Goal: Task Accomplishment & Management: Complete application form

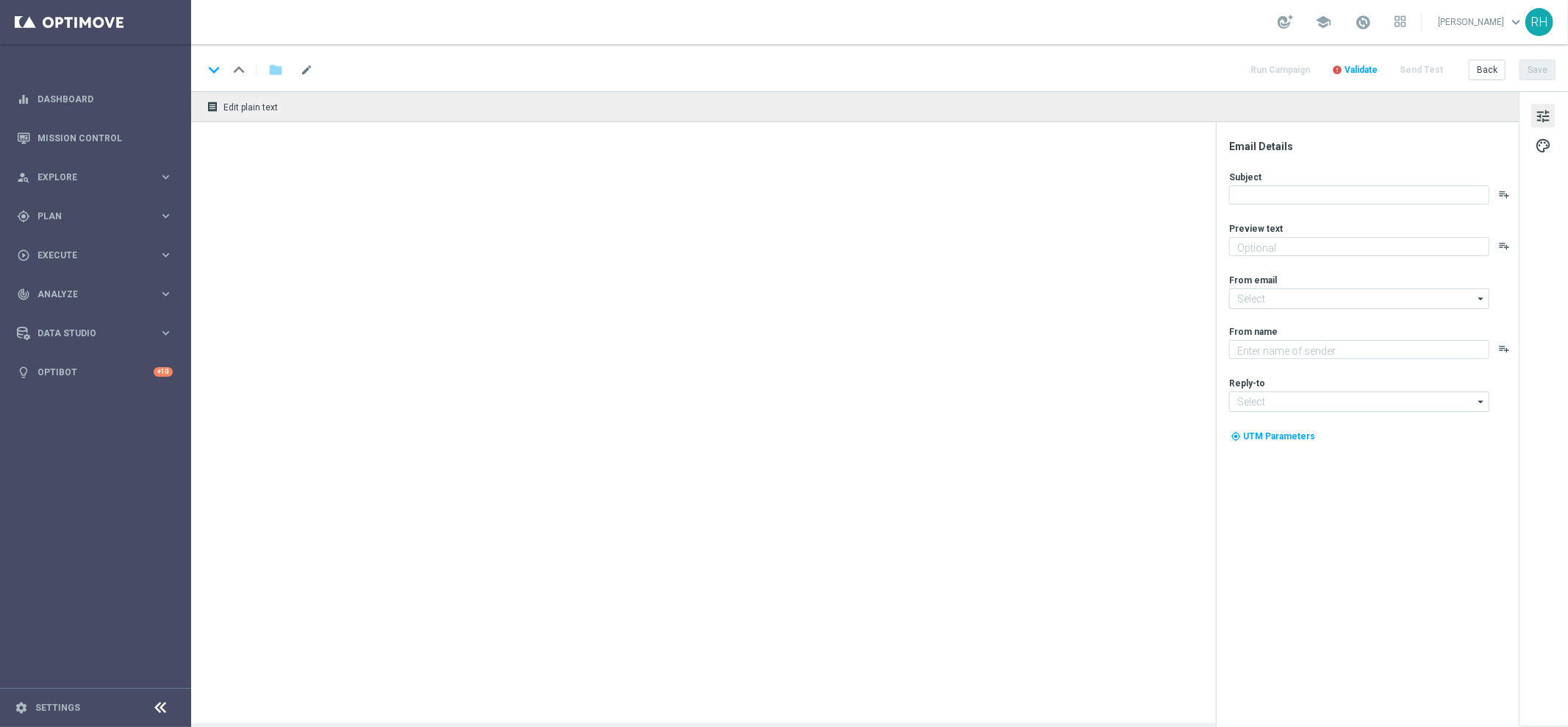
type textarea "preview text"
type textarea "Lottoland"
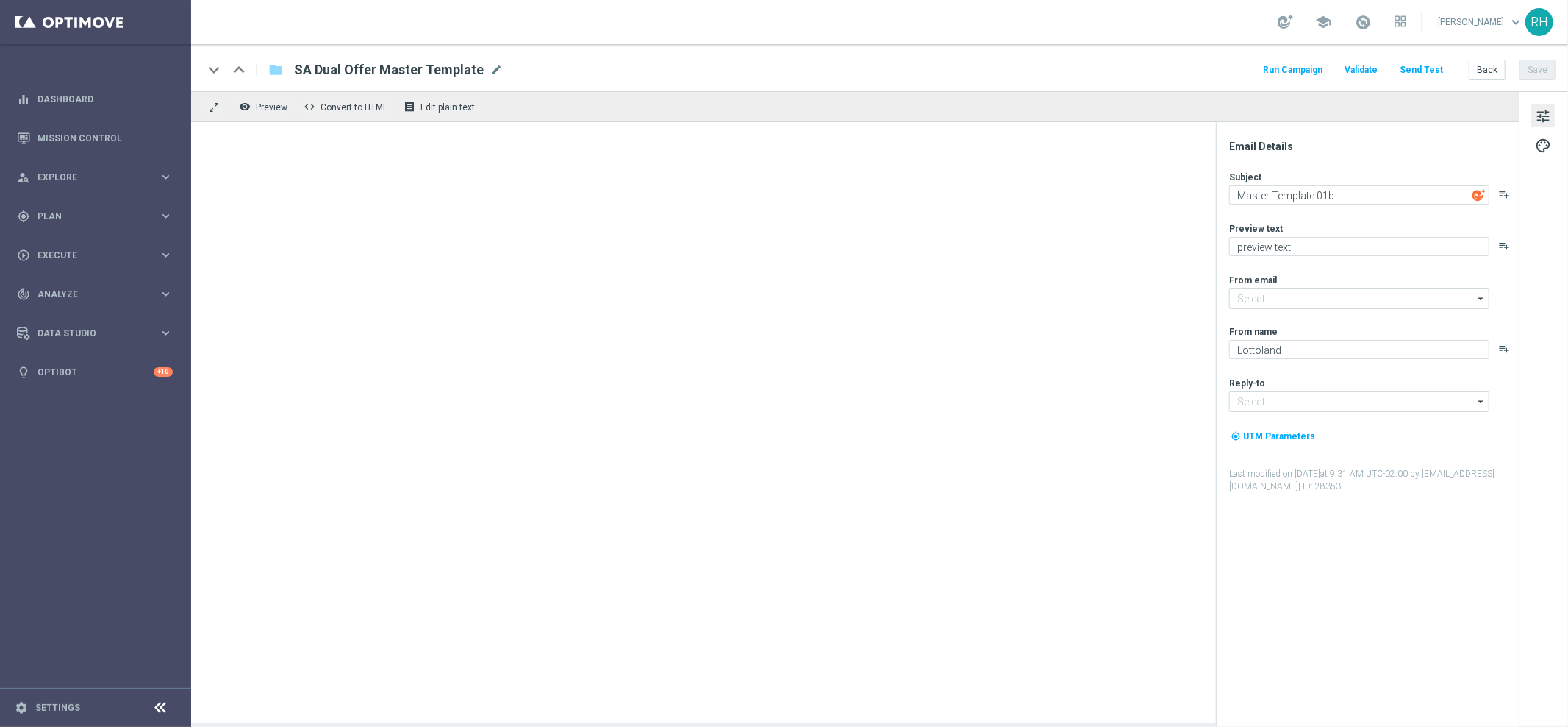
type input "[EMAIL_ADDRESS][DOMAIN_NAME]"
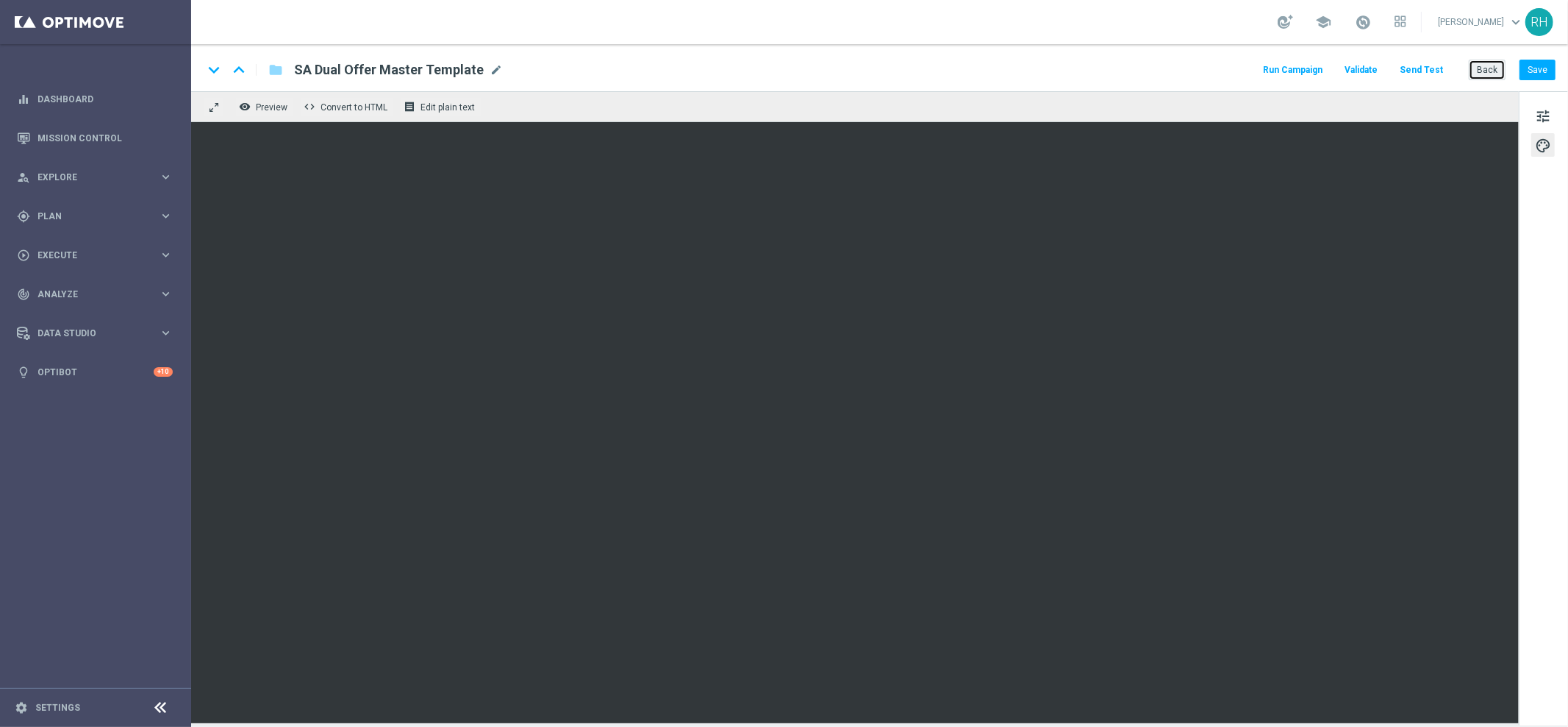
click at [1499, 64] on button "Back" at bounding box center [1488, 70] width 37 height 21
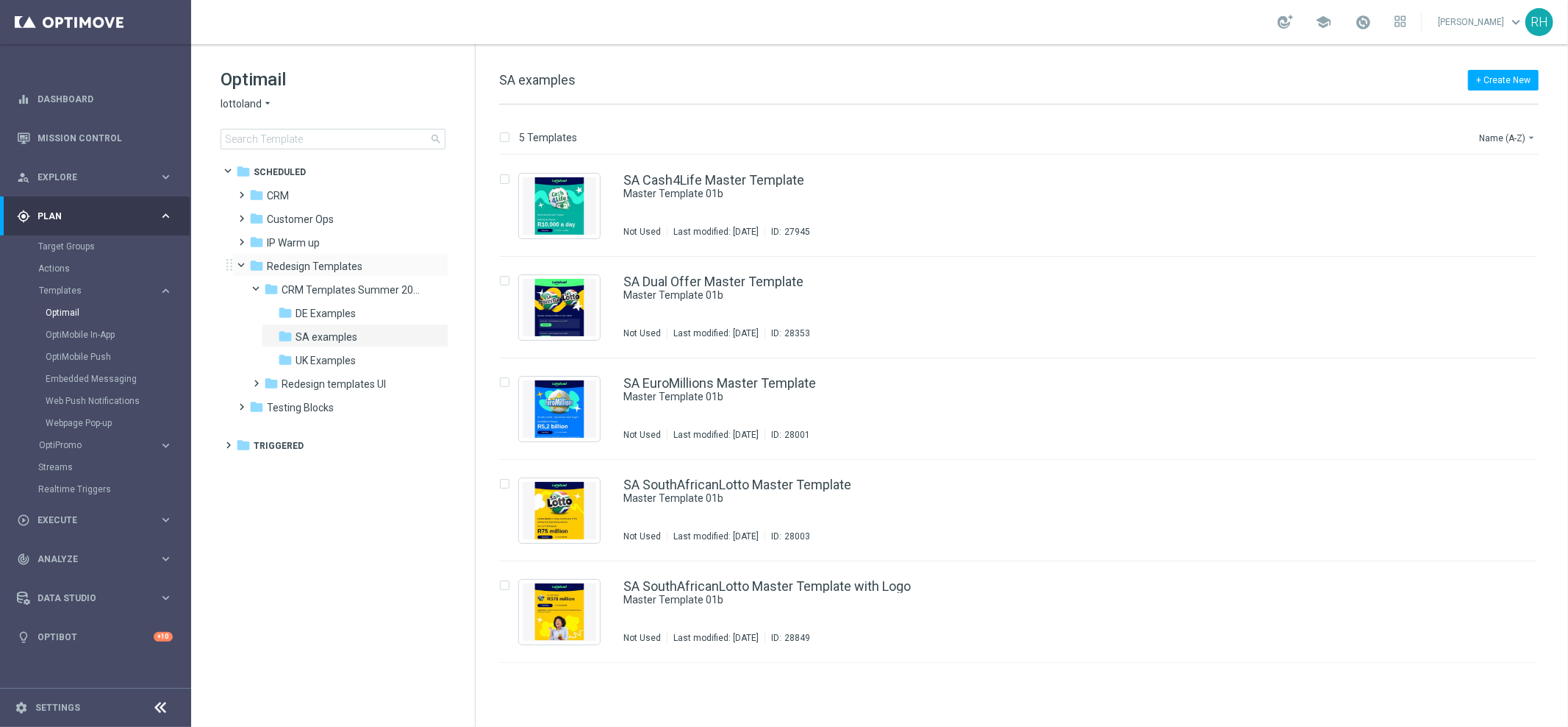
click at [246, 265] on span at bounding box center [248, 262] width 6 height 6
click at [296, 512] on tree-viewport "folder Scheduled more_vert folder CRM more_vert" at bounding box center [346, 442] width 254 height 565
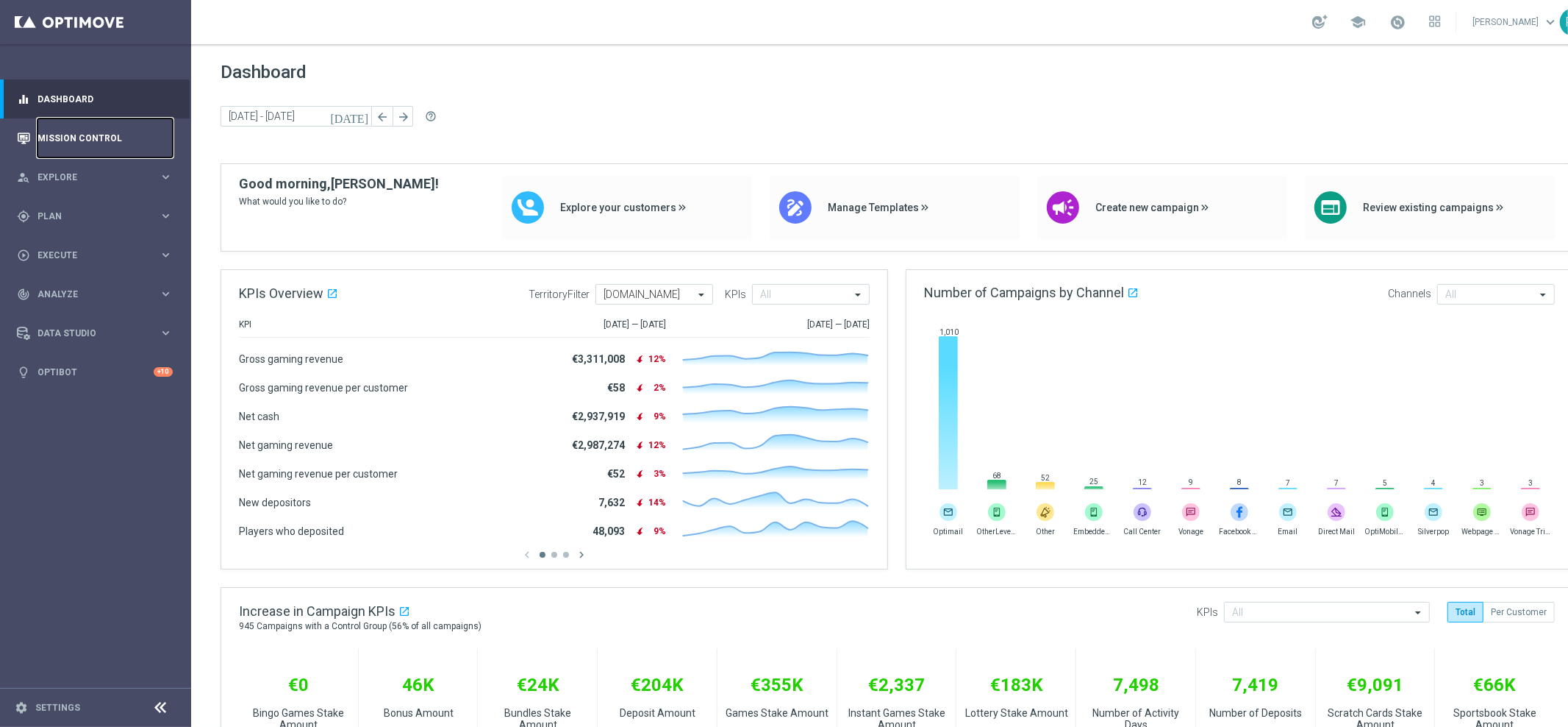
click at [125, 150] on link "Mission Control" at bounding box center [105, 138] width 135 height 39
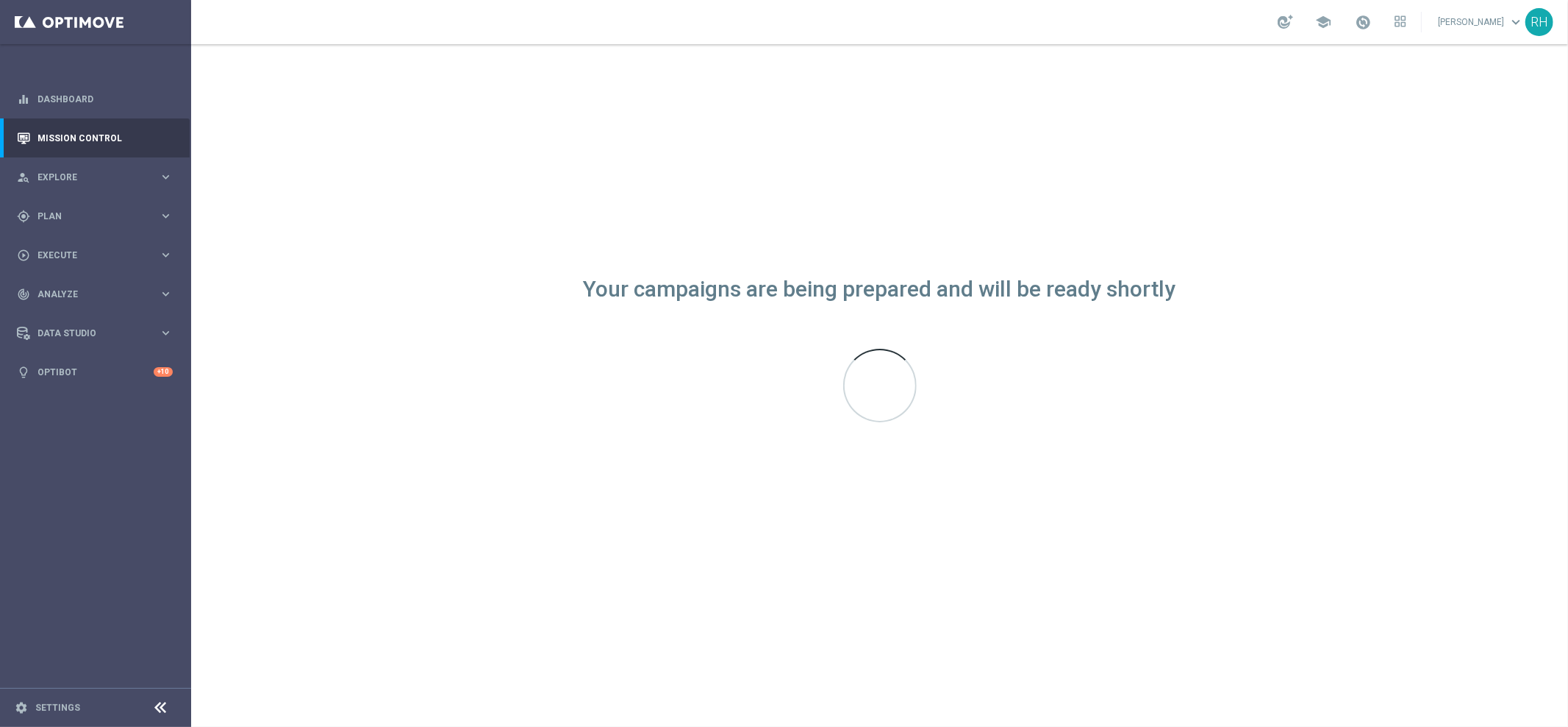
click at [1423, 316] on div "Your campaigns are being prepared and will be ready shortly" at bounding box center [879, 385] width 1377 height 683
click at [743, 449] on div "Your campaigns are being prepared and will be ready shortly" at bounding box center [879, 385] width 1377 height 683
click at [137, 175] on span "Explore" at bounding box center [98, 177] width 121 height 9
click at [122, 142] on link "Mission Control" at bounding box center [105, 138] width 135 height 39
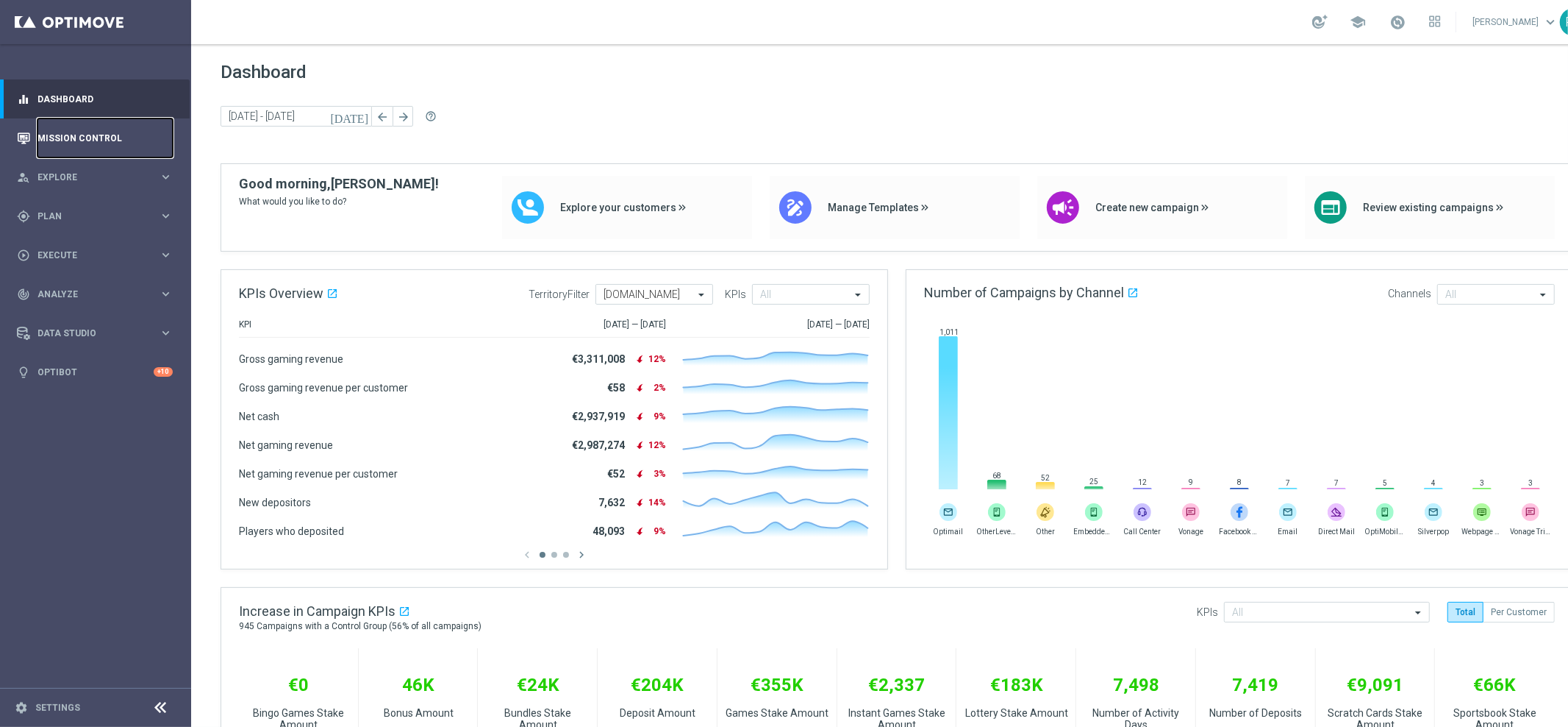
click at [119, 129] on link "Mission Control" at bounding box center [105, 138] width 135 height 39
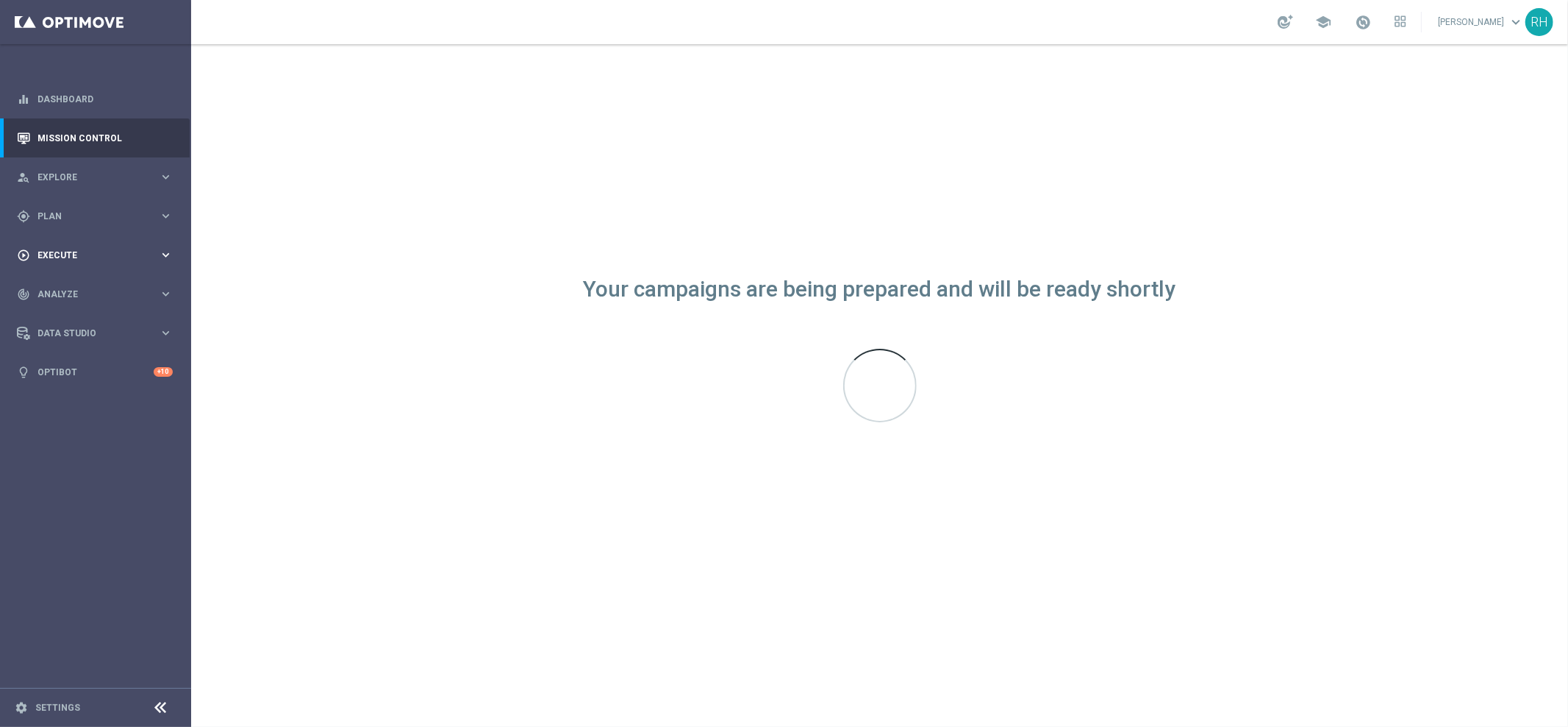
click at [107, 264] on div "play_circle_outline Execute keyboard_arrow_right" at bounding box center [95, 255] width 190 height 39
click at [105, 280] on link "Campaign Builder" at bounding box center [96, 285] width 115 height 12
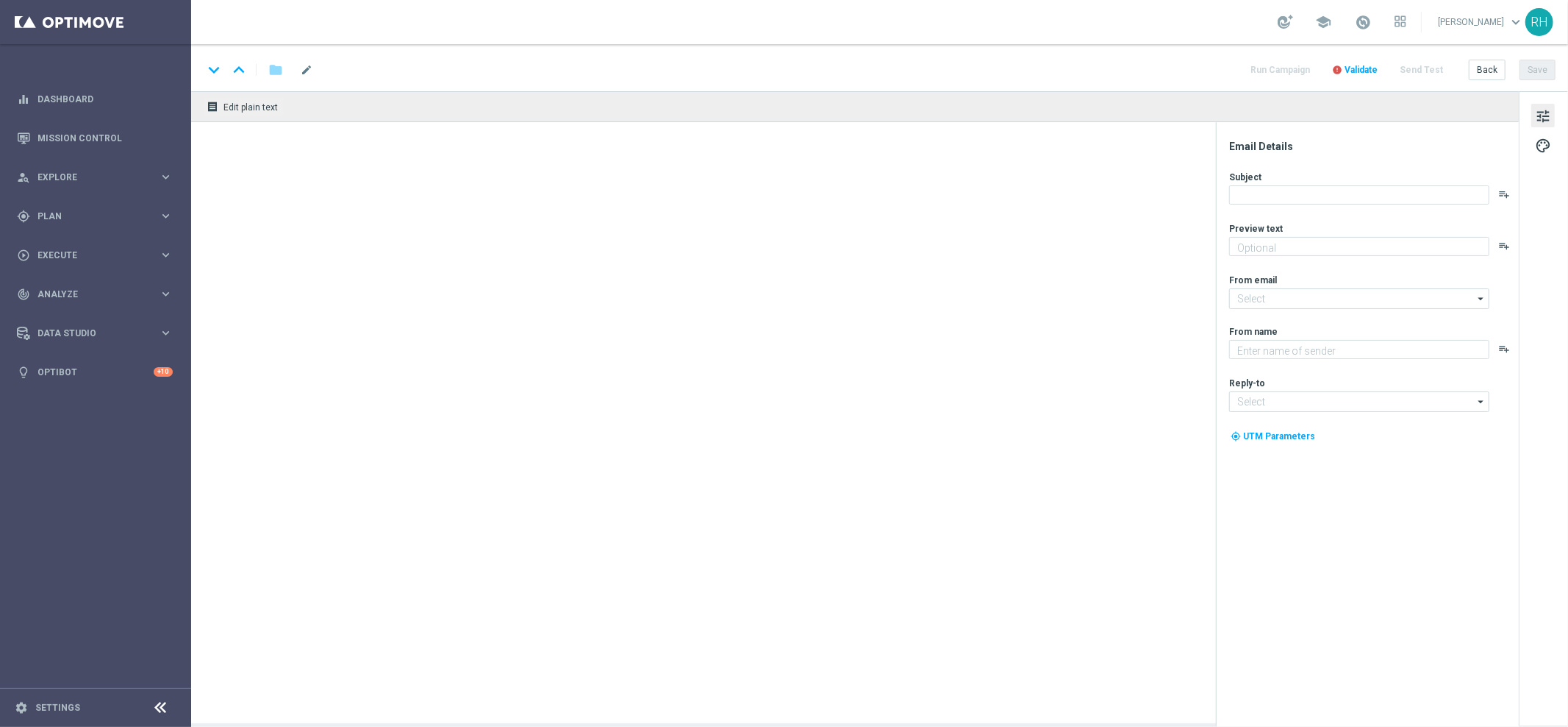
type textarea "72 hours to claim your Bounty..."
type textarea "Lottoland"
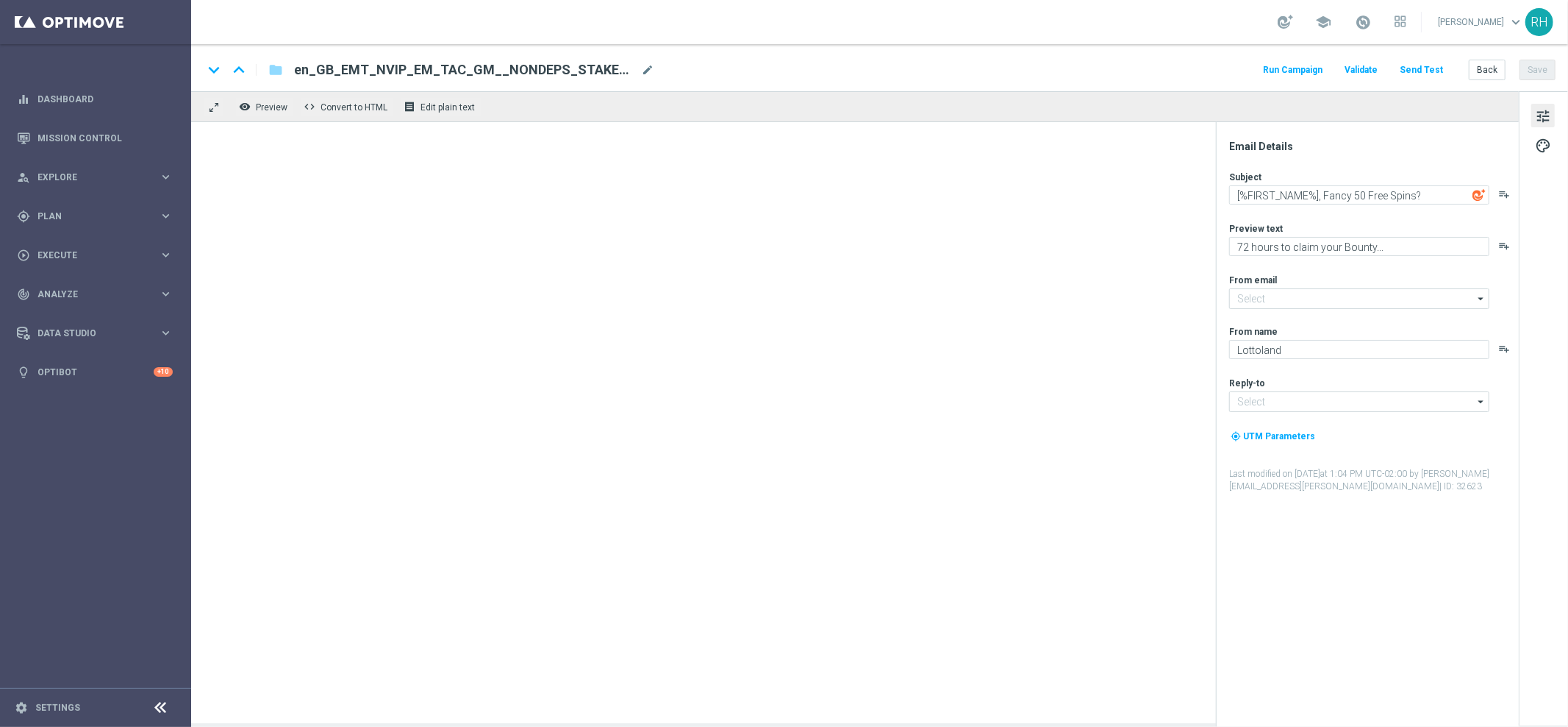
type input "[EMAIL_ADDRESS][DOMAIN_NAME]"
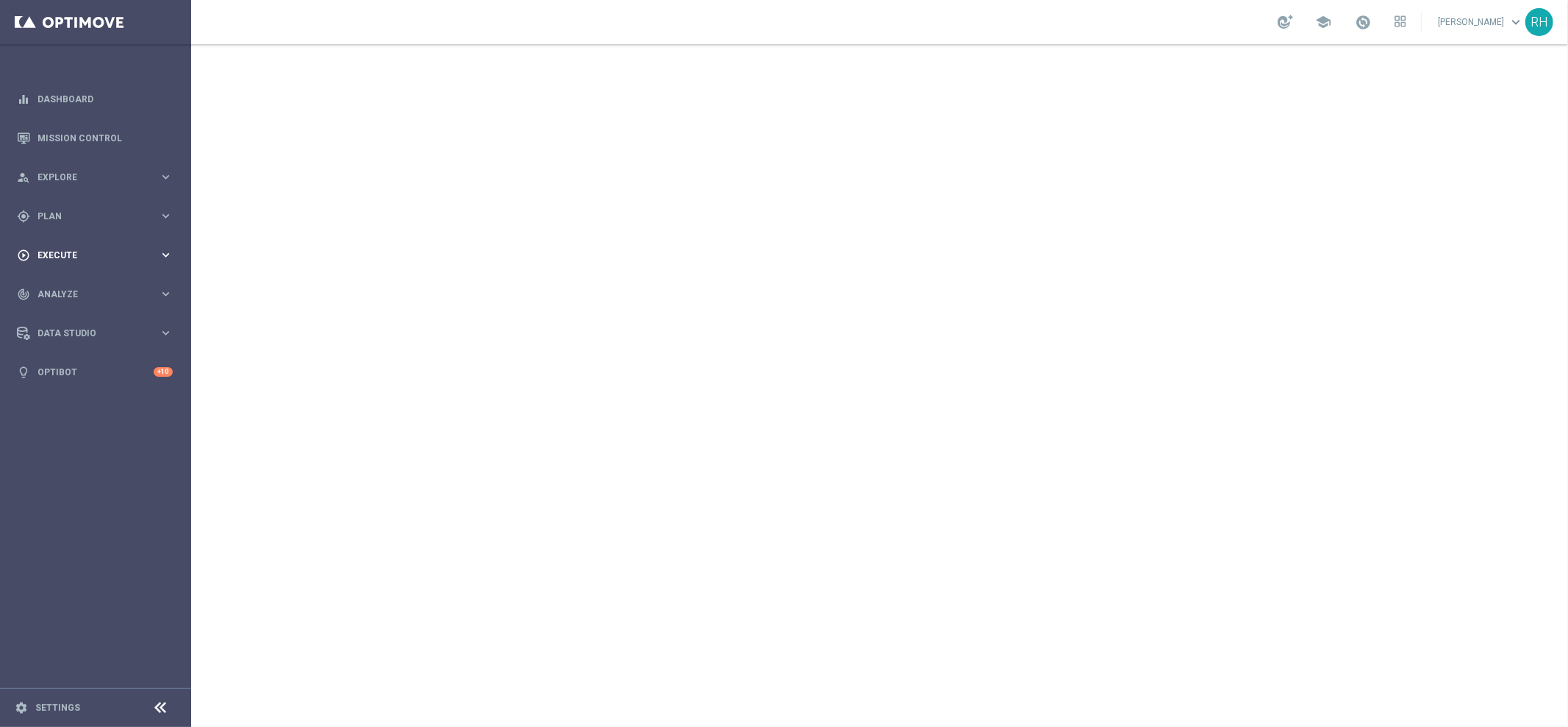
click at [116, 257] on span "Execute" at bounding box center [98, 255] width 121 height 9
click at [85, 225] on div "gps_fixed Plan keyboard_arrow_right" at bounding box center [95, 216] width 190 height 39
click at [96, 289] on span "Templates" at bounding box center [91, 290] width 105 height 9
click at [88, 317] on link "Optimail" at bounding box center [100, 312] width 108 height 12
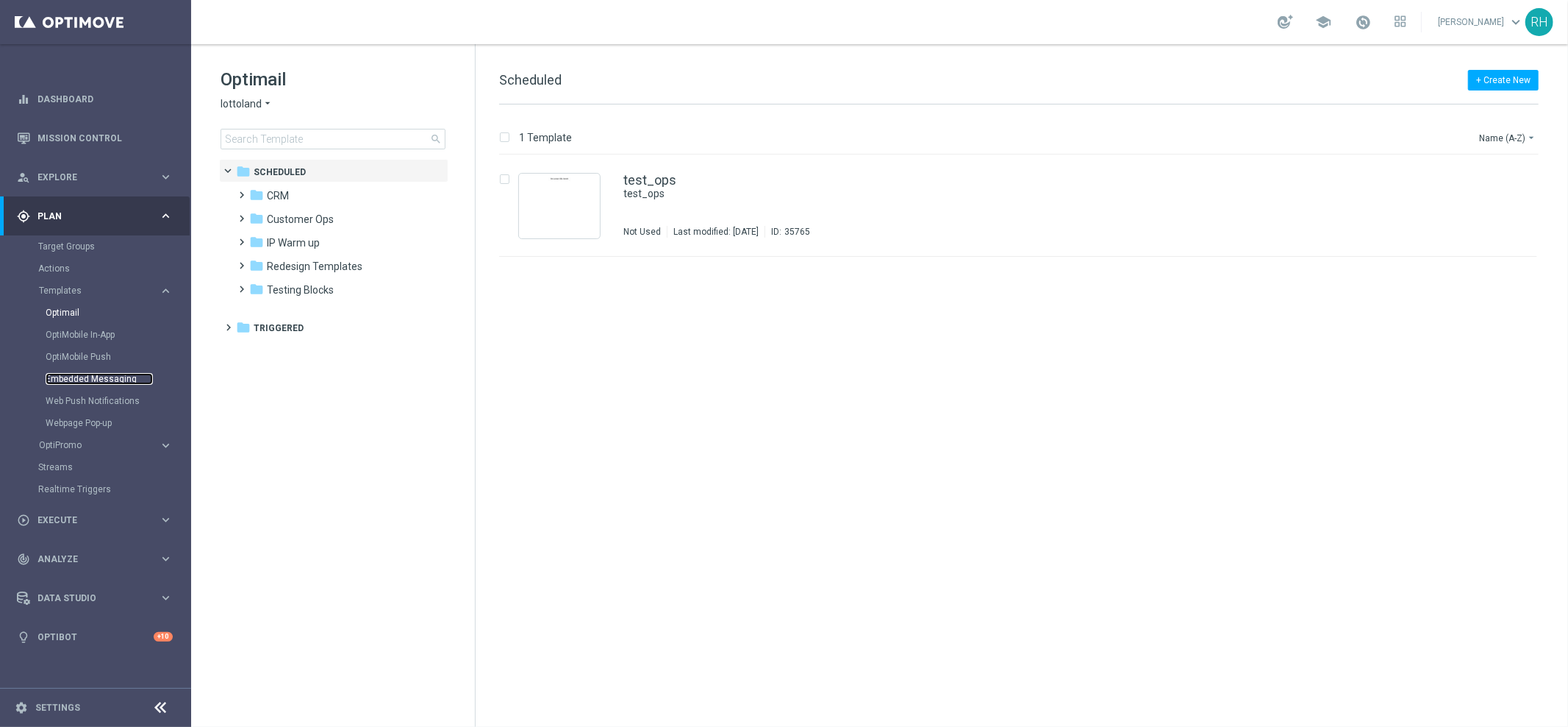
click at [83, 379] on link "Embedded Messaging" at bounding box center [100, 379] width 108 height 12
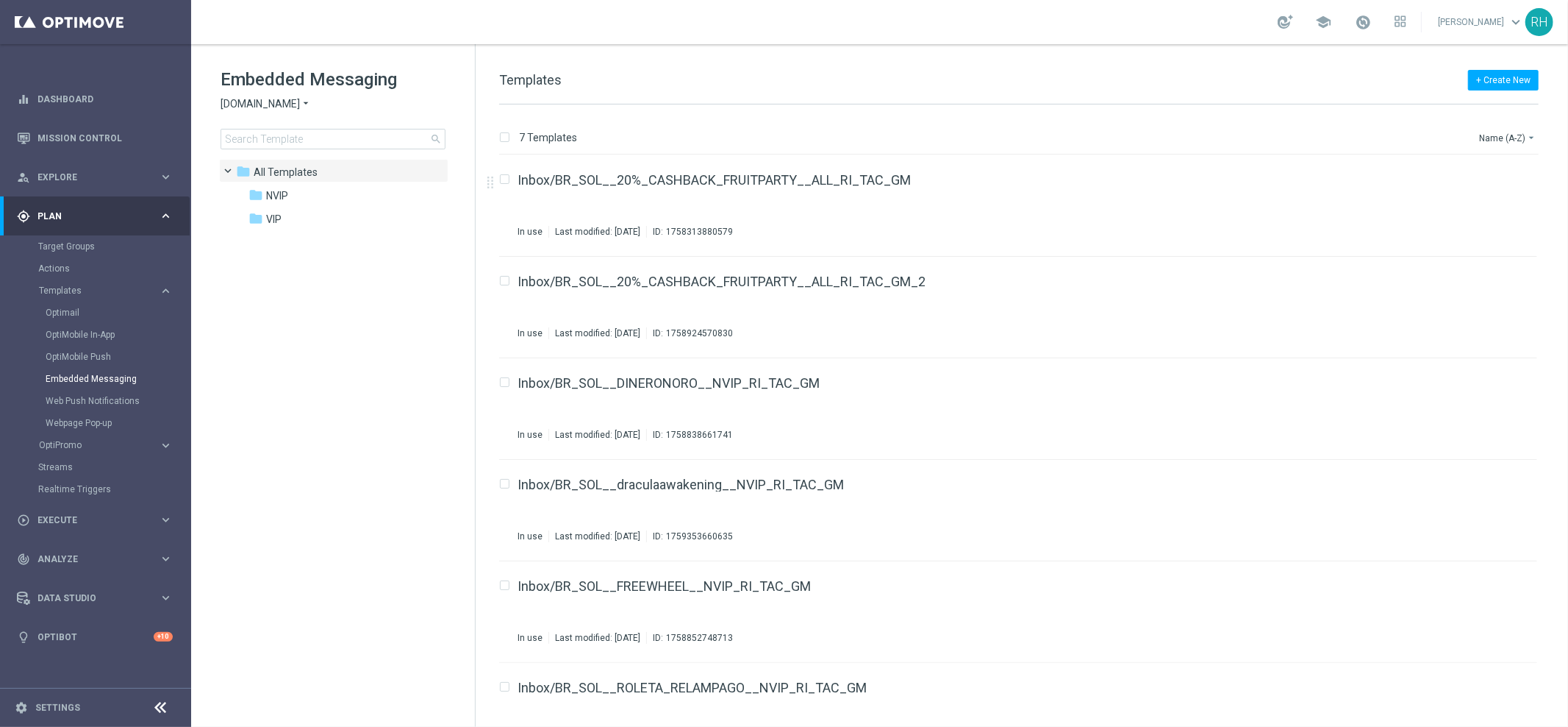
click at [259, 105] on span "Sorteonline.bet.br" at bounding box center [260, 104] width 80 height 14
click at [272, 148] on div "Lottoland" at bounding box center [276, 156] width 110 height 18
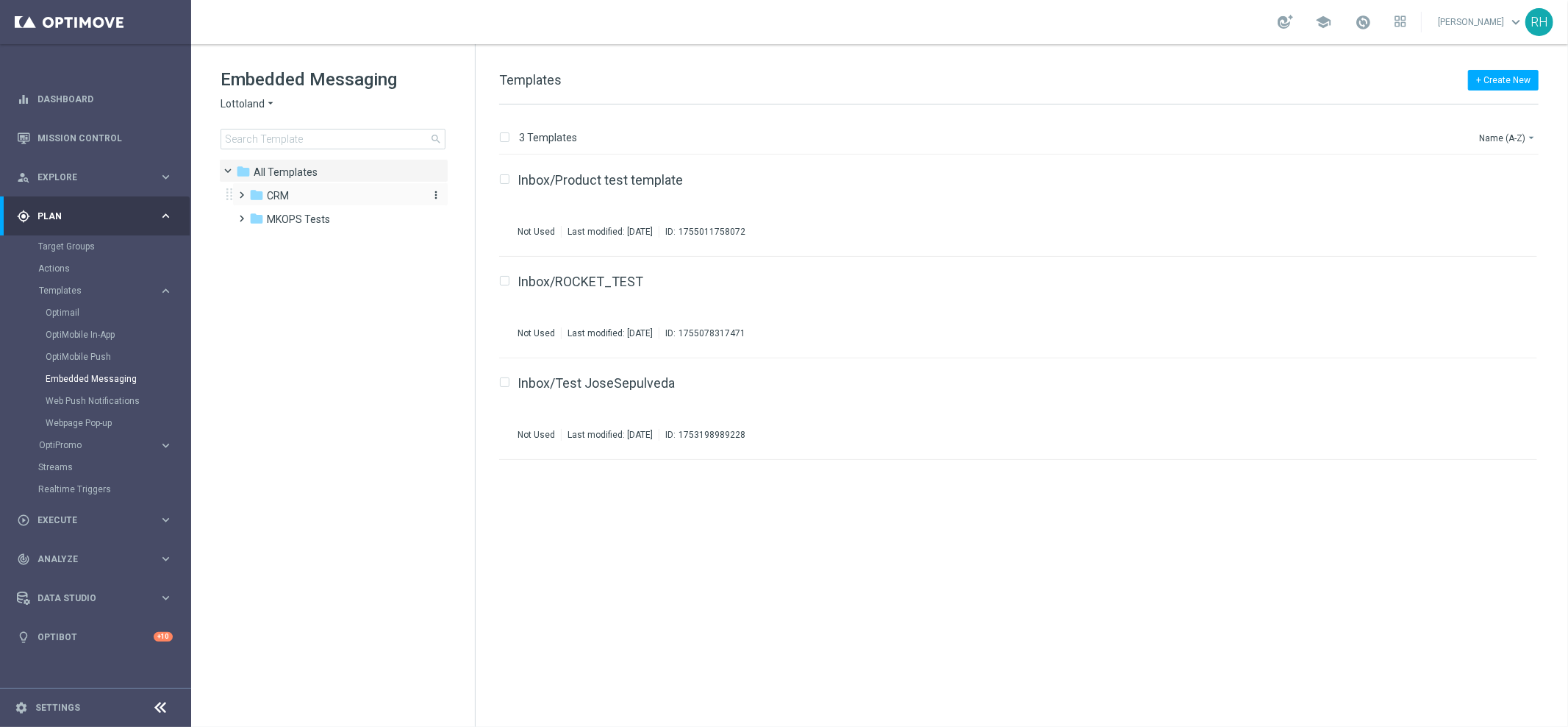
click at [280, 194] on span "CRM" at bounding box center [277, 195] width 22 height 13
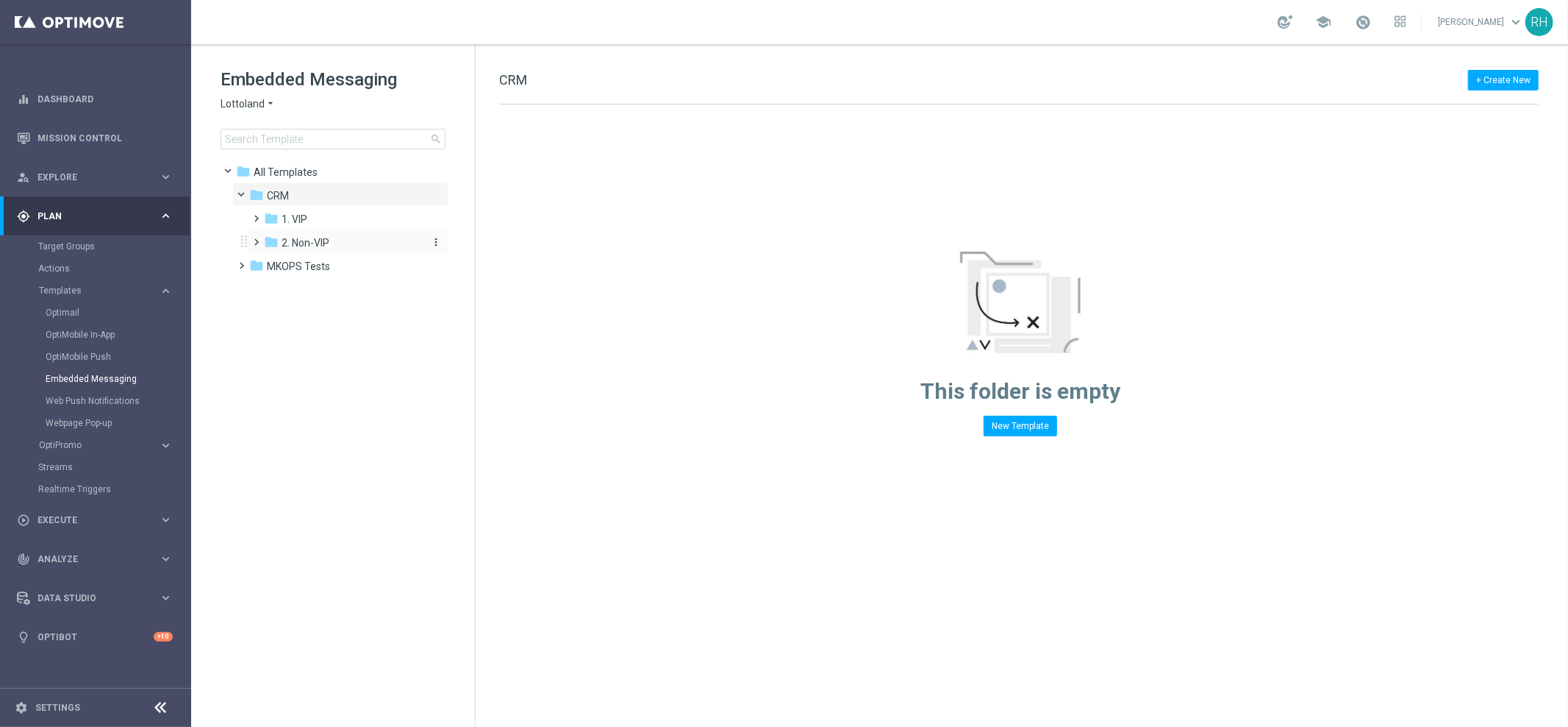
click at [285, 239] on span "2. Non-VIP" at bounding box center [305, 243] width 47 height 13
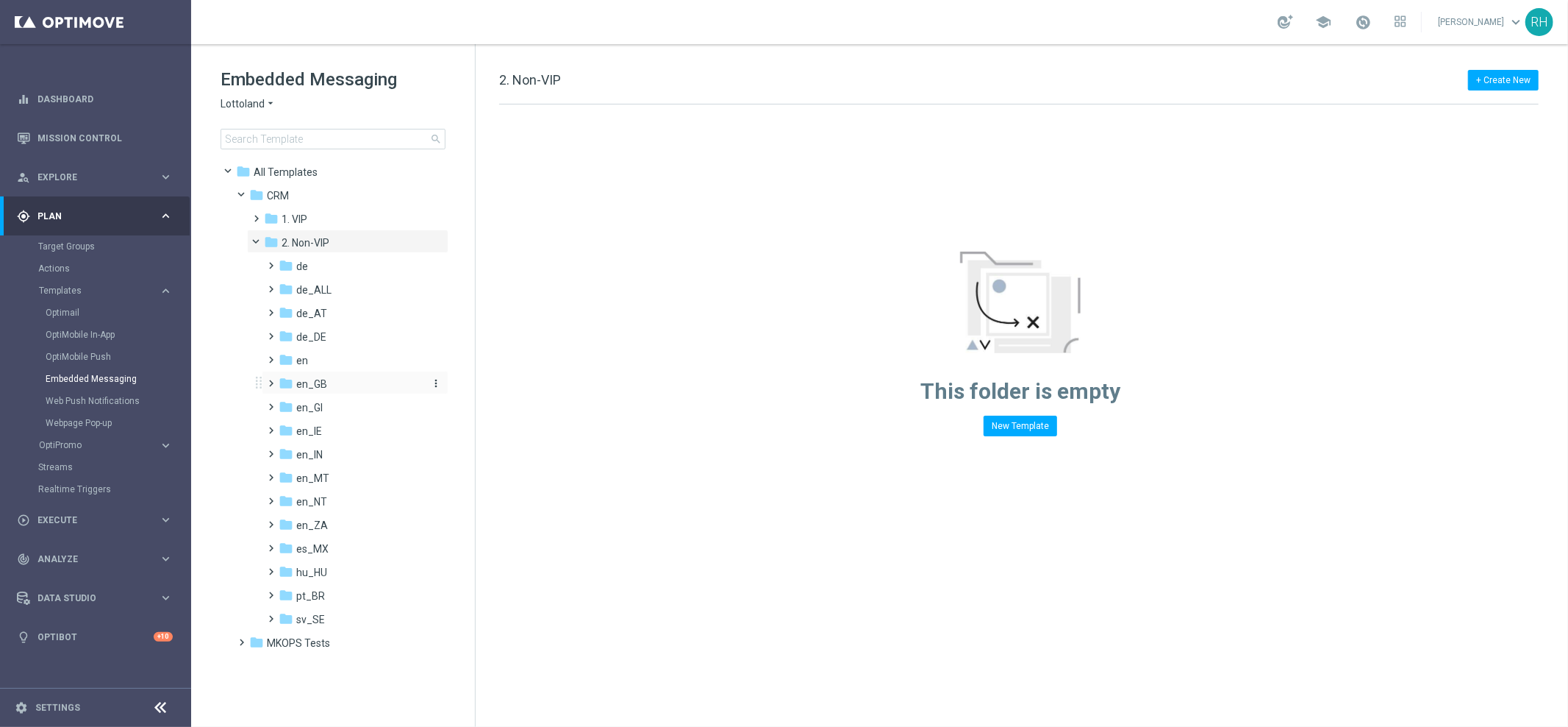
click at [280, 383] on icon "folder" at bounding box center [286, 383] width 14 height 14
click at [332, 435] on span "TAC en_GB" at bounding box center [337, 431] width 53 height 13
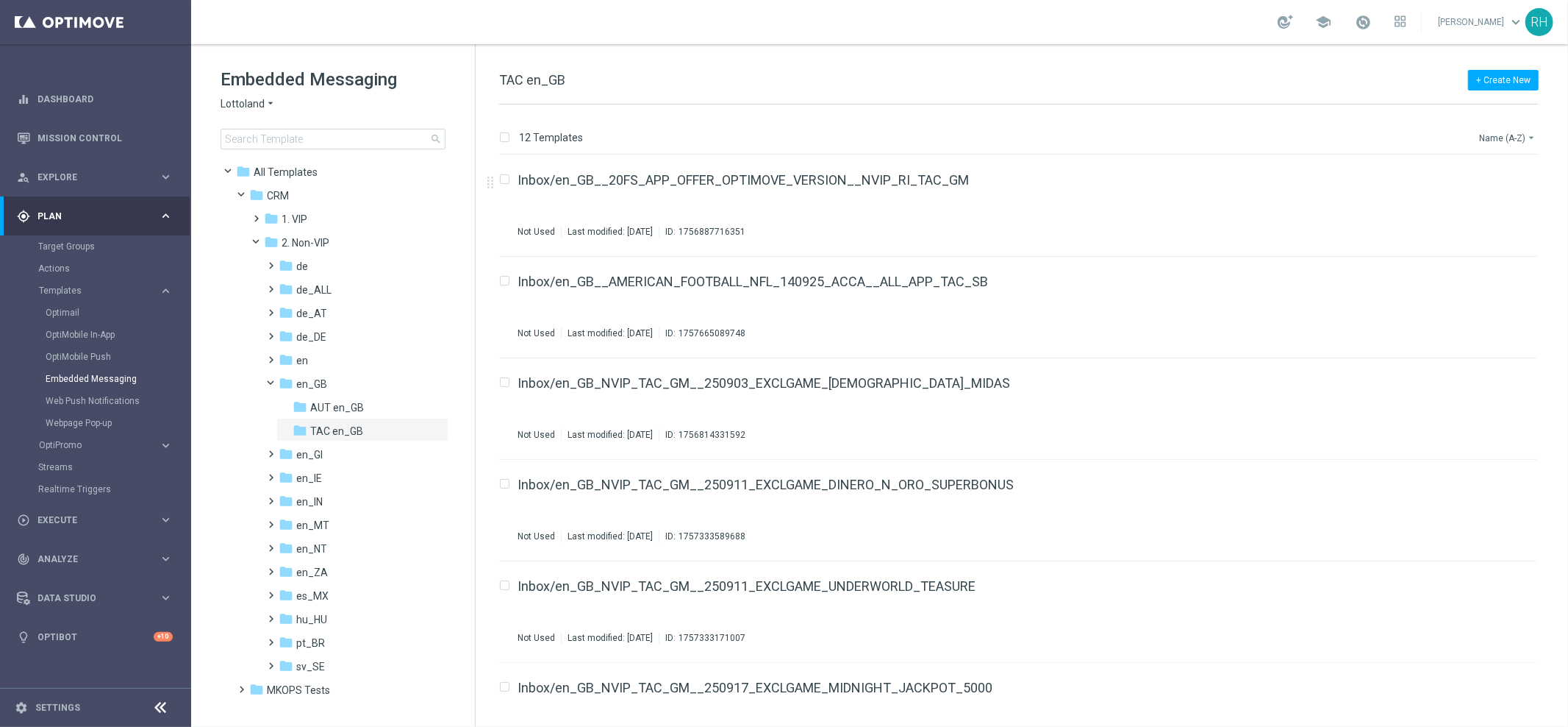
click at [1512, 129] on button "Name (A-Z) arrow_drop_down" at bounding box center [1509, 138] width 61 height 18
click at [1504, 209] on div "Date Modified (Newest)" at bounding box center [1480, 204] width 117 height 21
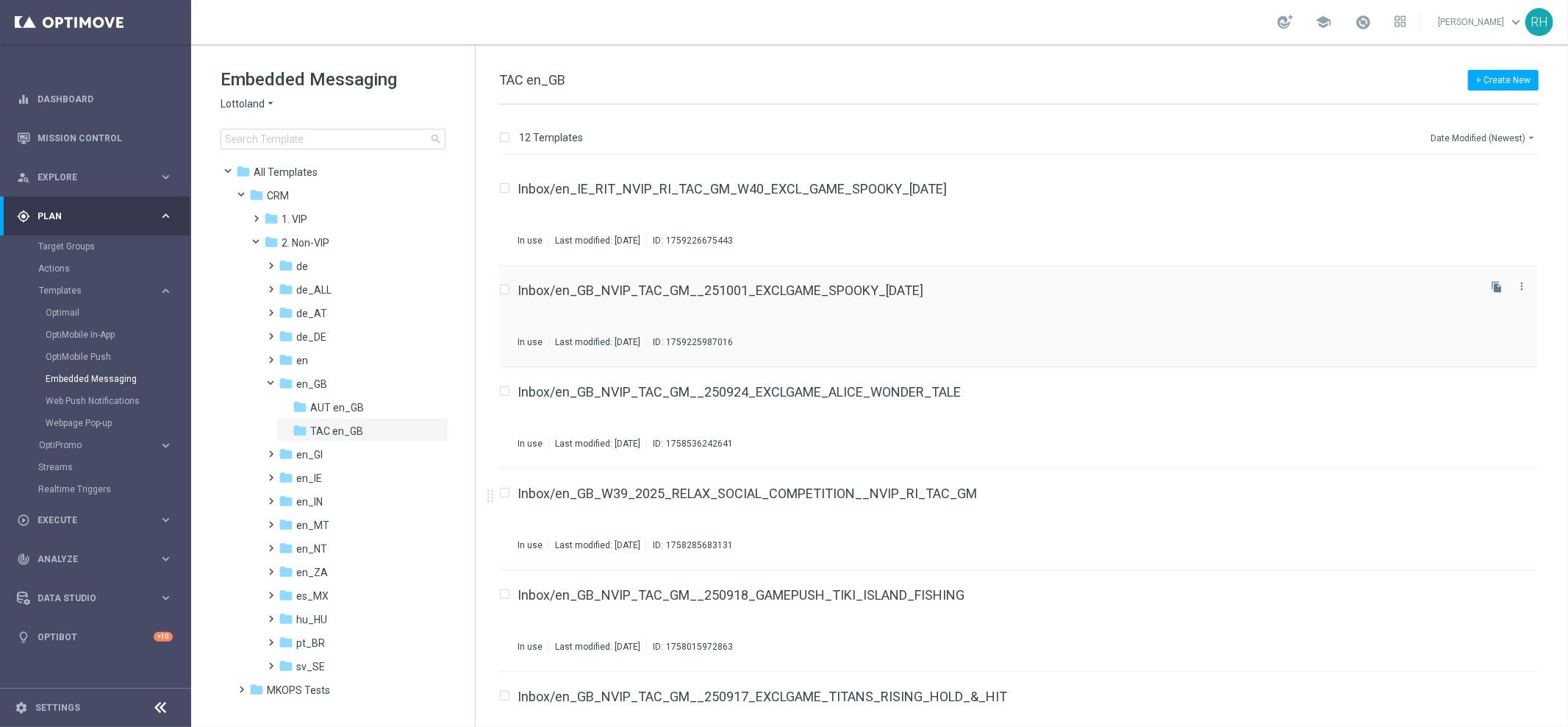
scroll to position [183, 0]
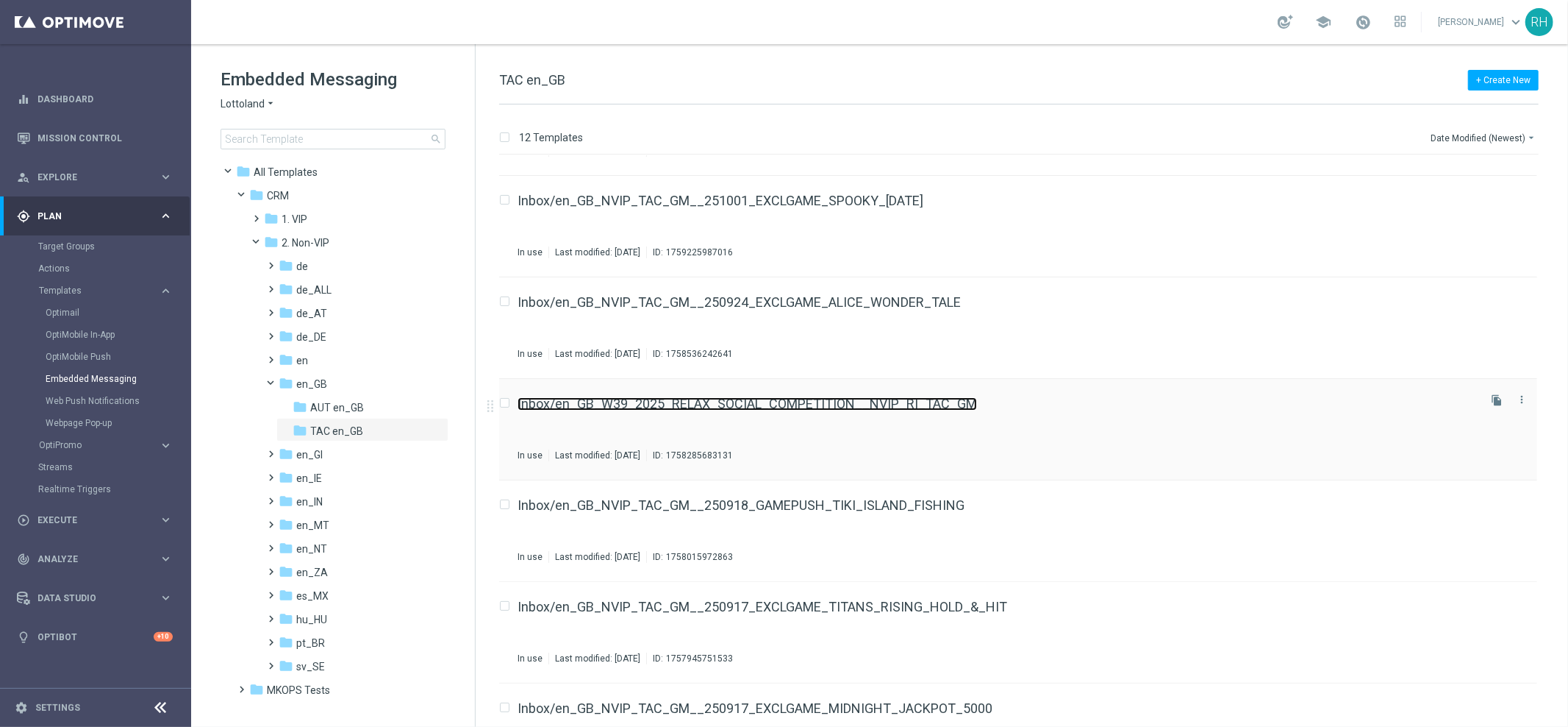
click at [948, 399] on link "Inbox/en_GB_W39_2025_RELAX_SOCIAL_COMPETITION__NVIP_RI_TAC_GM" at bounding box center [747, 404] width 460 height 13
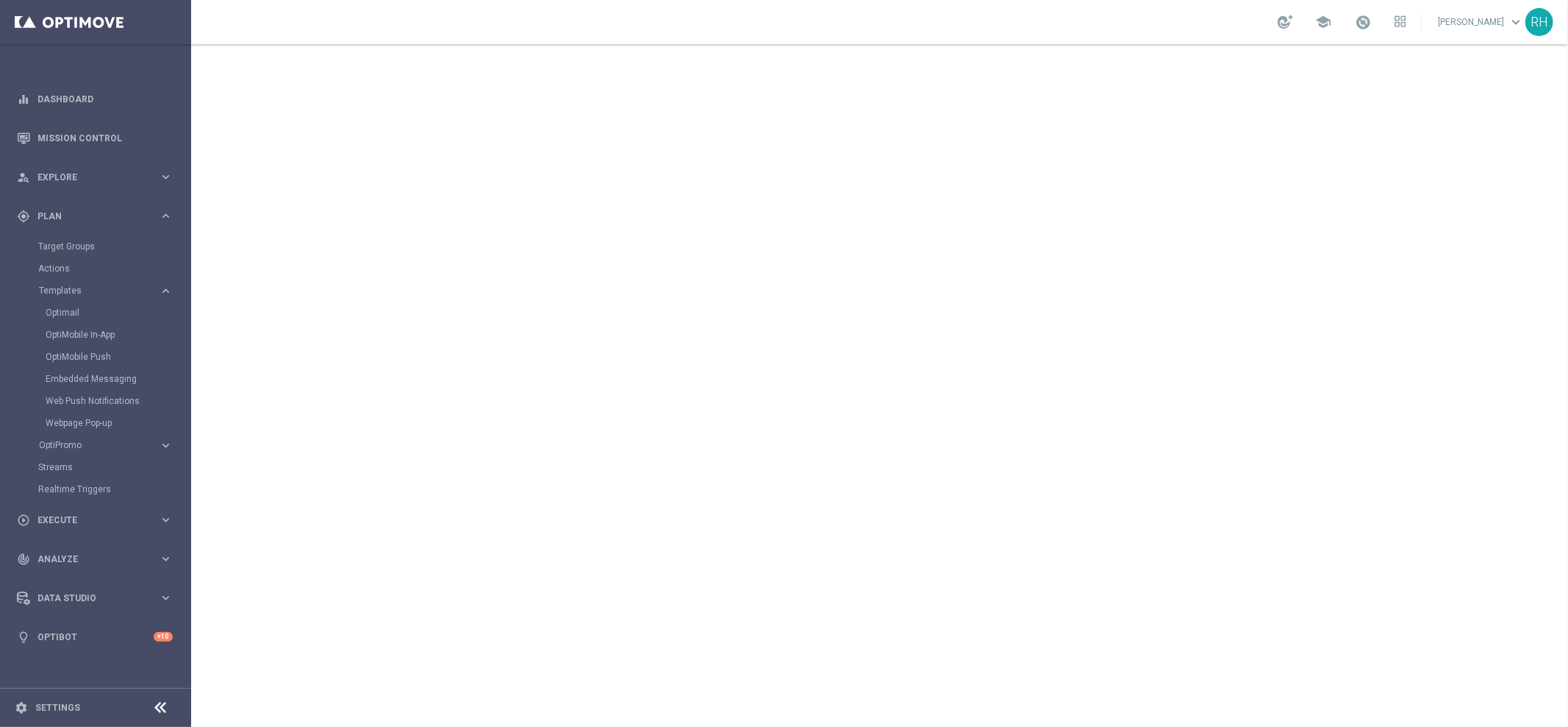
click at [31, 716] on footer "settings Settings" at bounding box center [96, 707] width 191 height 39
click at [63, 709] on link "Settings" at bounding box center [58, 707] width 45 height 9
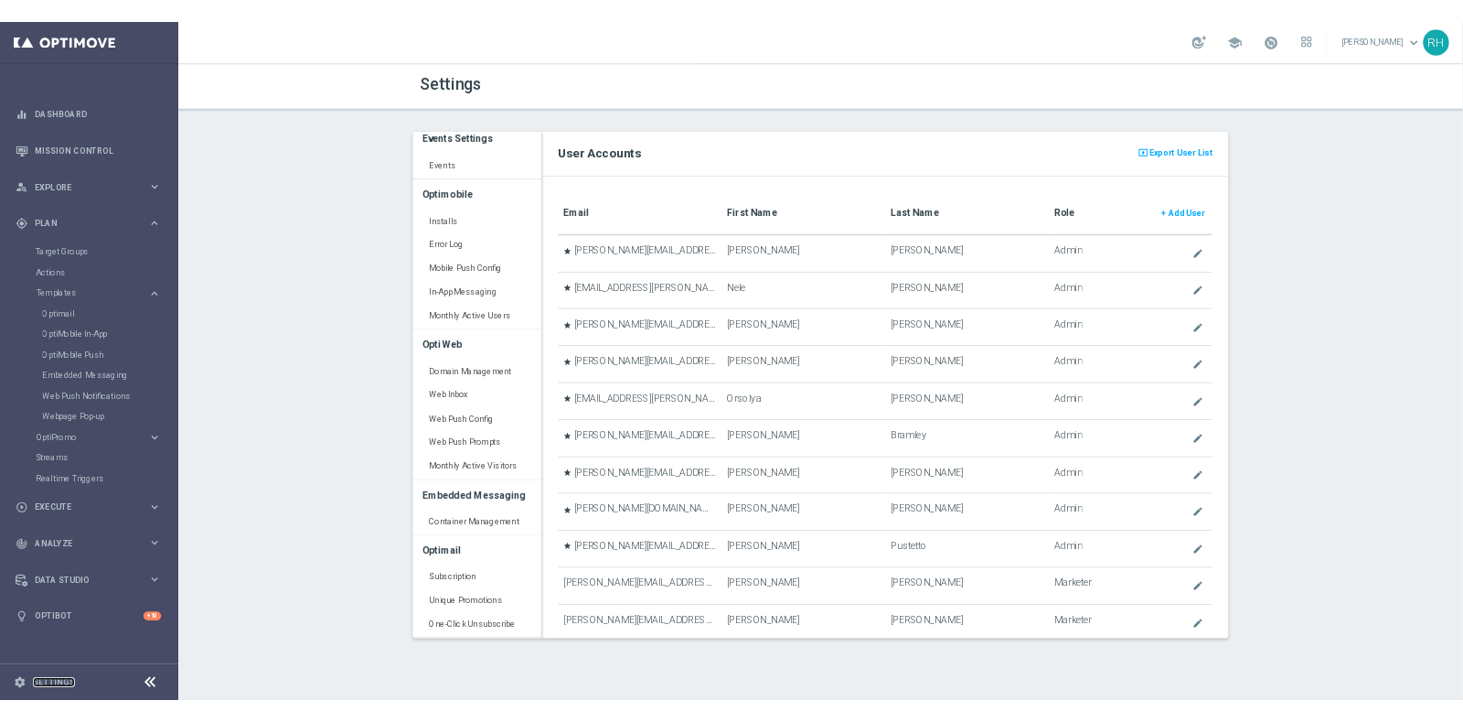
scroll to position [120, 0]
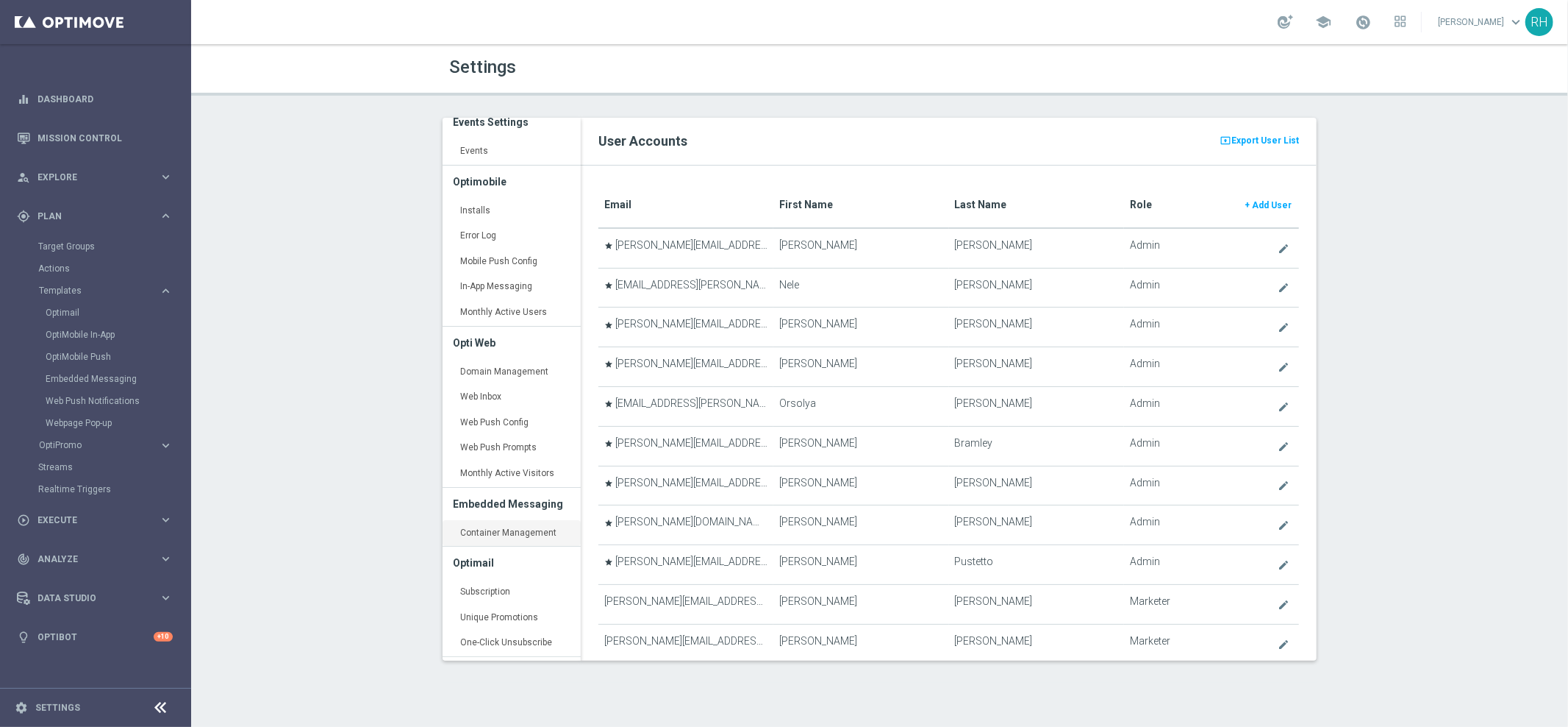
click at [531, 530] on link "Container Management keyboard_arrow_right" at bounding box center [512, 533] width 138 height 27
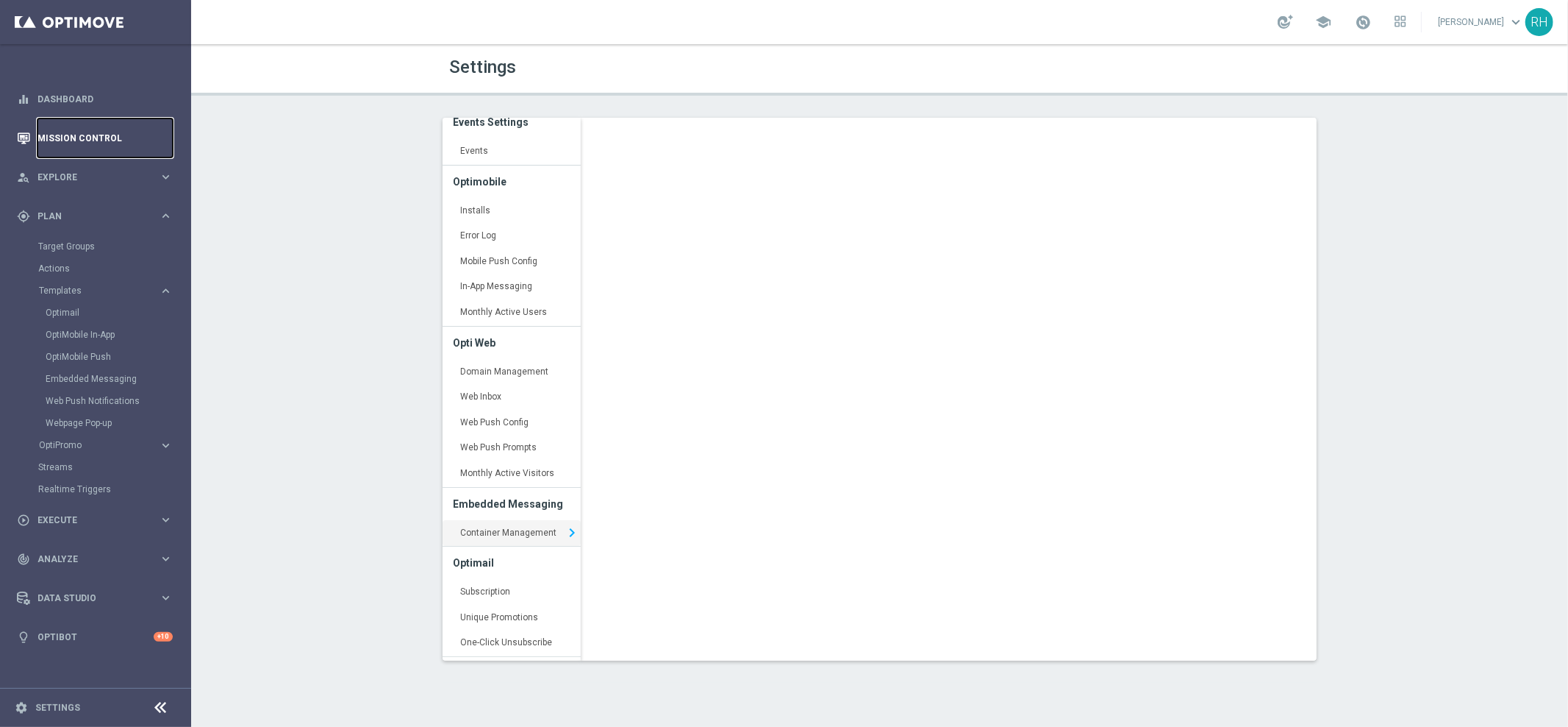
click at [99, 150] on link "Mission Control" at bounding box center [105, 138] width 135 height 39
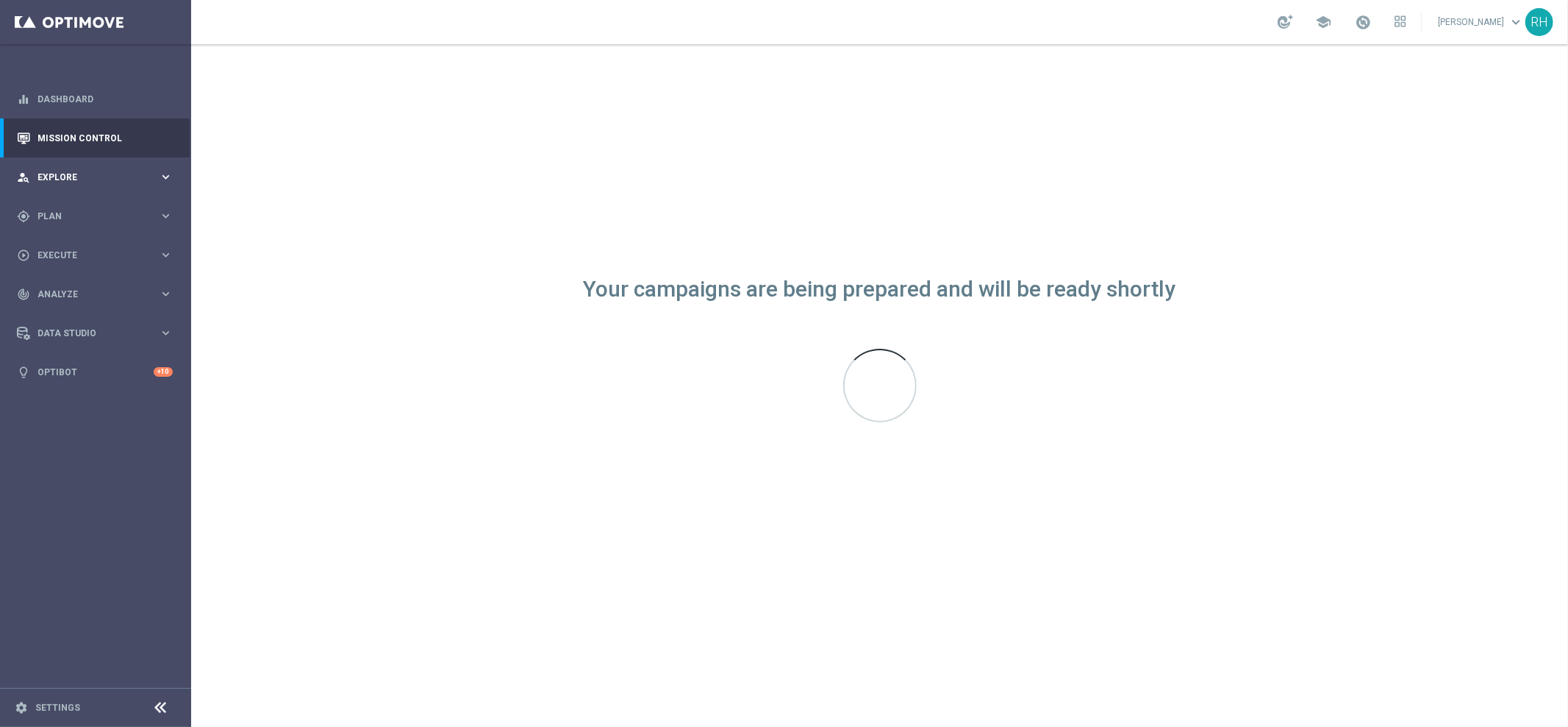
click at [60, 186] on div "person_search Explore keyboard_arrow_right" at bounding box center [95, 177] width 190 height 39
click at [68, 216] on div "Customer Explorer" at bounding box center [114, 207] width 151 height 22
click at [94, 448] on div "play_circle_outline Execute keyboard_arrow_right" at bounding box center [95, 431] width 190 height 39
click at [100, 285] on link "Campaign Builder" at bounding box center [96, 285] width 115 height 12
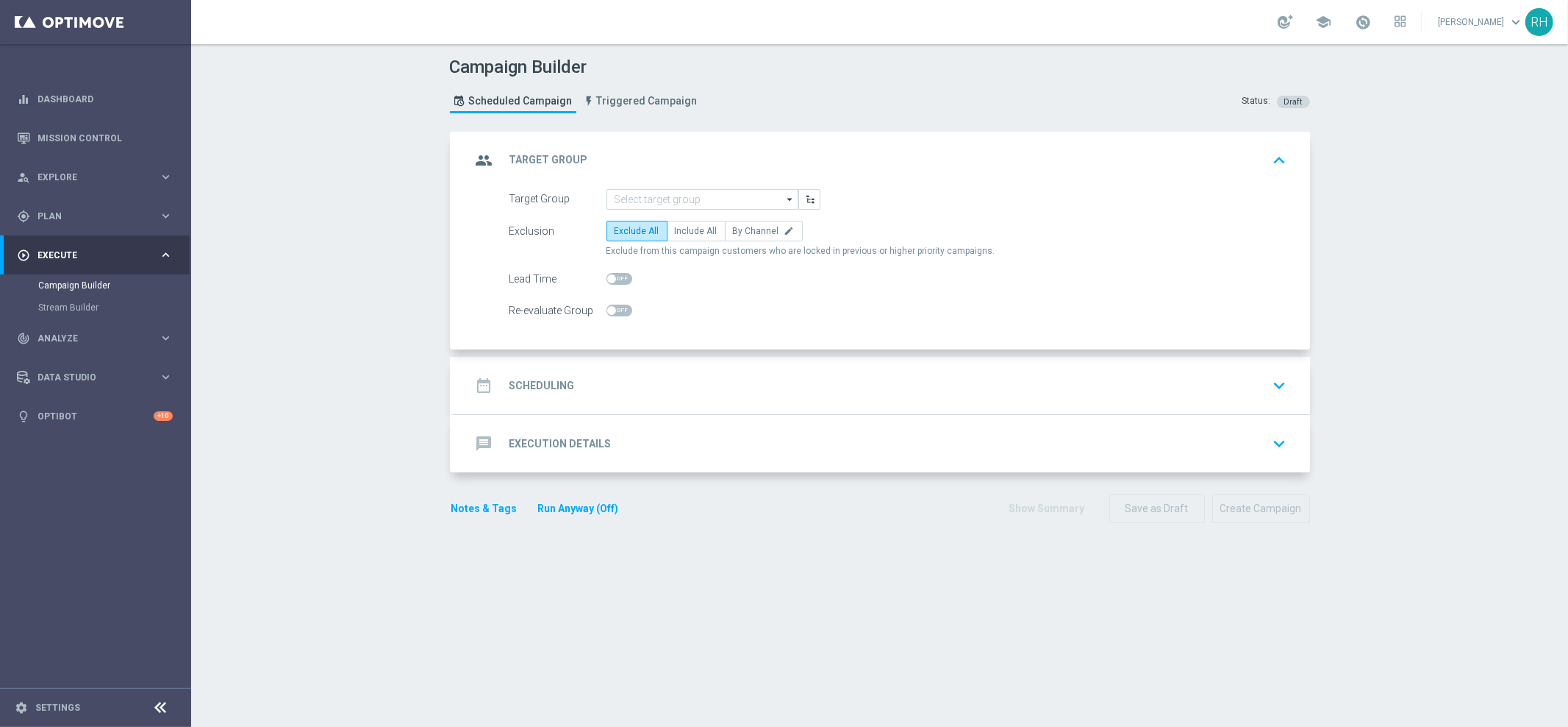
click at [1476, 185] on div "Campaign Builder Scheduled Campaign Triggered Campaign Status: Draft group Targ…" at bounding box center [879, 385] width 1377 height 683
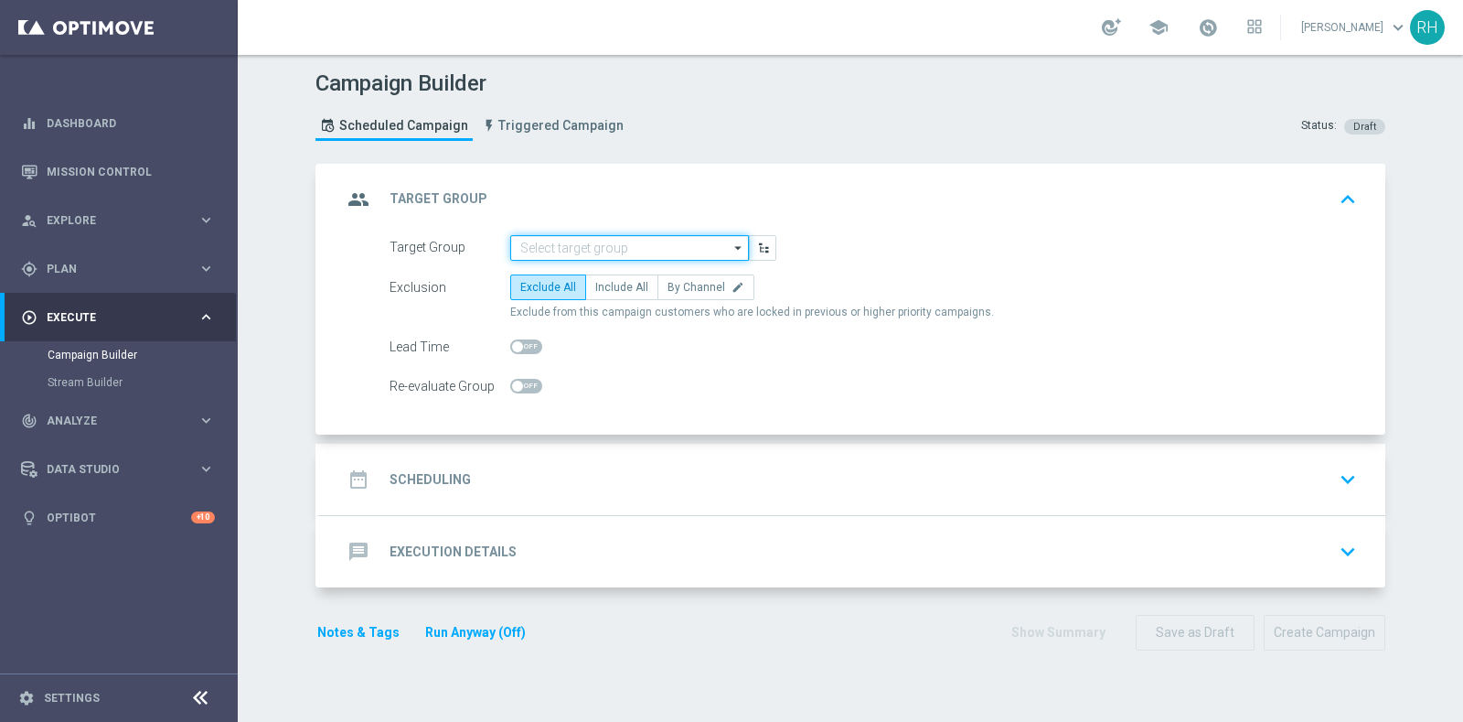
click at [613, 252] on input at bounding box center [629, 248] width 239 height 26
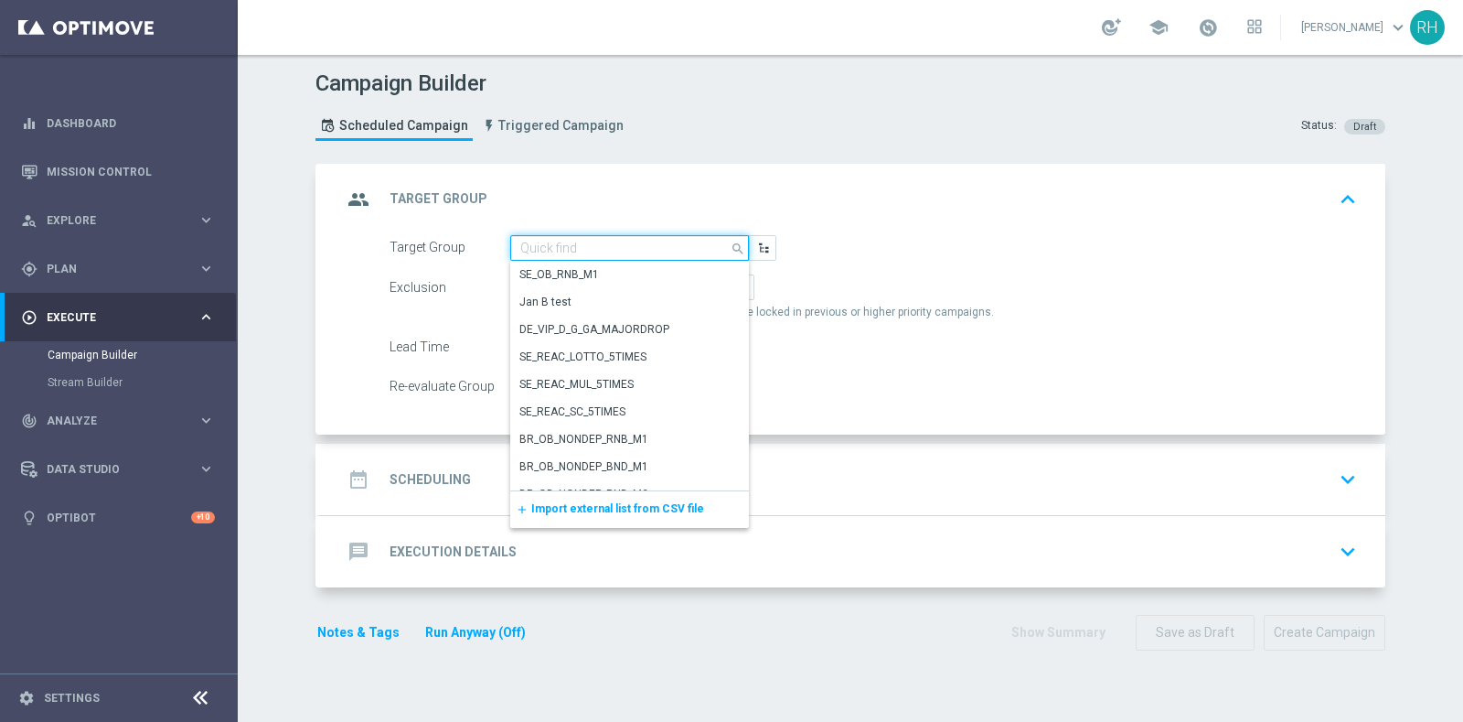
paste input "UK_LOTTO_EMAIL | Reg 2025, no EG stakes"
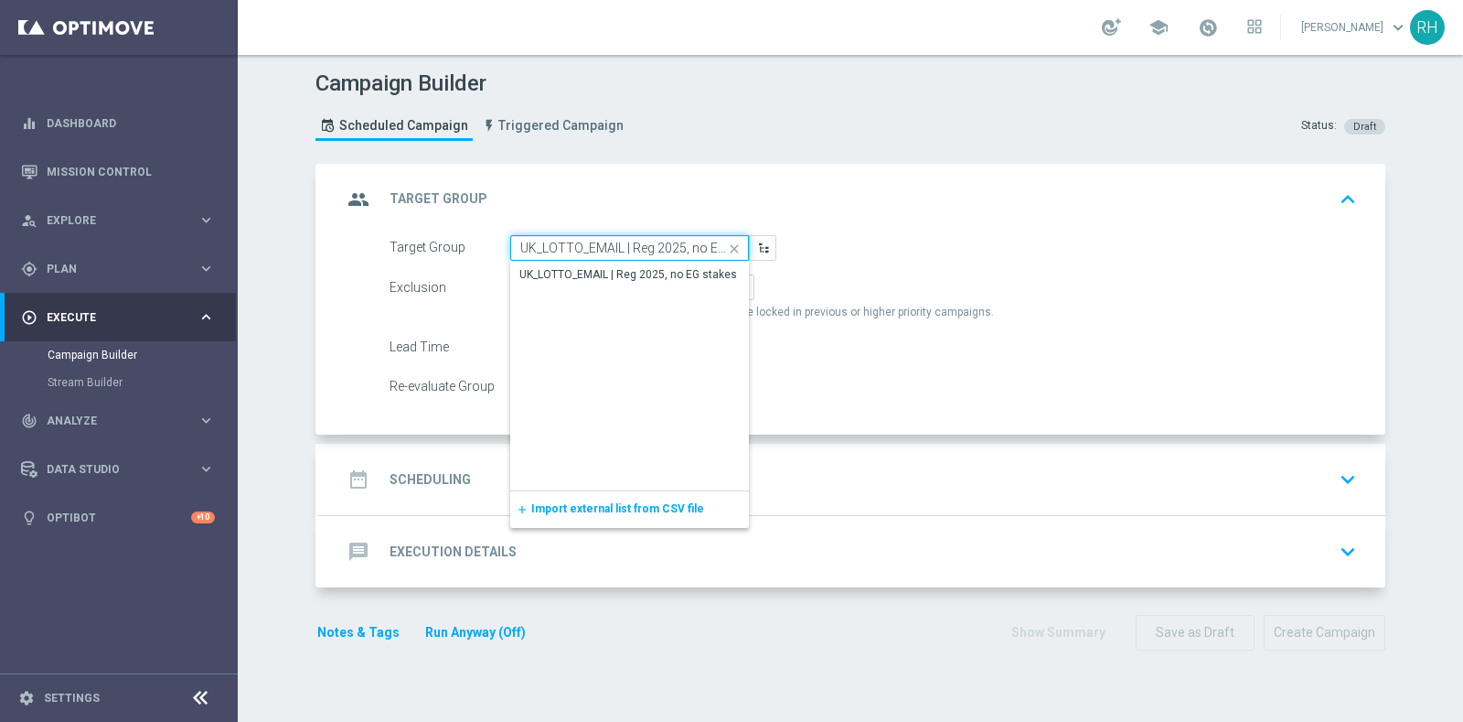
scroll to position [0, 33]
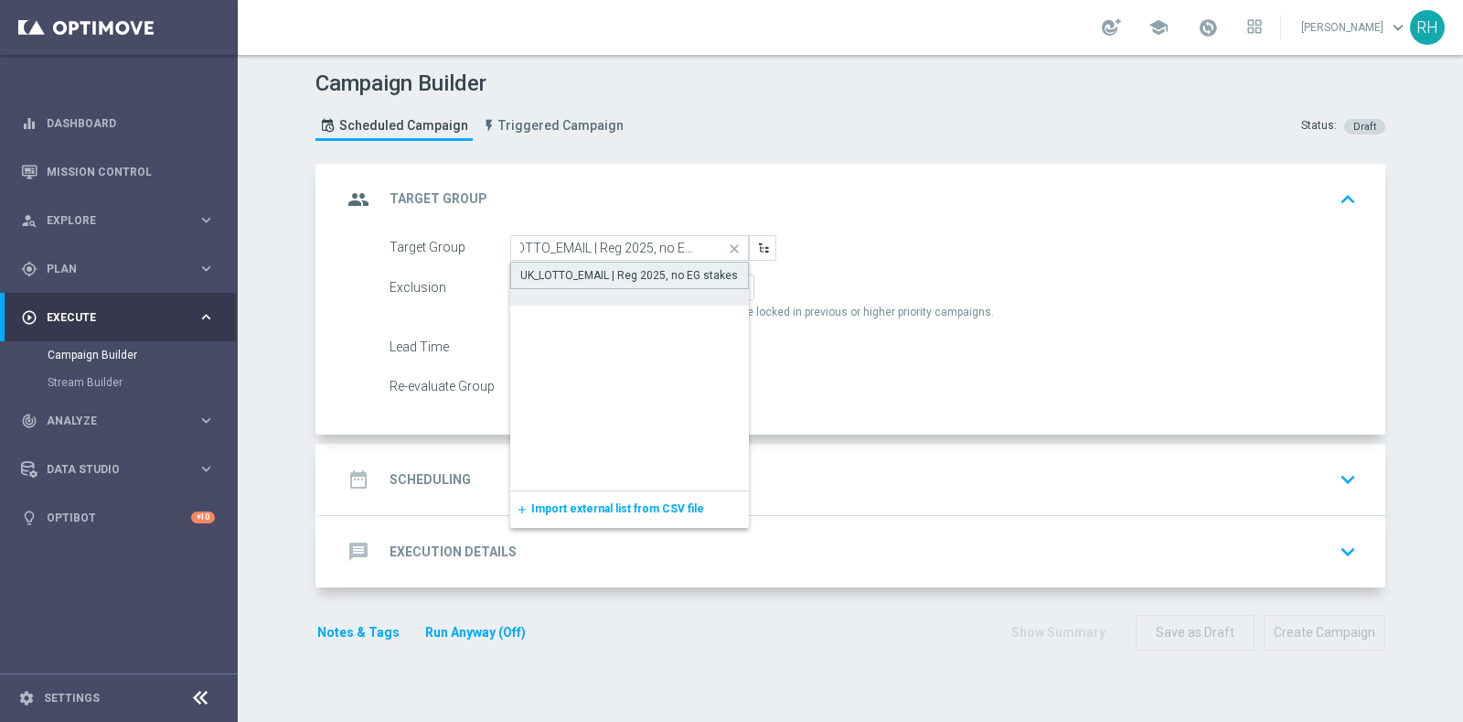
click at [623, 270] on div "UK_LOTTO_EMAIL | Reg 2025, no EG stakes" at bounding box center [629, 275] width 218 height 16
type input "UK_LOTTO_EMAIL | Reg 2025, no EG stakes"
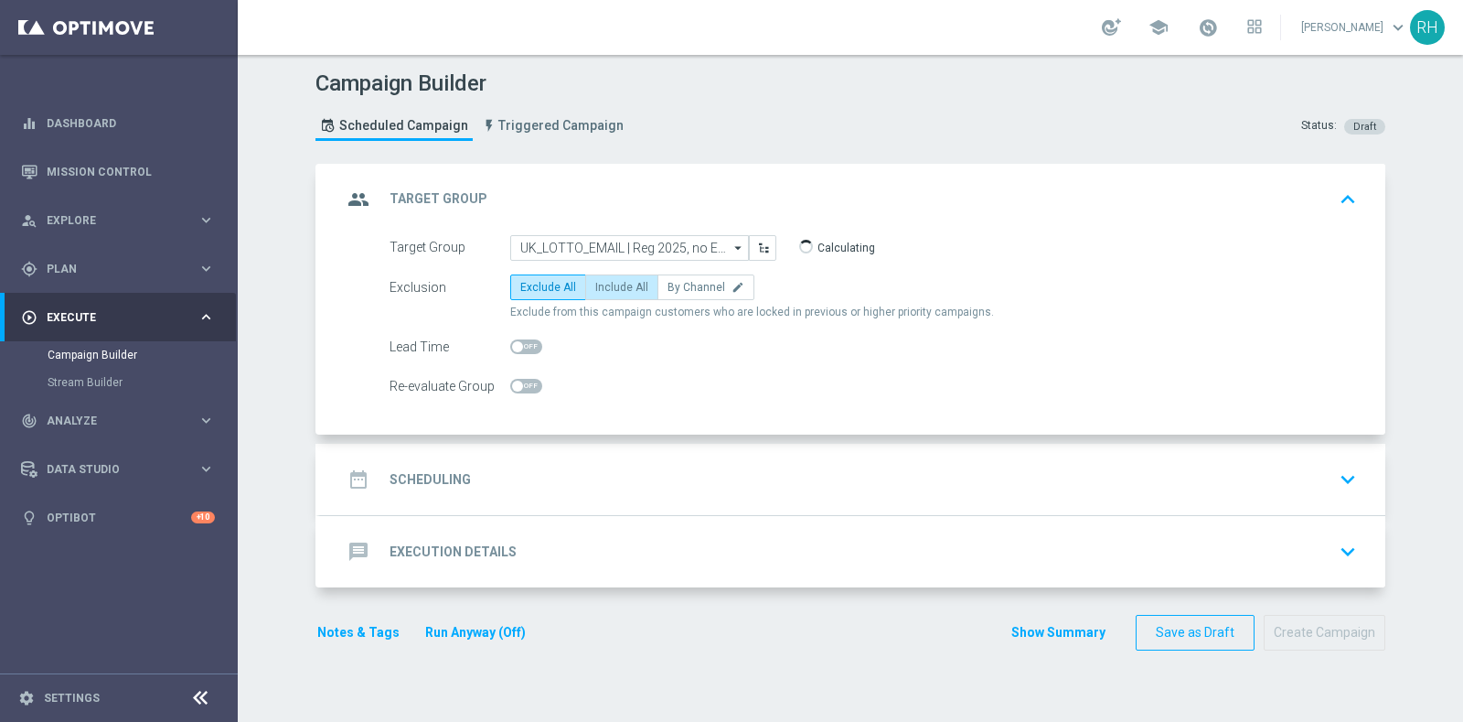
click at [624, 286] on span "Include All" at bounding box center [621, 287] width 53 height 13
click at [607, 286] on input "Include All" at bounding box center [601, 290] width 12 height 12
radio input "true"
click at [621, 472] on div "date_range Scheduling keyboard_arrow_down" at bounding box center [853, 479] width 1022 height 35
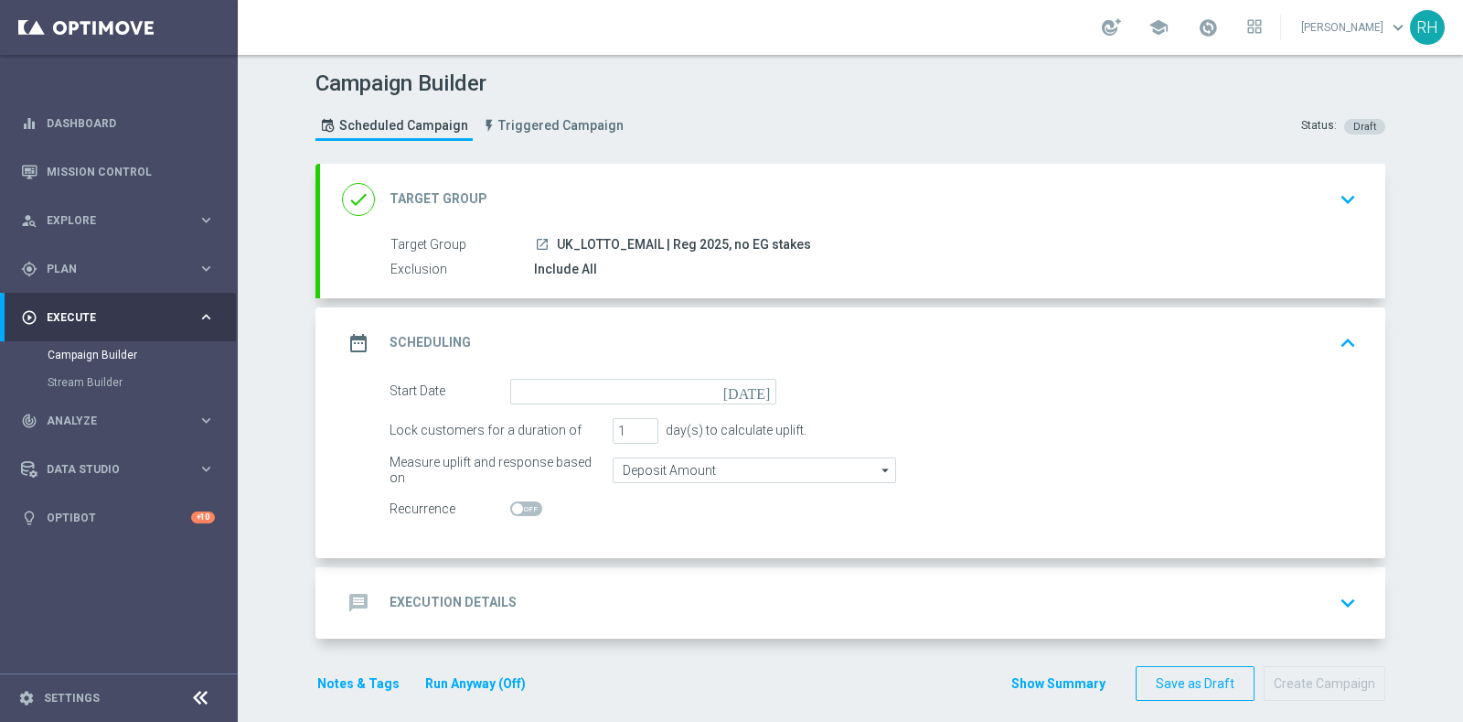
click at [749, 392] on icon "[DATE]" at bounding box center [751, 389] width 54 height 20
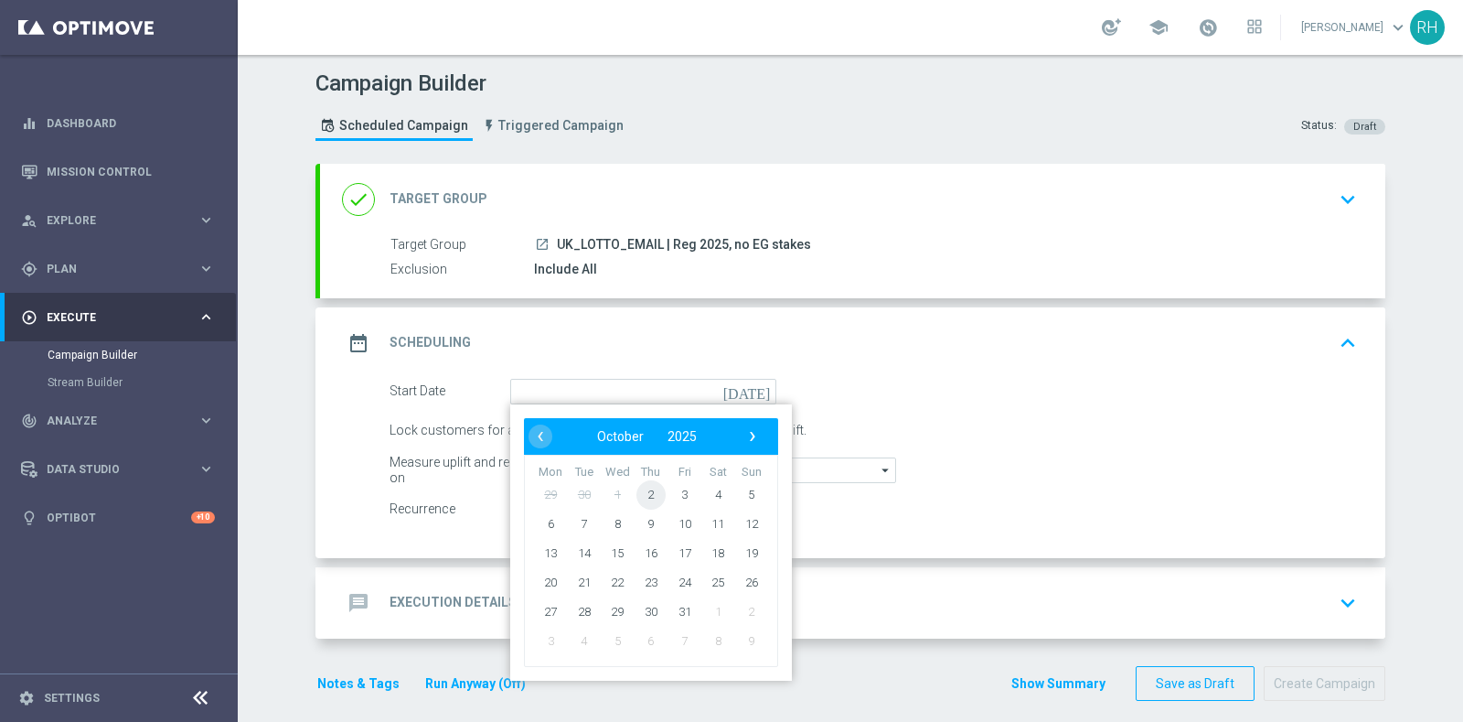
click at [653, 489] on span "2" at bounding box center [651, 493] width 29 height 29
type input "02 Oct 2025"
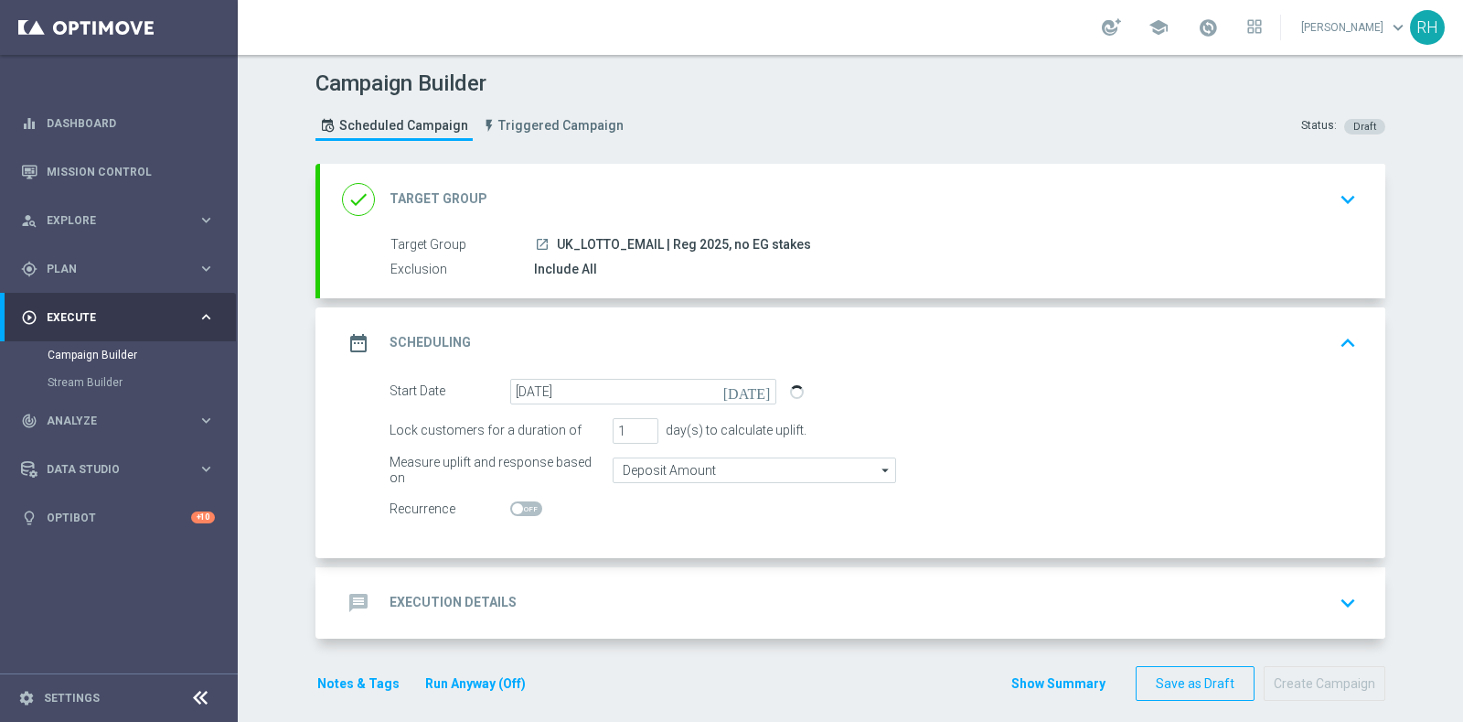
click at [694, 606] on div "message Execution Details keyboard_arrow_down" at bounding box center [853, 602] width 1022 height 35
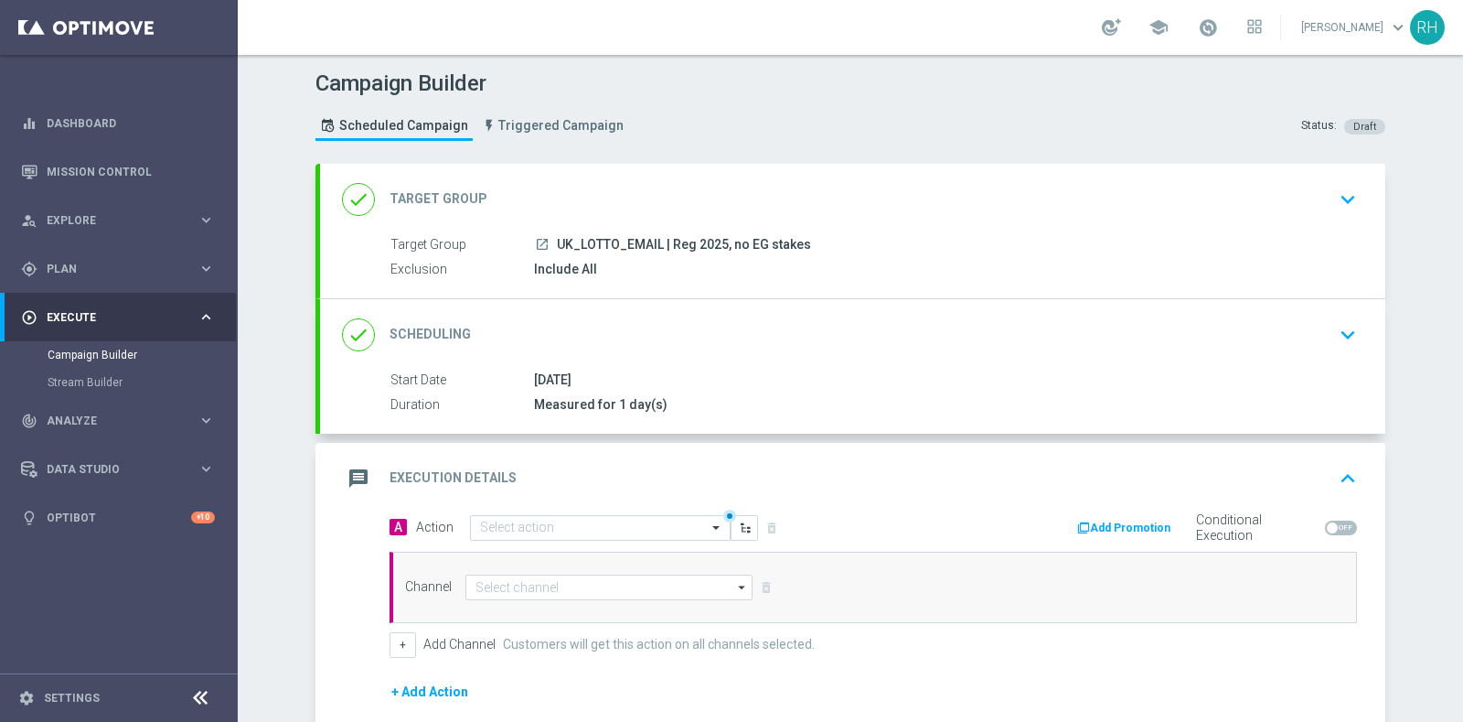
click at [1102, 327] on div "done Scheduling keyboard_arrow_down" at bounding box center [853, 334] width 1022 height 35
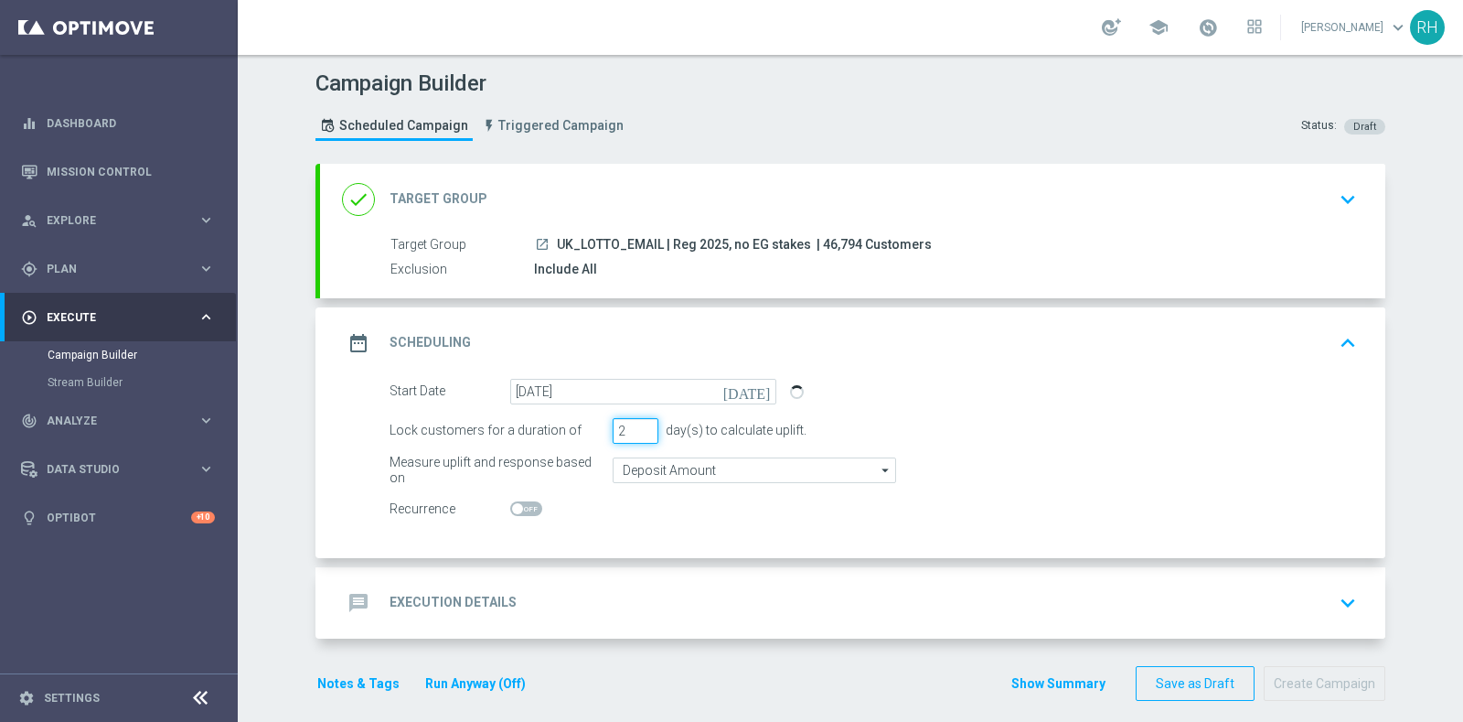
click at [635, 423] on input "2" at bounding box center [636, 431] width 46 height 26
click at [635, 423] on input "3" at bounding box center [636, 431] width 46 height 26
click at [635, 423] on input "4" at bounding box center [636, 431] width 46 height 26
type input "3"
click at [642, 434] on input "3" at bounding box center [636, 431] width 46 height 26
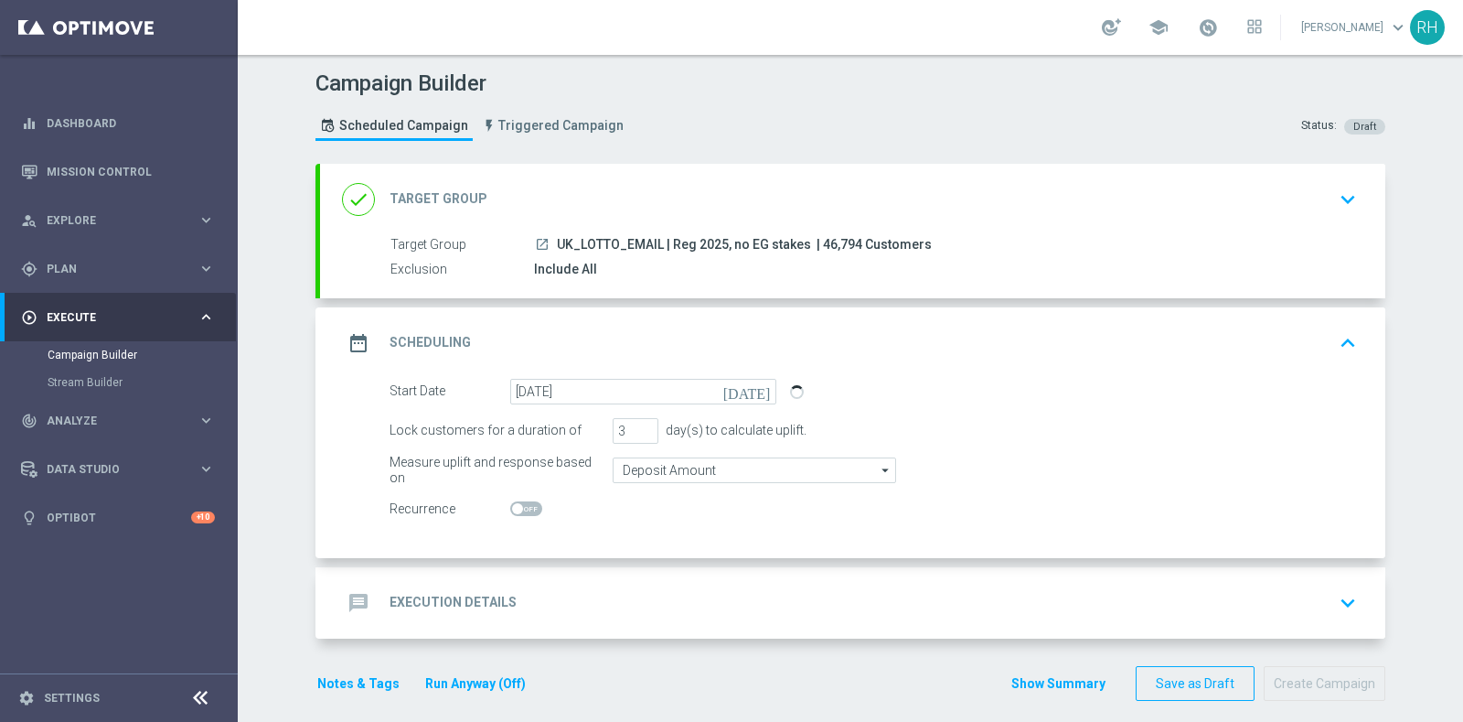
click at [877, 474] on icon "arrow_drop_down" at bounding box center [886, 470] width 18 height 24
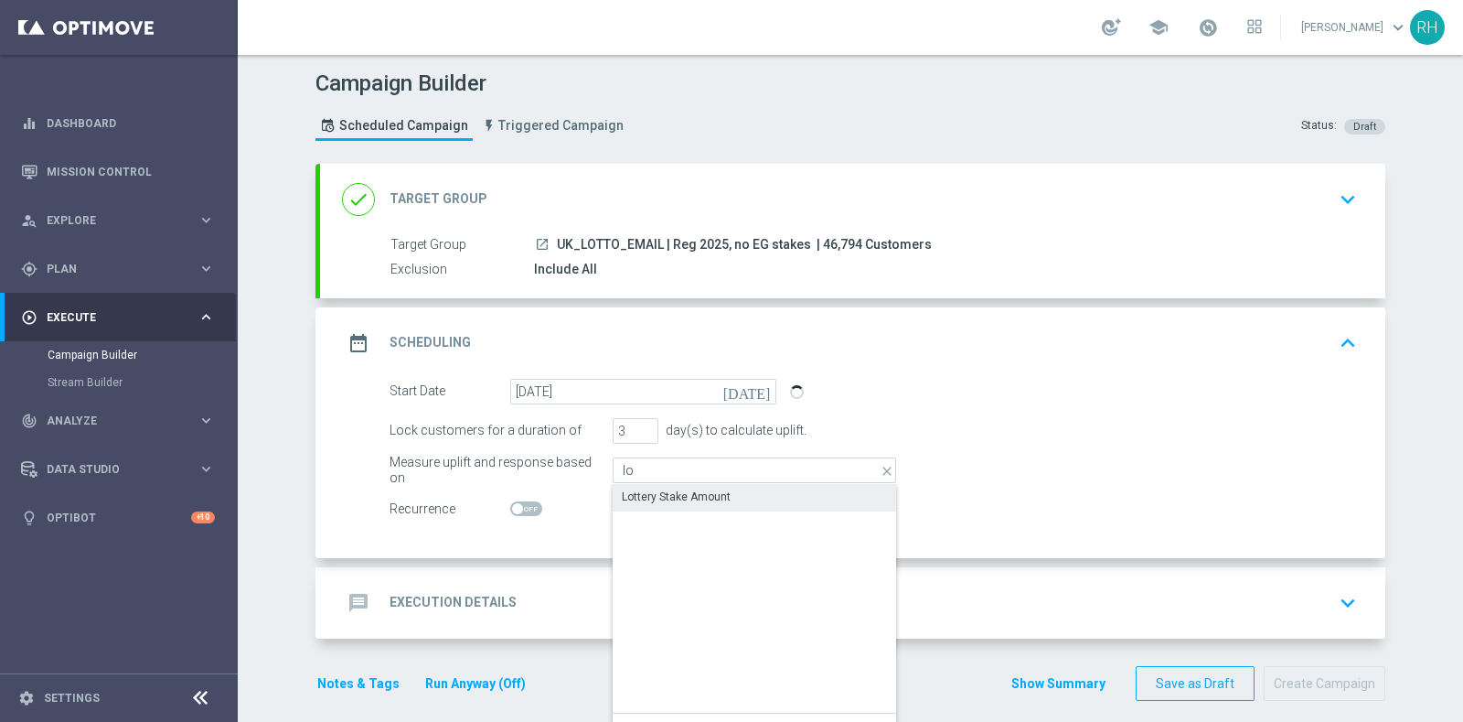
click at [823, 491] on div "Lottery Stake Amount" at bounding box center [755, 497] width 284 height 26
type input "Lottery Stake Amount"
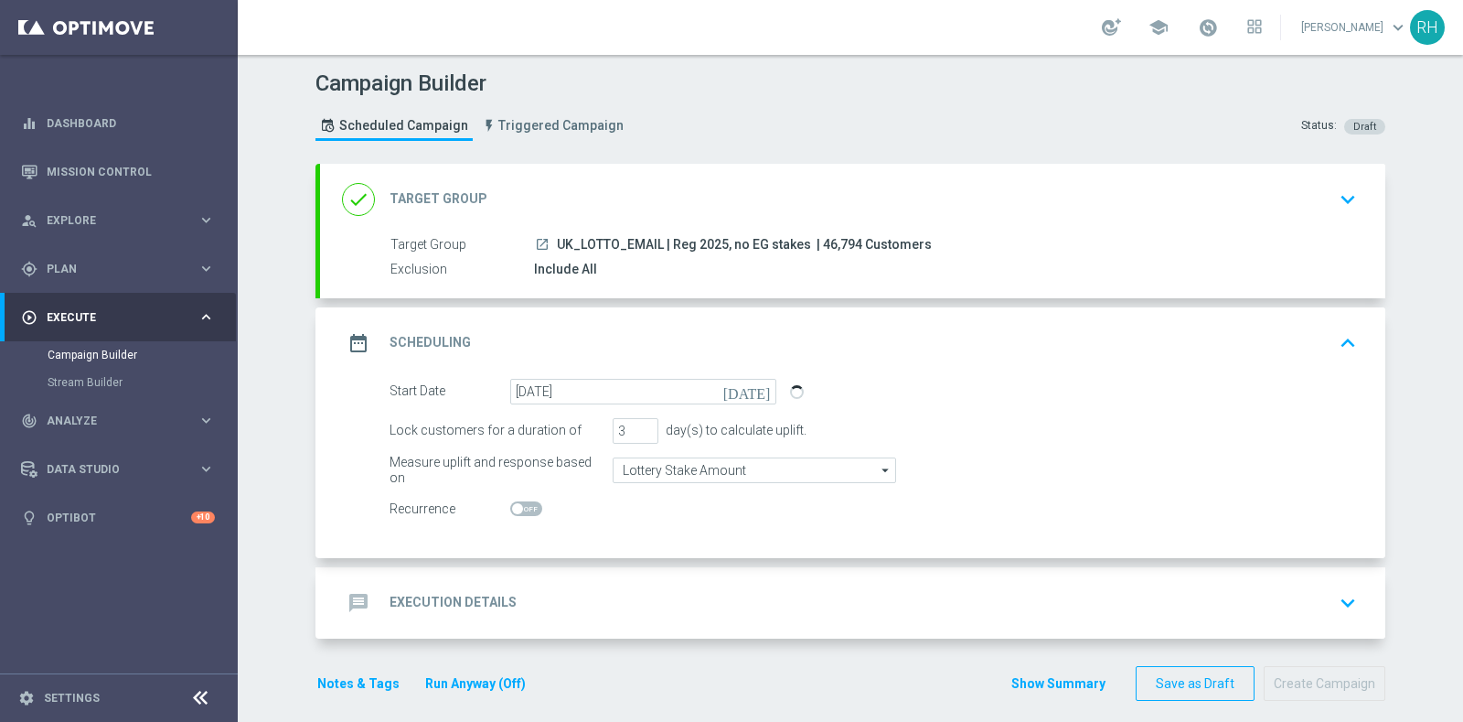
click at [783, 588] on div "message Execution Details keyboard_arrow_down" at bounding box center [853, 602] width 1022 height 35
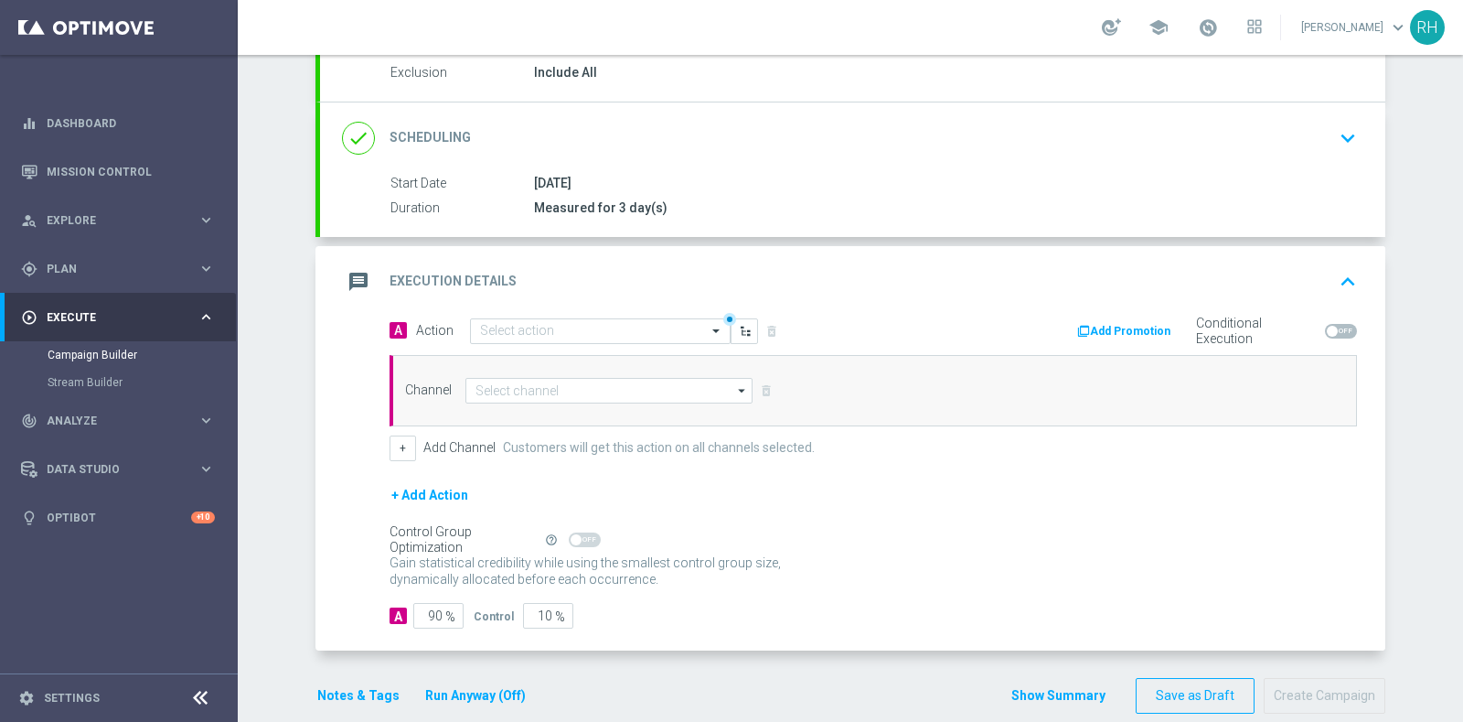
scroll to position [166, 0]
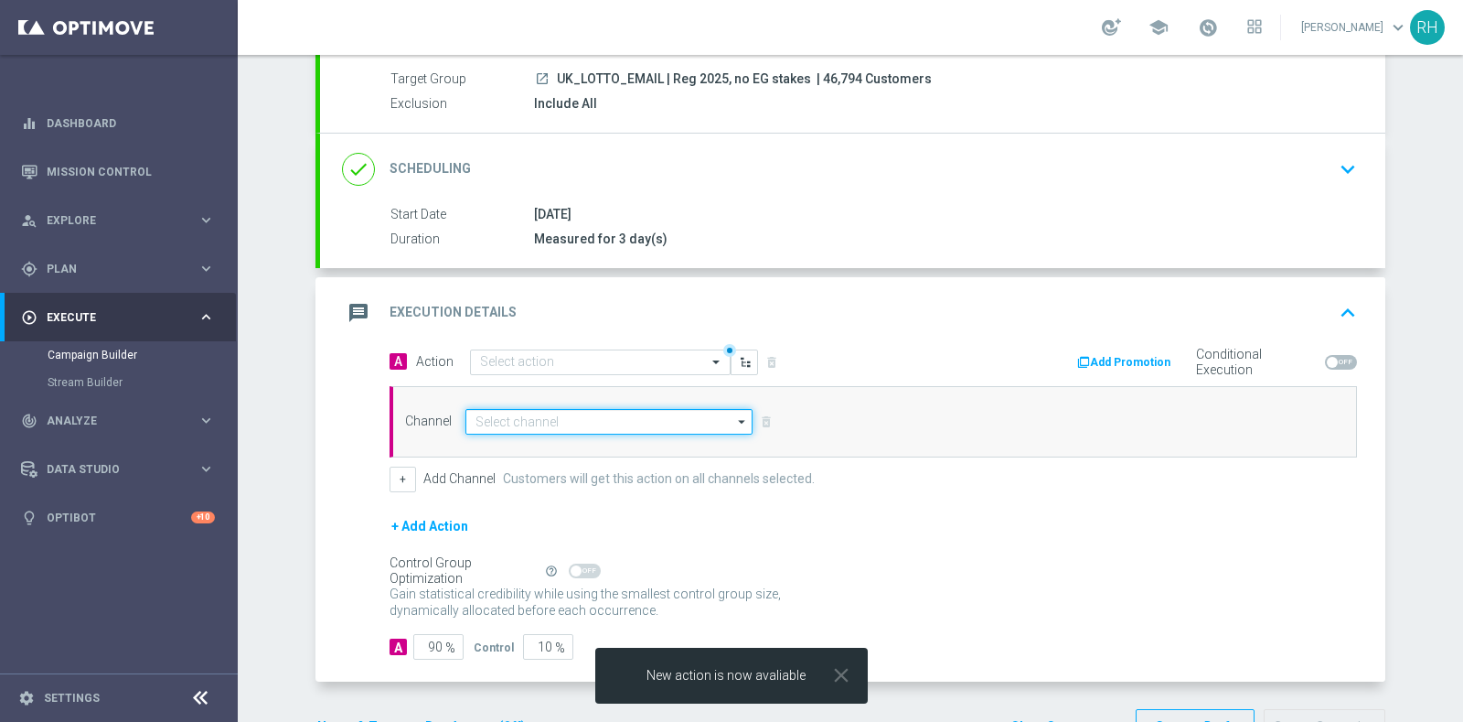
click at [680, 411] on input at bounding box center [609, 422] width 287 height 26
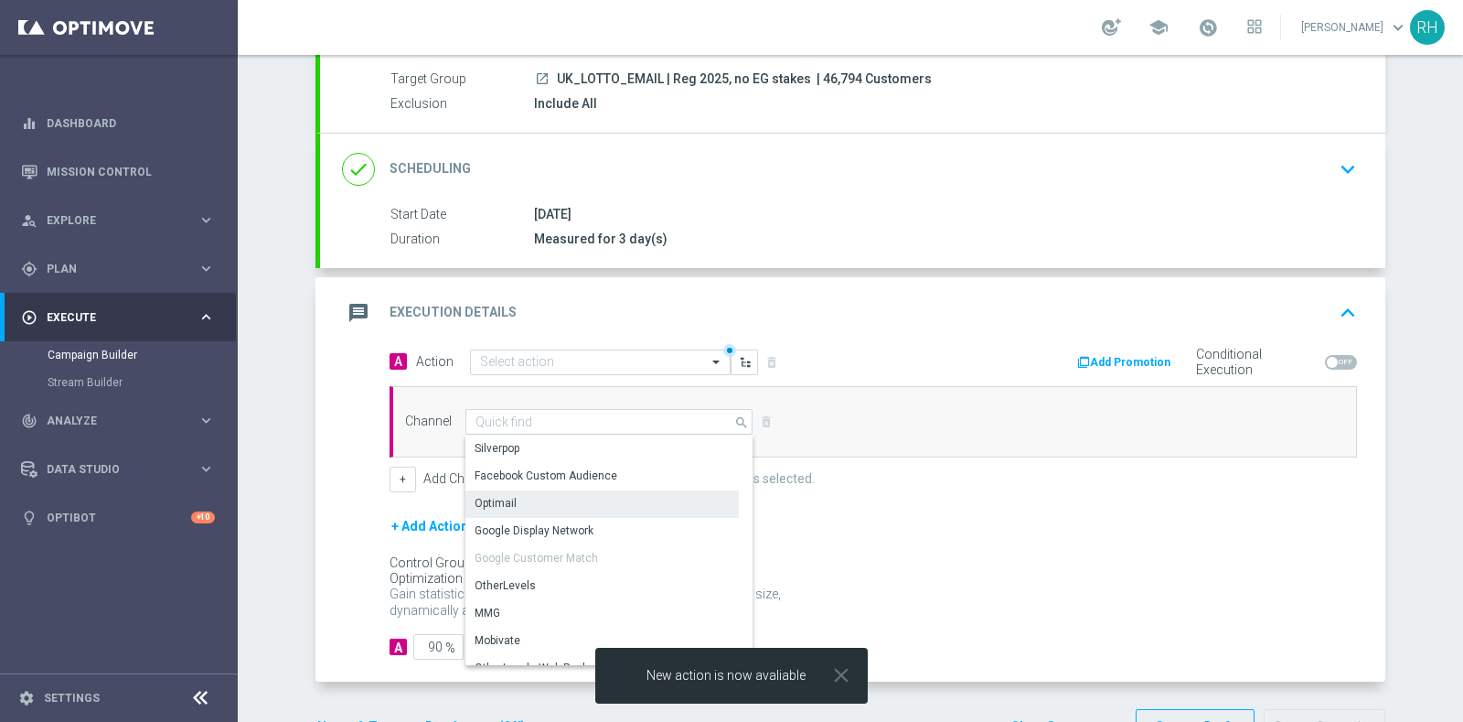
click at [644, 500] on div "Optimail" at bounding box center [602, 503] width 273 height 26
type input "Optimail"
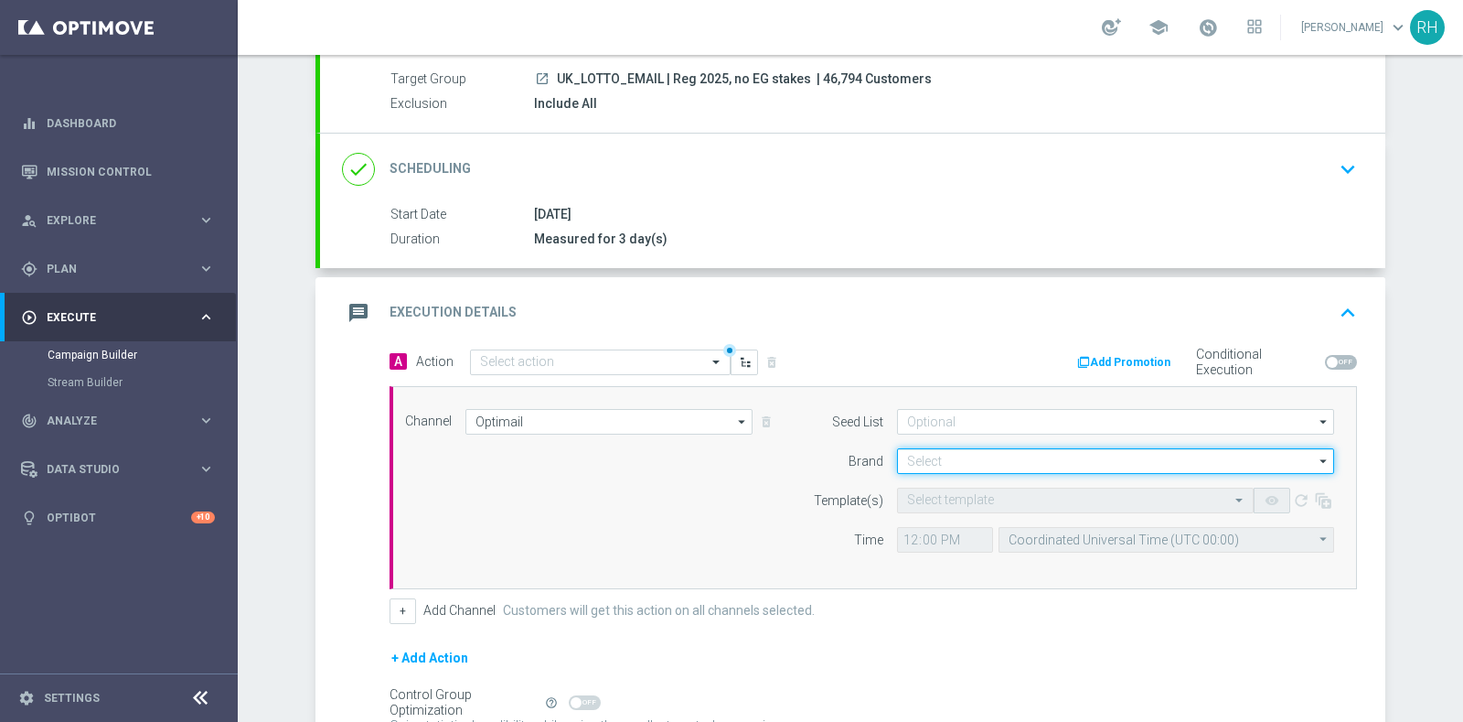
click at [897, 457] on input at bounding box center [1115, 461] width 437 height 26
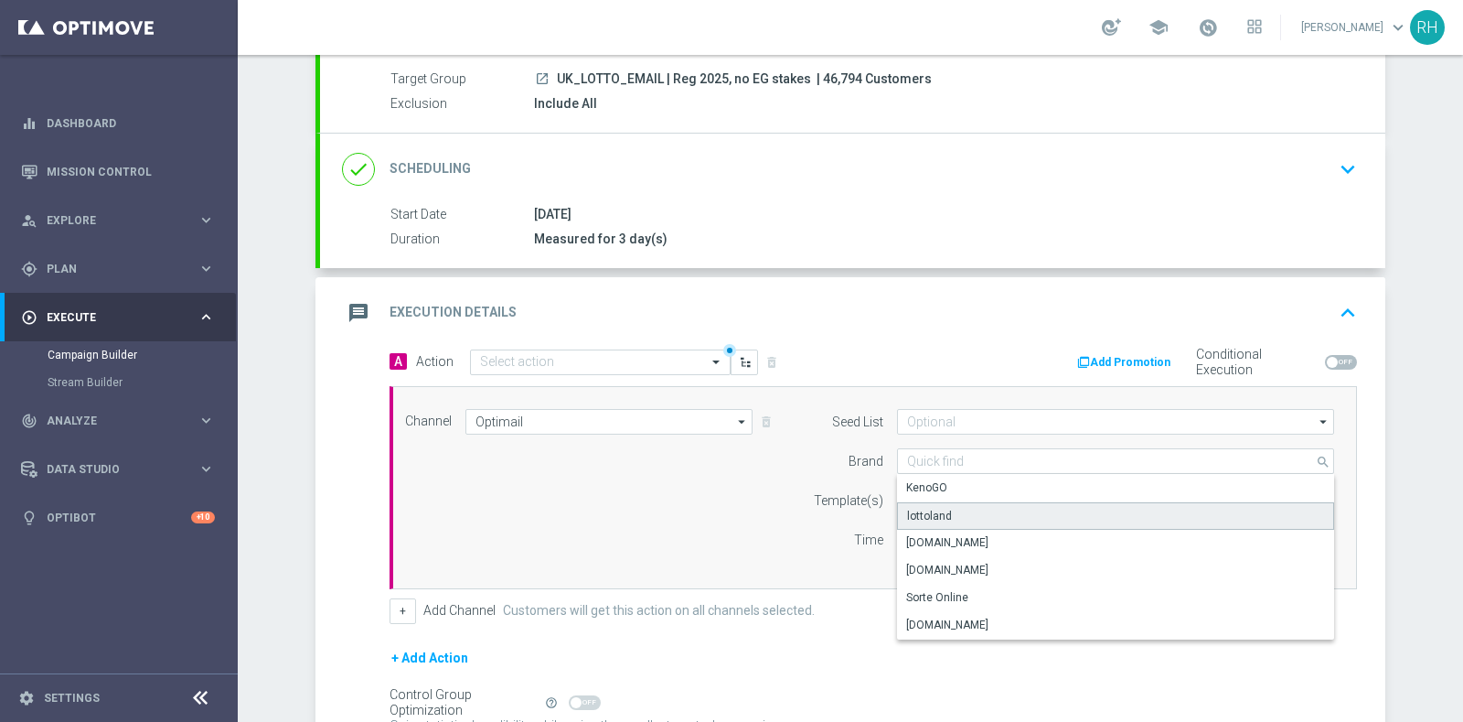
click at [950, 509] on div "lottoland" at bounding box center [1116, 515] width 438 height 27
type input "lottoland"
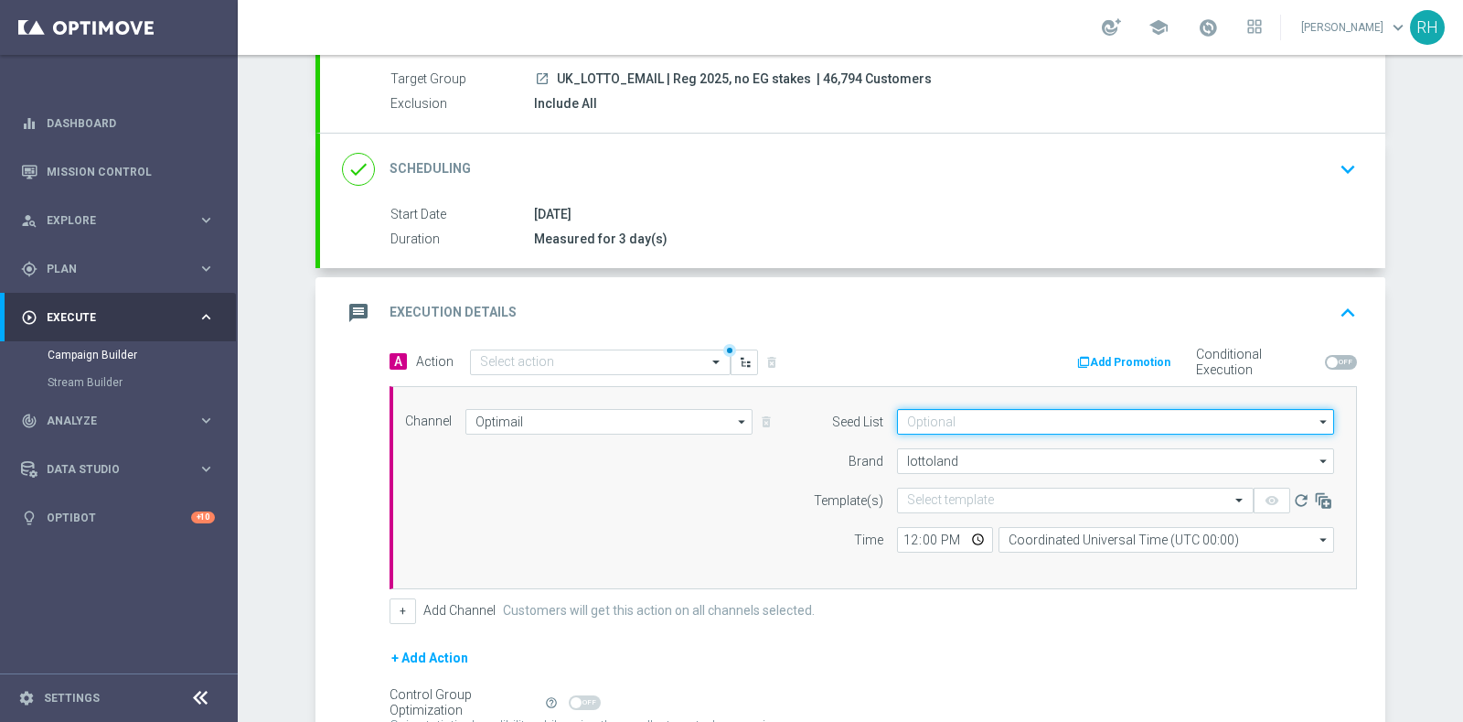
click at [976, 416] on input at bounding box center [1115, 422] width 437 height 26
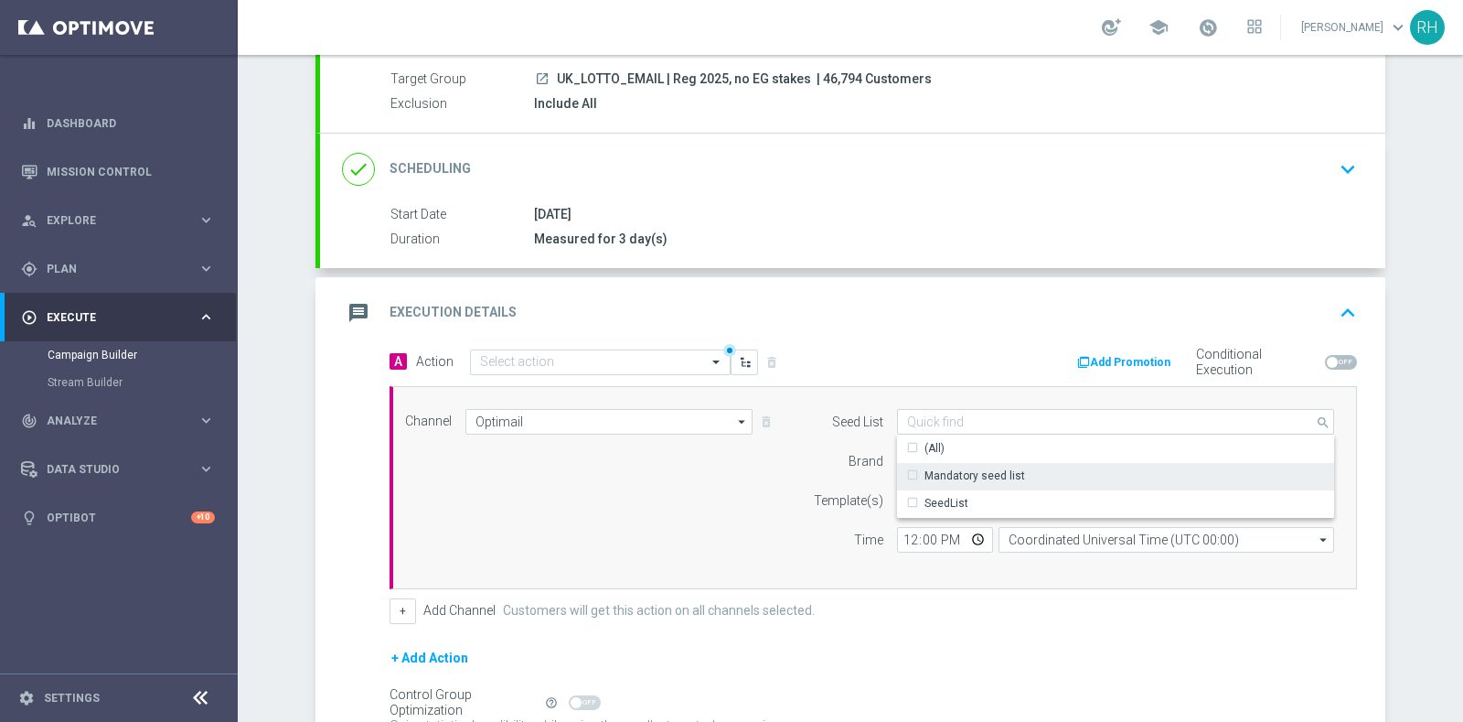
click at [992, 467] on div "Mandatory seed list" at bounding box center [975, 475] width 101 height 16
click at [1037, 631] on form "A Action Select action delete_forever Add Promotion Conditional Execution Chann…" at bounding box center [874, 570] width 968 height 444
type input "Mandatory seed list"
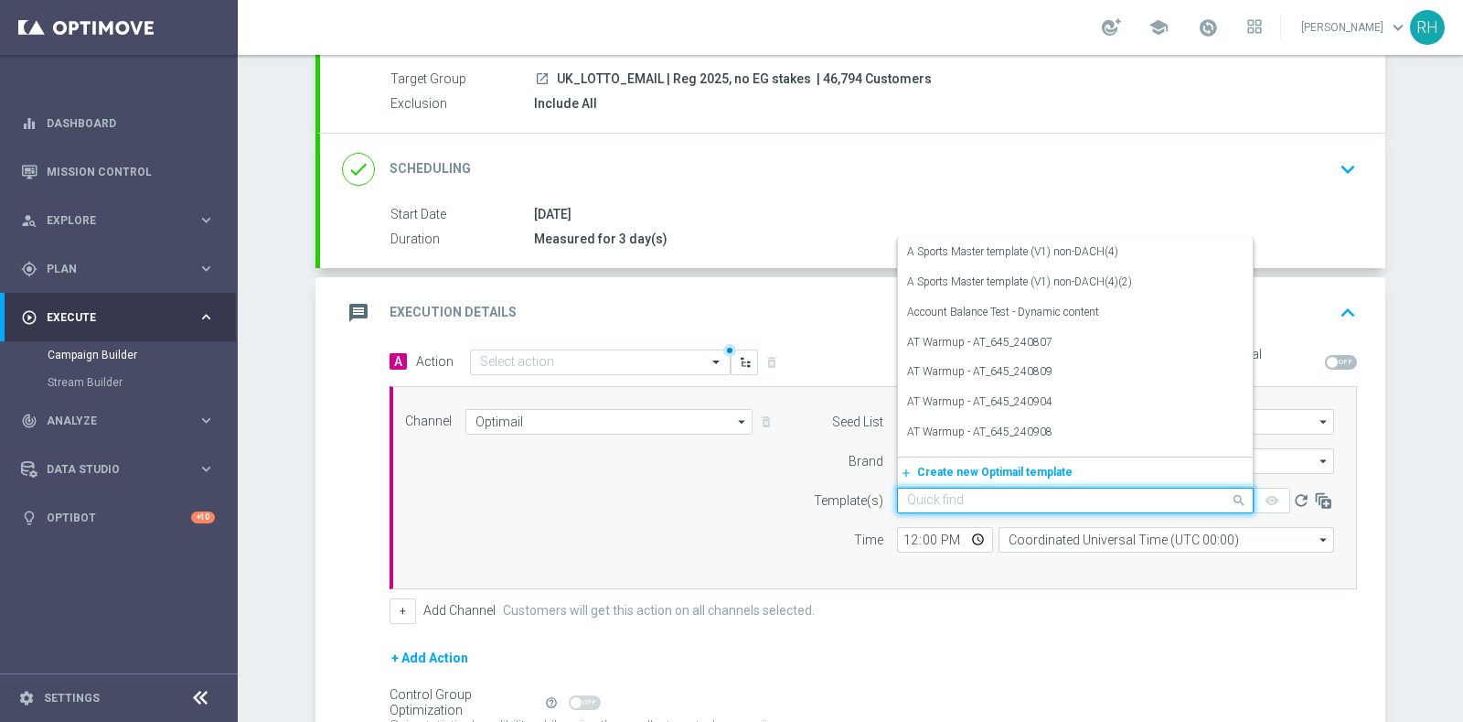
click at [995, 497] on input "text" at bounding box center [1057, 501] width 300 height 16
paste input "en_GB__DISCOVER_EL_GORDO__ALL_EMA_TAC_LT"
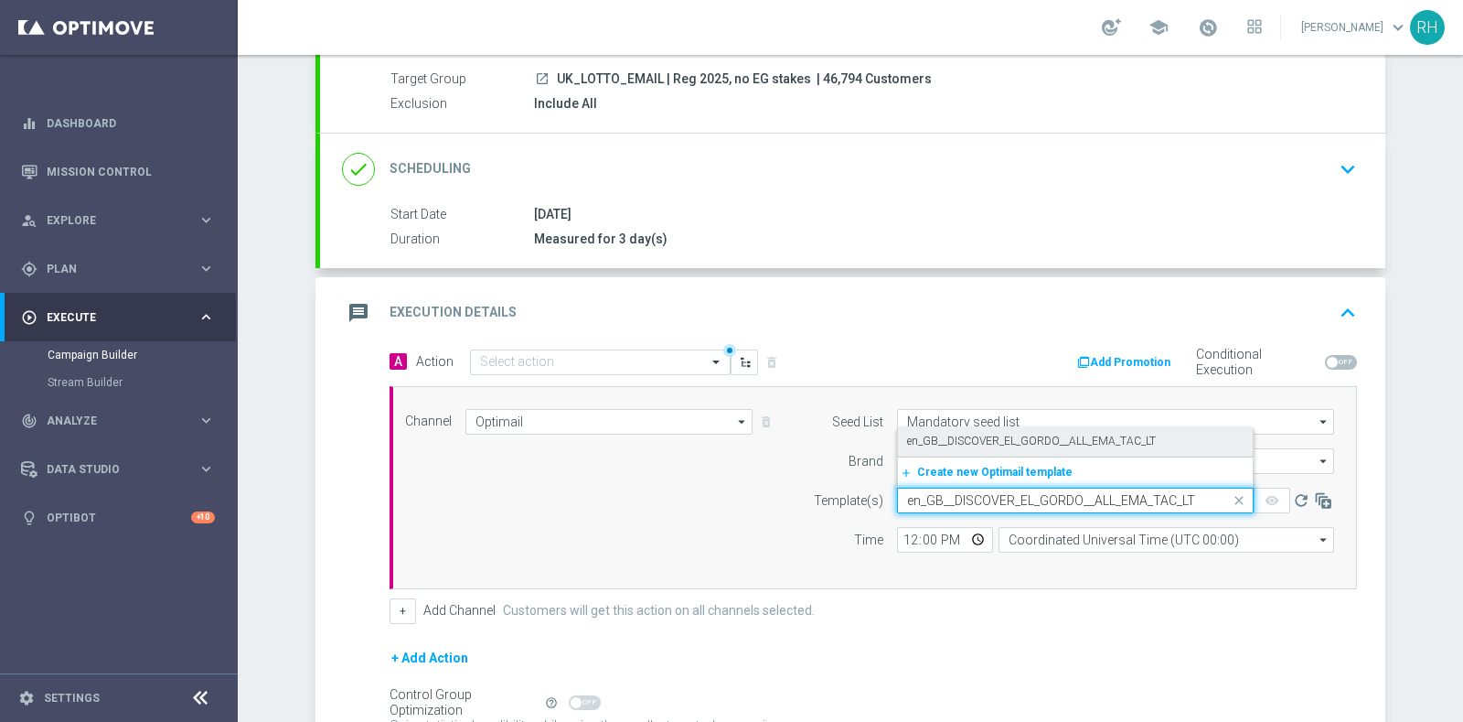
click at [970, 434] on label "en_GB__DISCOVER_EL_GORDO__ALL_EMA_TAC_LT" at bounding box center [1031, 442] width 249 height 16
type input "en_GB__DISCOVER_EL_GORDO__ALL_EMA_TAC_LT"
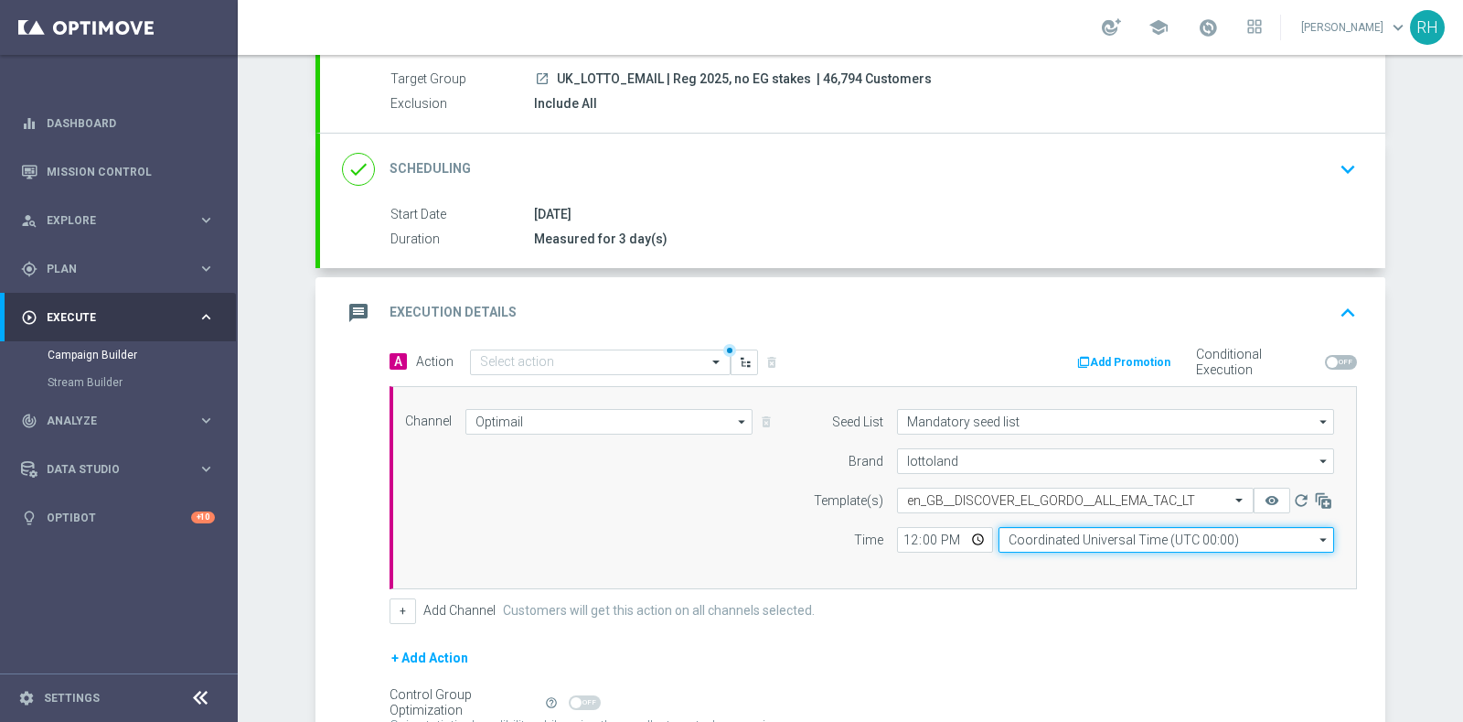
click at [1031, 535] on input "Coordinated Universal Time (UTC 00:00)" at bounding box center [1167, 540] width 336 height 26
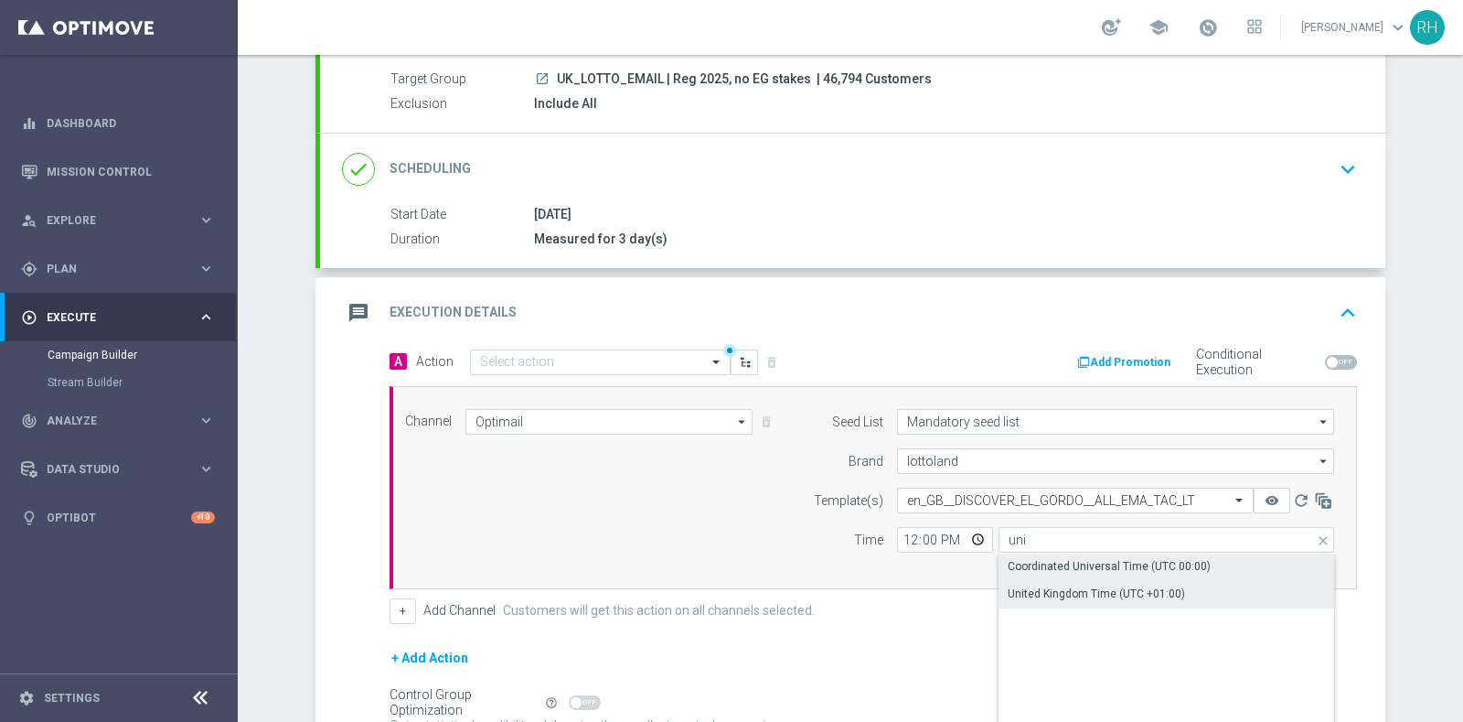
click at [1052, 581] on div "United Kingdom Time (UTC +01:00)" at bounding box center [1167, 594] width 337 height 26
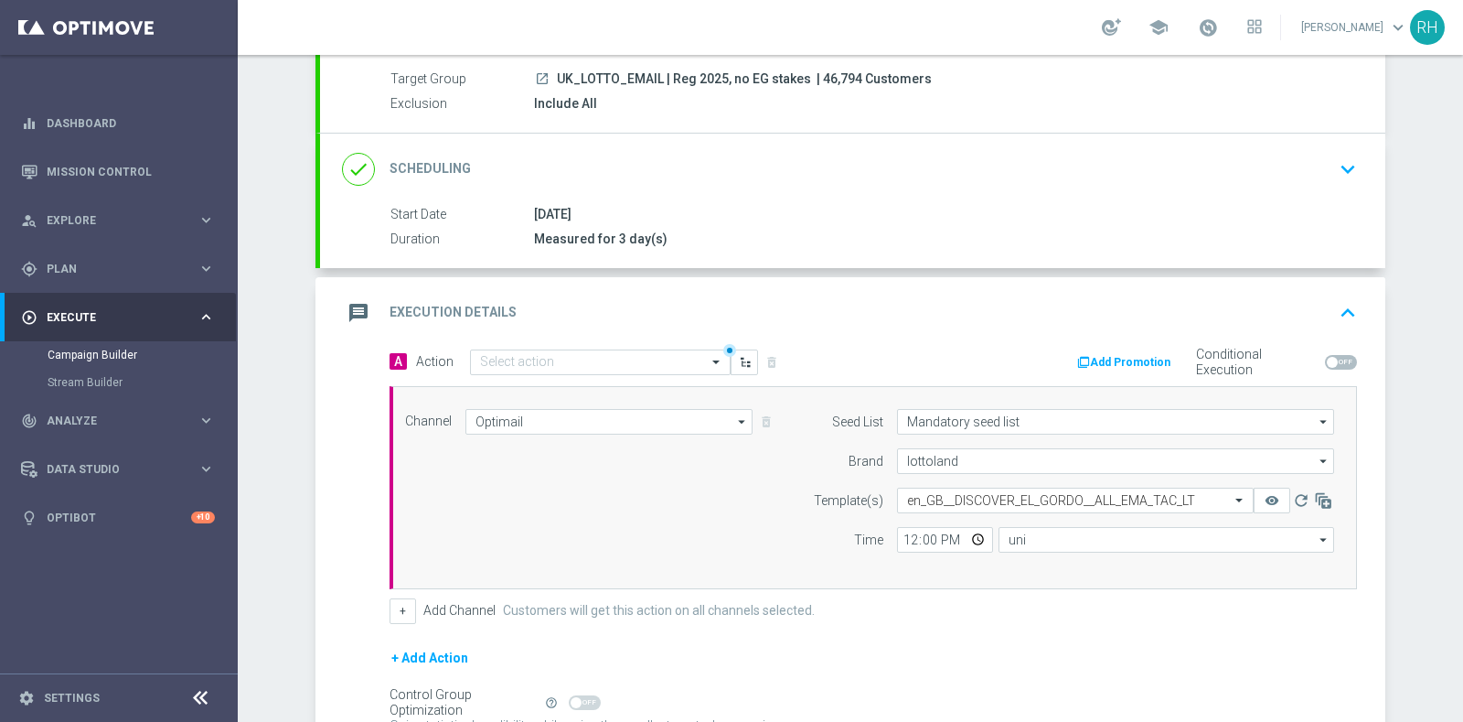
type input "United Kingdom Time (UTC +01:00)"
click at [901, 541] on input "12:00" at bounding box center [945, 540] width 96 height 26
click at [1011, 591] on div "A Action Select action delete_forever Add Promotion Conditional Execution Chann…" at bounding box center [873, 485] width 995 height 275
click at [922, 541] on input "11:30" at bounding box center [945, 540] width 96 height 26
click at [935, 581] on div "Channel Optimail Optimail arrow_drop_down Drag here to set row groups Drag here…" at bounding box center [874, 487] width 968 height 203
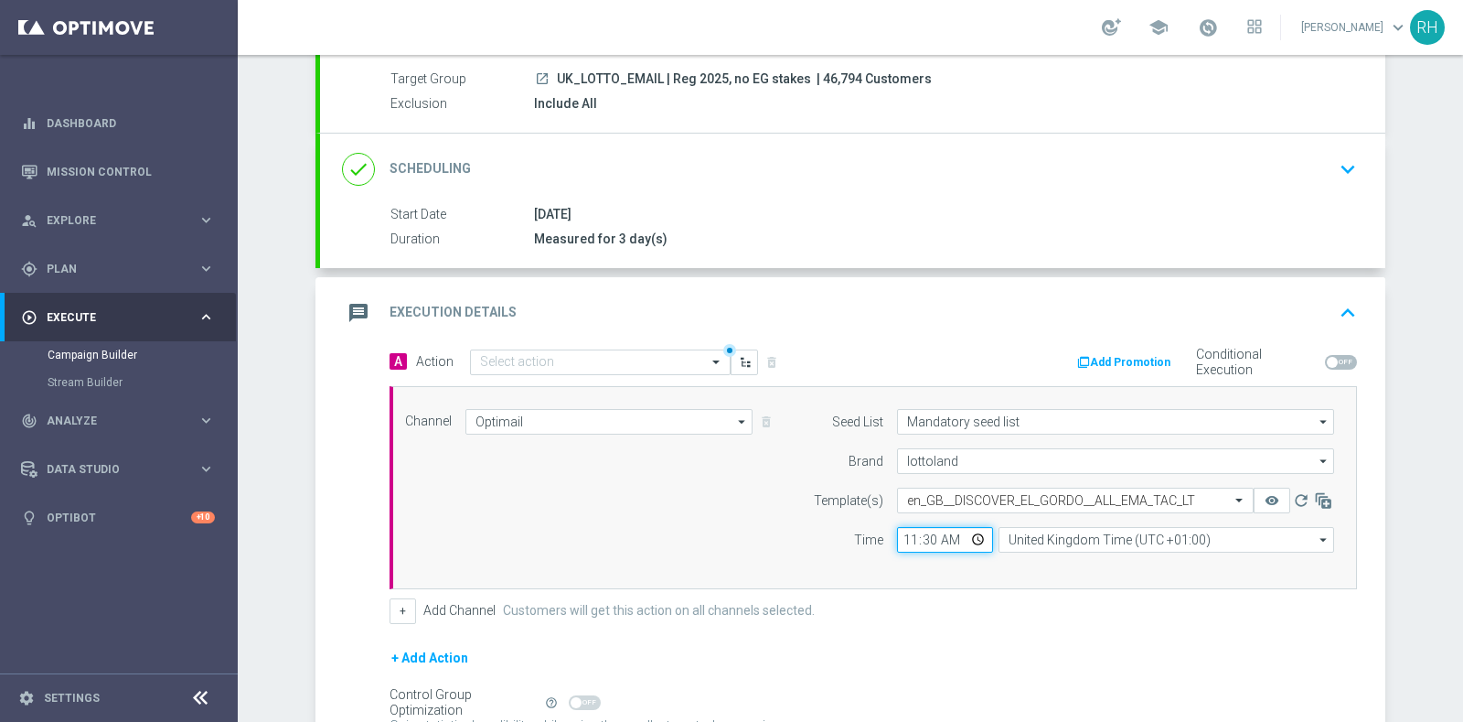
click at [925, 537] on input "11:30" at bounding box center [945, 540] width 96 height 26
type input "11:00"
click at [939, 580] on div "Channel Optimail Optimail arrow_drop_down Drag here to set row groups Drag here…" at bounding box center [874, 487] width 968 height 203
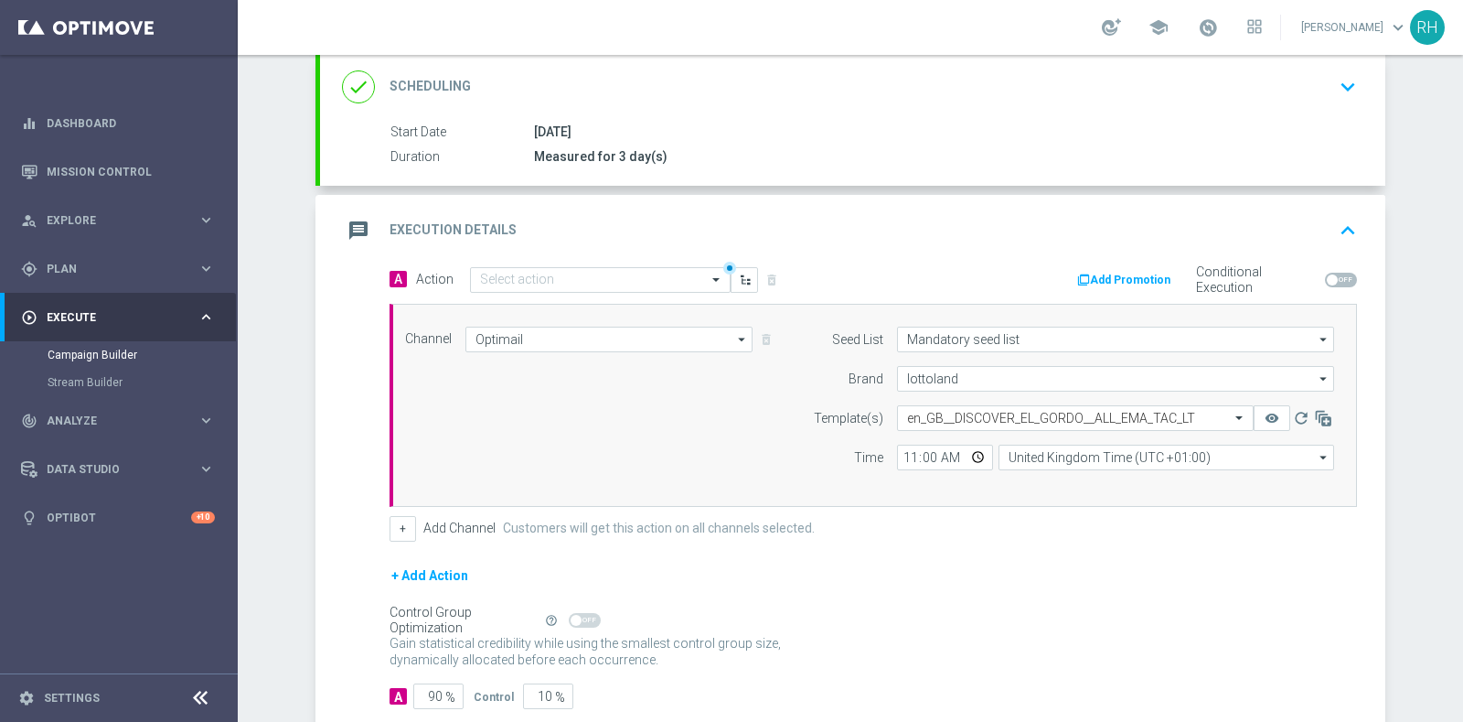
scroll to position [349, 0]
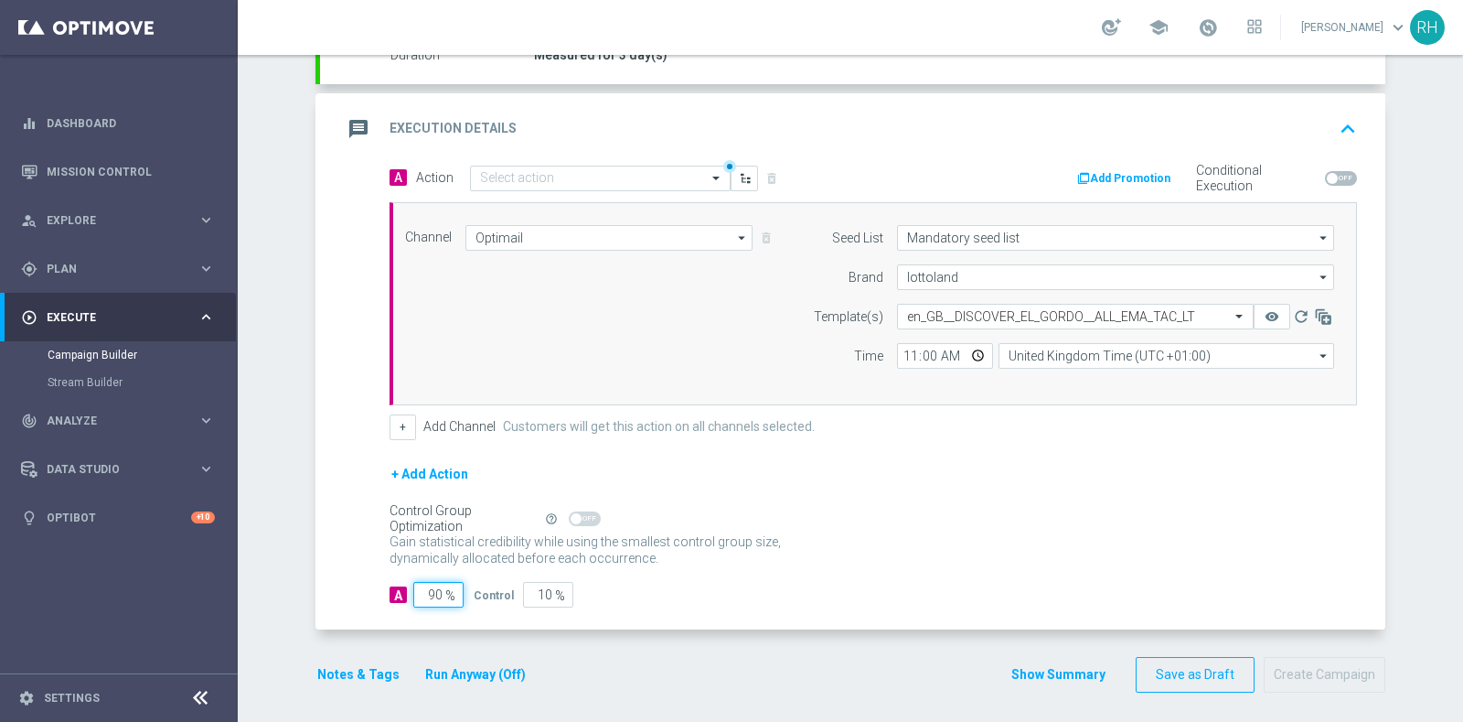
click at [413, 596] on input "90" at bounding box center [438, 595] width 50 height 26
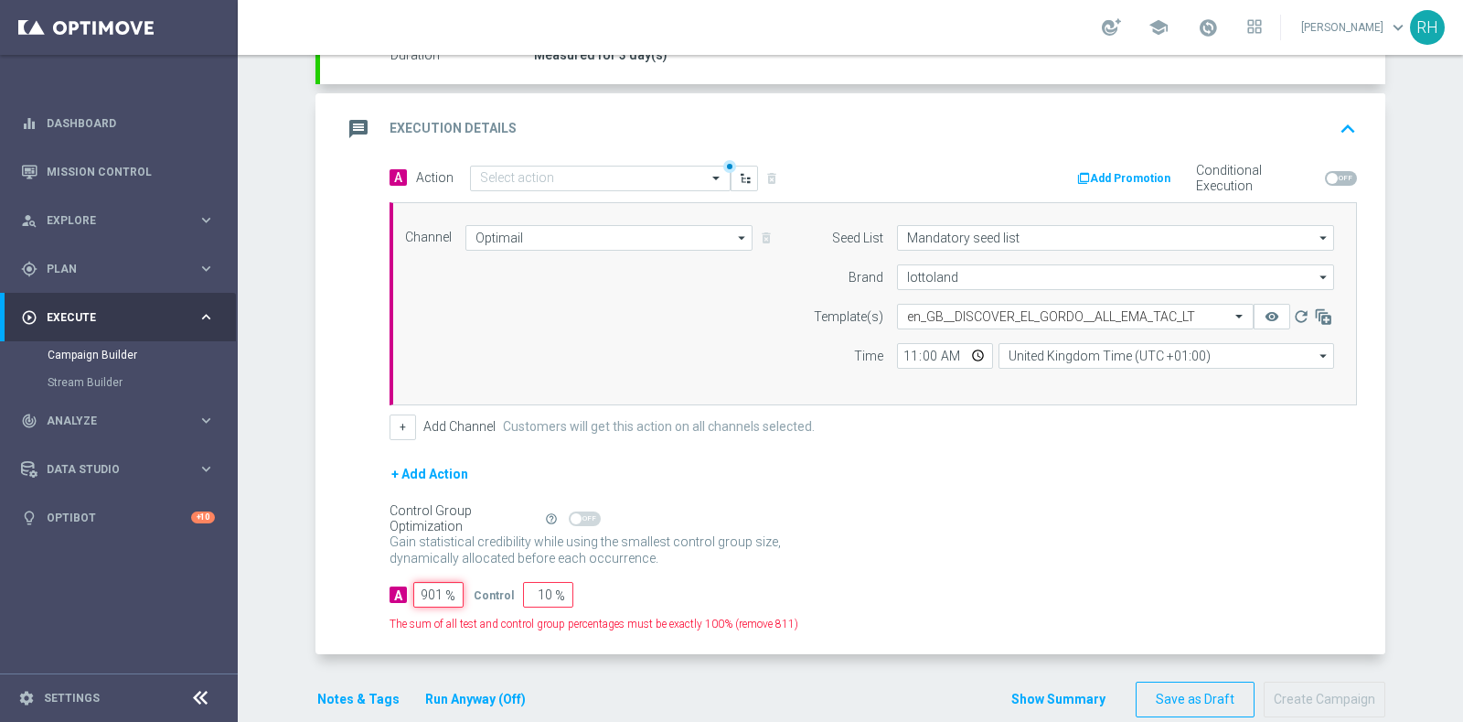
click at [413, 596] on input "901" at bounding box center [438, 595] width 50 height 26
click at [437, 588] on input "901" at bounding box center [438, 595] width 50 height 26
click at [432, 587] on input "901" at bounding box center [438, 595] width 50 height 26
click at [431, 587] on input "901" at bounding box center [438, 595] width 50 height 26
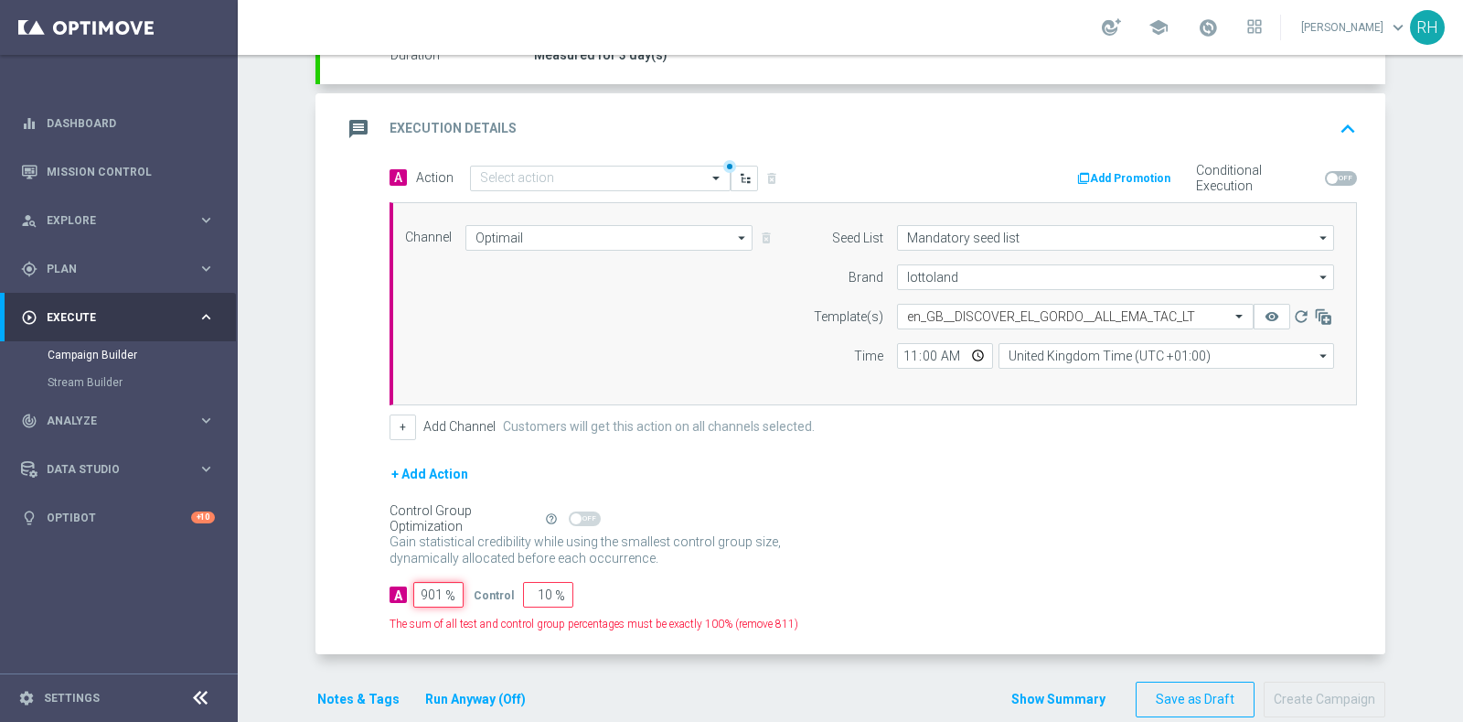
click at [431, 587] on input "901" at bounding box center [438, 595] width 50 height 26
type input "1"
type input "99"
type input "10"
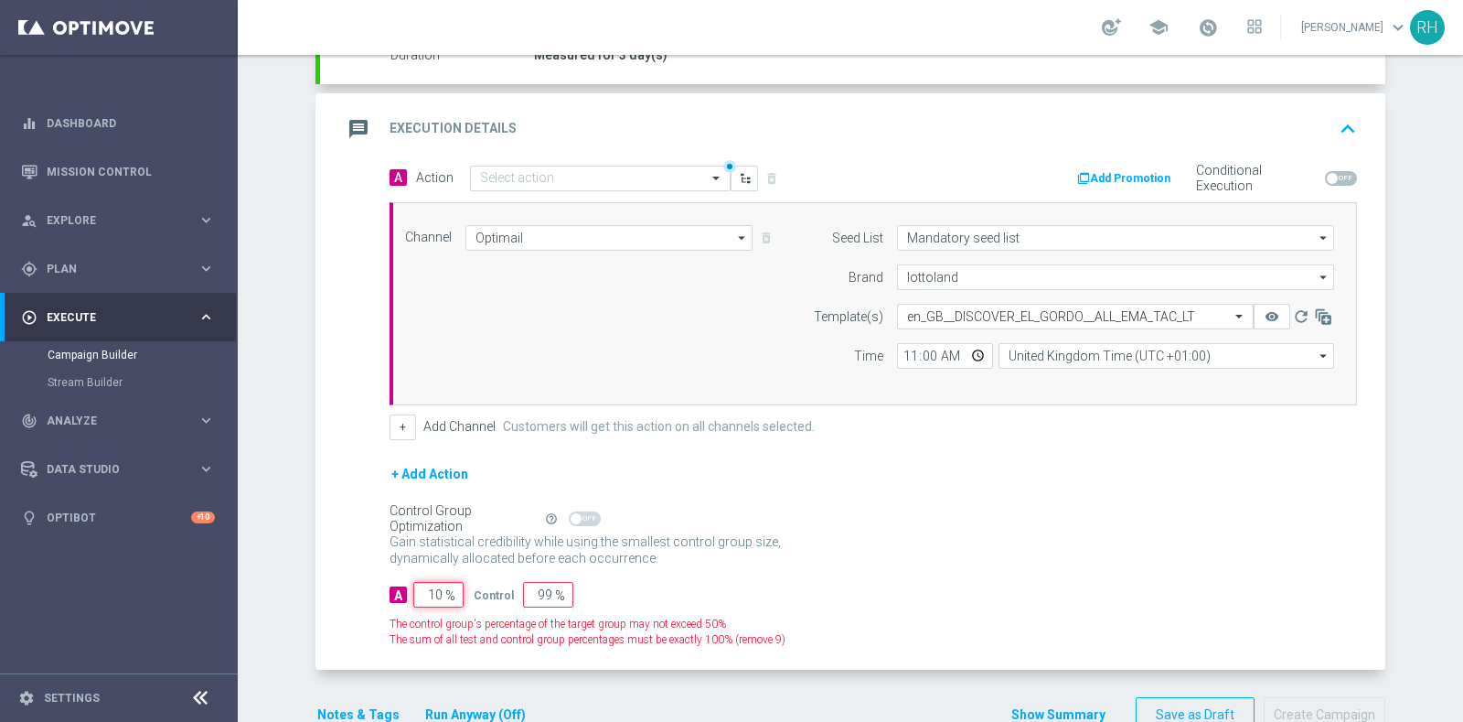
type input "90"
type input "100"
type input "0"
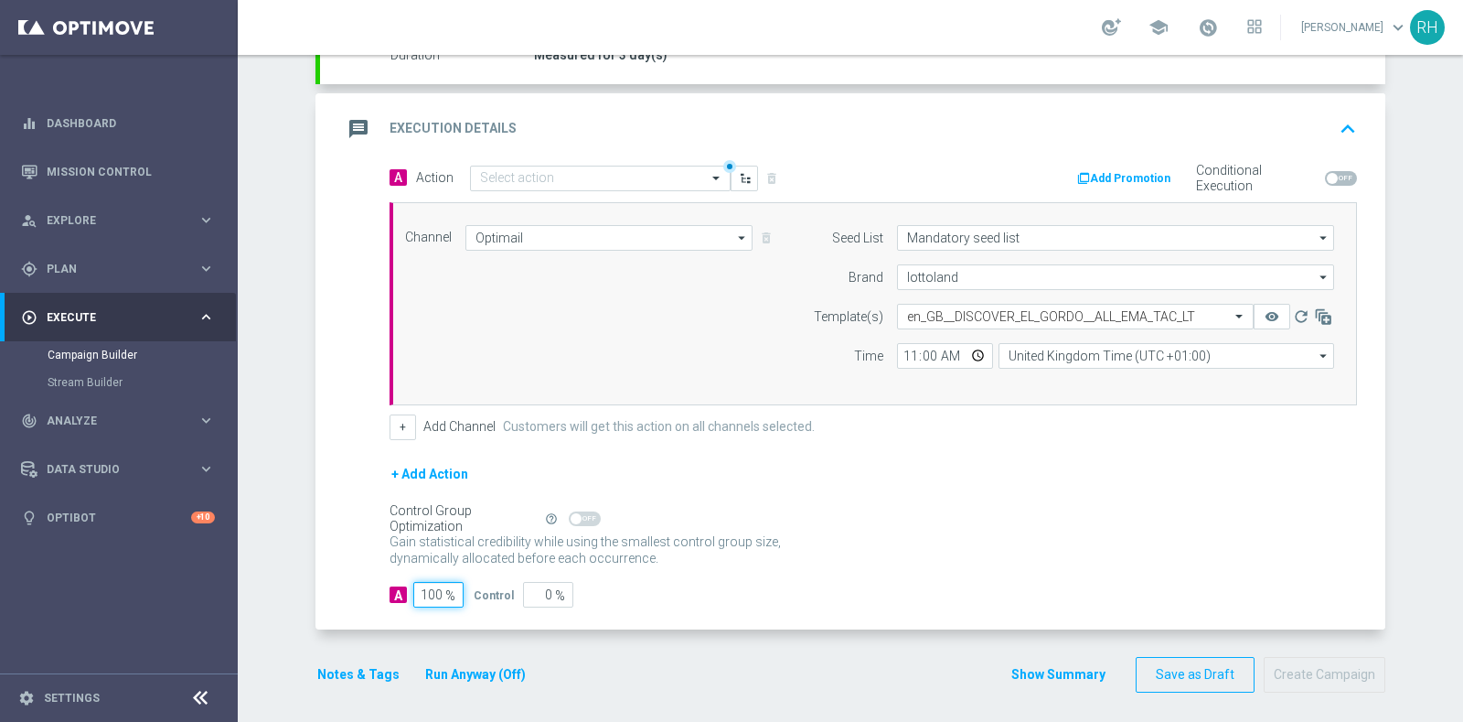
type input "100"
click at [1009, 387] on div "Channel Optimail Optimail arrow_drop_down Drag here to set row groups Drag here…" at bounding box center [874, 303] width 968 height 203
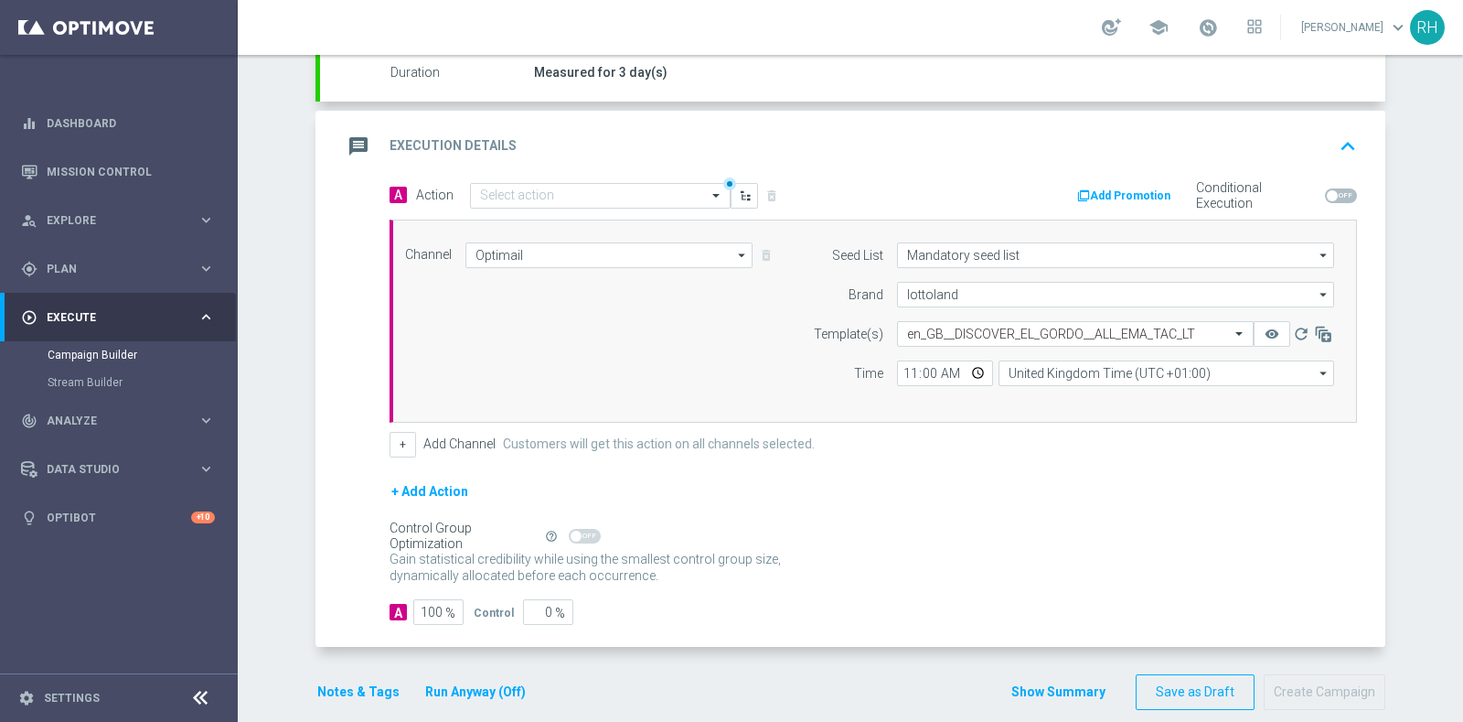
scroll to position [306, 0]
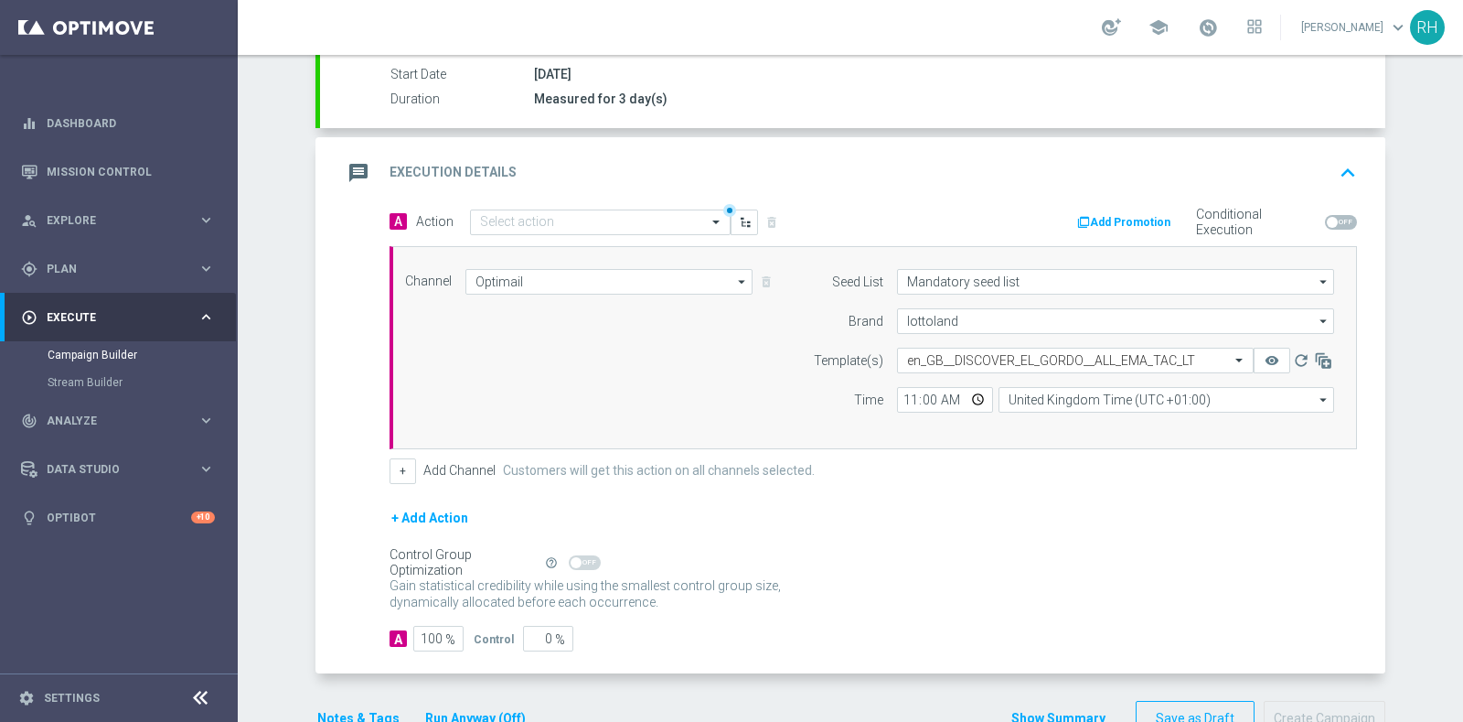
click at [1289, 165] on div "message Execution Details keyboard_arrow_up" at bounding box center [853, 172] width 1022 height 35
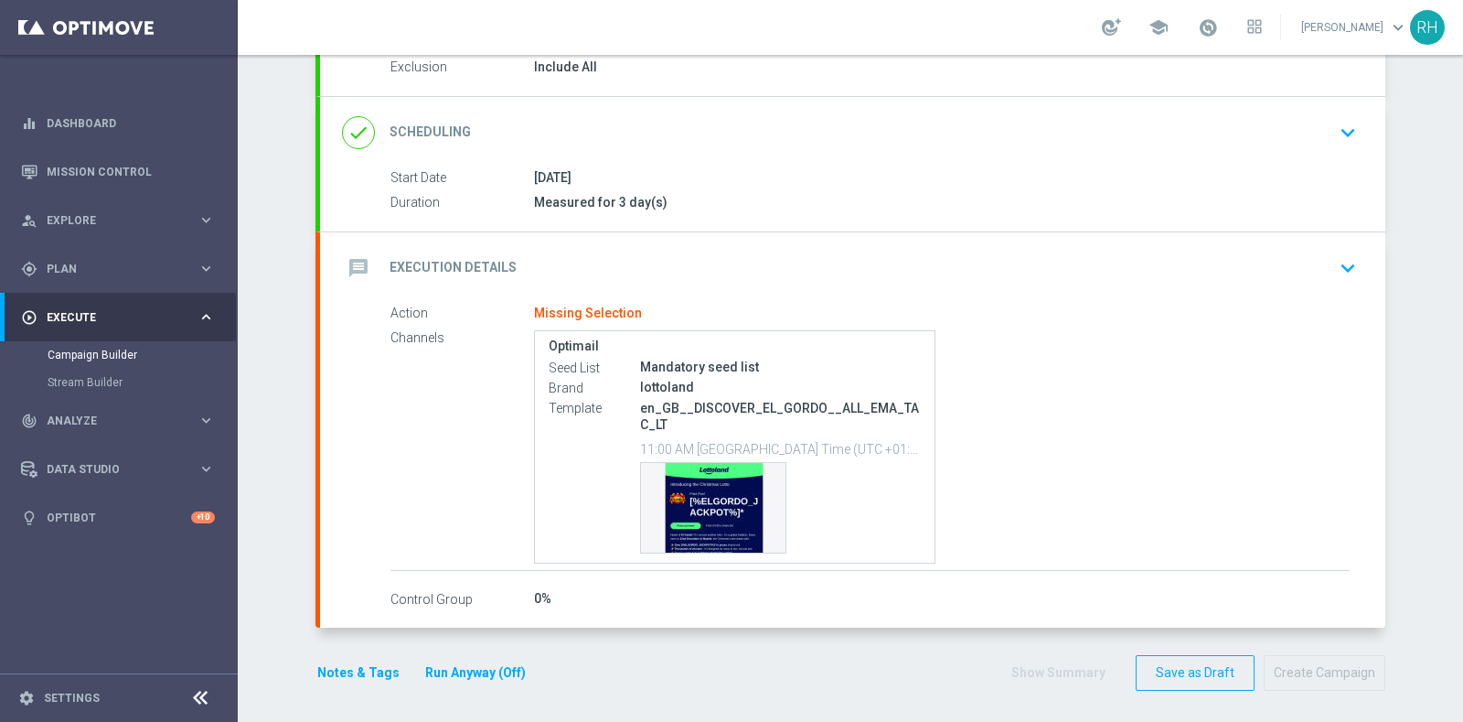
scroll to position [202, 0]
click at [738, 402] on p "en_GB__DISCOVER_EL_GORDO__ALL_EMA_TAC_LT" at bounding box center [780, 416] width 281 height 33
copy div "en_GB__DISCOVER_EL_GORDO__ALL_EMA_TAC_LT"
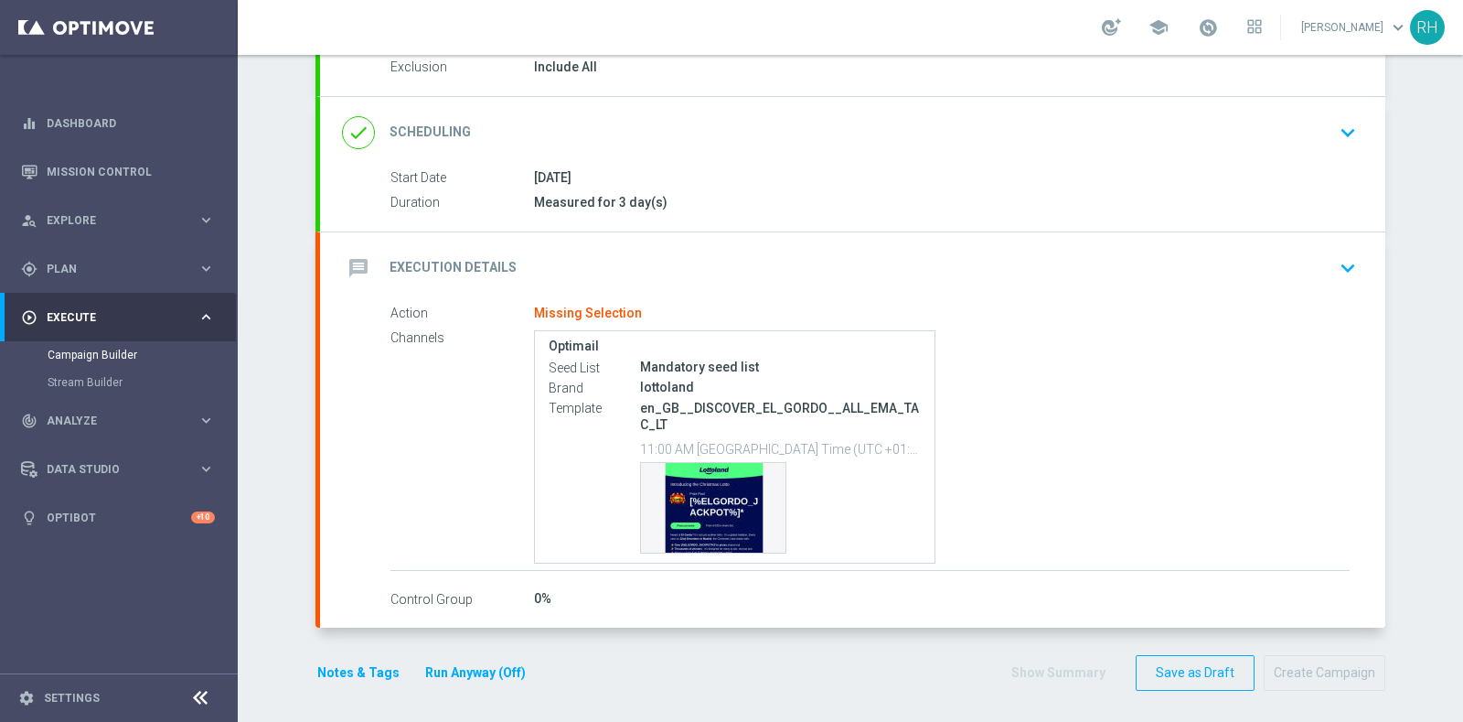
click at [1139, 258] on div "message Execution Details keyboard_arrow_down" at bounding box center [853, 268] width 1022 height 35
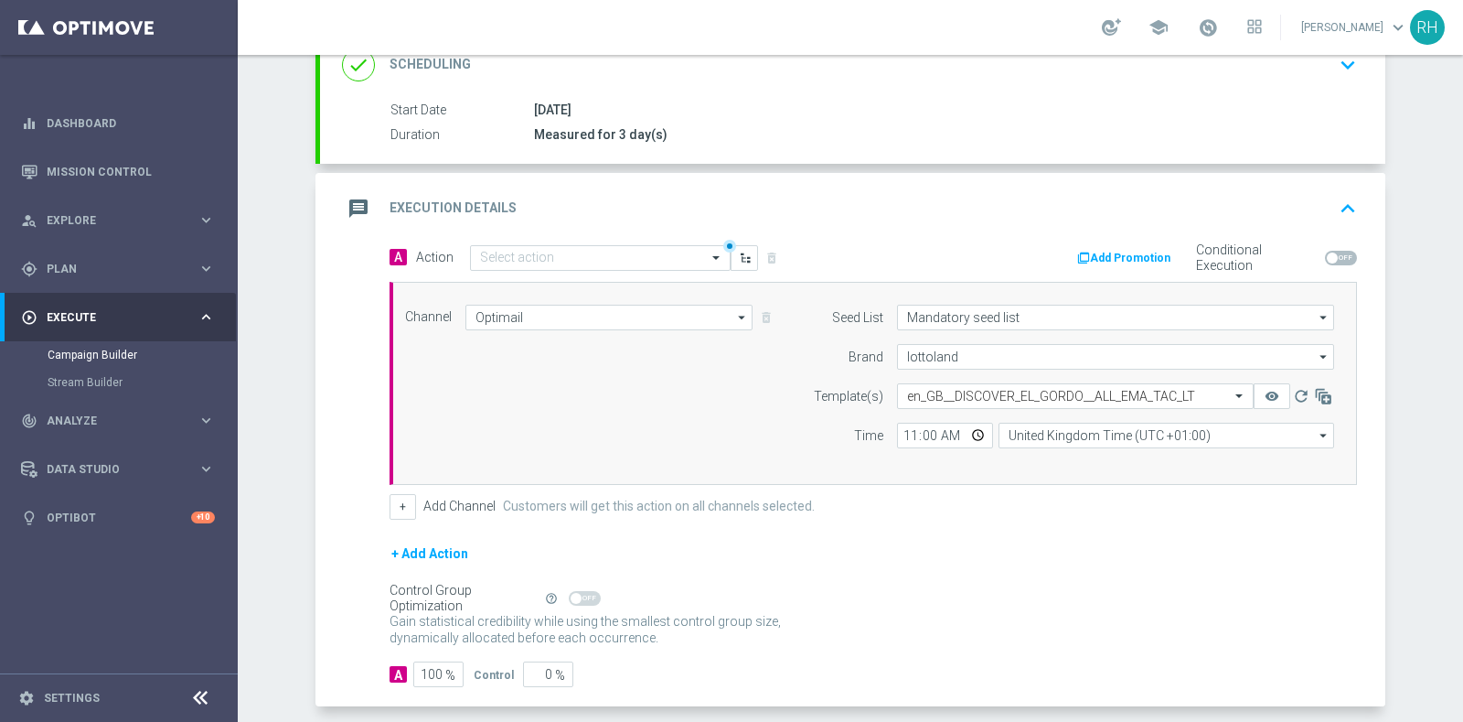
scroll to position [306, 0]
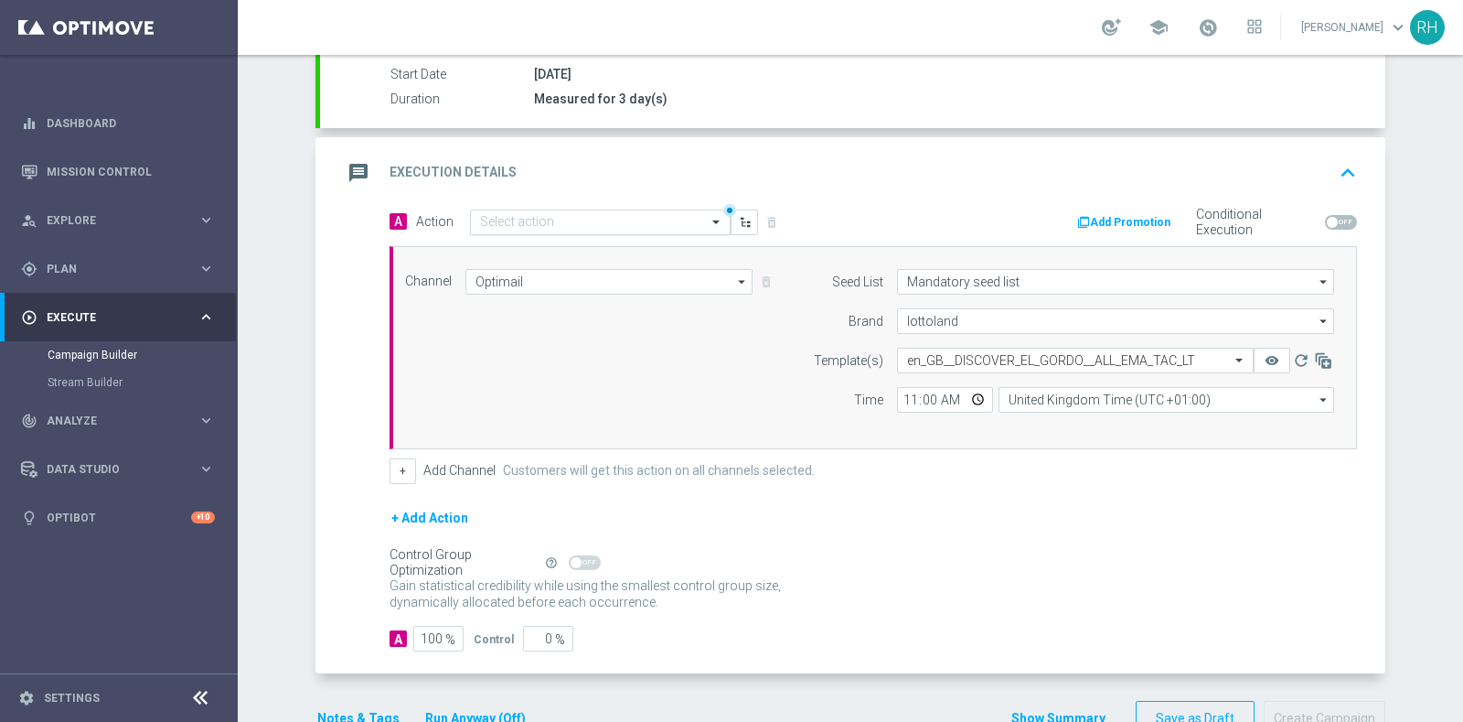
click at [597, 220] on input "text" at bounding box center [582, 223] width 204 height 16
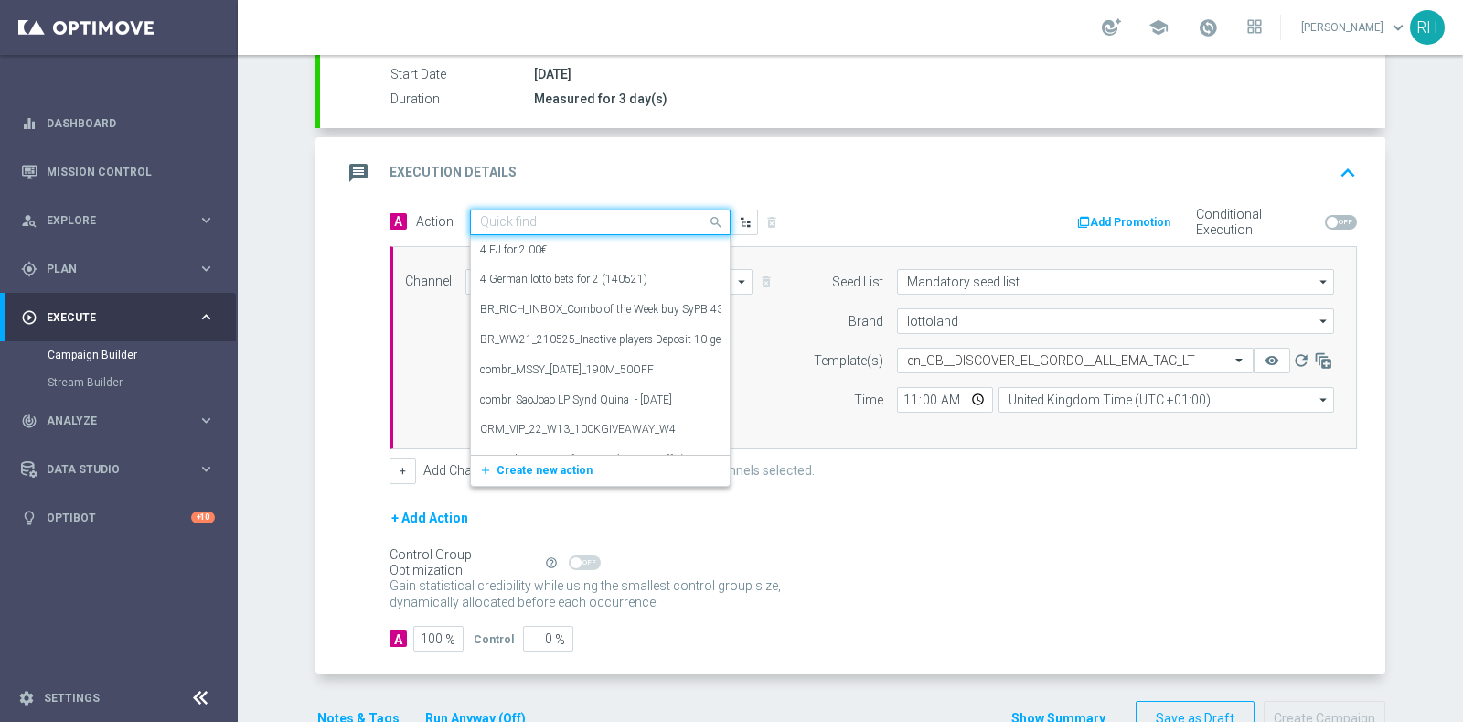
paste input "en_GB__DISCOVER_EL_GORDO__ALL_EMA_TAC_LT"
type input "en_GB__DISCOVER_EL_GORDO__ALL_EMA_TAC_LT"
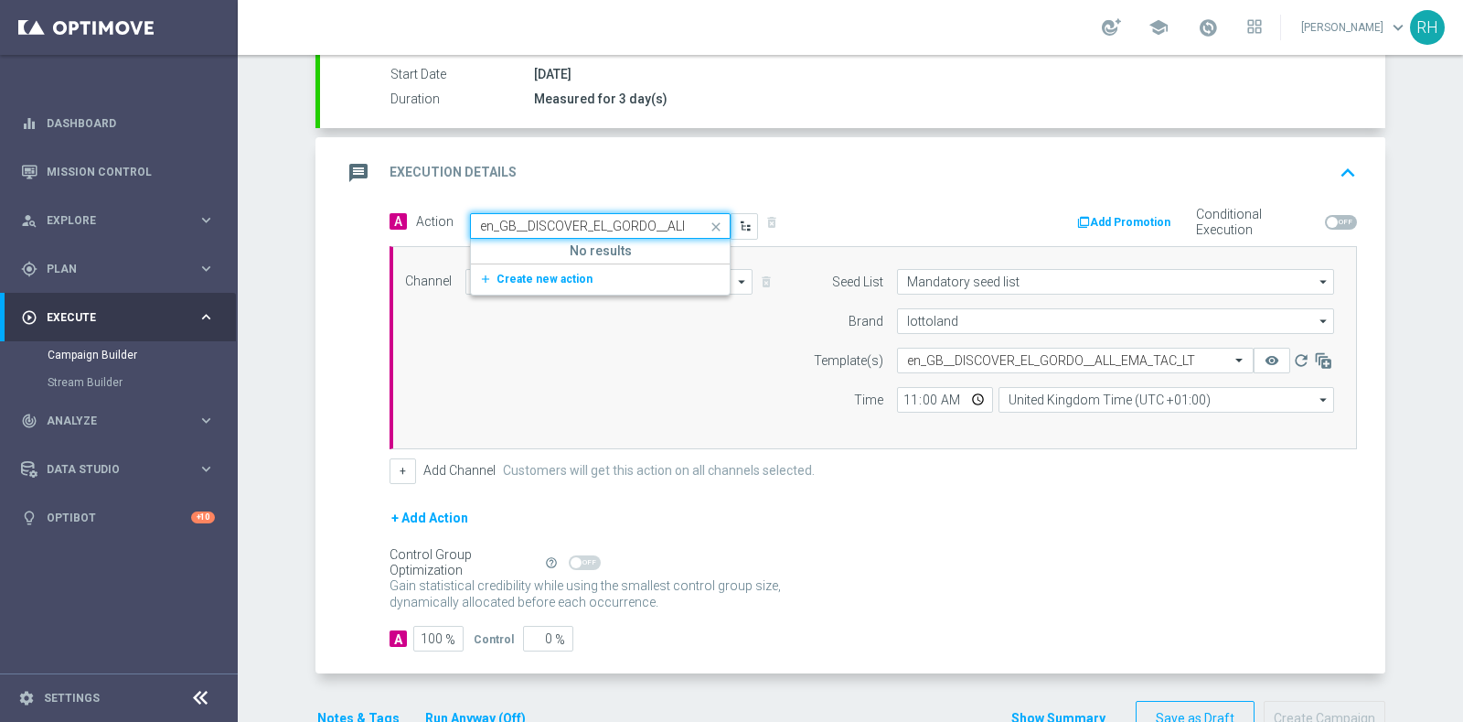
scroll to position [0, 80]
click at [577, 273] on button "add_new Create new action" at bounding box center [597, 279] width 252 height 21
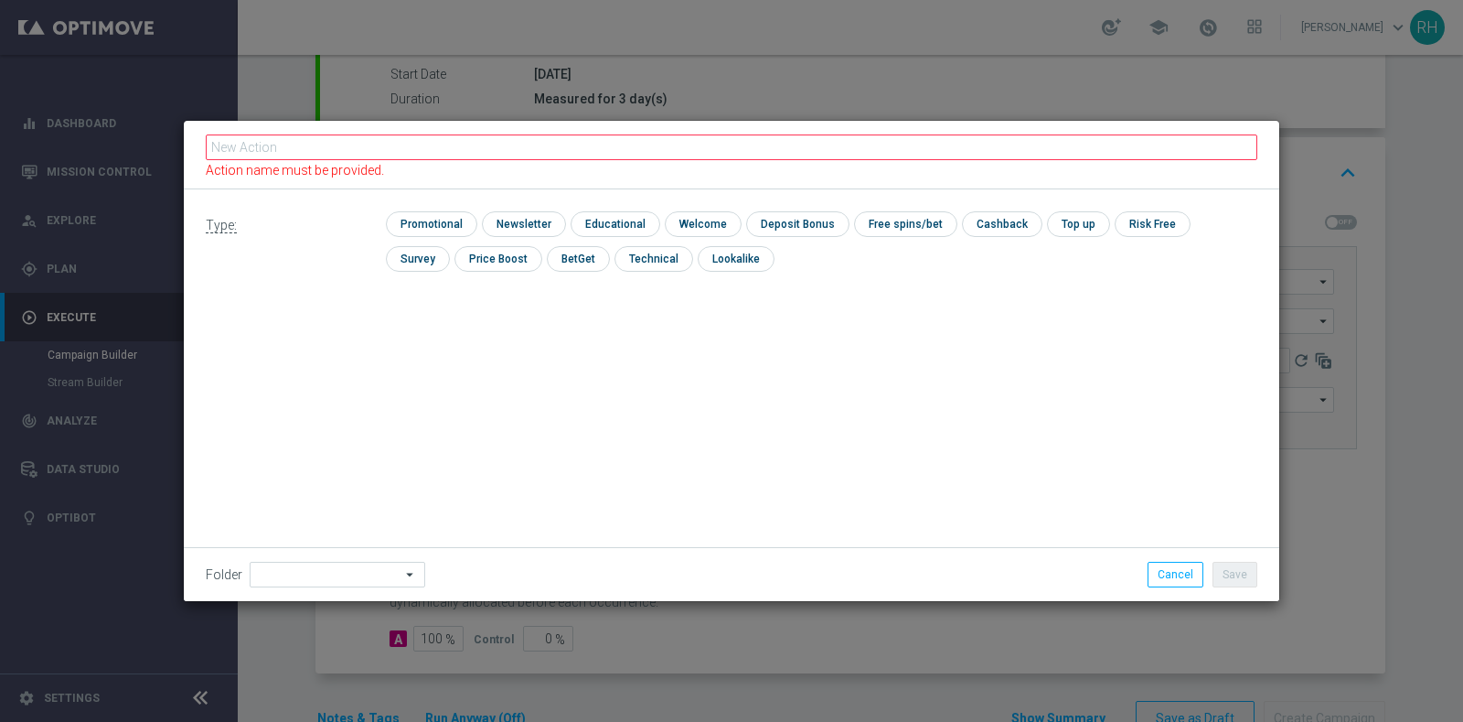
click at [470, 211] on div "check Promotional" at bounding box center [431, 224] width 91 height 26
click at [462, 217] on input "checkbox" at bounding box center [429, 223] width 87 height 25
checkbox input "true"
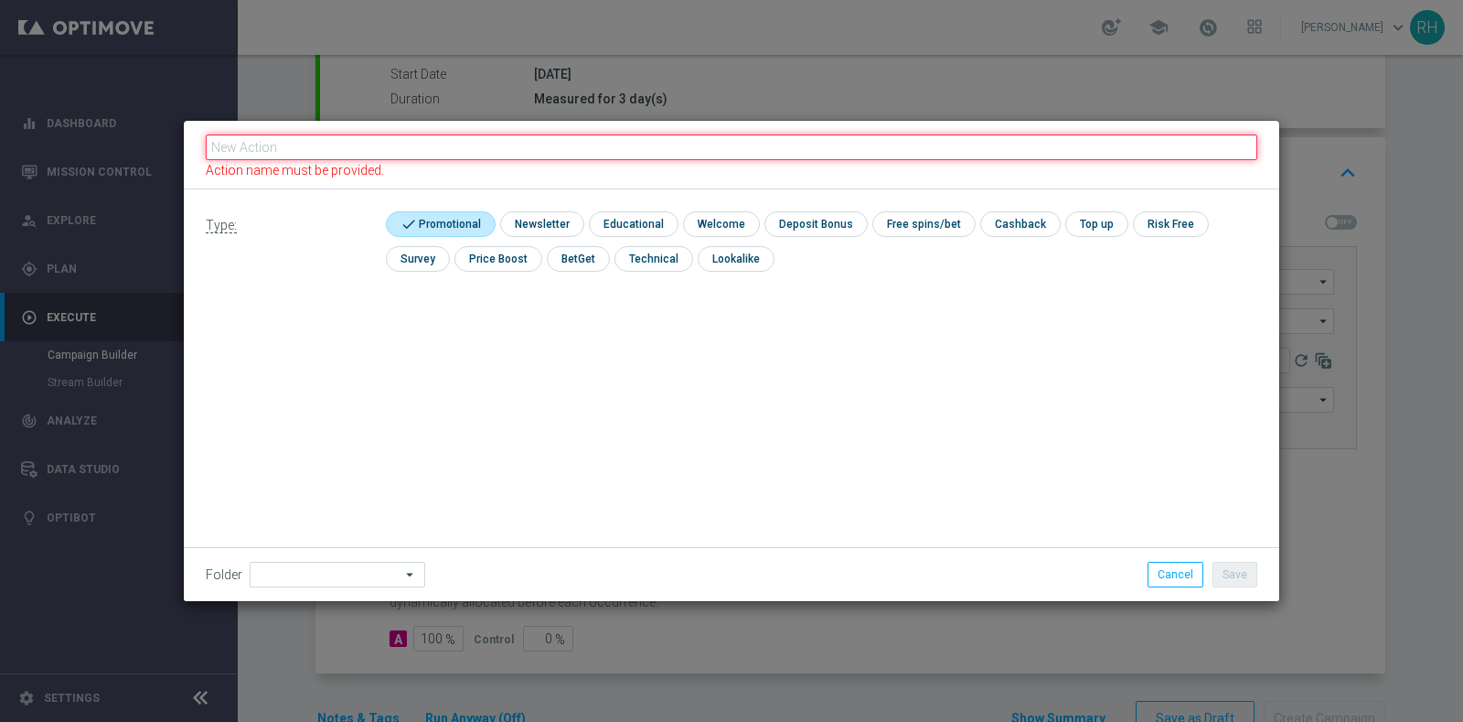
click at [475, 153] on input "text" at bounding box center [732, 147] width 1052 height 26
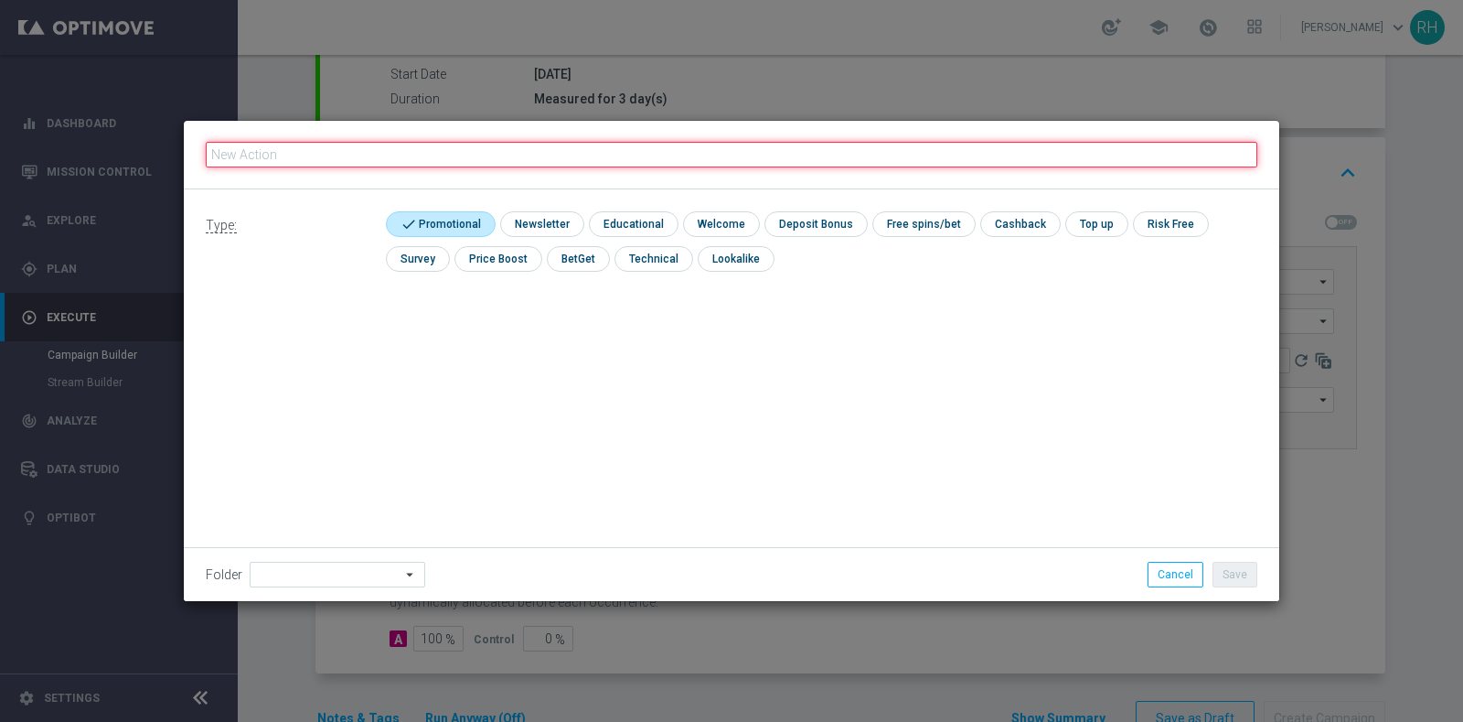
paste input "en_GB__DISCOVER_EL_GORDO__ALL_EMA_TAC_LT"
type input "en_GB__DISCOVER_EL_GORDO__ALL_EMA_TAC_LT"
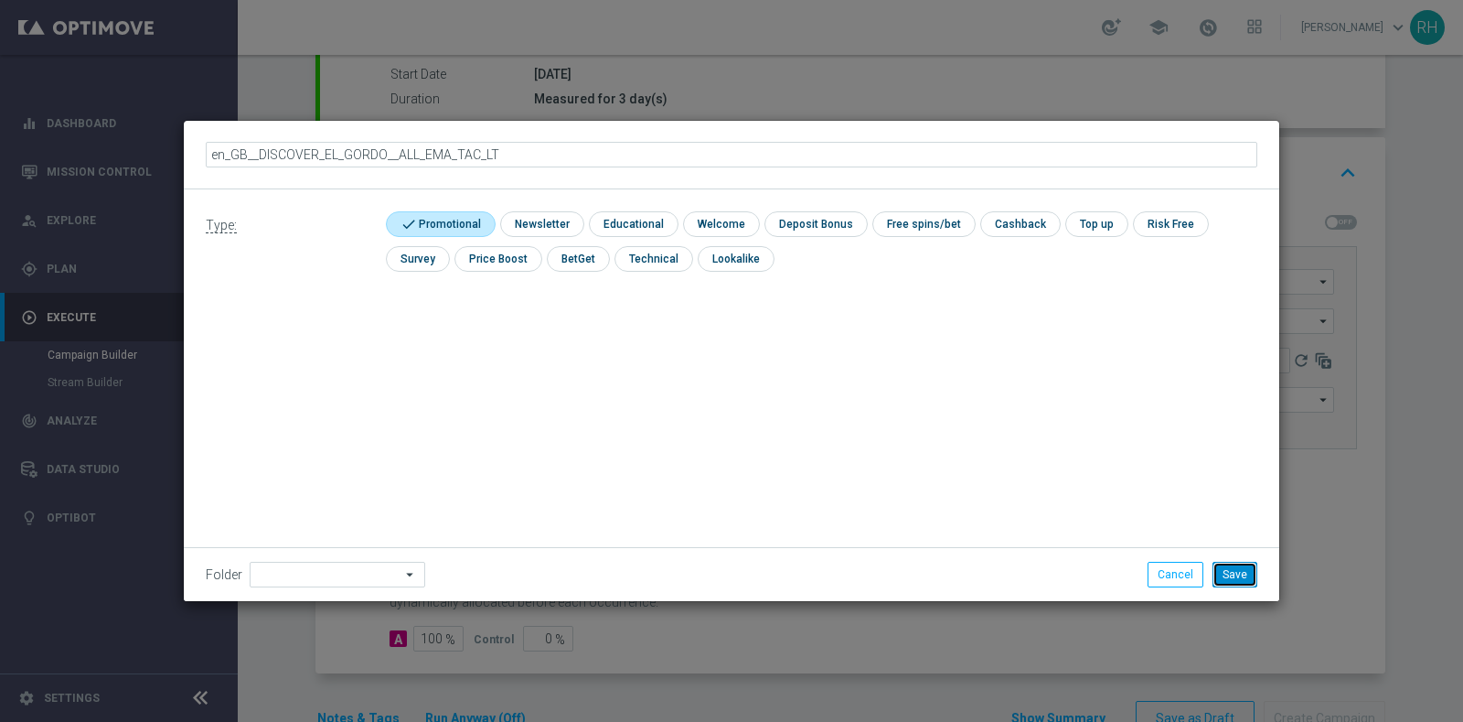
click at [1235, 575] on button "Save" at bounding box center [1235, 575] width 45 height 26
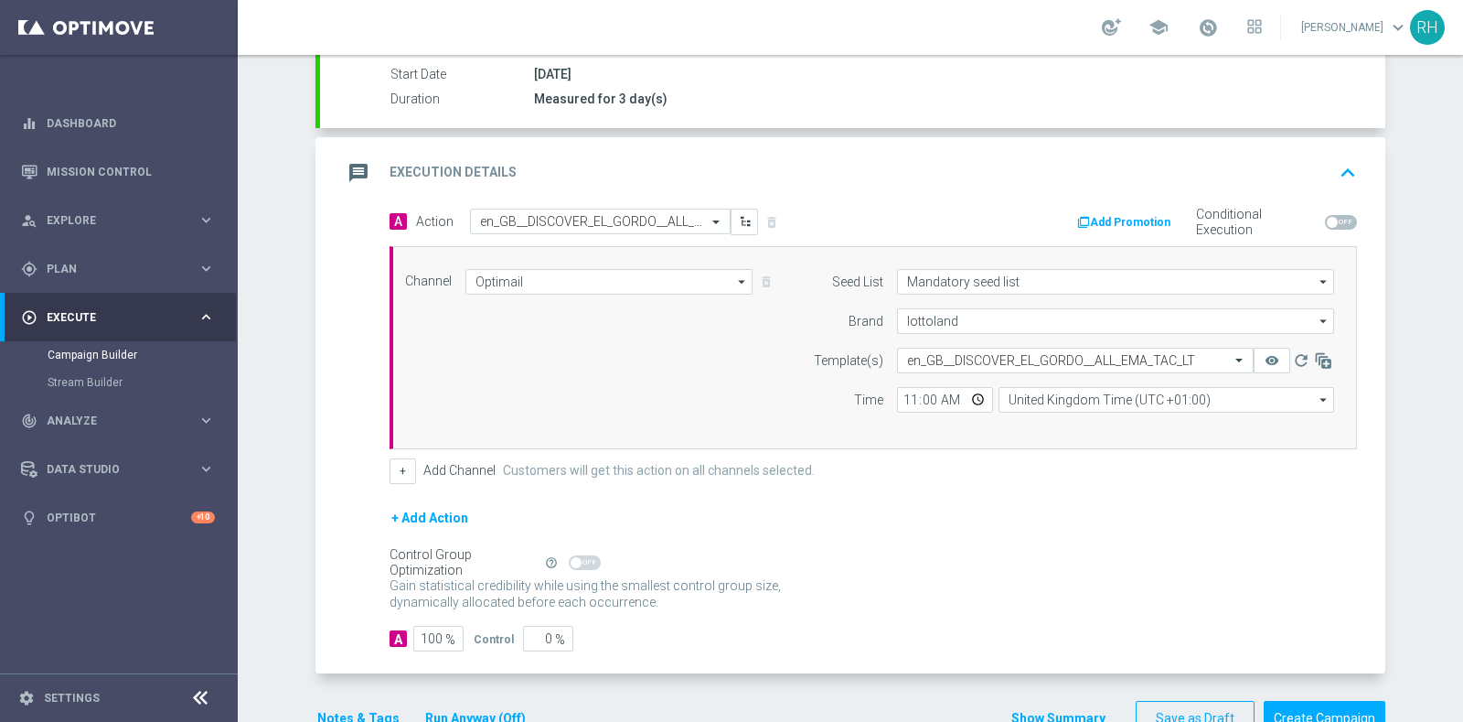
click at [911, 495] on form "A Action Select action en_GB__DISCOVER_EL_GORDO__ALL_EMA_TAC_LT delete_forever …" at bounding box center [874, 431] width 968 height 444
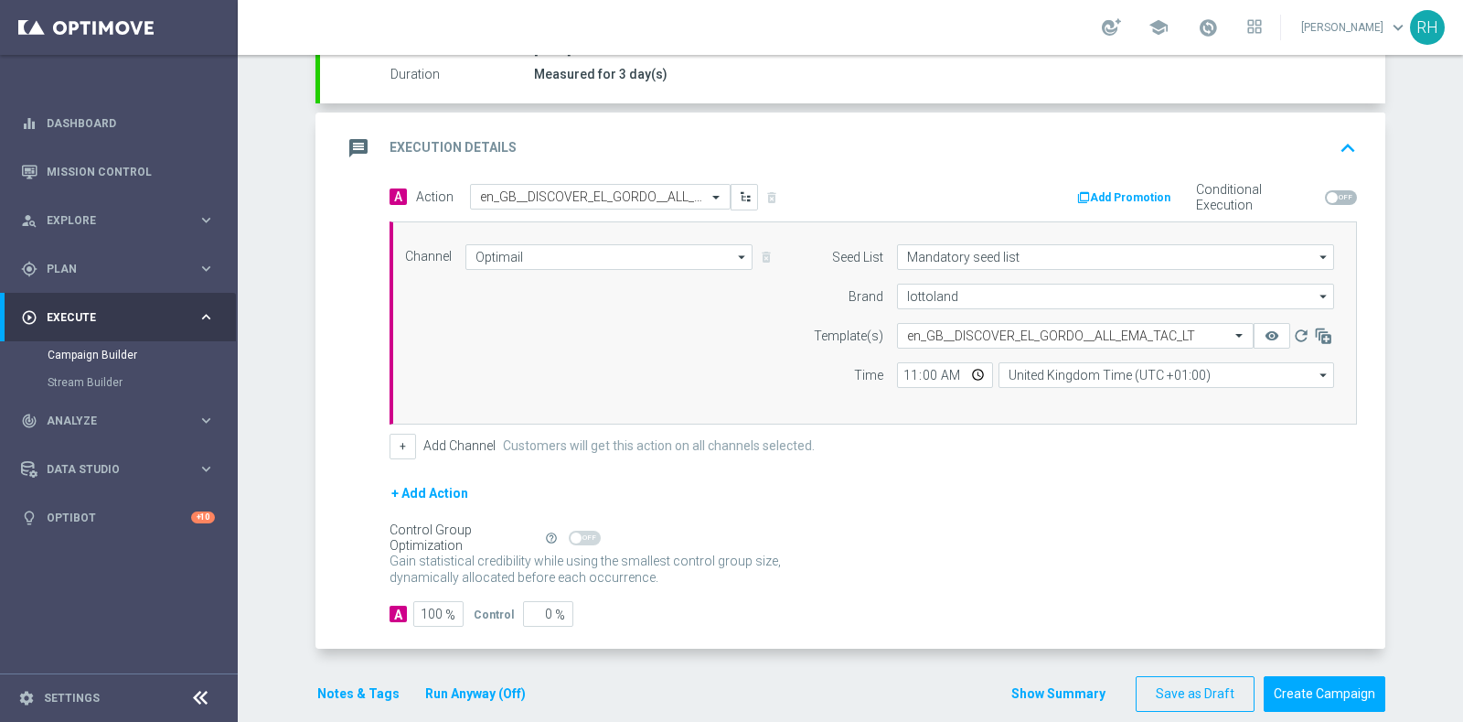
scroll to position [349, 0]
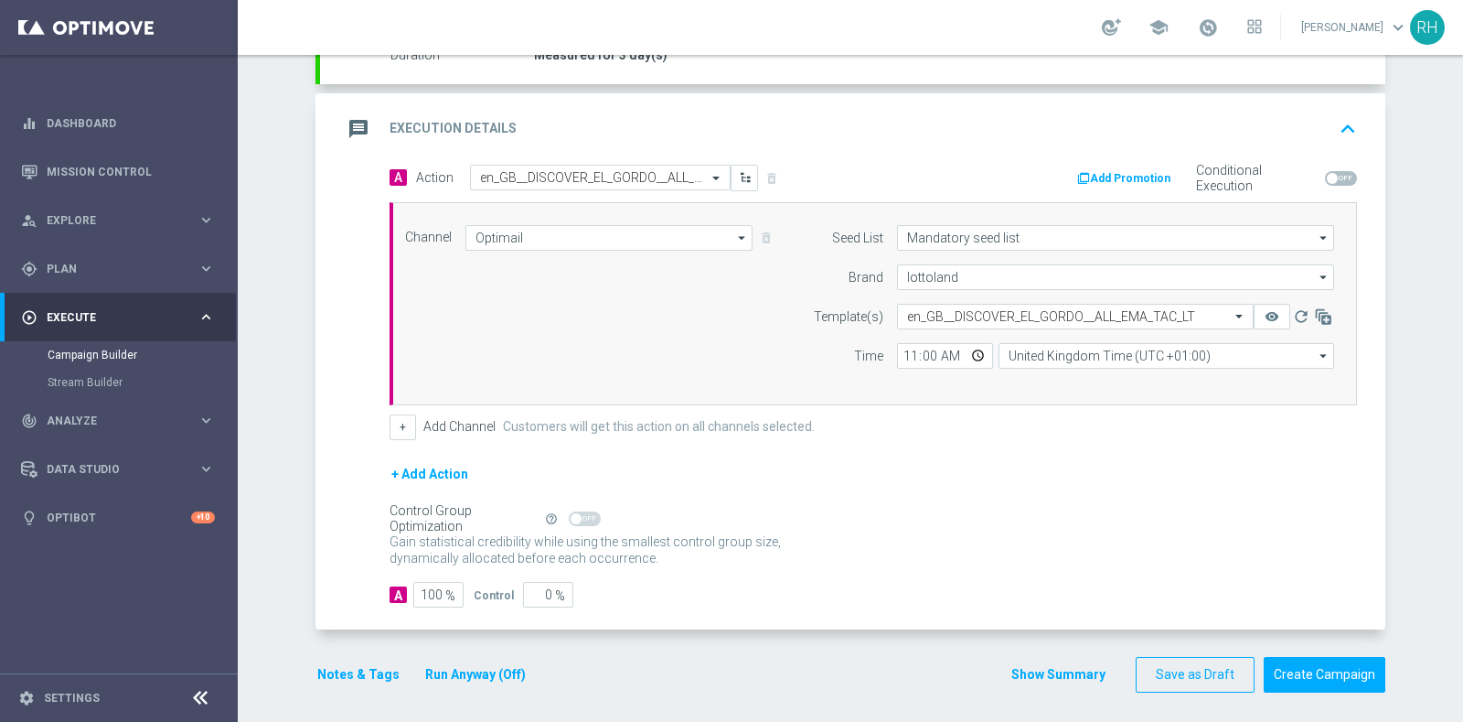
click at [380, 666] on button "Notes & Tags" at bounding box center [359, 674] width 86 height 23
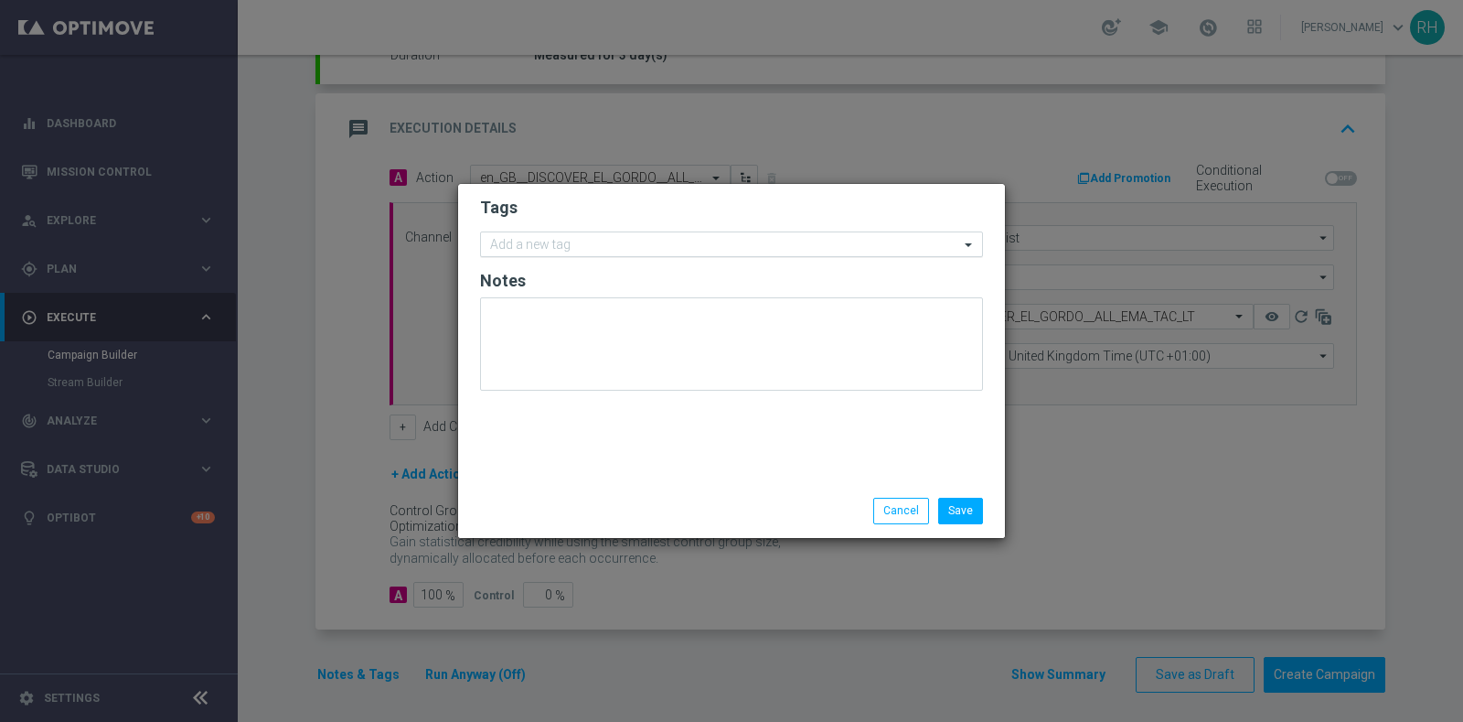
click at [758, 247] on input "text" at bounding box center [724, 246] width 469 height 16
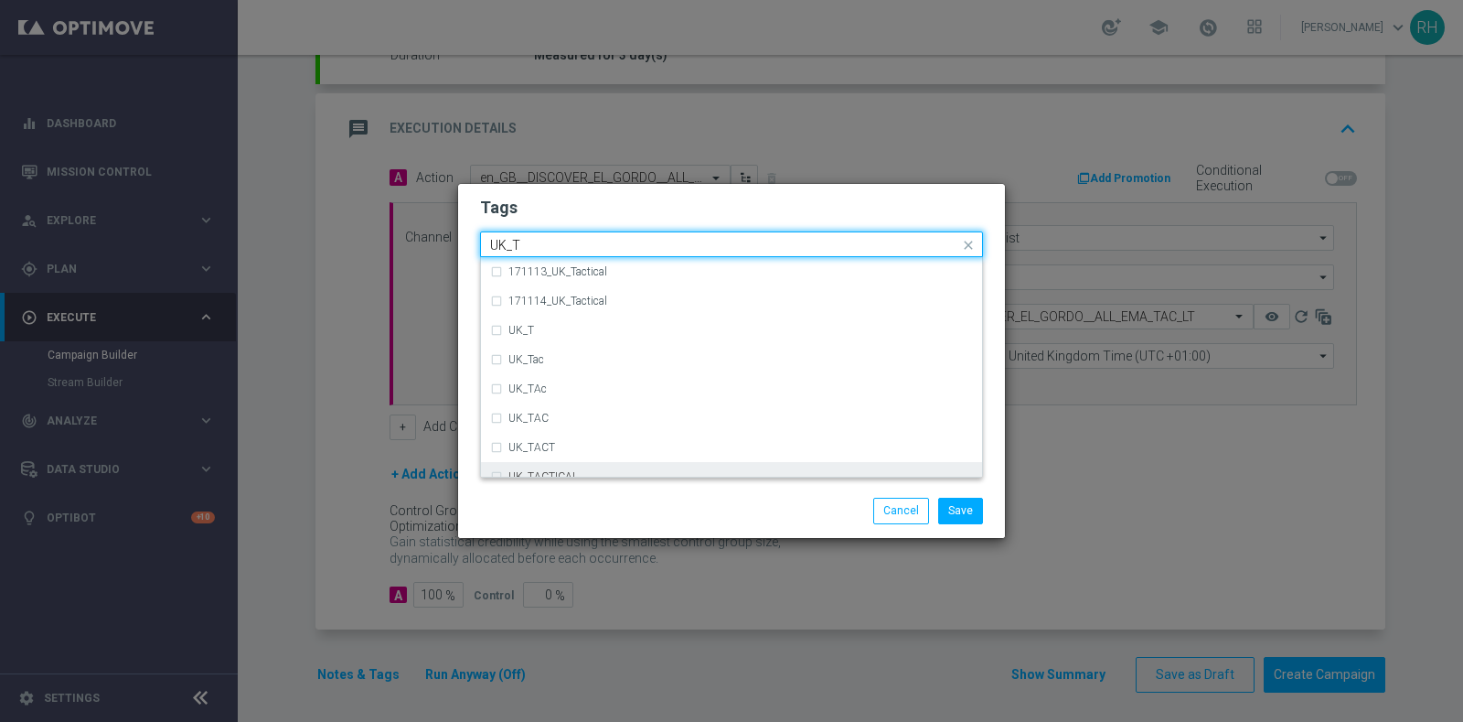
click at [737, 464] on div "UK_TACTICAL" at bounding box center [731, 476] width 483 height 29
type input "UK_T"
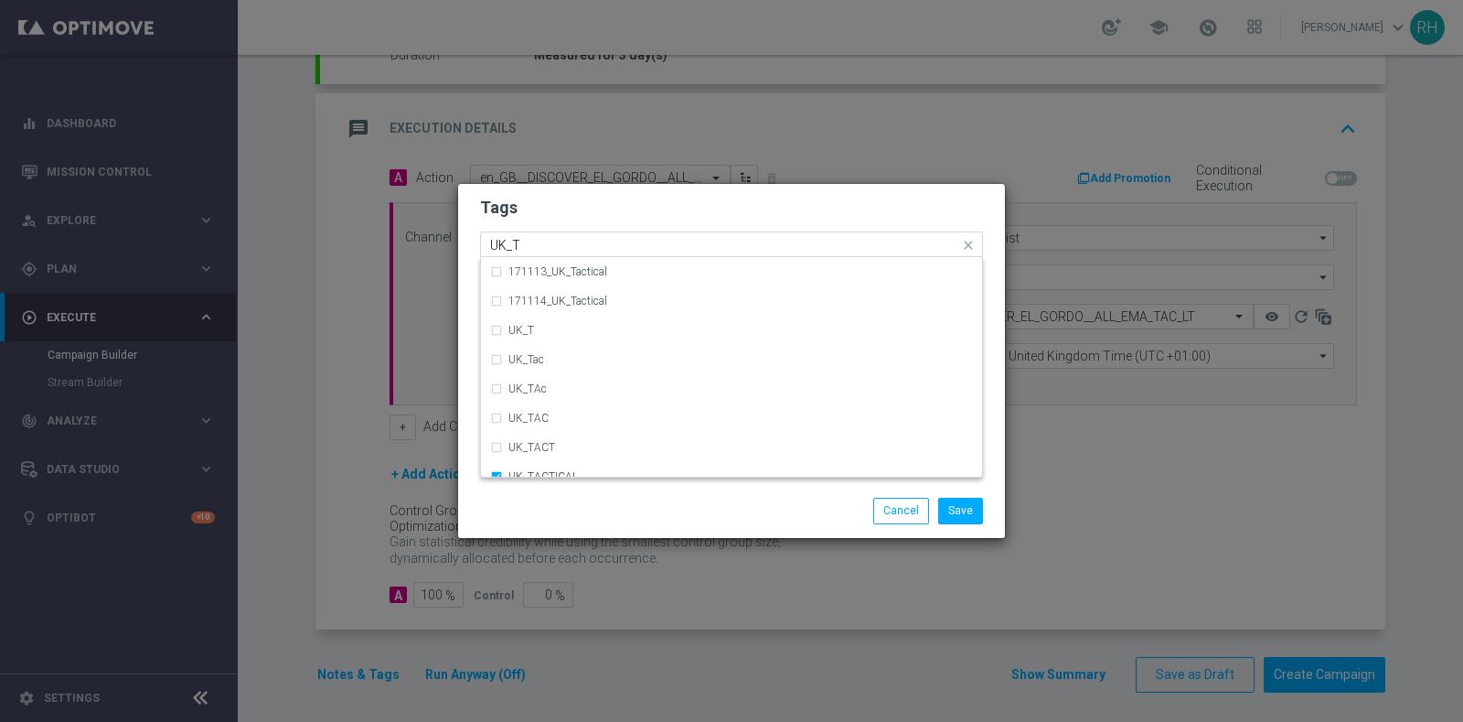
click at [748, 527] on div "Save Cancel" at bounding box center [731, 510] width 547 height 53
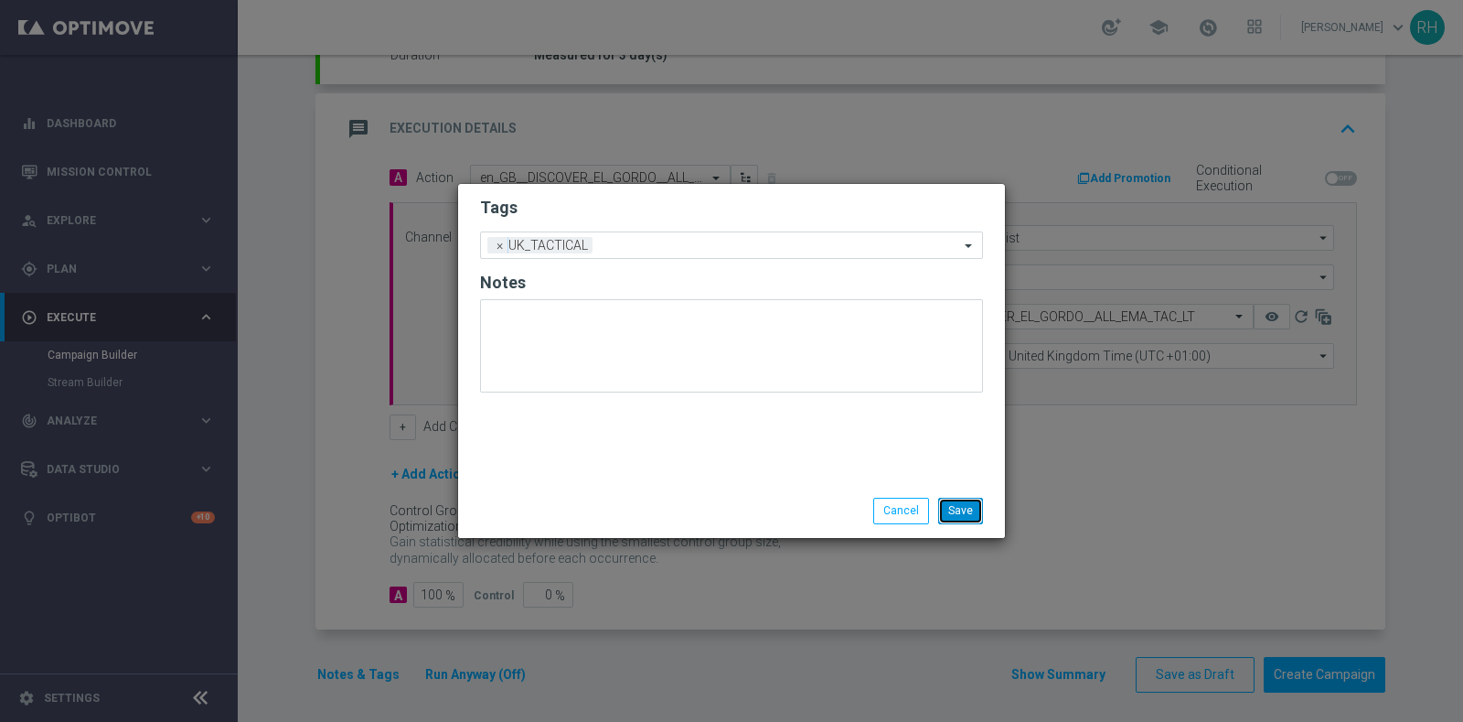
click at [963, 521] on button "Save" at bounding box center [960, 511] width 45 height 26
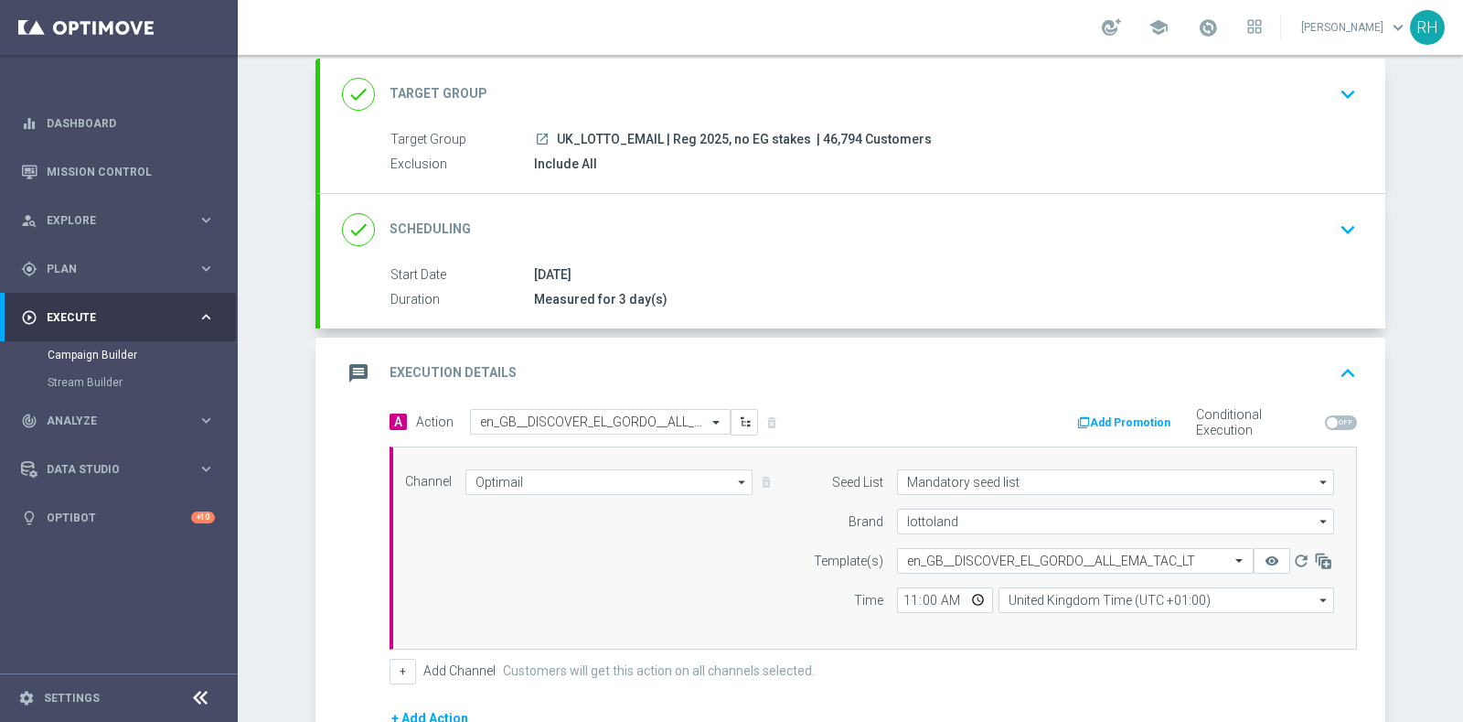
scroll to position [0, 0]
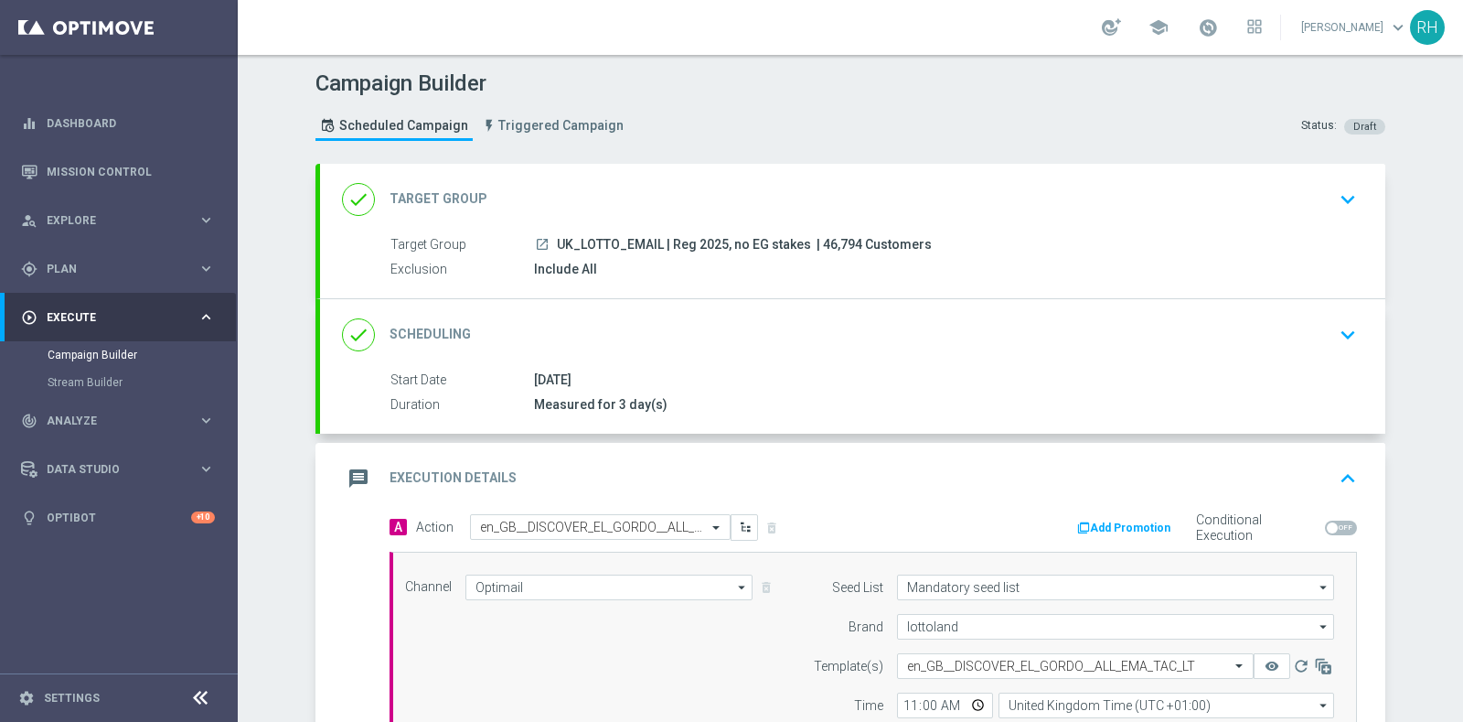
click at [828, 239] on span "| 46,794 Customers" at bounding box center [874, 245] width 115 height 16
copy span "46,794"
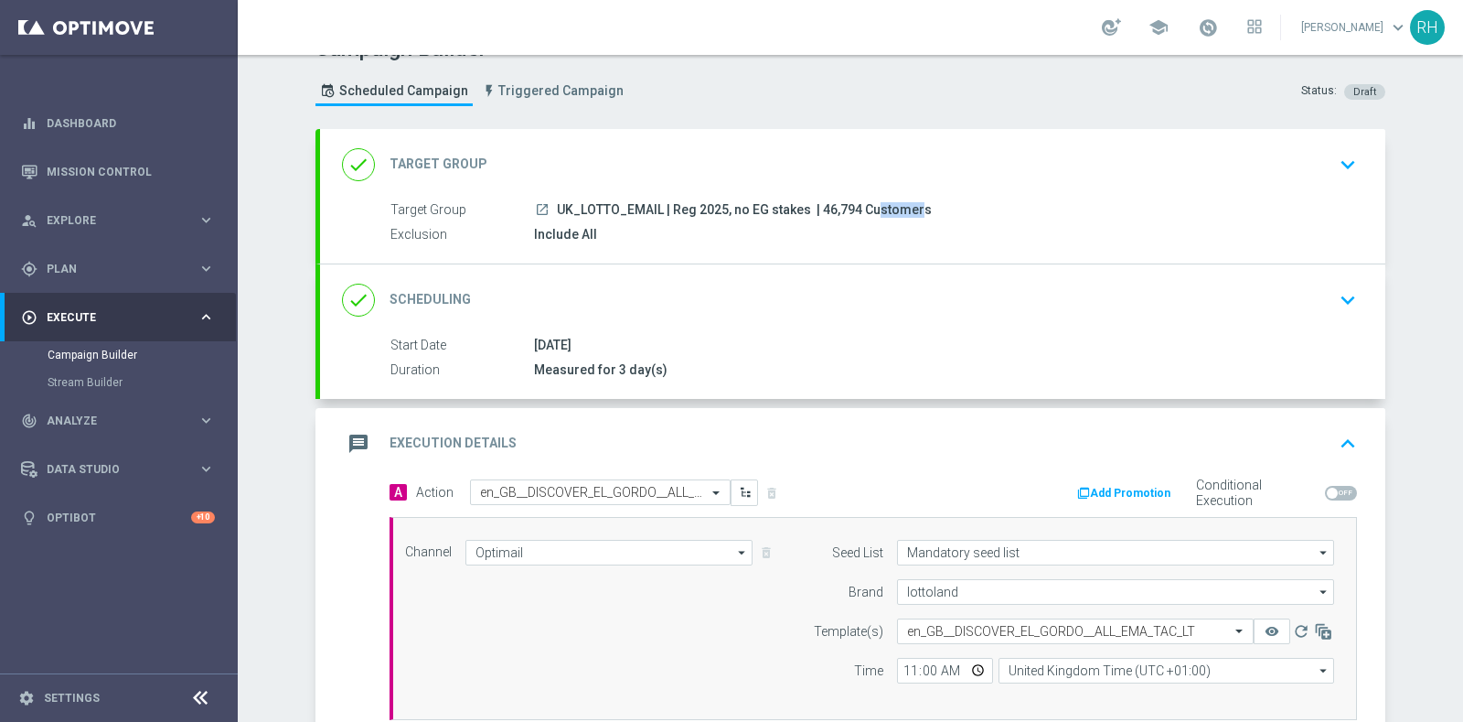
scroll to position [95, 0]
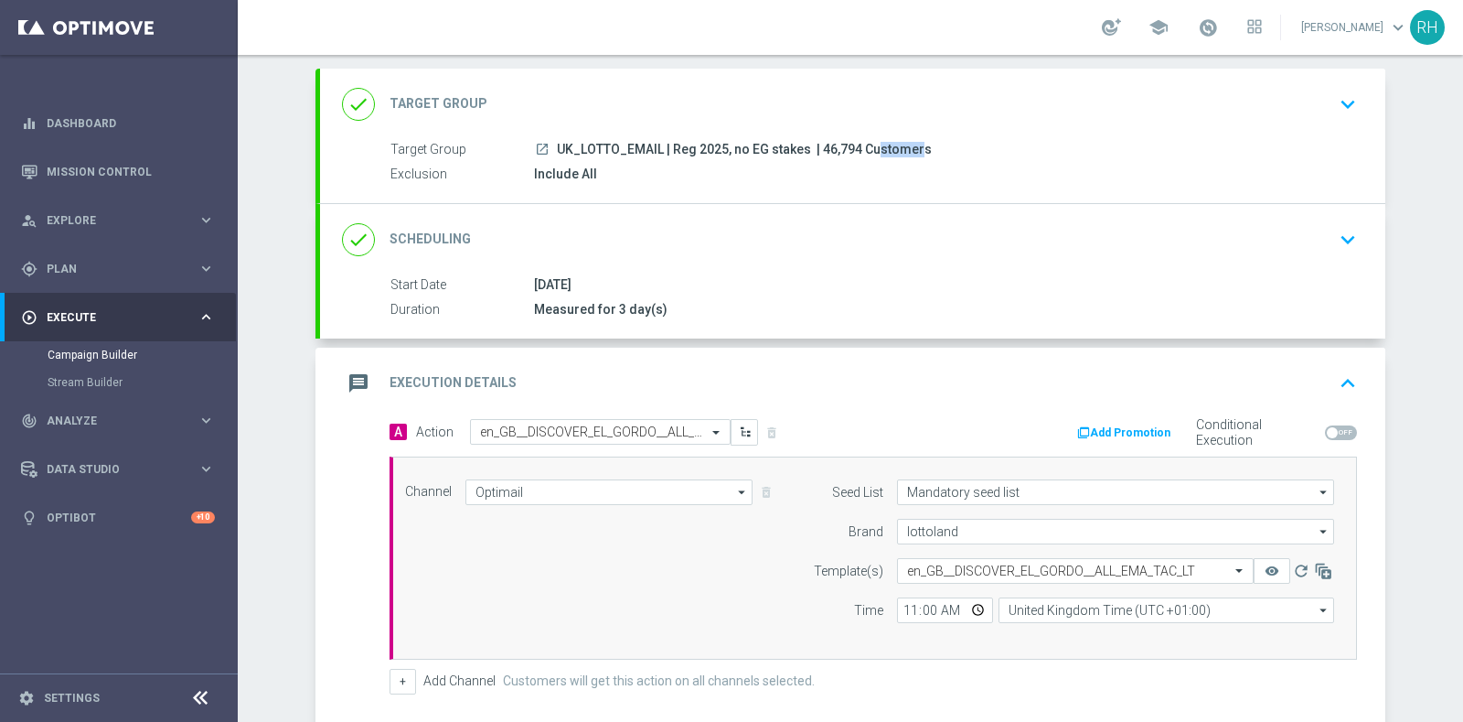
click at [1345, 370] on icon "keyboard_arrow_up" at bounding box center [1348, 383] width 27 height 27
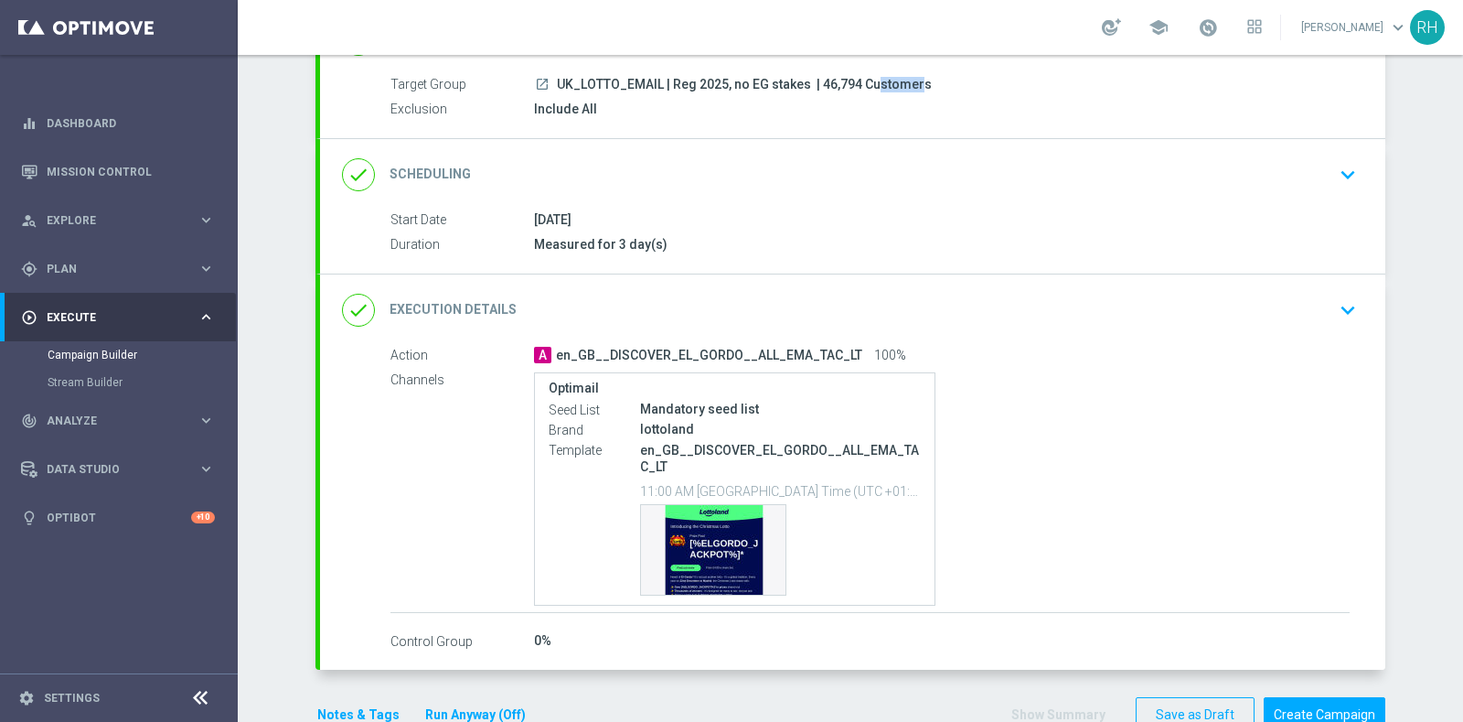
scroll to position [202, 0]
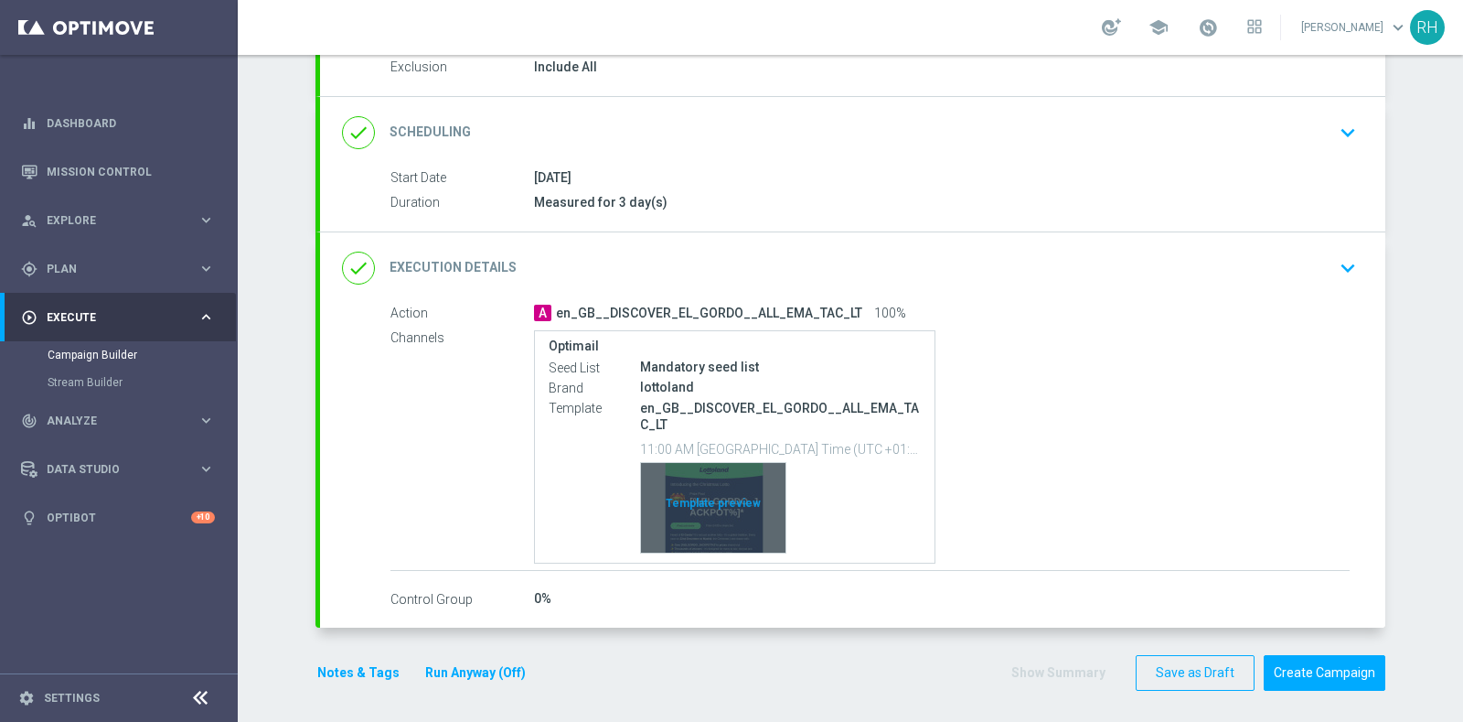
click at [709, 517] on div "Template preview" at bounding box center [713, 508] width 145 height 90
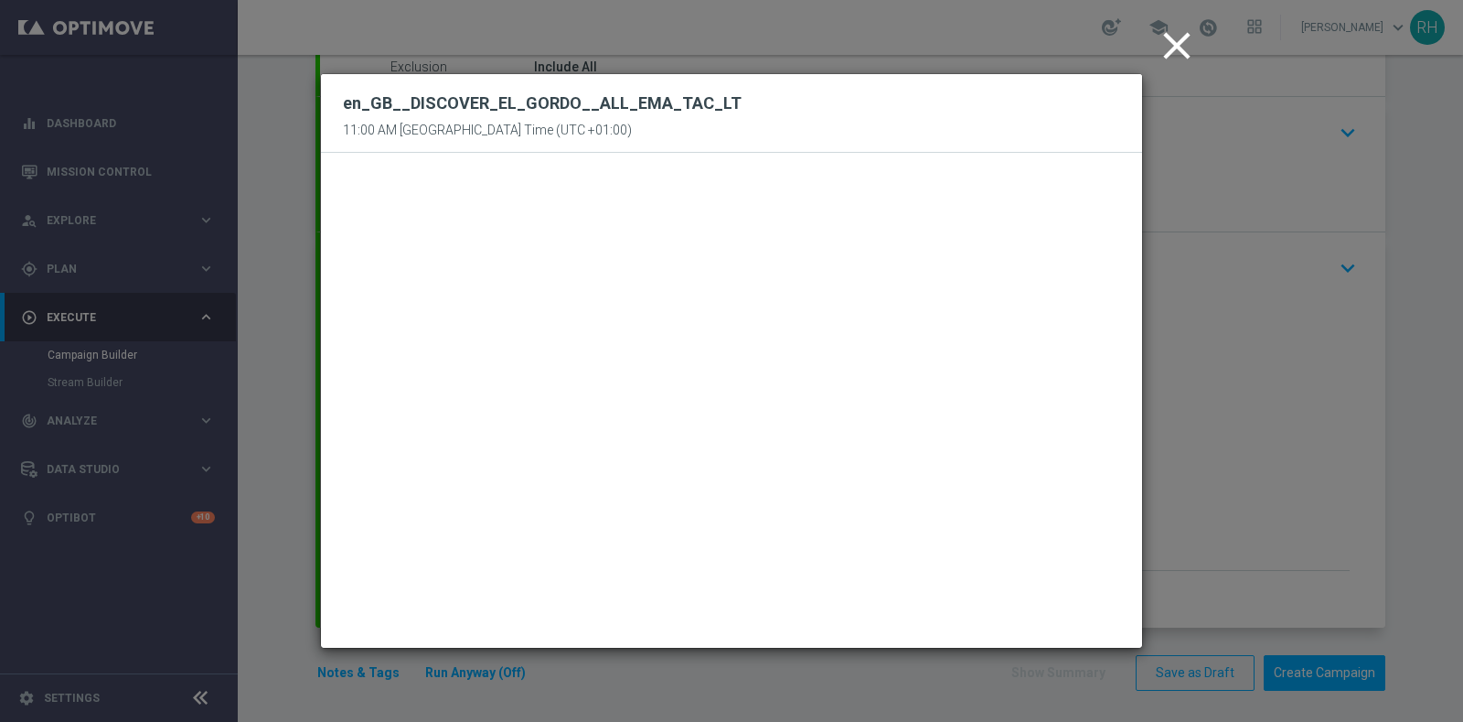
click at [1178, 53] on icon "close" at bounding box center [1177, 46] width 46 height 46
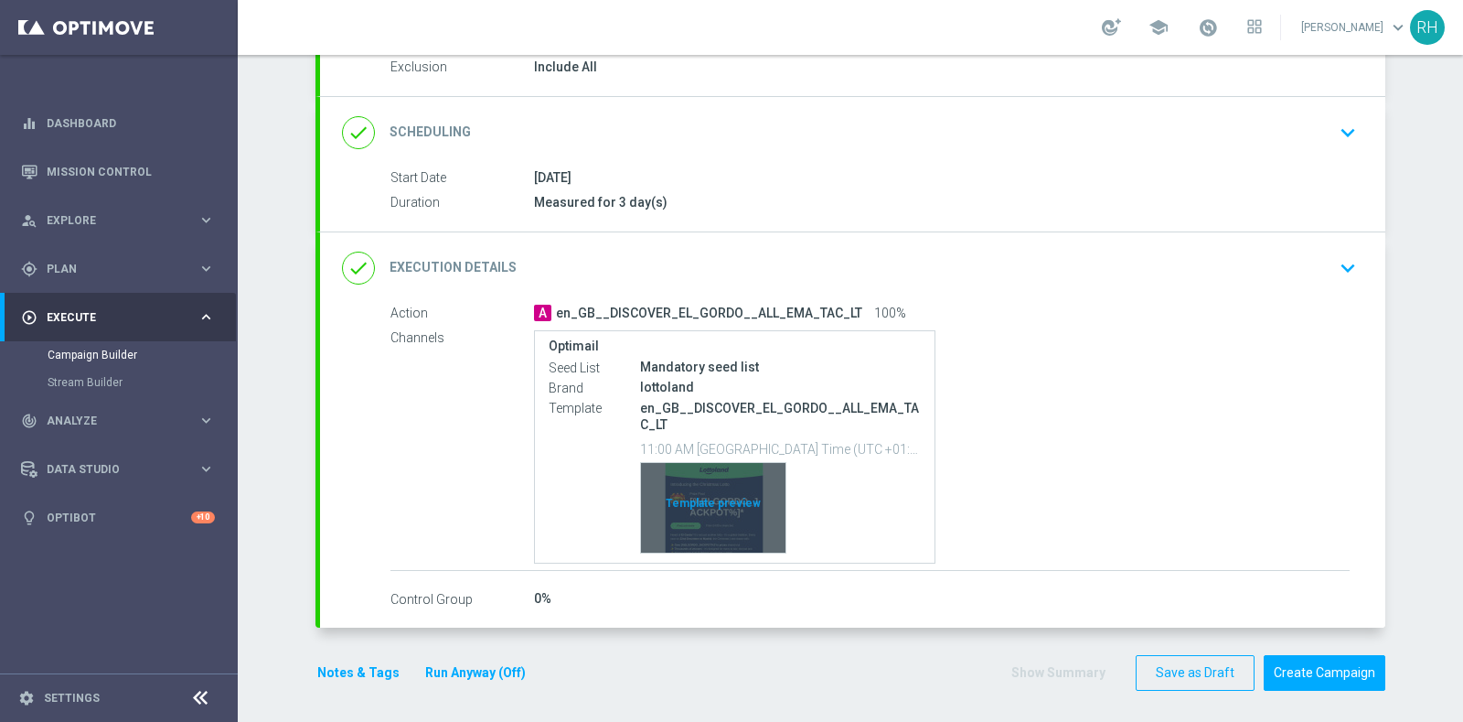
click at [712, 516] on div "Template preview" at bounding box center [713, 508] width 145 height 90
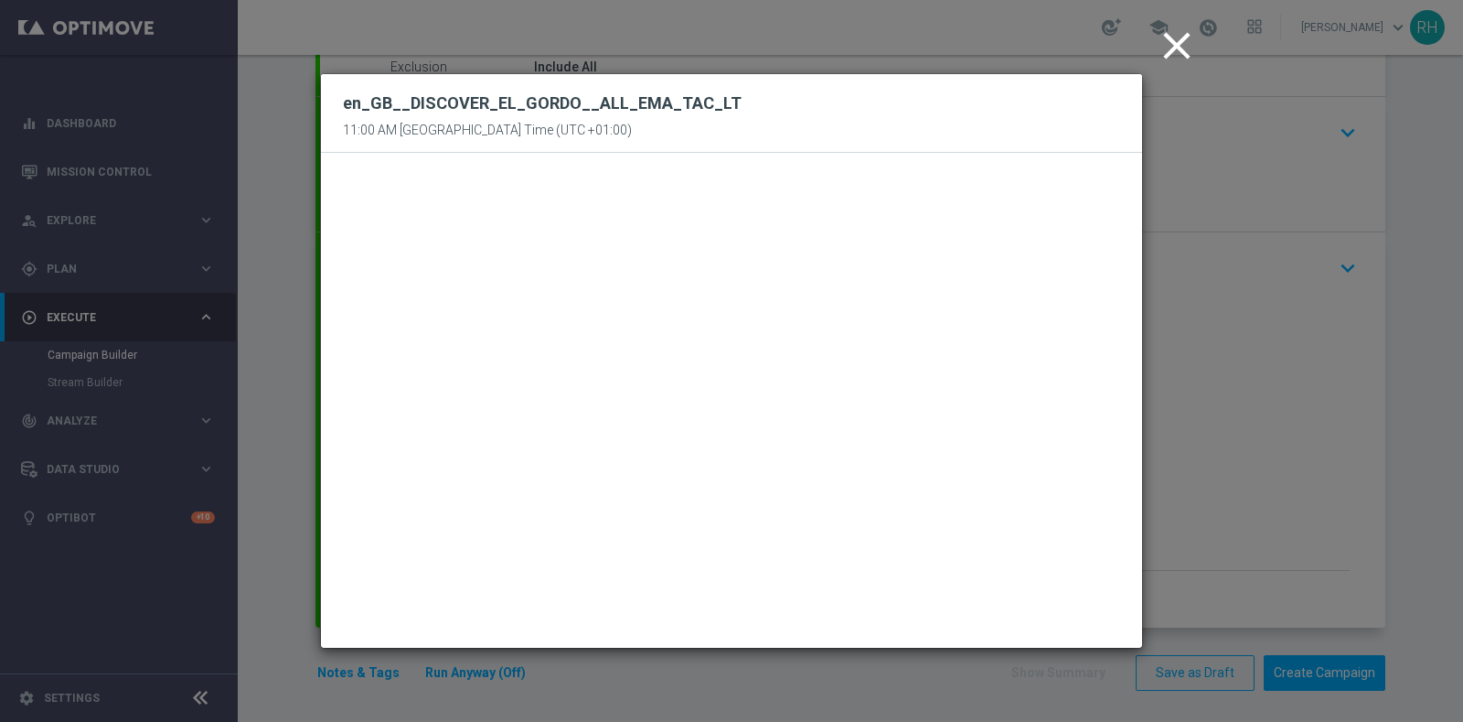
click at [1158, 45] on icon "close" at bounding box center [1177, 46] width 46 height 46
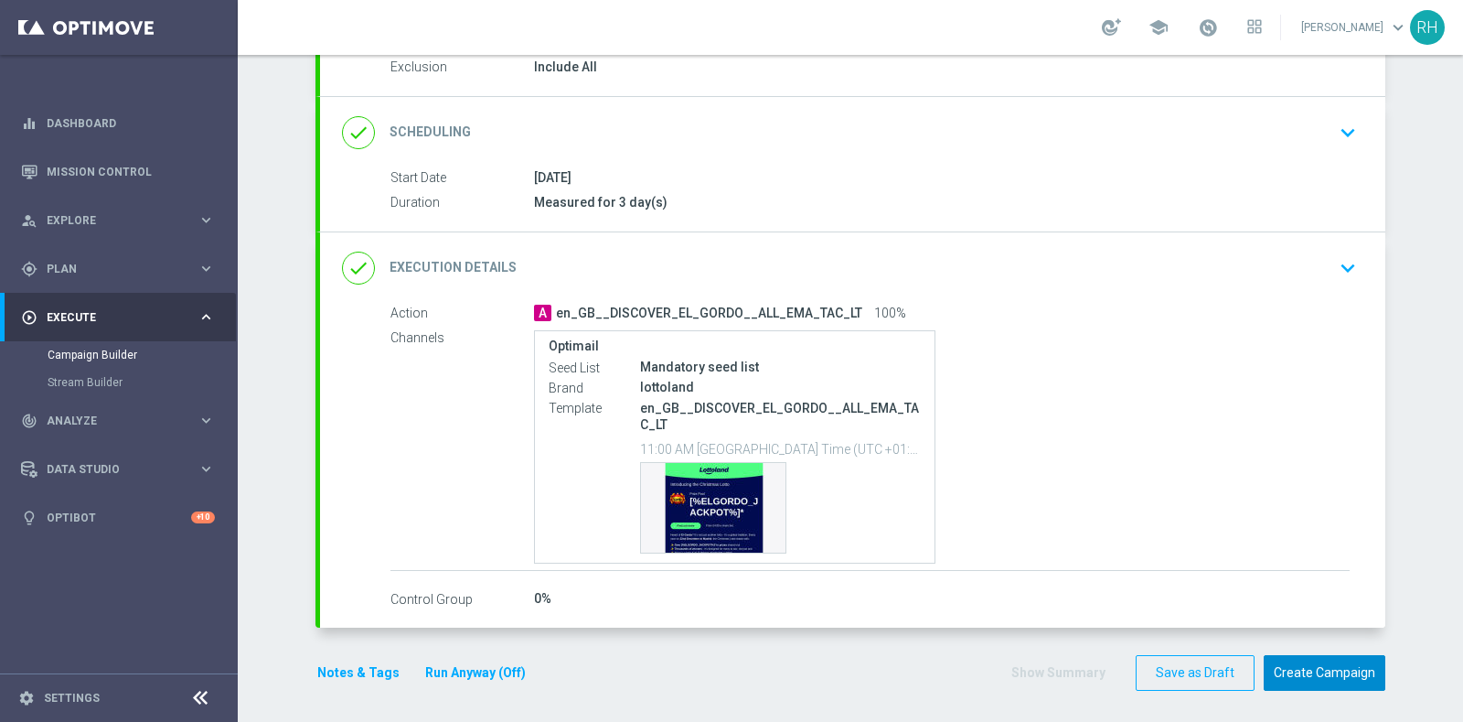
click at [1356, 655] on button "Create Campaign" at bounding box center [1325, 673] width 122 height 36
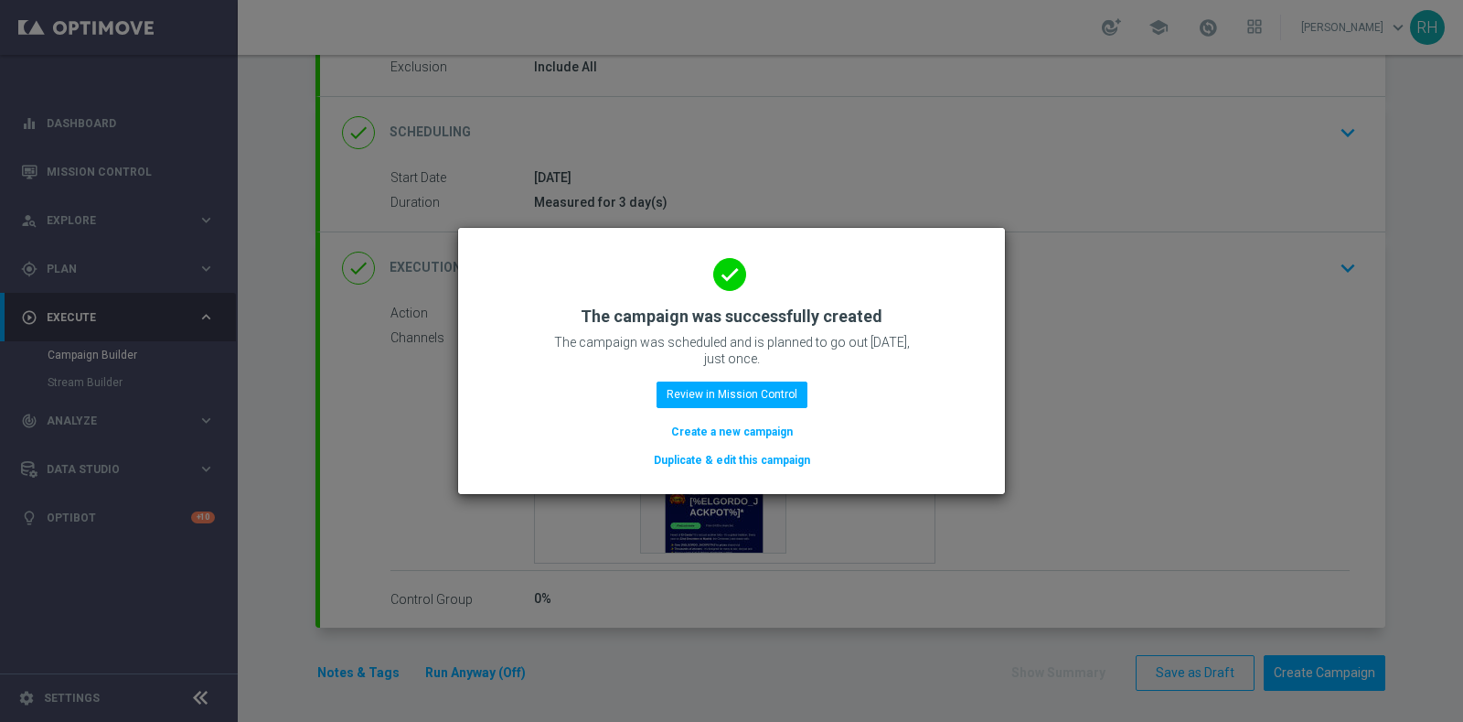
click at [1024, 250] on modal-container "done The campaign was successfully created The campaign was scheduled and is pl…" at bounding box center [731, 361] width 1463 height 722
click at [1108, 216] on modal-container "done The campaign was successfully created The campaign was scheduled and is pl…" at bounding box center [731, 361] width 1463 height 722
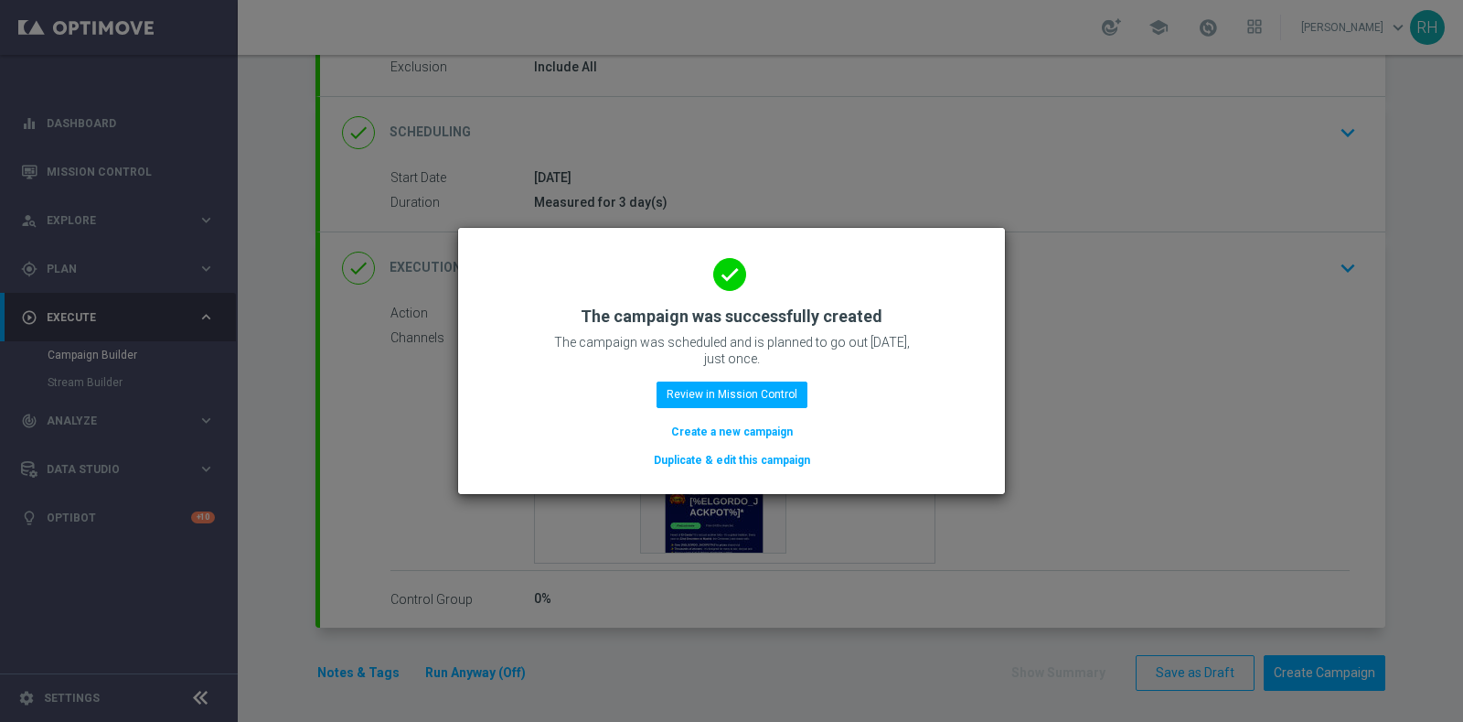
click at [788, 441] on button "Create a new campaign" at bounding box center [732, 432] width 125 height 20
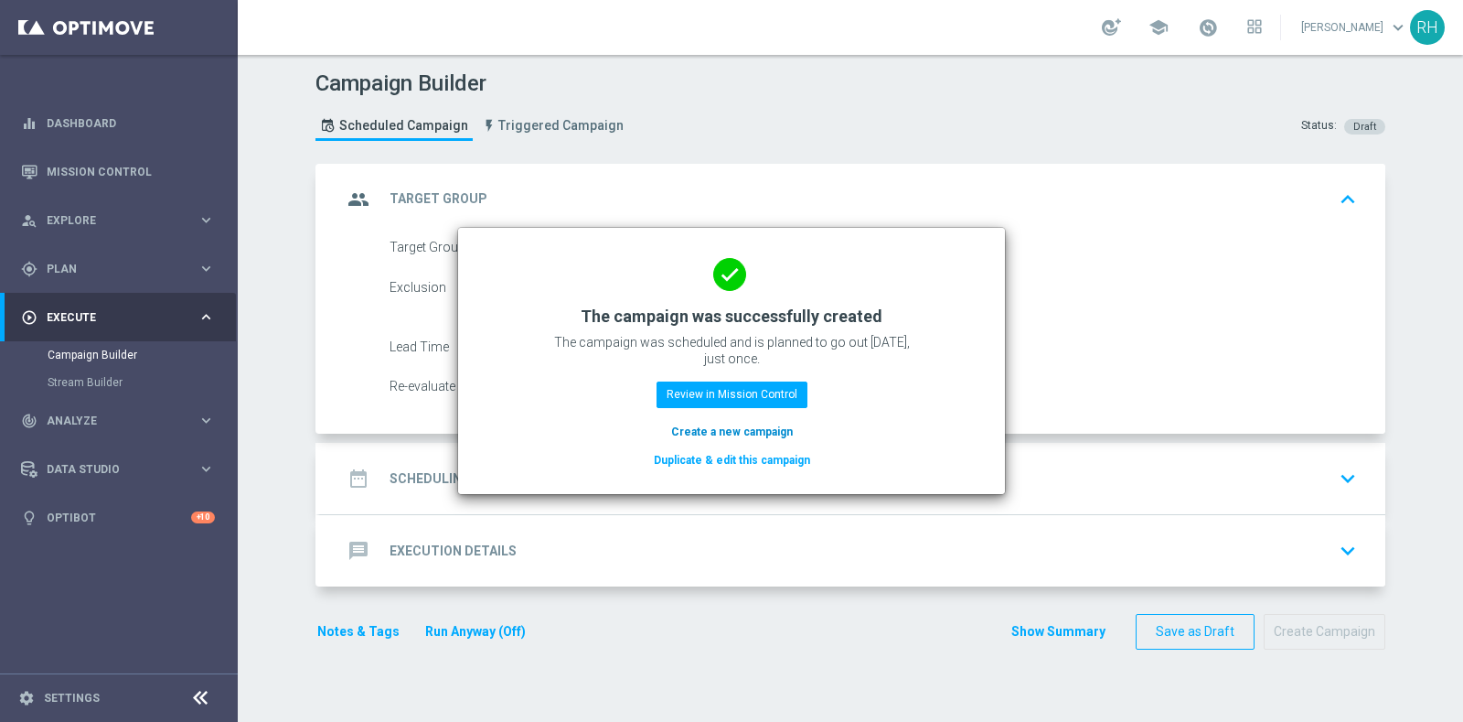
scroll to position [0, 0]
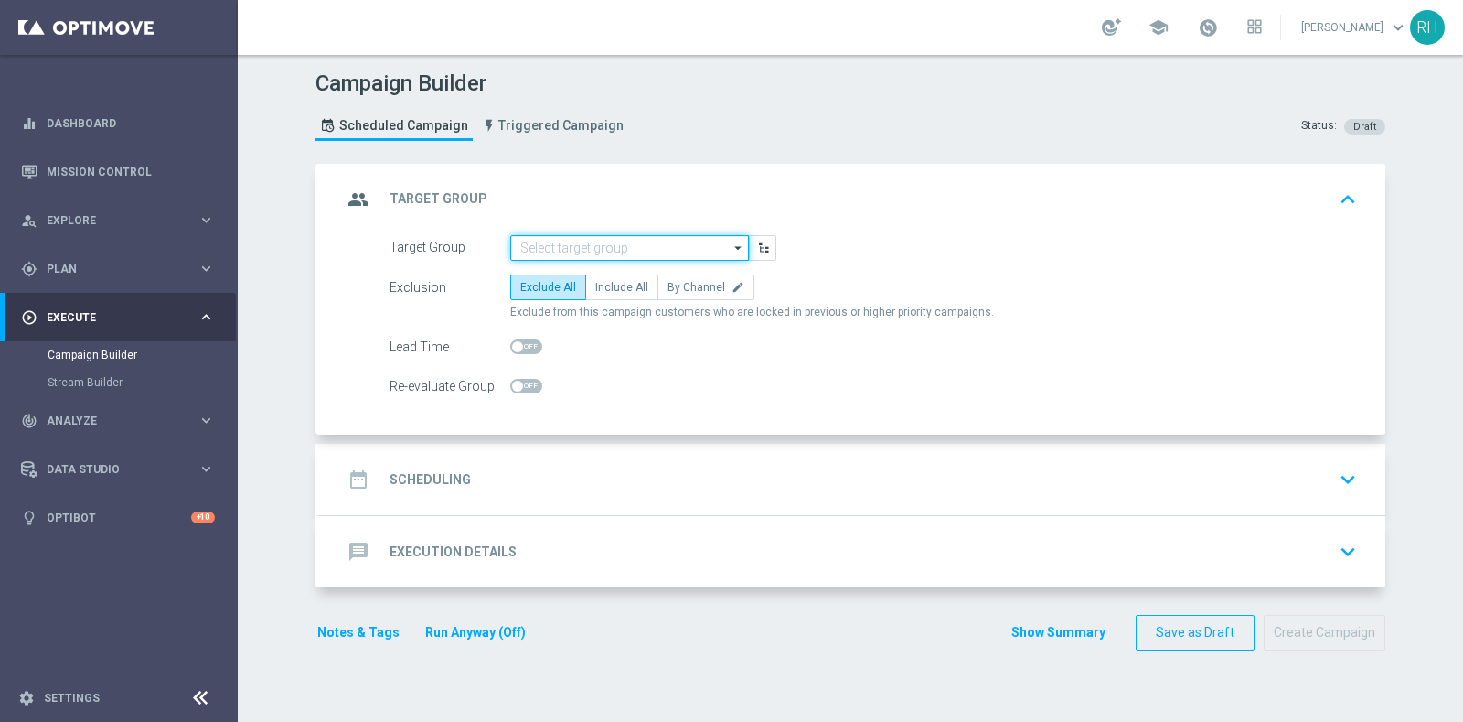
click at [623, 252] on input at bounding box center [629, 248] width 239 height 26
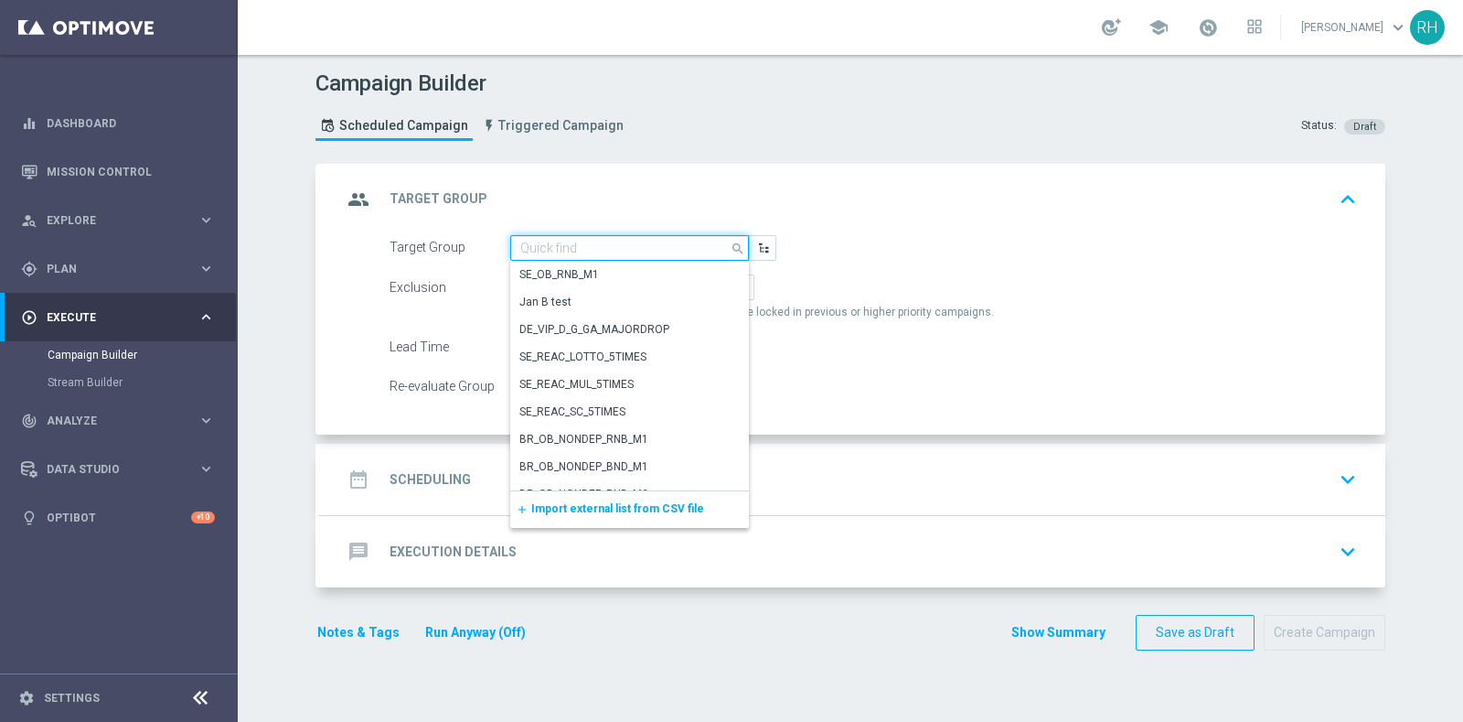
paste input "EMAIL - IE_OPT | Reg 2025, no EG stakes"
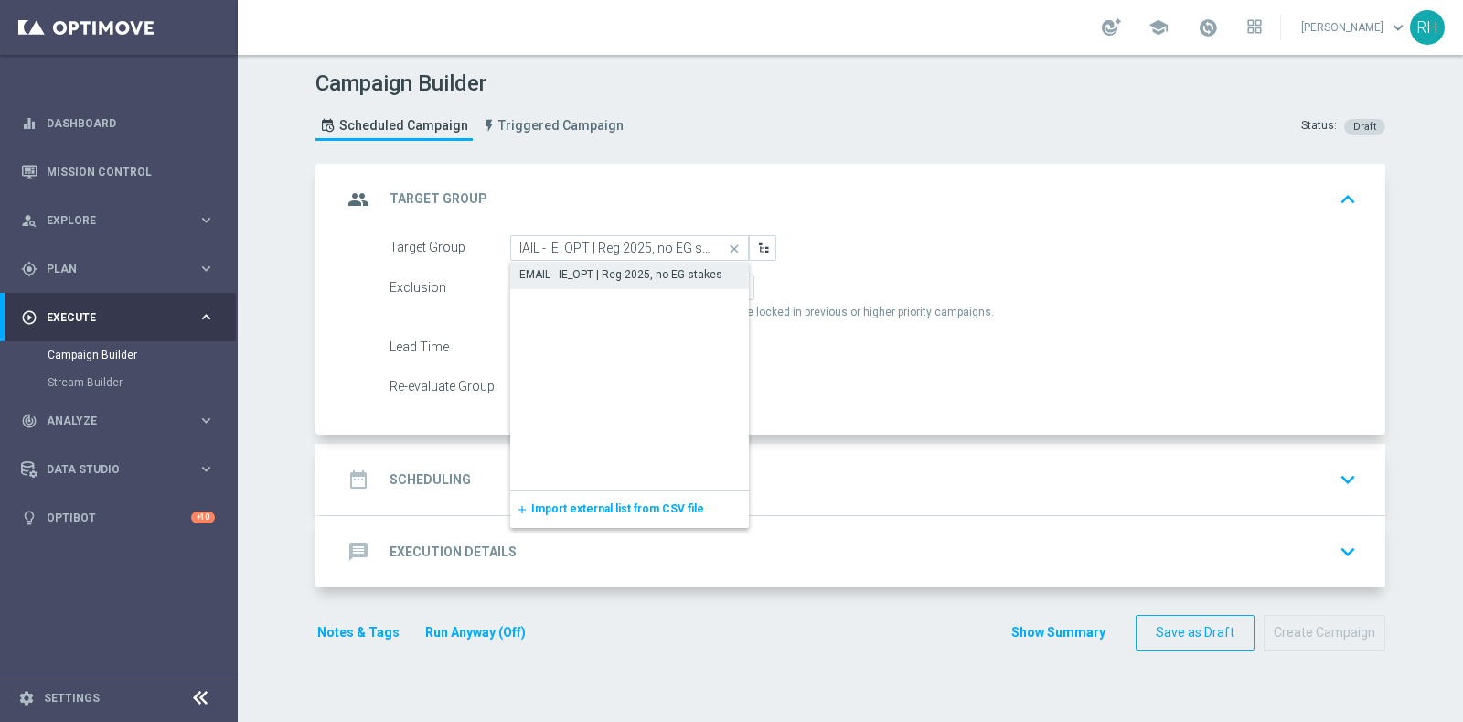
click at [624, 263] on div "EMAIL - IE_OPT | Reg 2025, no EG stakes" at bounding box center [629, 275] width 239 height 26
type input "EMAIL - IE_OPT | Reg 2025, no EG stakes"
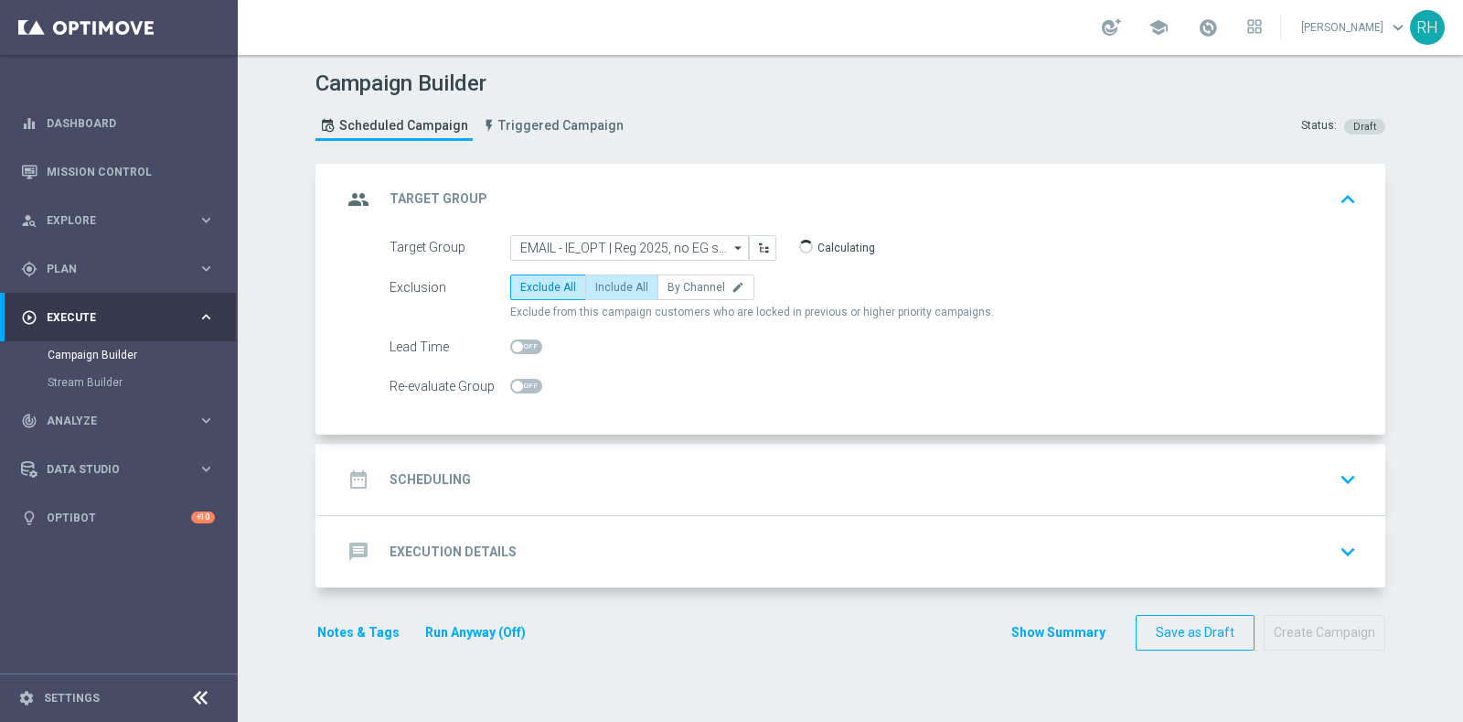
click at [617, 281] on span "Include All" at bounding box center [621, 287] width 53 height 13
click at [607, 284] on input "Include All" at bounding box center [601, 290] width 12 height 12
radio input "true"
click at [632, 436] on accordion "group Target Group keyboard_arrow_up Target Group EMAIL - IE_OPT | Reg 2025, no…" at bounding box center [851, 376] width 1070 height 424
click at [638, 486] on div "date_range Scheduling keyboard_arrow_down" at bounding box center [853, 479] width 1022 height 35
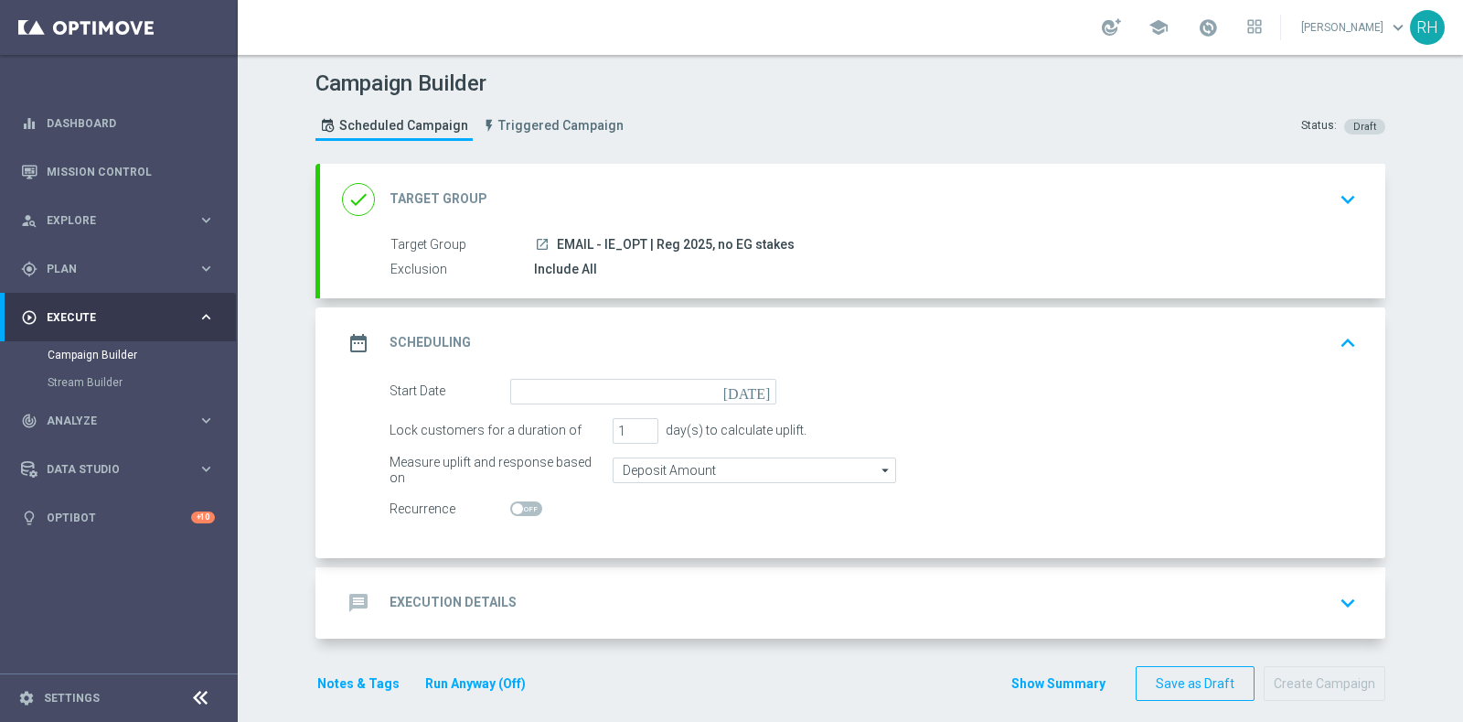
click at [757, 369] on div "date_range Scheduling keyboard_arrow_up" at bounding box center [853, 342] width 1066 height 71
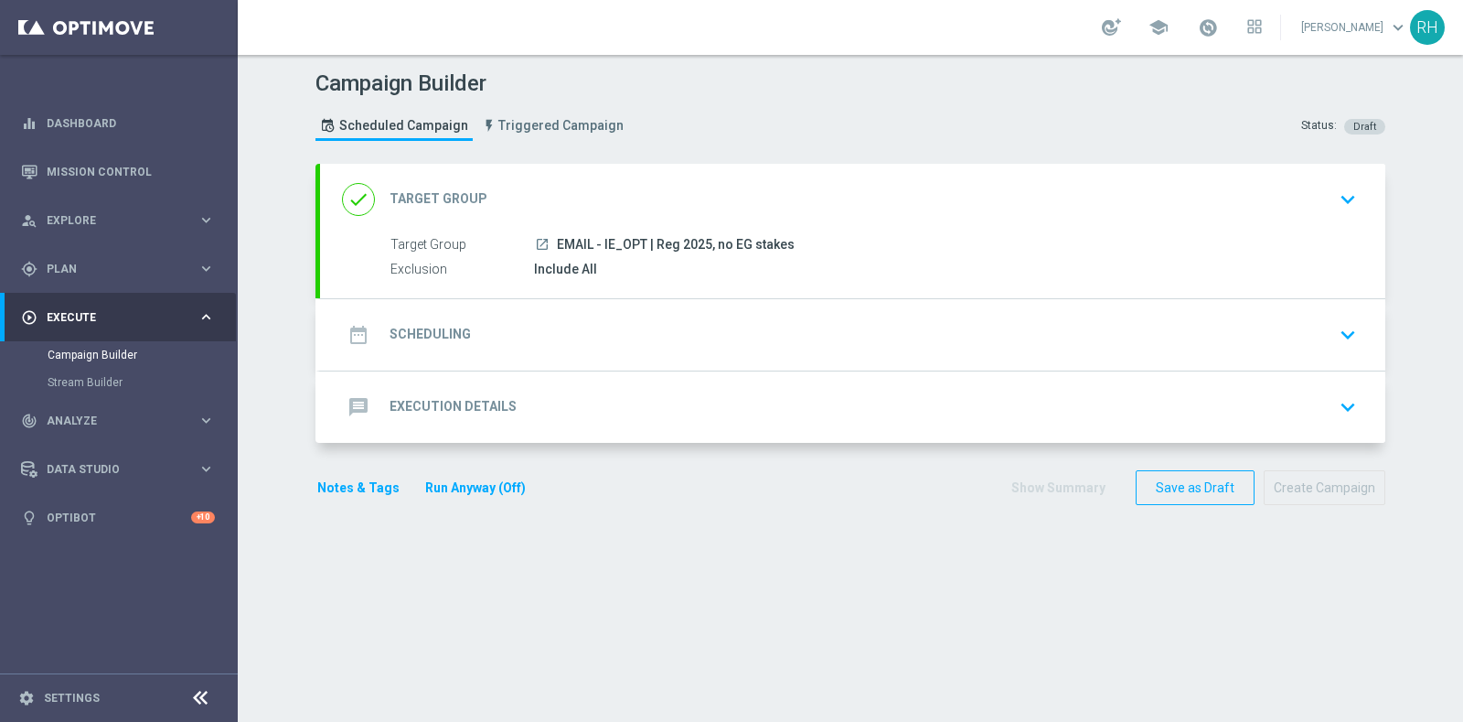
click at [764, 330] on div "date_range Scheduling keyboard_arrow_down" at bounding box center [853, 334] width 1022 height 35
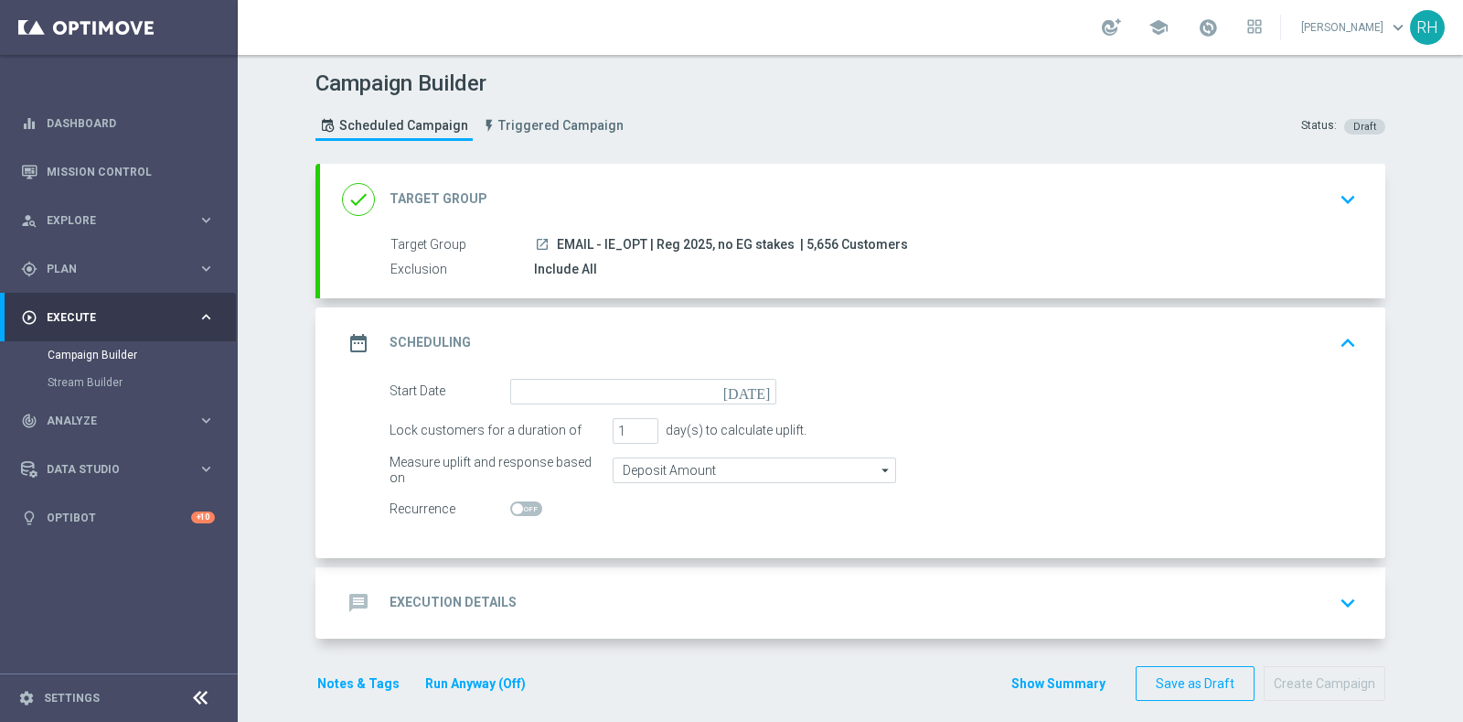
click at [755, 382] on icon "today" at bounding box center [751, 389] width 54 height 20
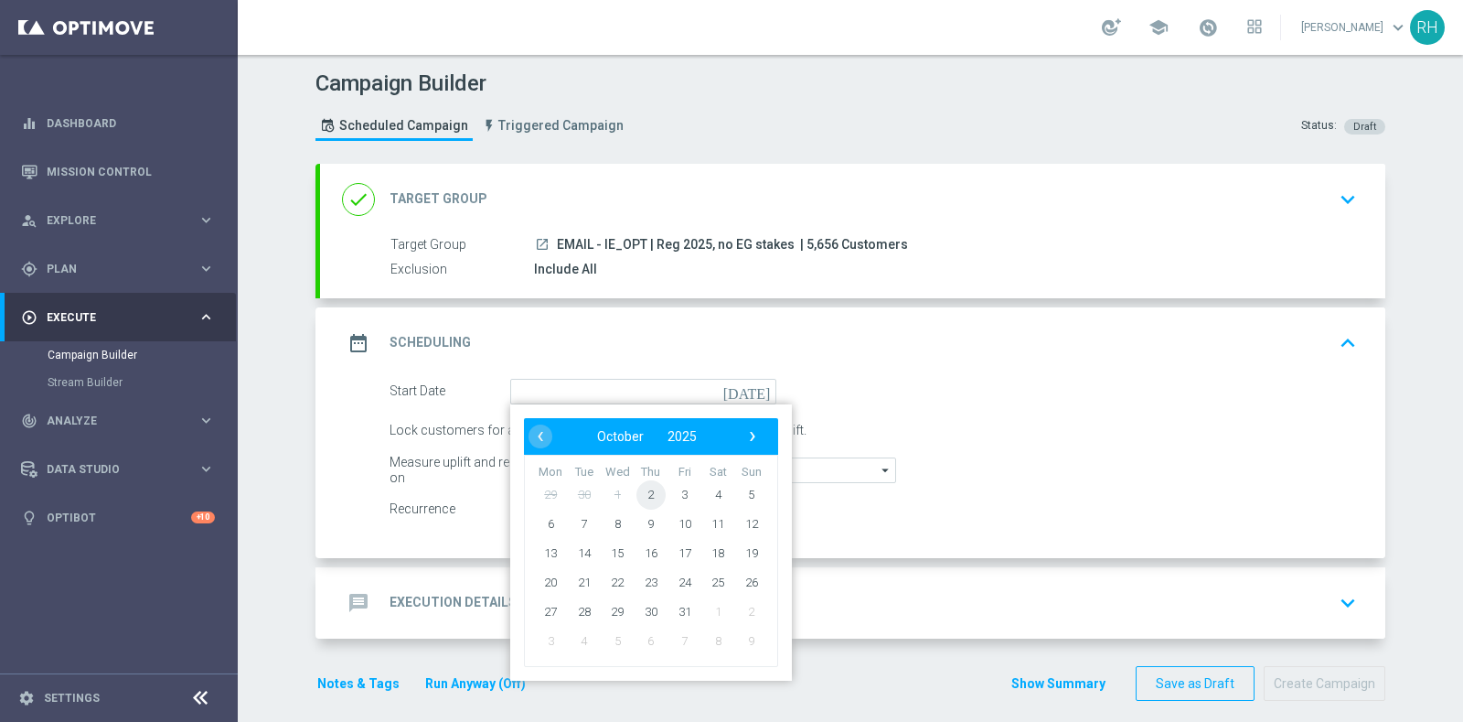
click at [647, 489] on span "2" at bounding box center [651, 493] width 29 height 29
type input "02 Oct 2025"
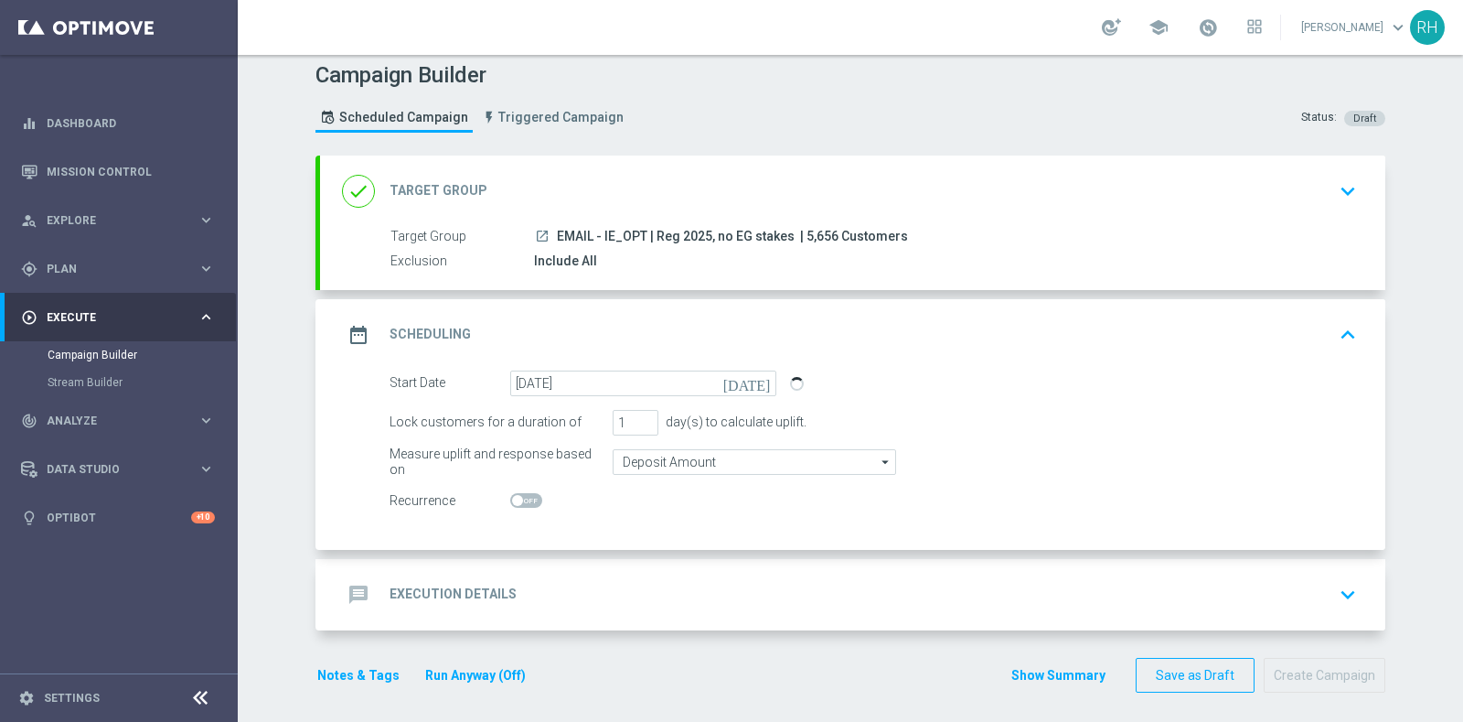
scroll to position [12, 0]
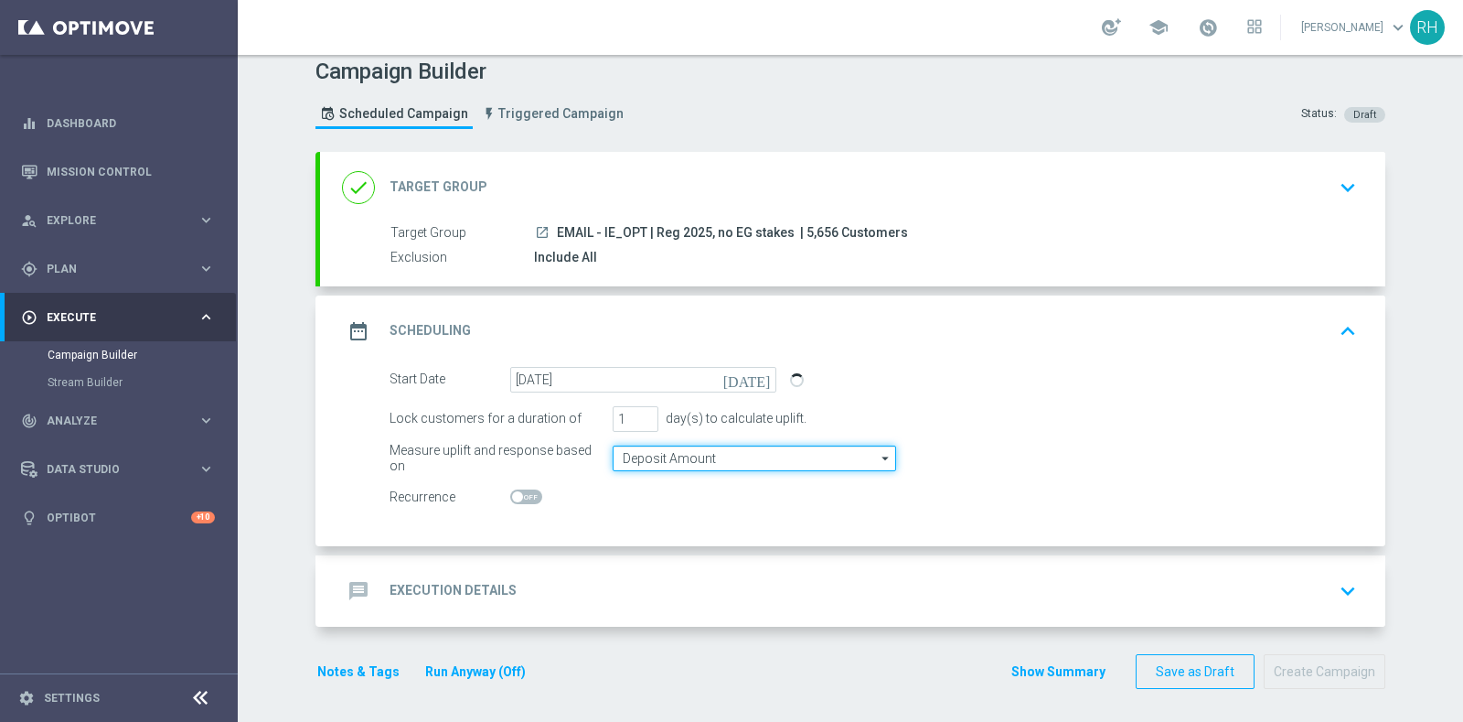
click at [748, 448] on input "Deposit Amount" at bounding box center [755, 458] width 284 height 26
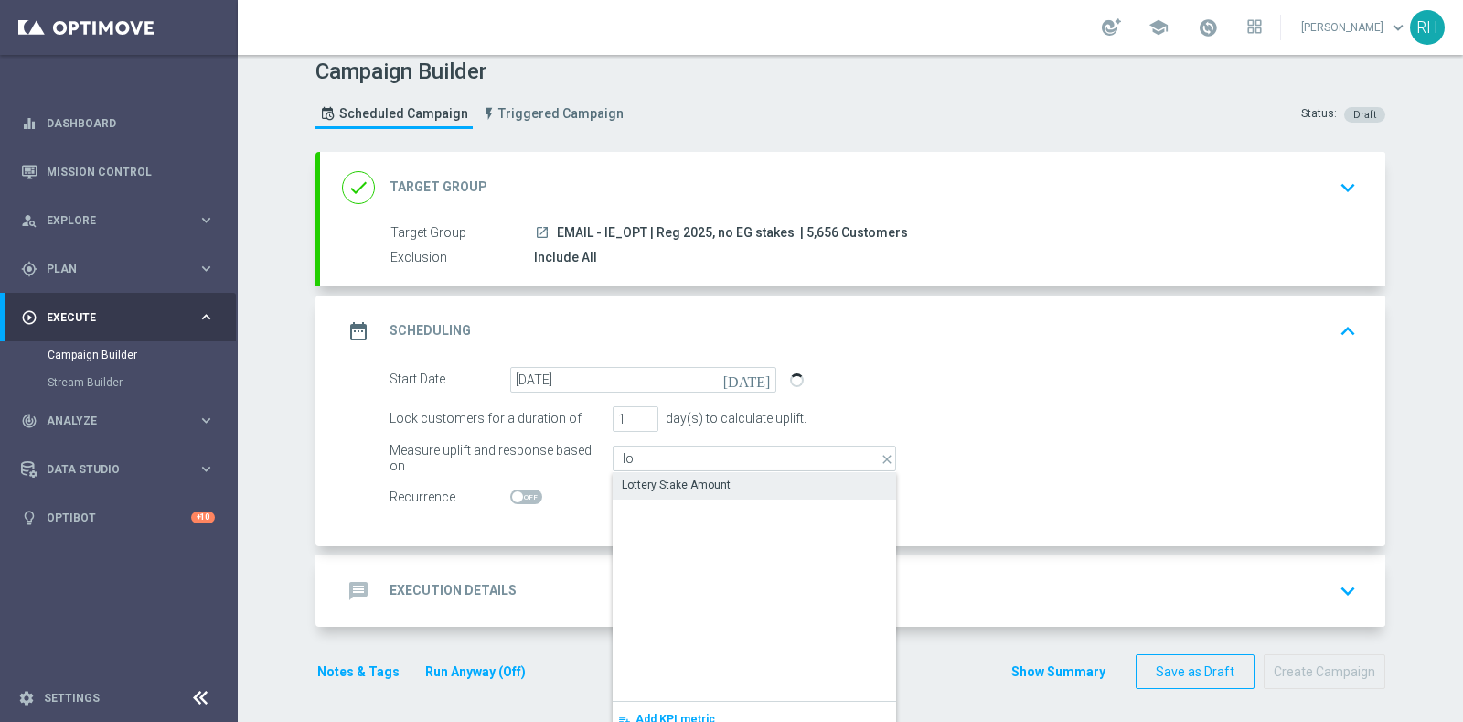
click at [743, 484] on div "Lottery Stake Amount" at bounding box center [755, 485] width 284 height 26
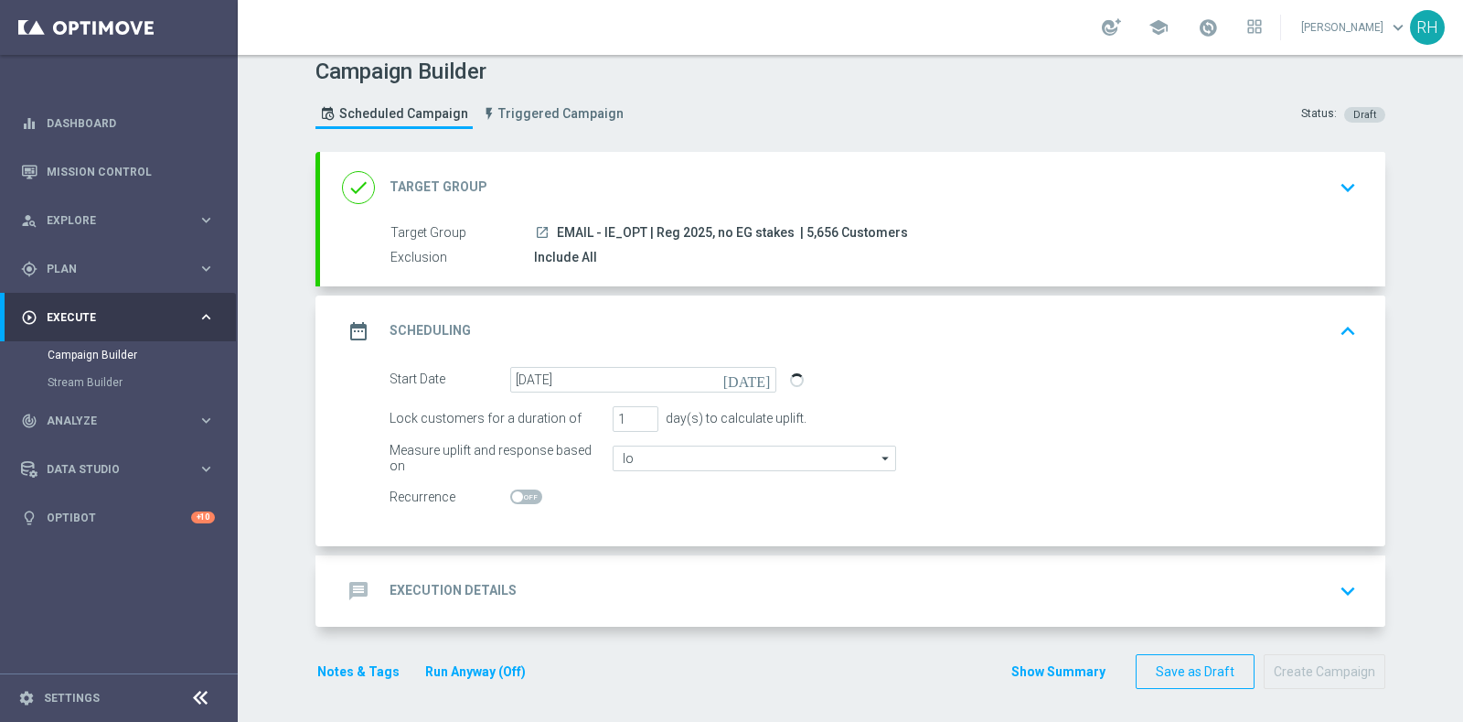
type input "Lottery Stake Amount"
click at [645, 412] on input "2" at bounding box center [636, 419] width 46 height 26
type input "3"
click at [645, 412] on input "3" at bounding box center [636, 419] width 46 height 26
click at [703, 610] on div "message Execution Details keyboard_arrow_down" at bounding box center [853, 590] width 1066 height 71
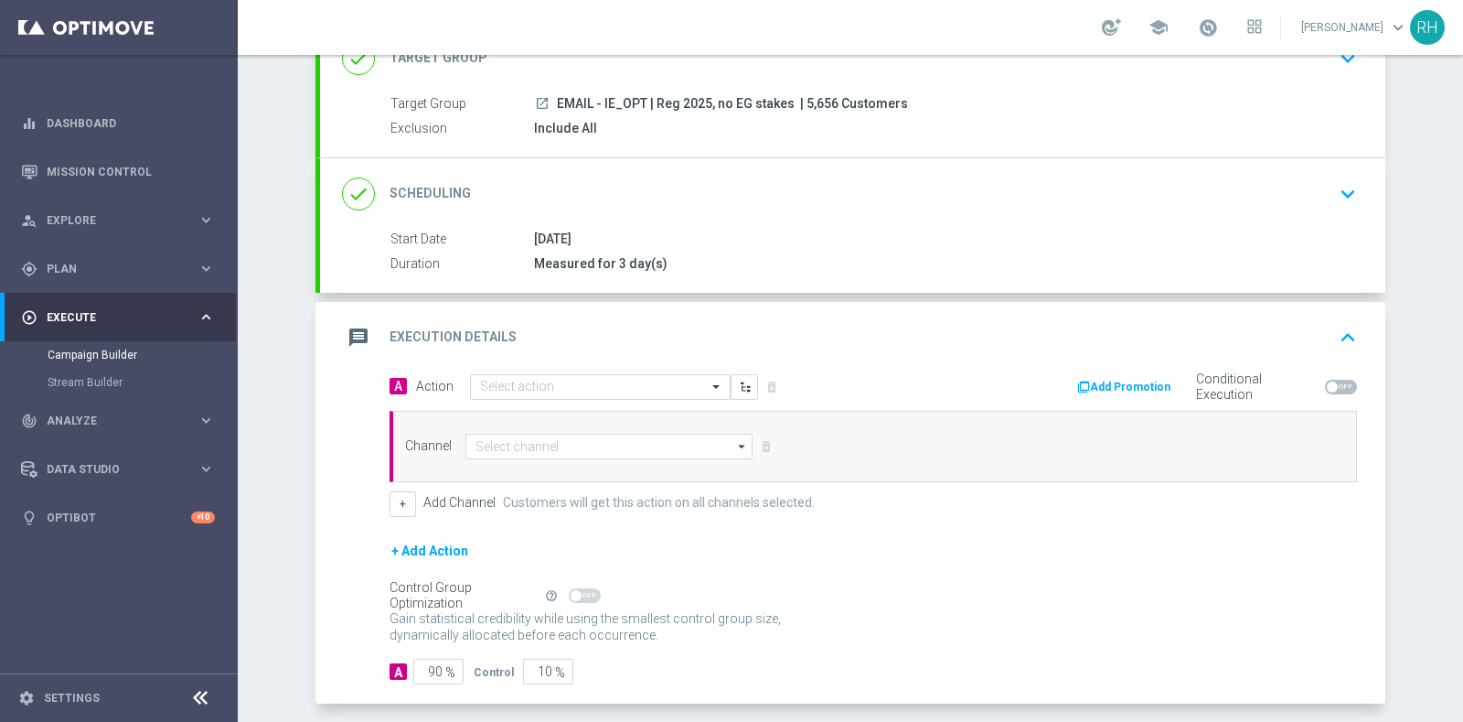
scroll to position [215, 0]
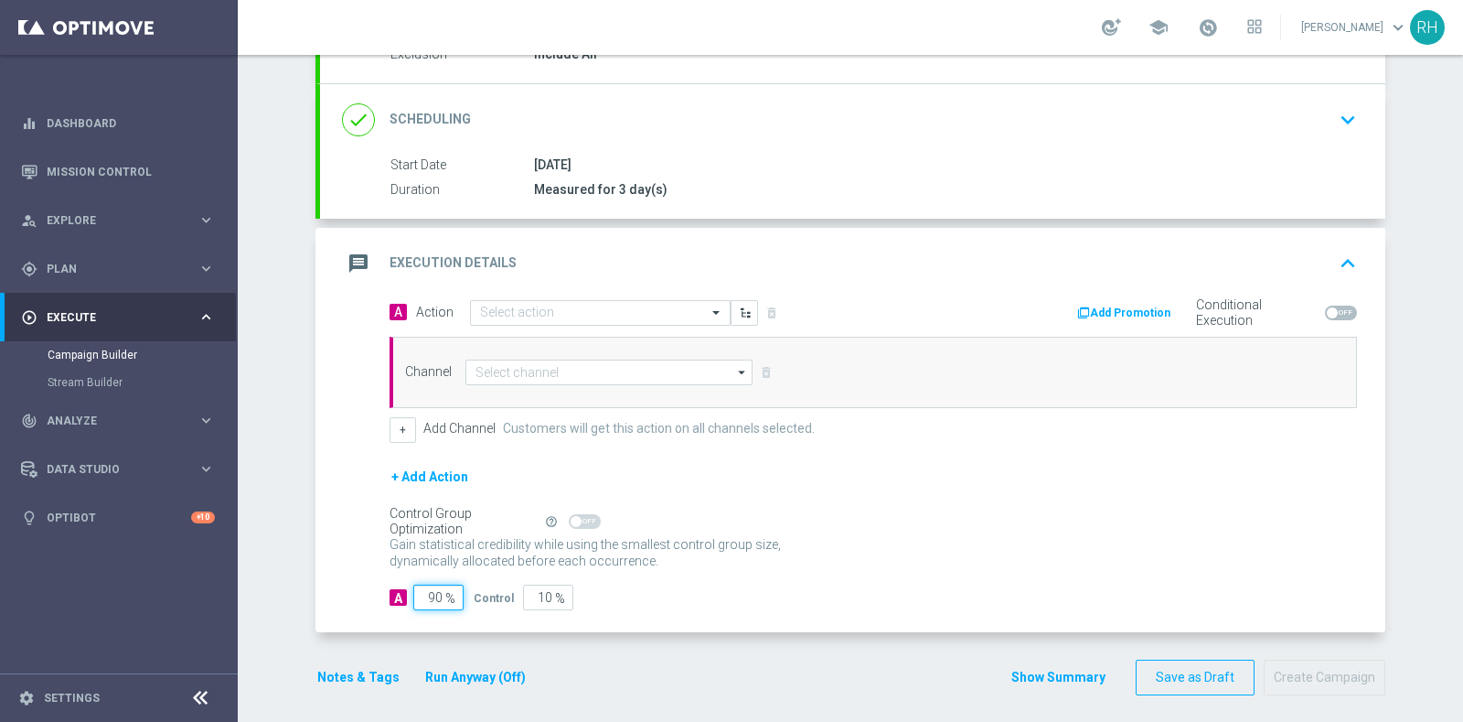
click at [429, 586] on input "90" at bounding box center [438, 597] width 50 height 26
type input "1"
type input "99"
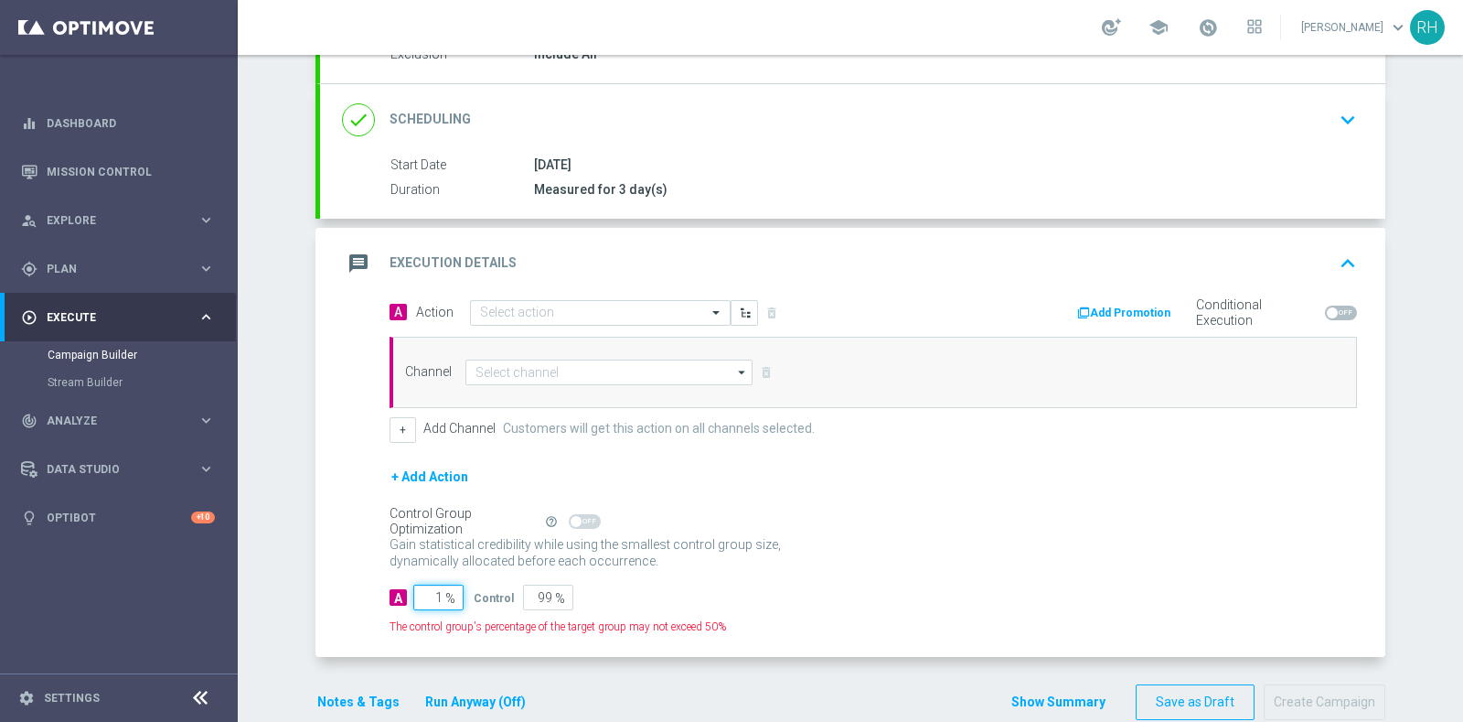
type input "10"
type input "90"
type input "100"
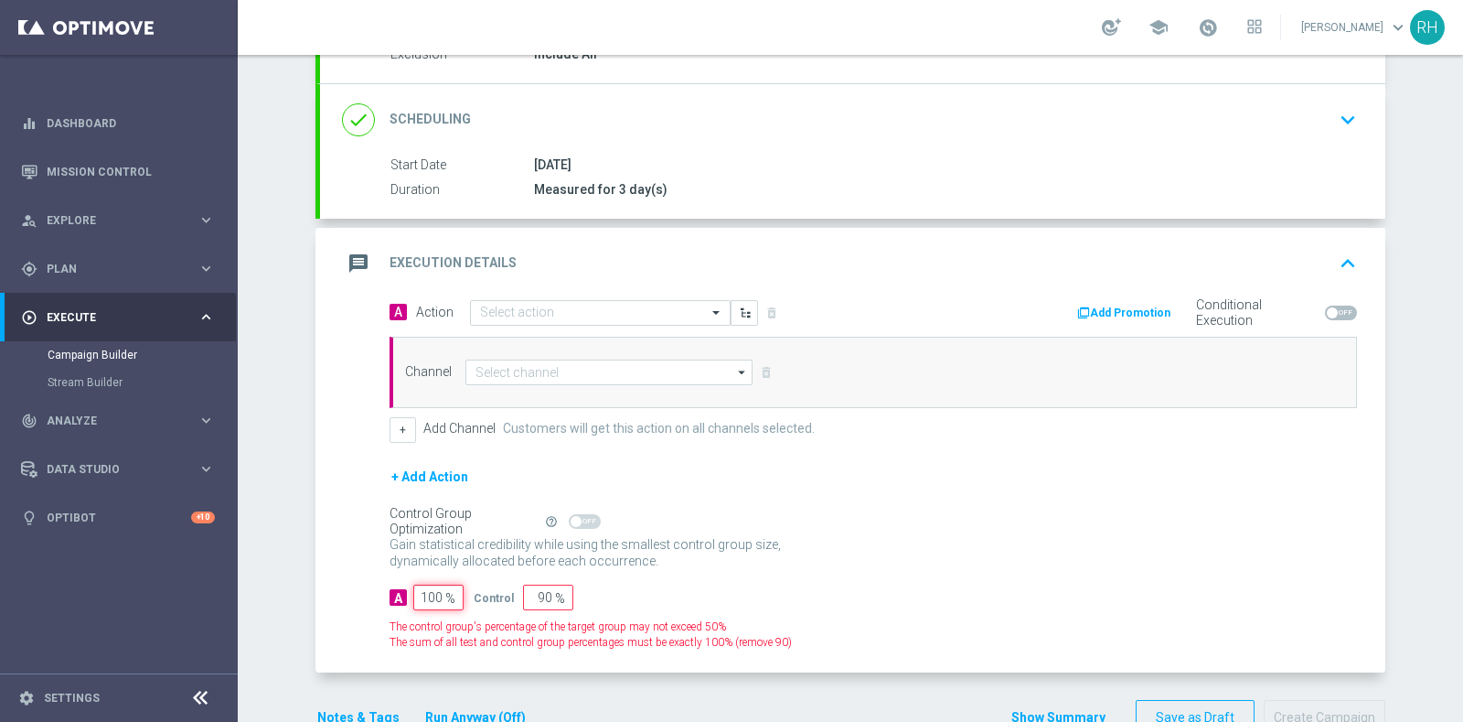
type input "0"
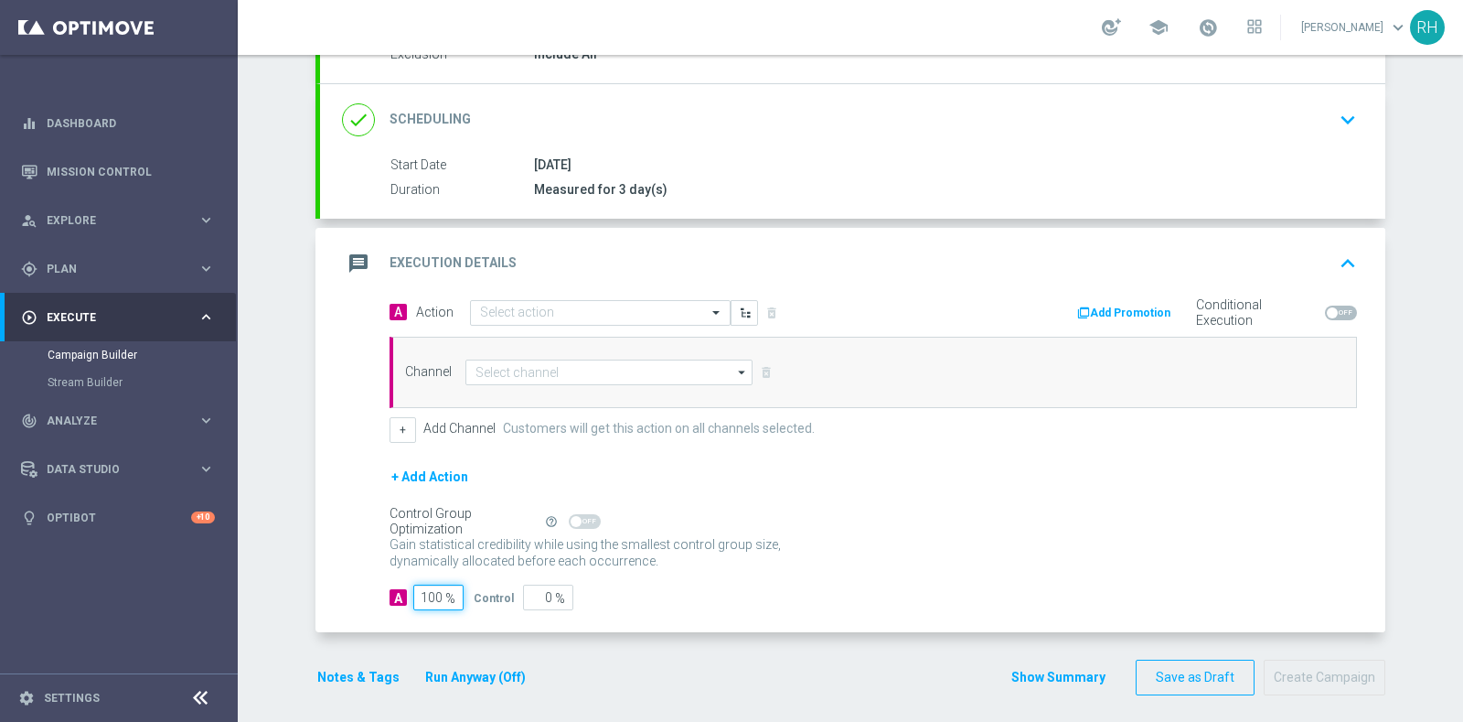
type input "100"
click at [402, 674] on run-anyway-button "Run Anyway (Off)" at bounding box center [476, 677] width 148 height 23
click at [381, 671] on button "Notes & Tags" at bounding box center [359, 677] width 86 height 23
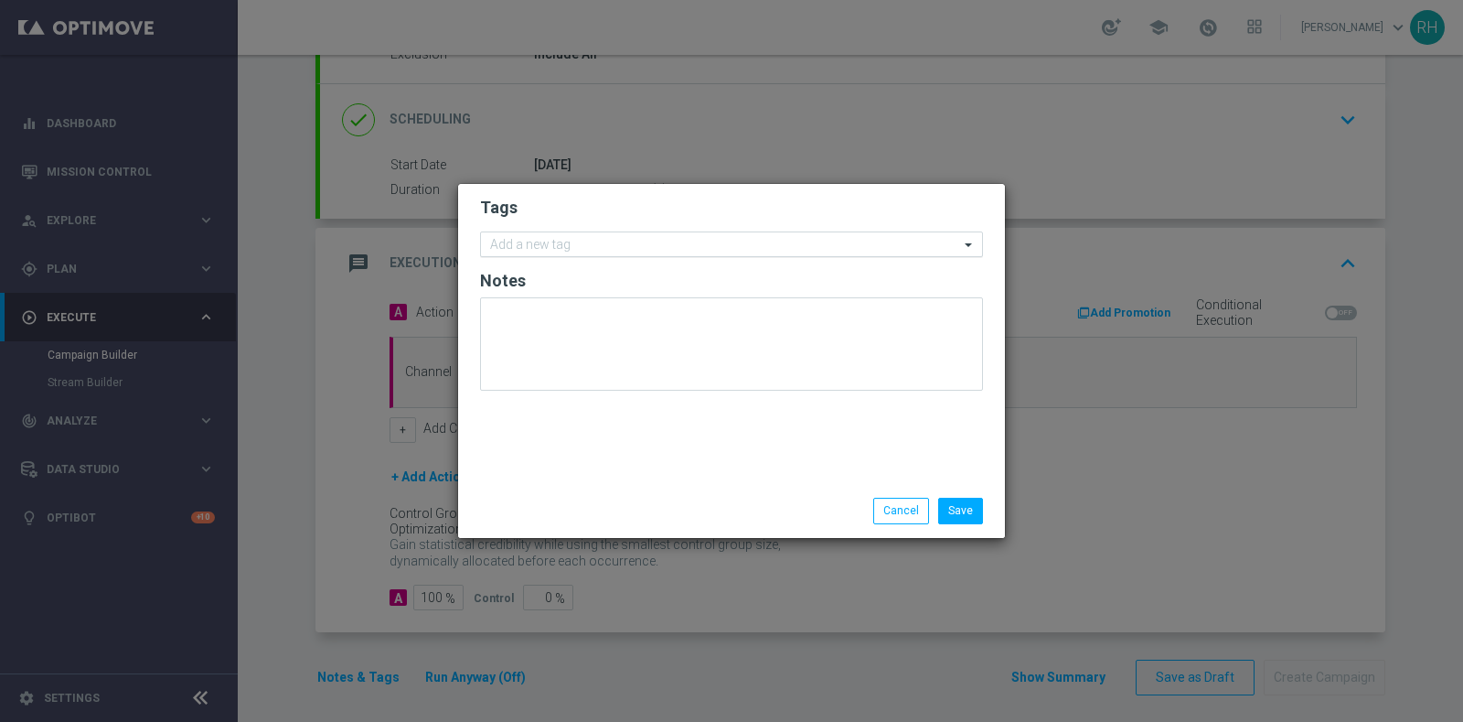
click at [552, 236] on div "Add a new tag" at bounding box center [720, 244] width 478 height 23
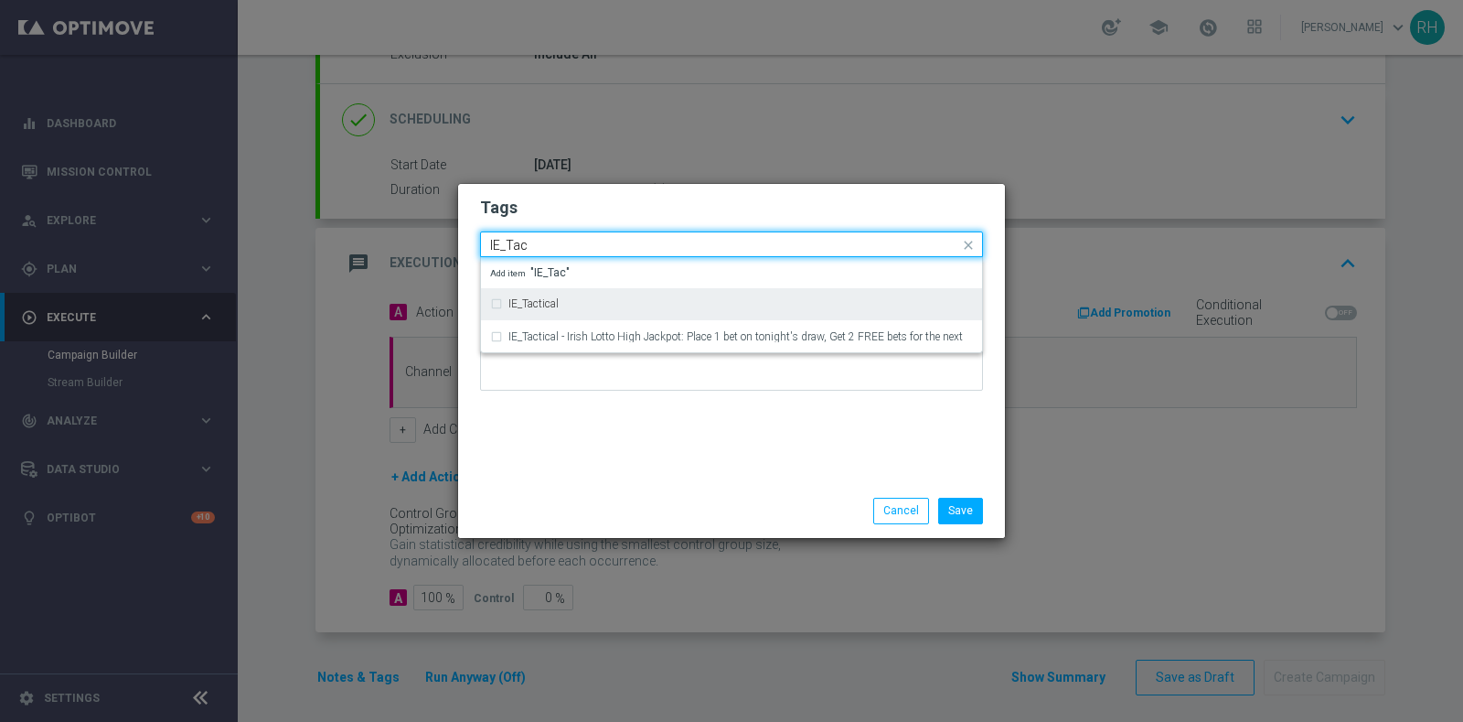
click at [566, 291] on div "IE_Tactical" at bounding box center [731, 303] width 483 height 29
type input "IE_Tac"
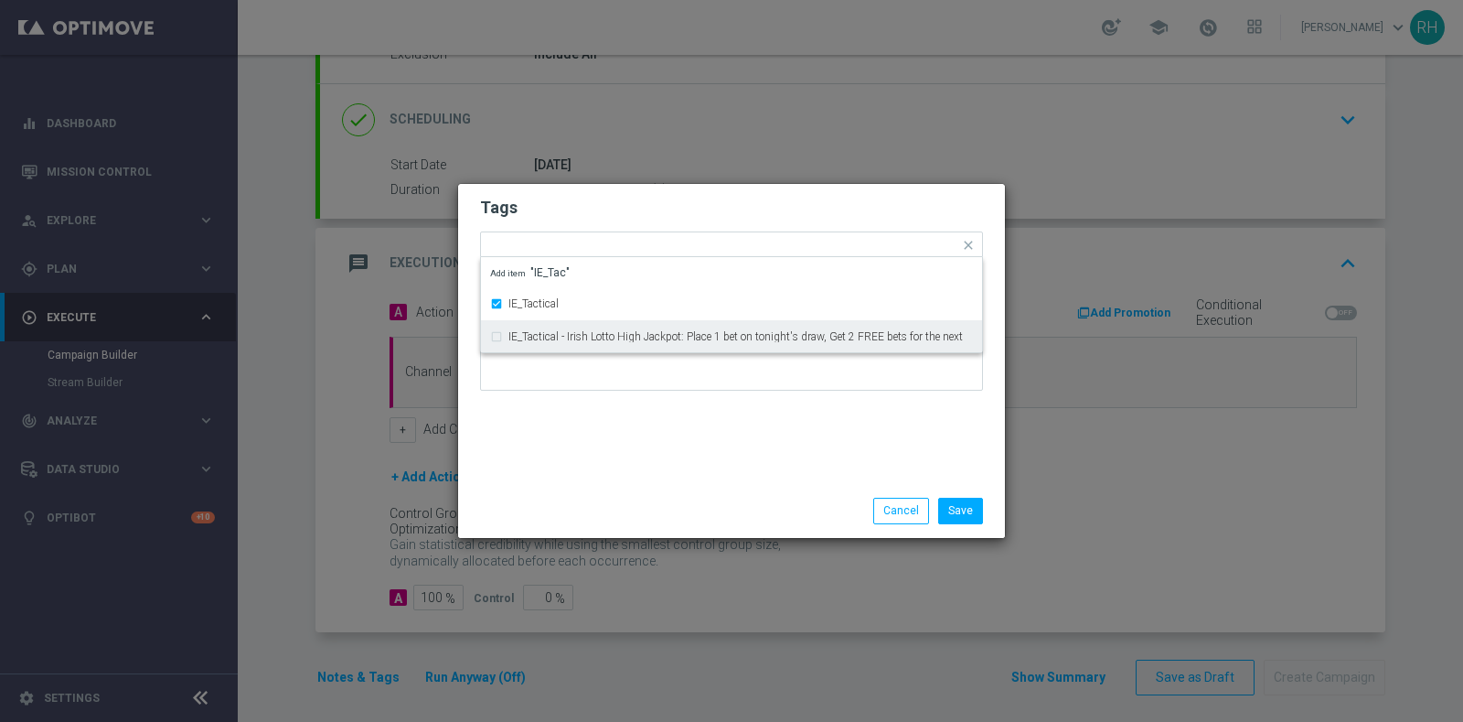
click at [587, 458] on div "Tags Quick find × IE_Tactical IE_Tactical IE_Tactical - Irish Lotto High Jackpo…" at bounding box center [731, 334] width 547 height 300
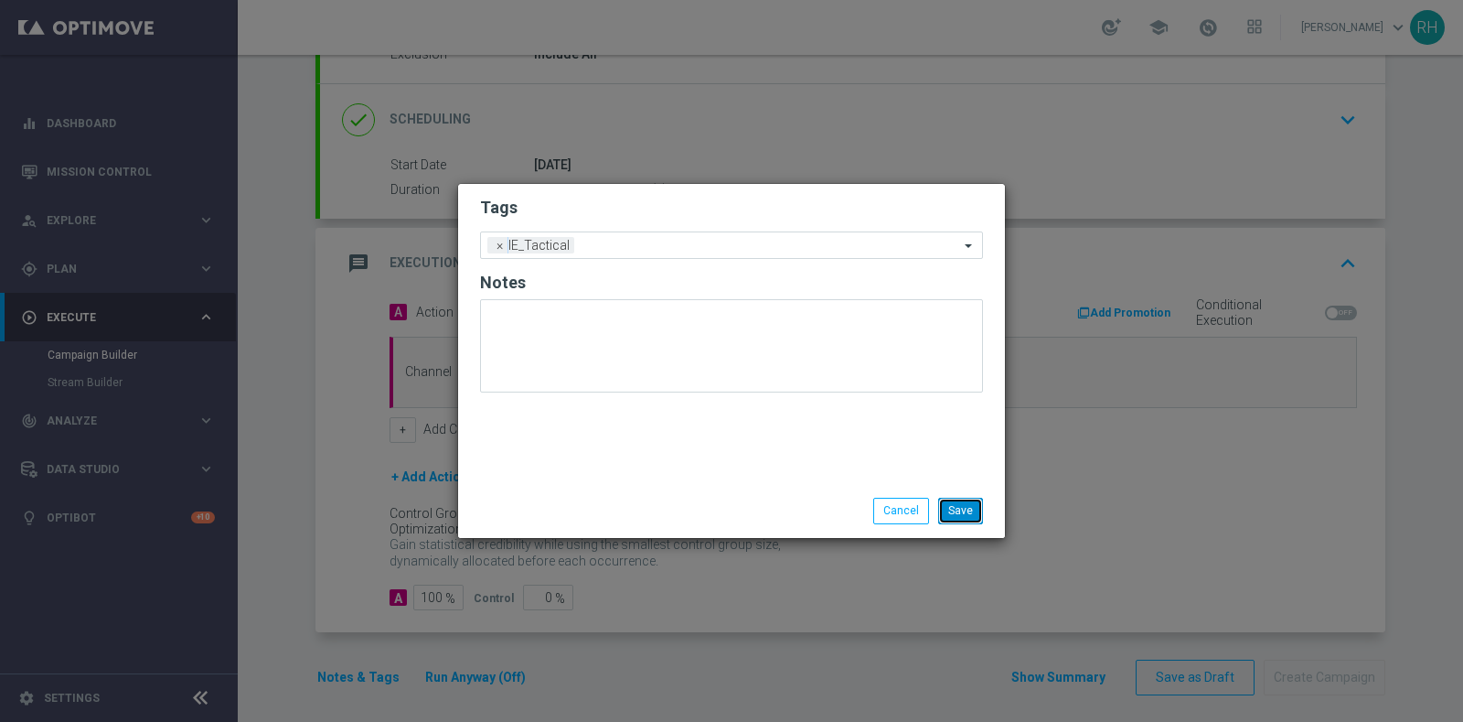
click at [955, 520] on button "Save" at bounding box center [960, 511] width 45 height 26
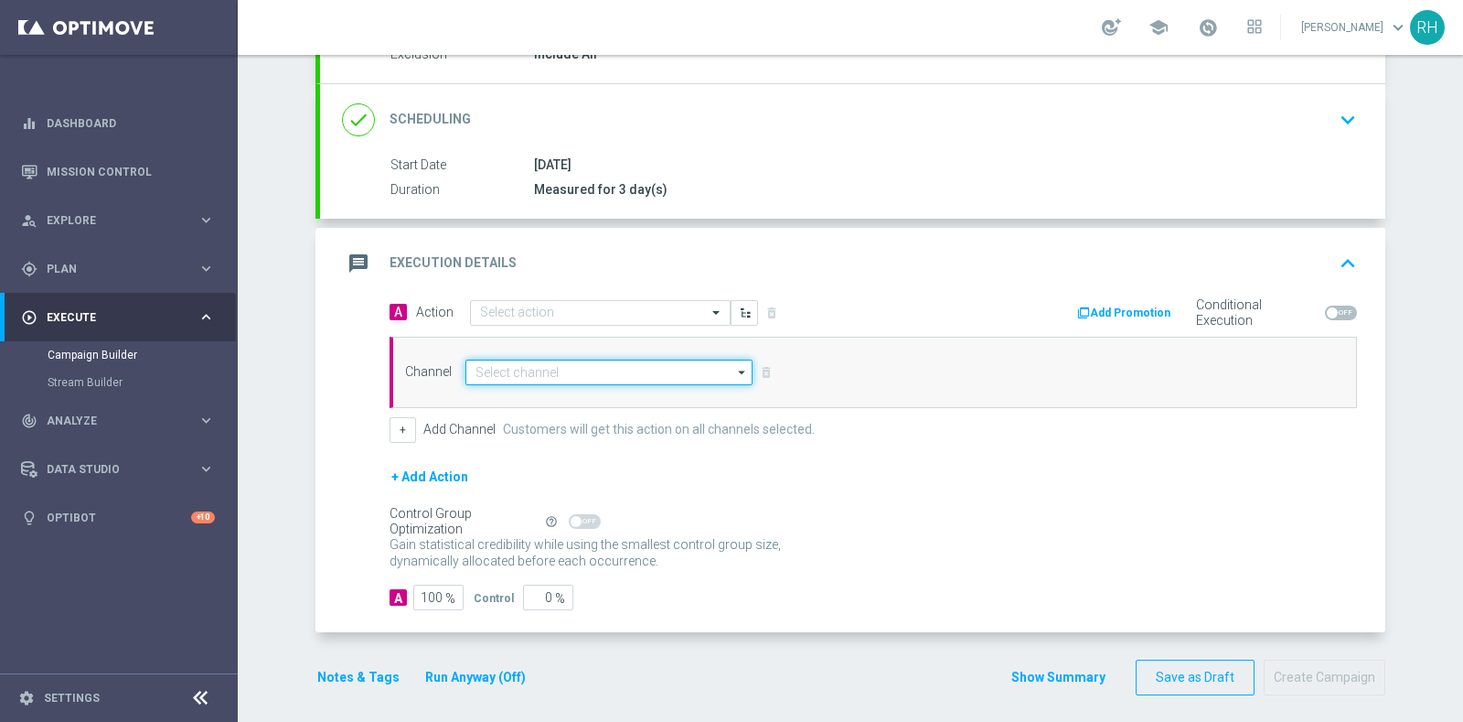
click at [706, 364] on input at bounding box center [609, 372] width 287 height 26
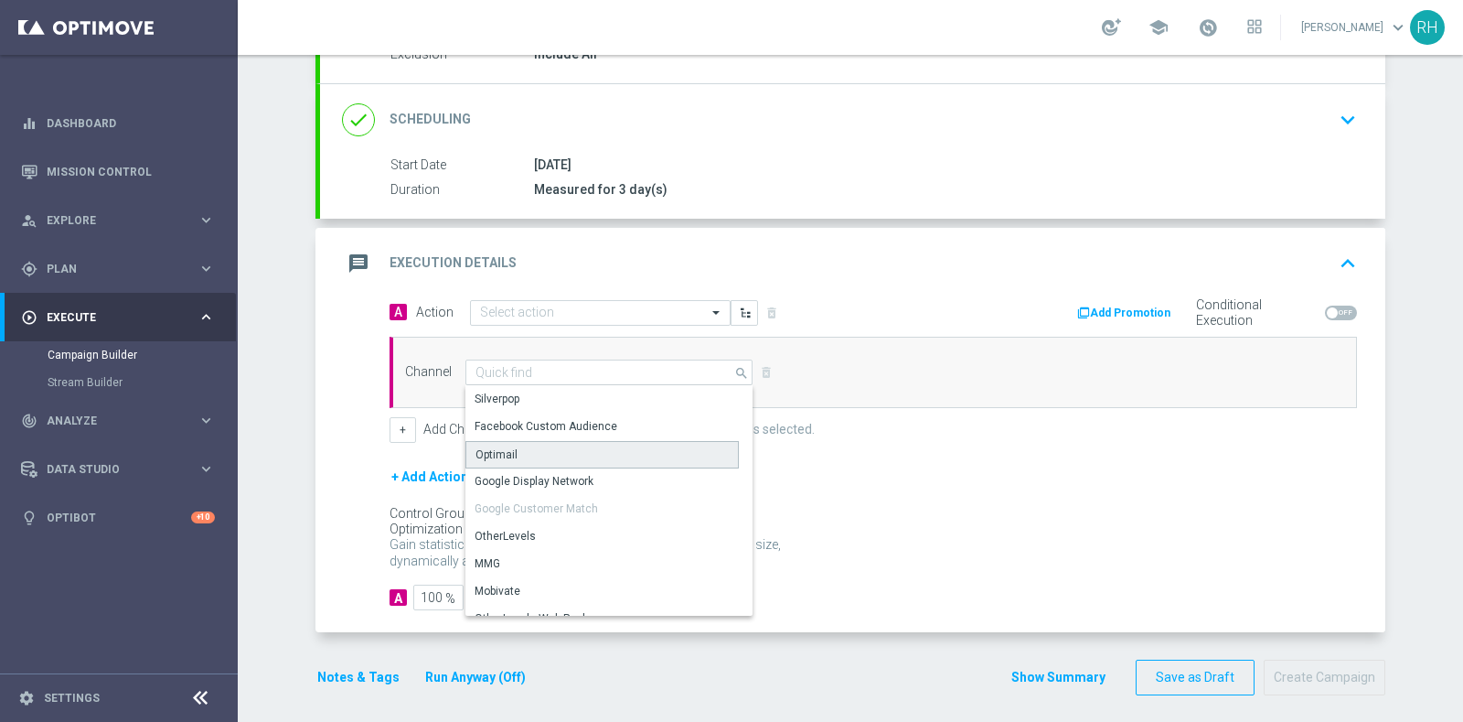
click at [687, 446] on div "Optimail" at bounding box center [602, 454] width 273 height 27
type input "Optimail"
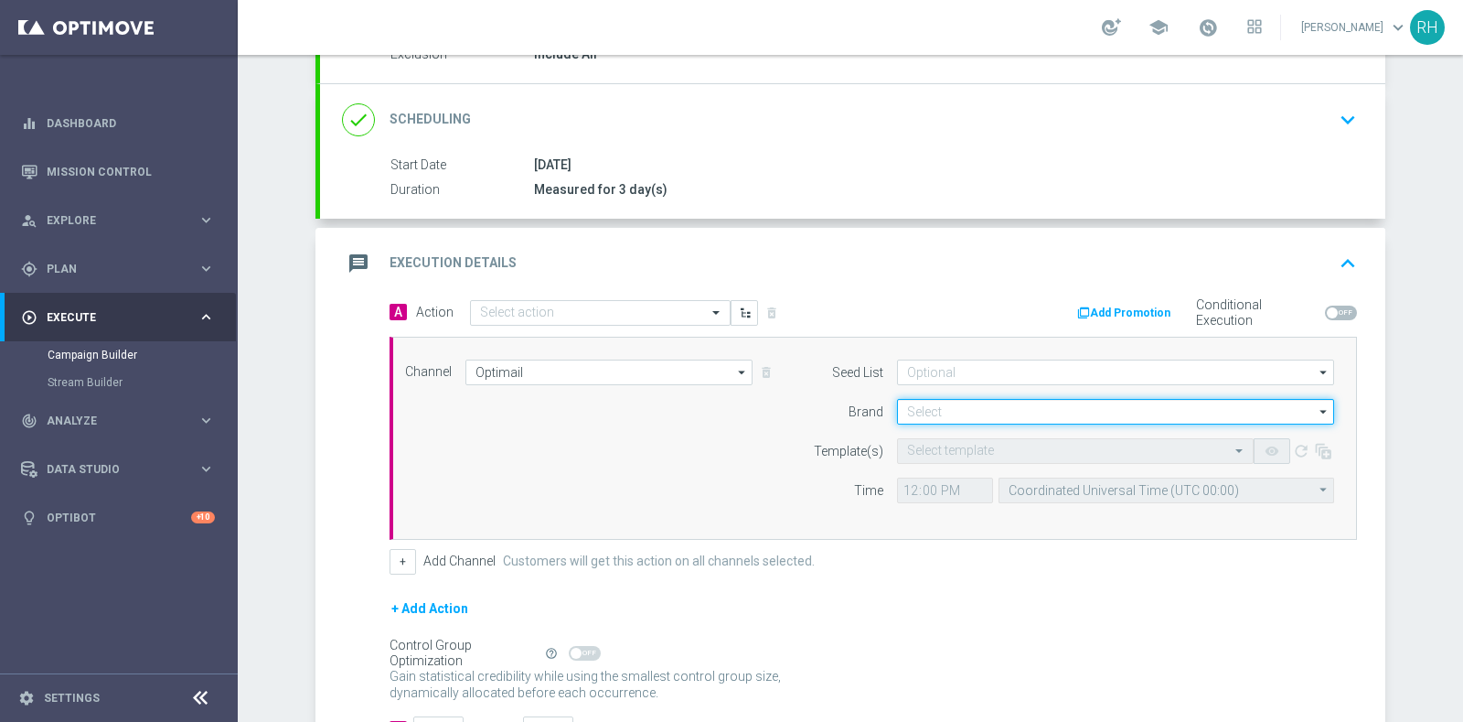
click at [928, 413] on input at bounding box center [1115, 412] width 437 height 26
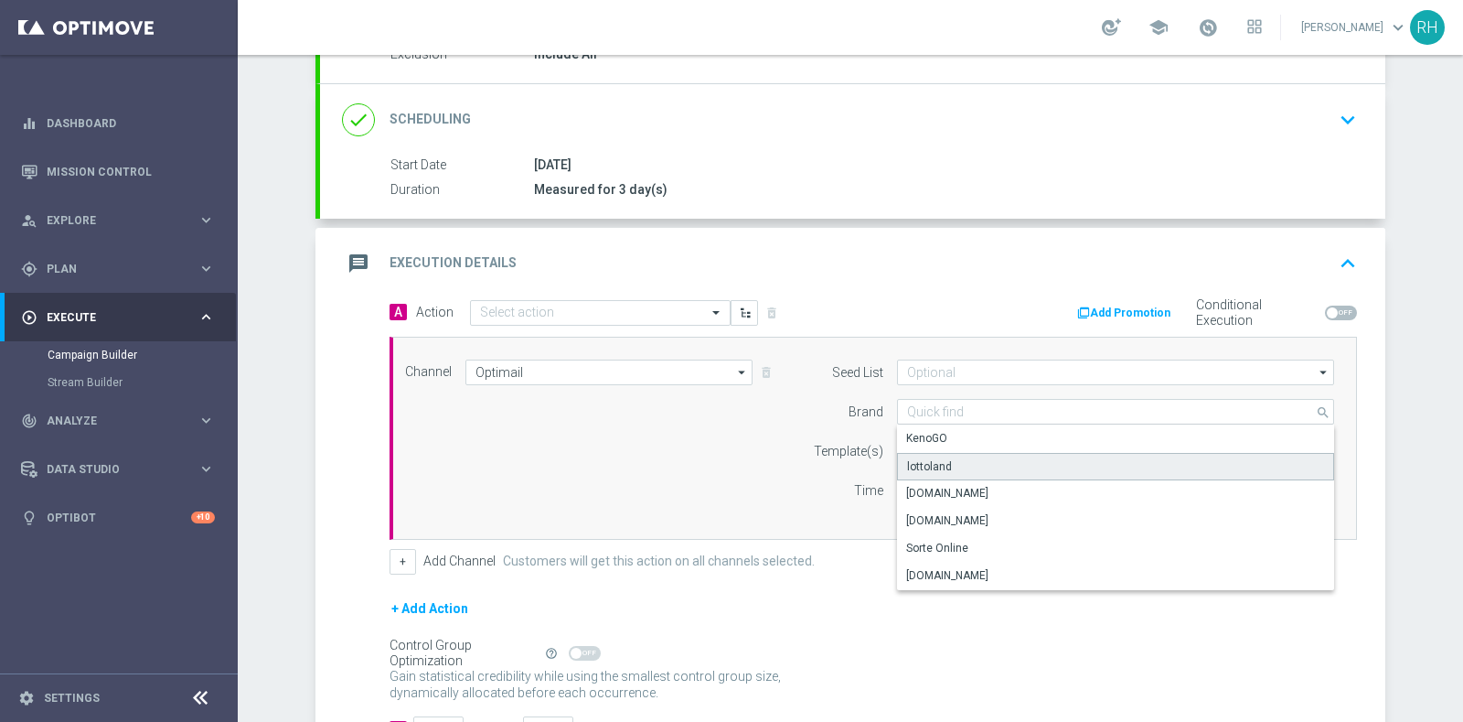
click at [944, 458] on div "lottoland" at bounding box center [1116, 466] width 438 height 27
type input "lottoland"
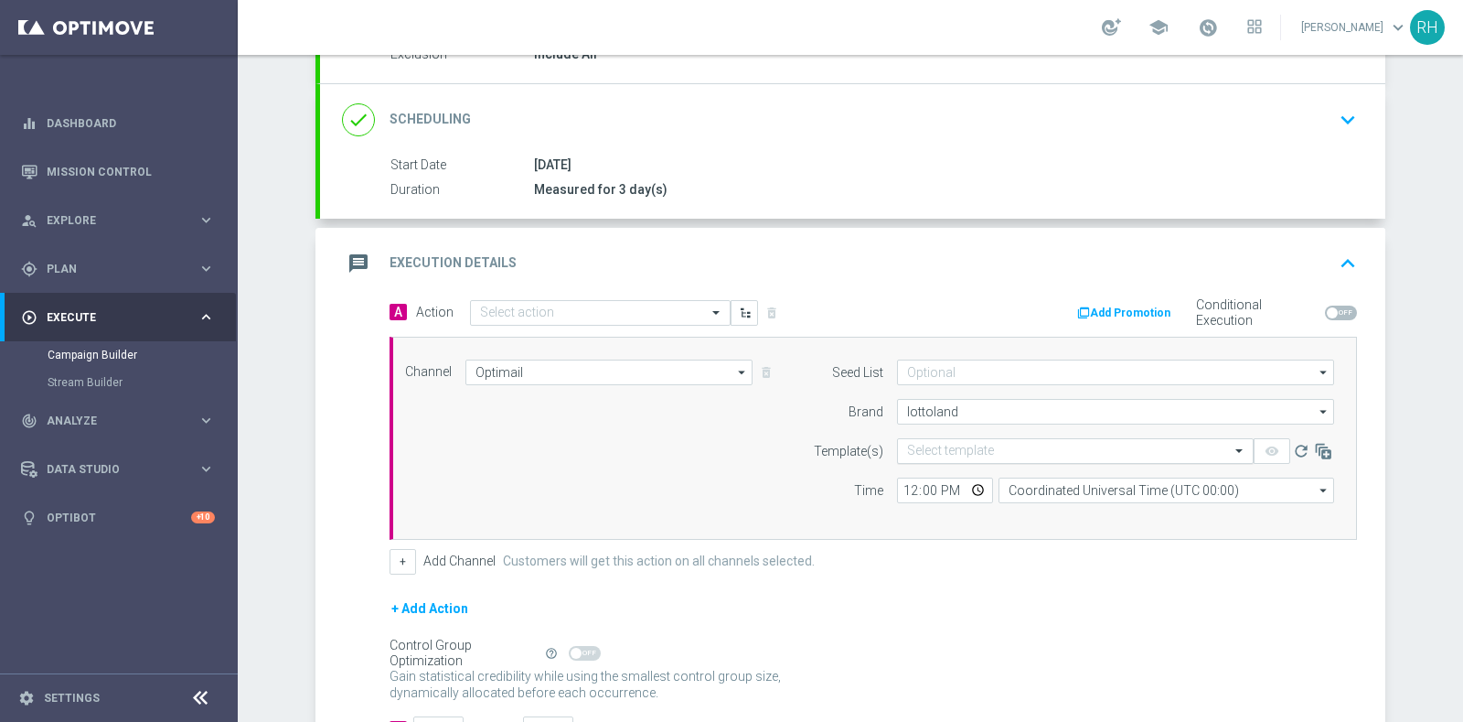
click at [951, 453] on input "text" at bounding box center [1057, 452] width 300 height 16
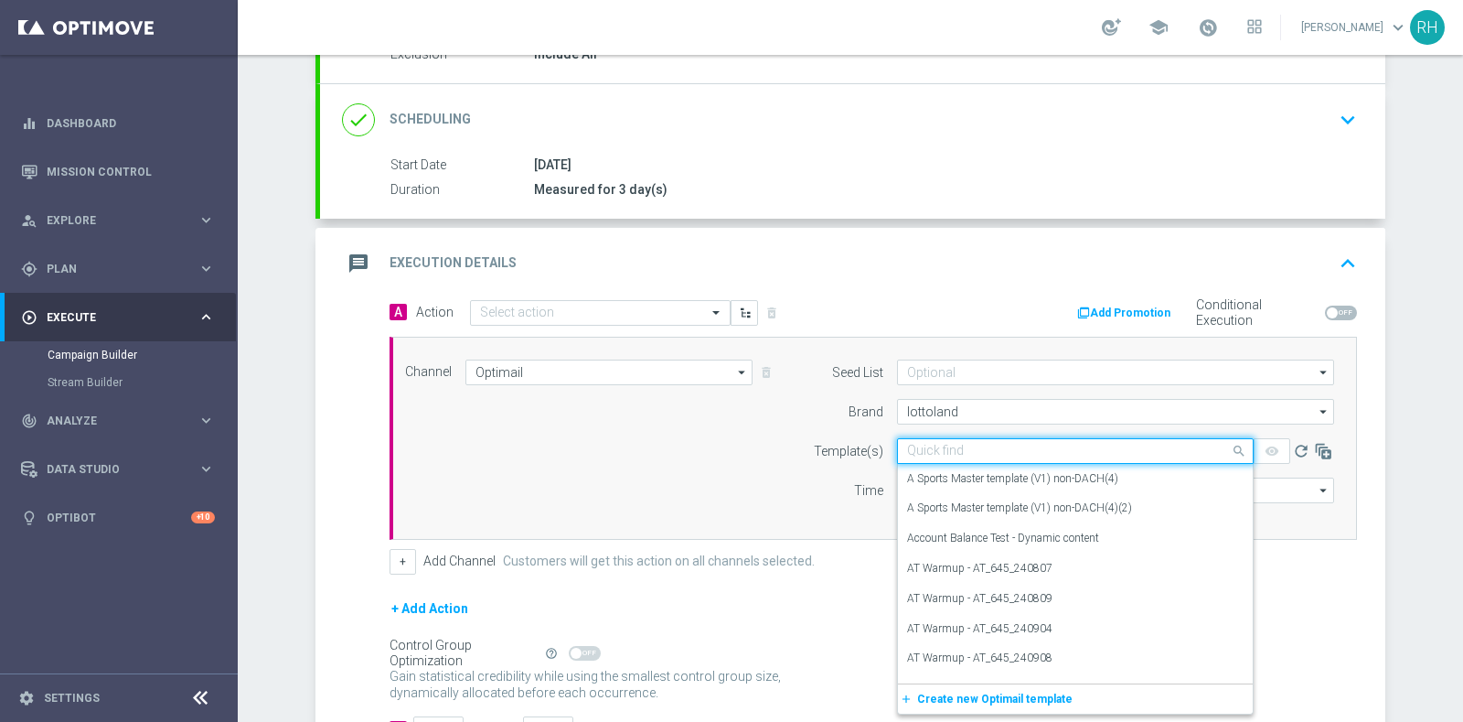
paste input "en_IE__DISCOVER_EL_GORDO__ALL_EMA_TAC_LT"
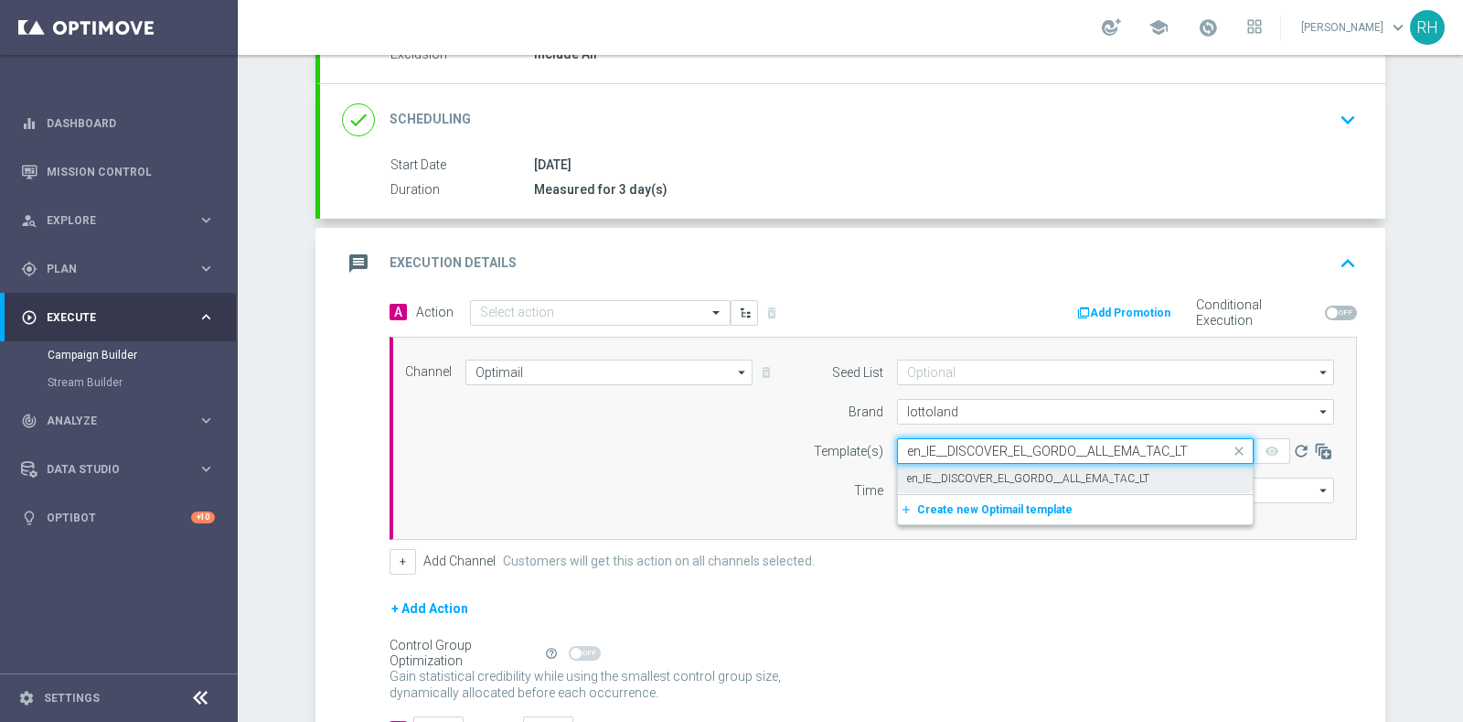
click at [953, 471] on label "en_IE__DISCOVER_EL_GORDO__ALL_EMA_TAC_LT" at bounding box center [1028, 479] width 242 height 16
type input "en_IE__DISCOVER_EL_GORDO__ALL_EMA_TAC_LT"
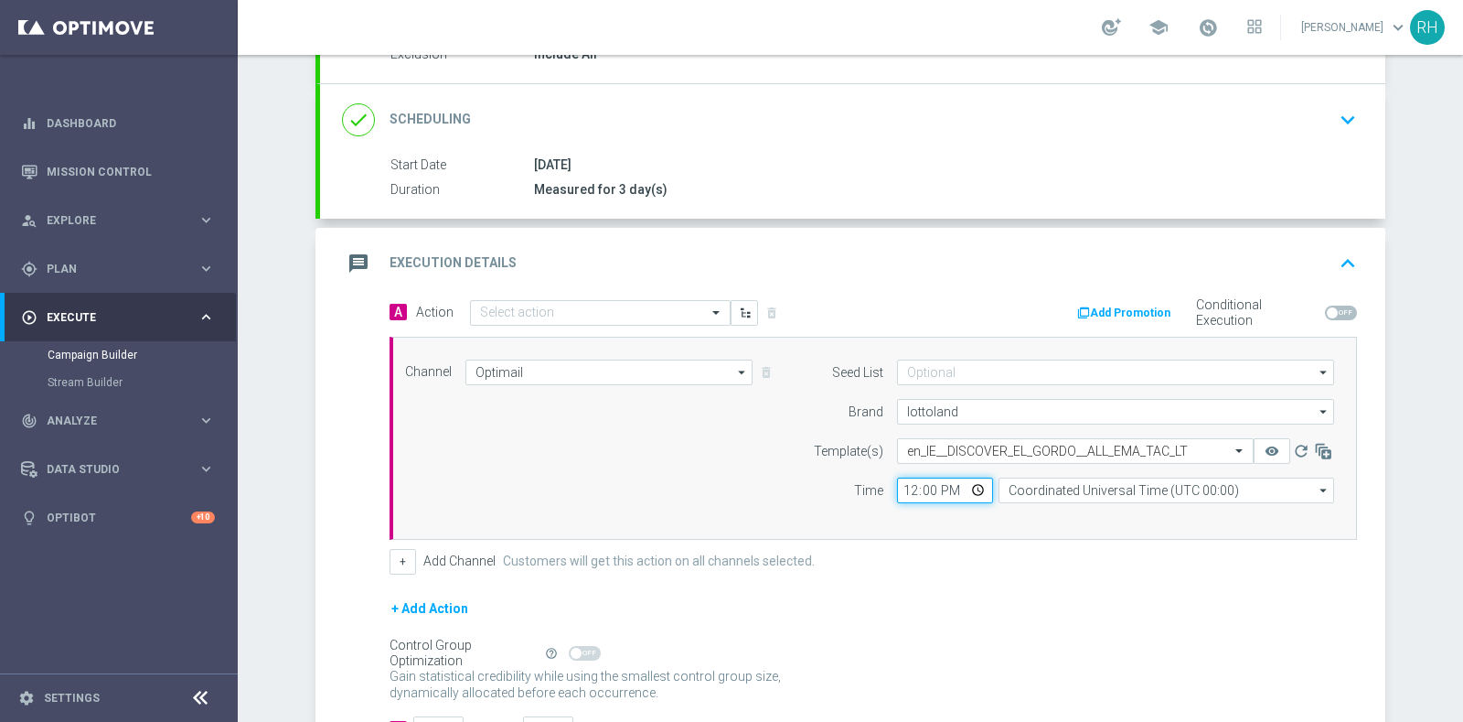
click at [901, 483] on input "12:00" at bounding box center [945, 490] width 96 height 26
click at [952, 489] on input "23:00" at bounding box center [945, 490] width 96 height 26
type input "11:00"
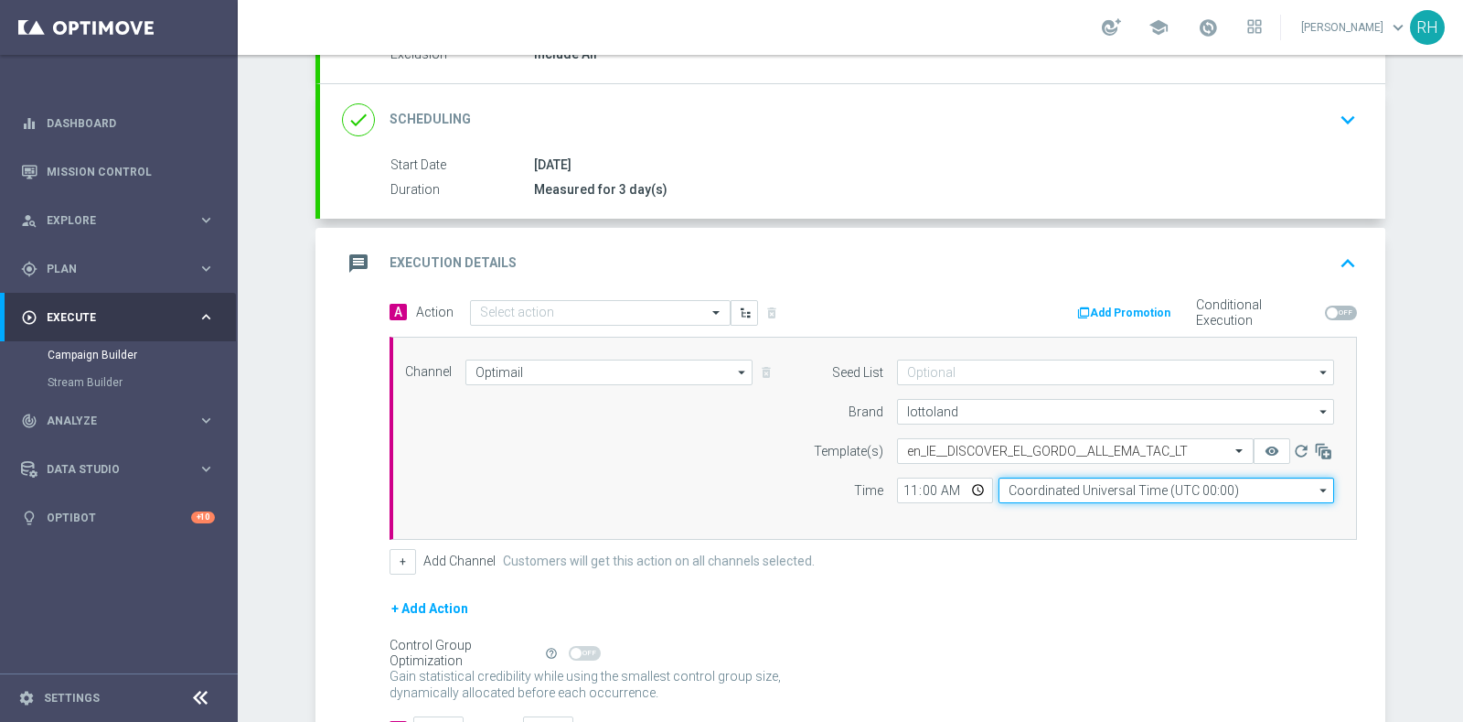
click at [1057, 490] on input "Coordinated Universal Time (UTC 00:00)" at bounding box center [1167, 490] width 336 height 26
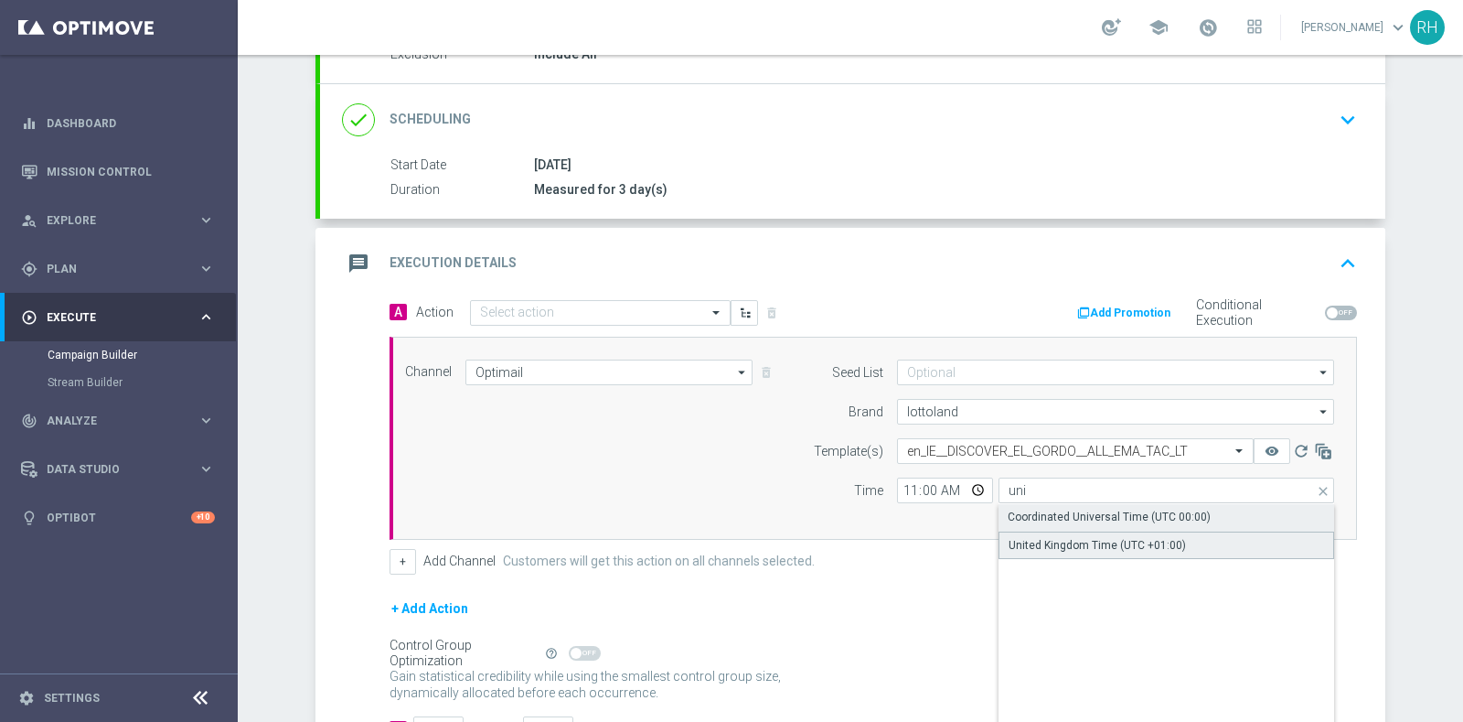
click at [1064, 537] on div "United Kingdom Time (UTC +01:00)" at bounding box center [1097, 545] width 177 height 16
type input "United Kingdom Time (UTC +01:00)"
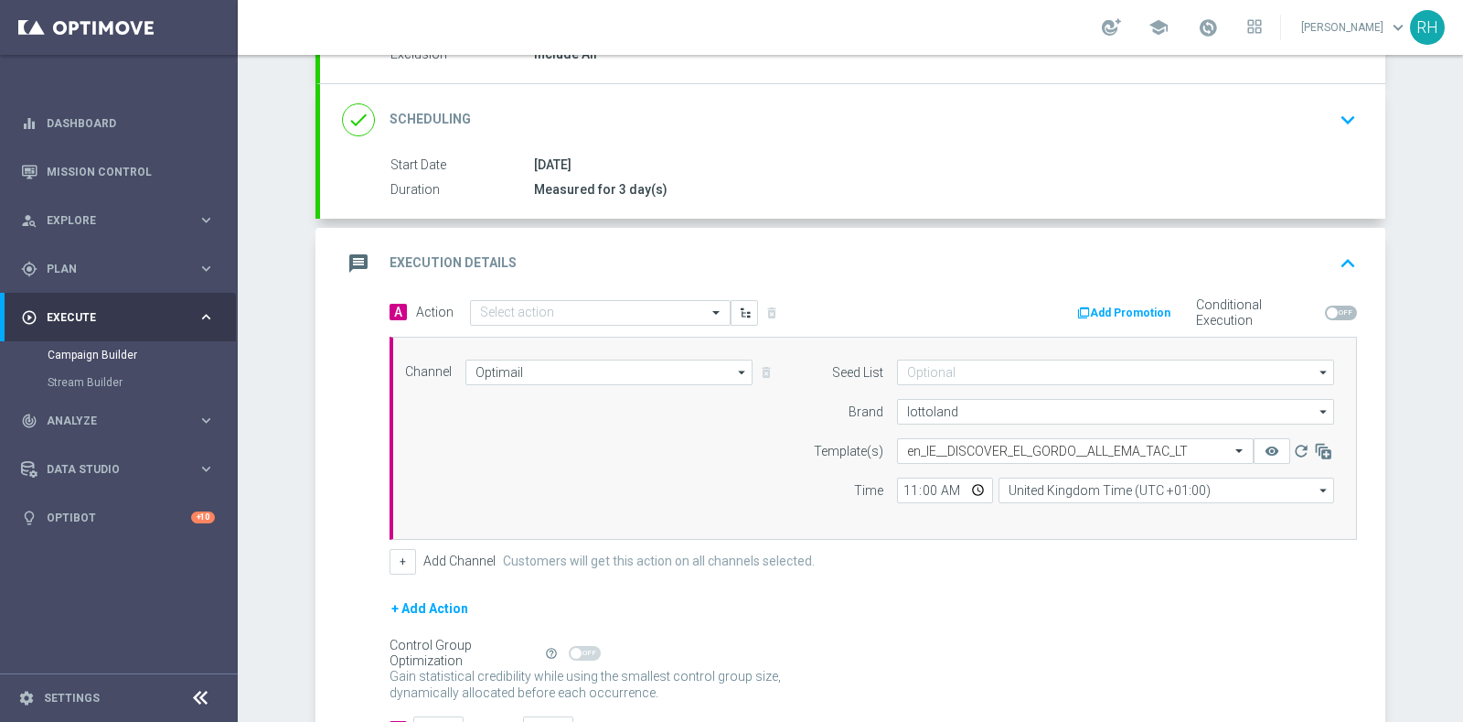
click at [1083, 585] on form "A Action Select action delete_forever Add Promotion Conditional Execution Chann…" at bounding box center [874, 521] width 968 height 444
click at [1234, 270] on div "message Execution Details keyboard_arrow_up" at bounding box center [853, 263] width 1022 height 35
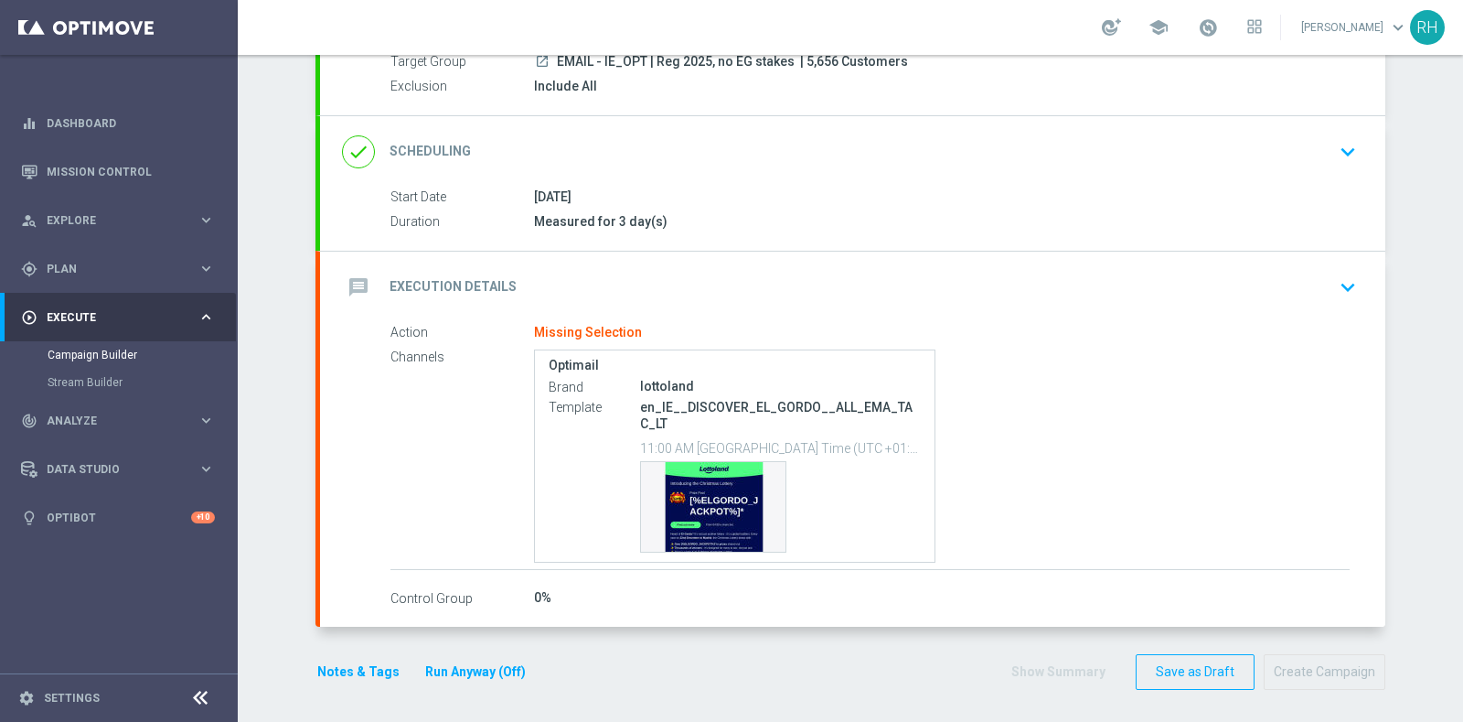
scroll to position [181, 0]
click at [776, 402] on p "en_IE__DISCOVER_EL_GORDO__ALL_EMA_TAC_LT" at bounding box center [780, 417] width 281 height 33
copy div "en_IE__DISCOVER_EL_GORDO__ALL_EMA_TAC_LT"
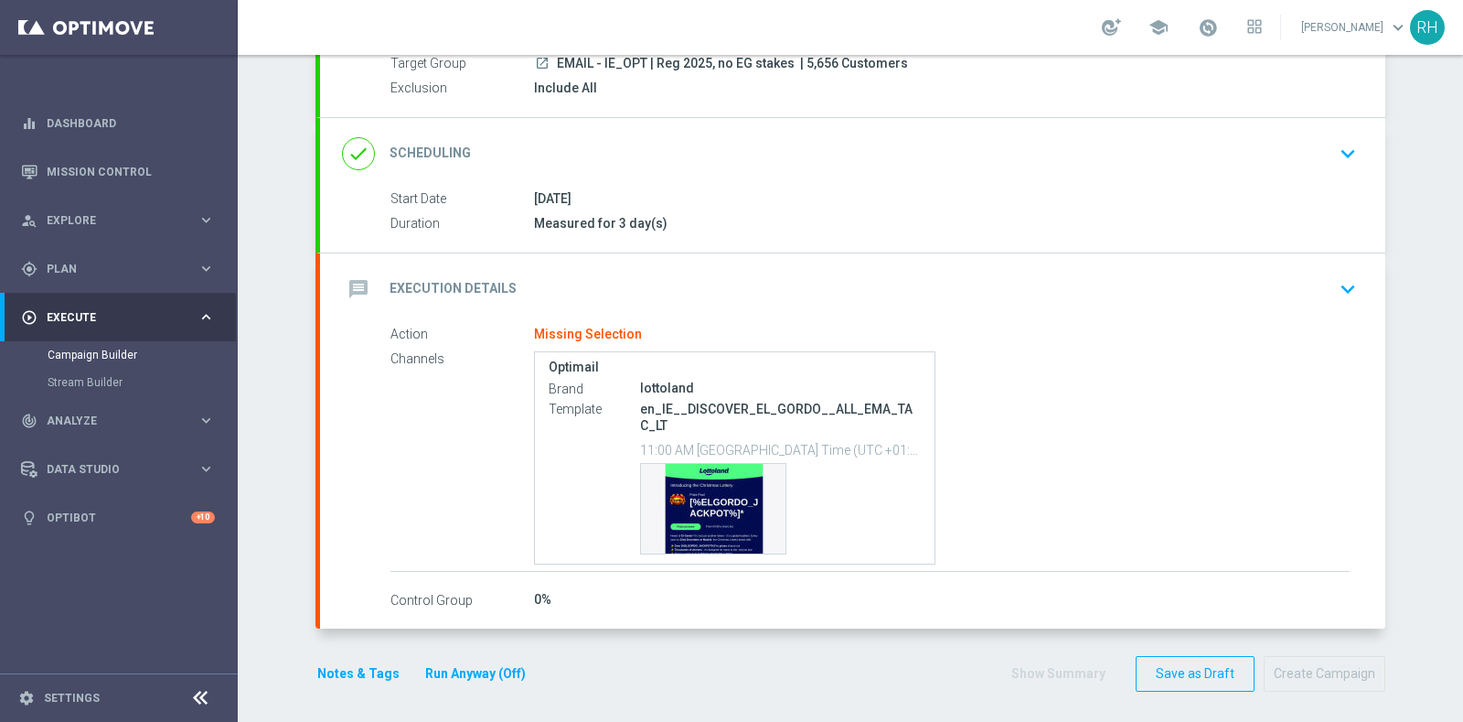
click at [870, 286] on div "message Execution Details keyboard_arrow_down" at bounding box center [853, 289] width 1022 height 35
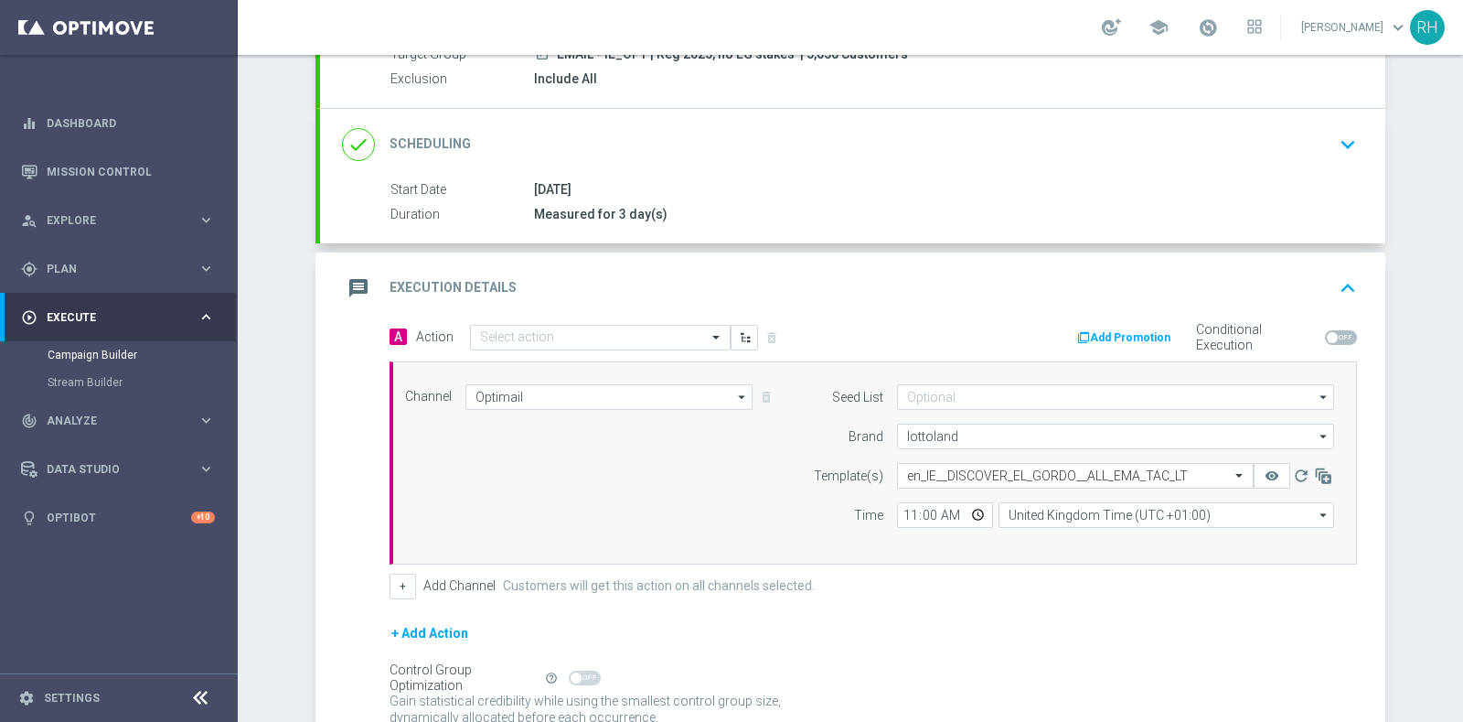
scroll to position [215, 0]
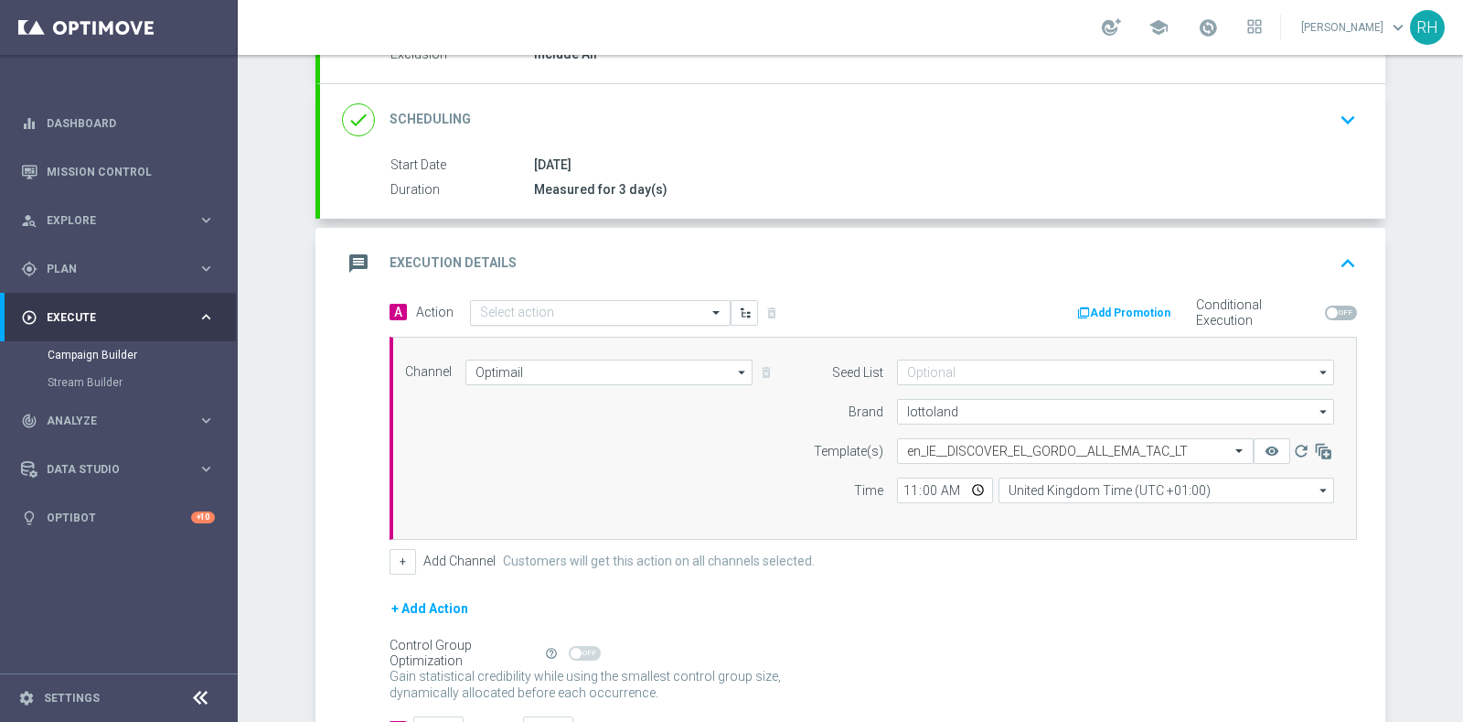
click at [534, 314] on input "text" at bounding box center [582, 314] width 204 height 16
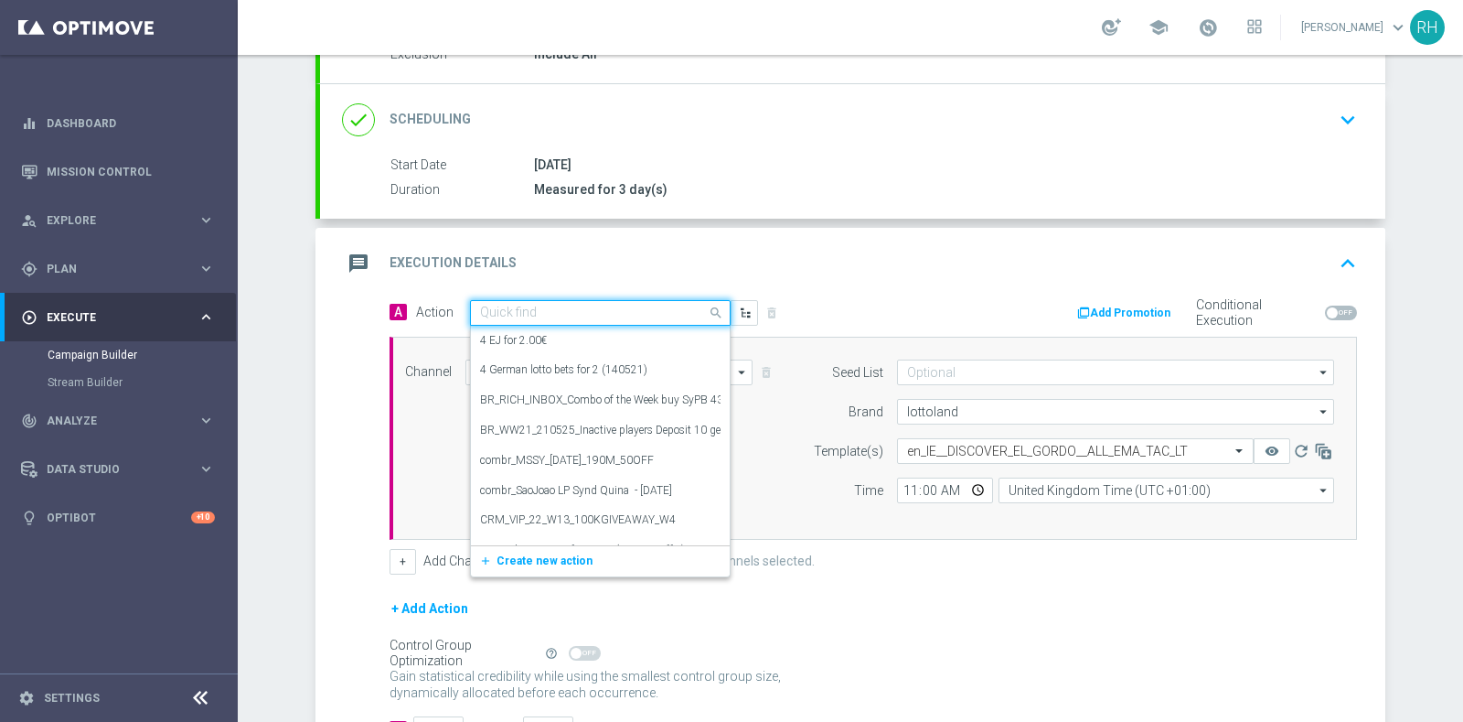
paste input "en_IE__DISCOVER_EL_GORDO__ALL_EMA_TAC_LT"
type input "en_IE__DISCOVER_EL_GORDO__ALL_EMA_TAC_LT"
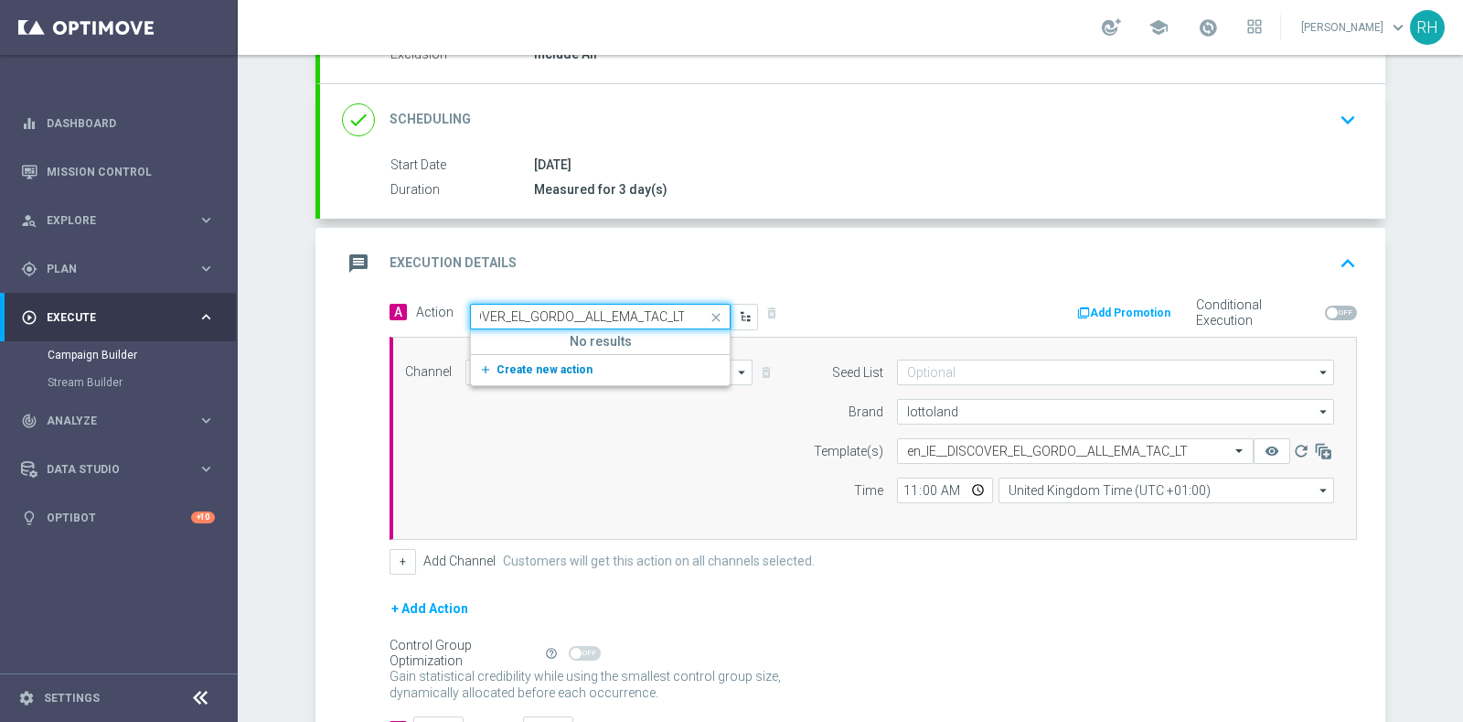
click at [540, 375] on button "add_new Create new action" at bounding box center [597, 369] width 252 height 21
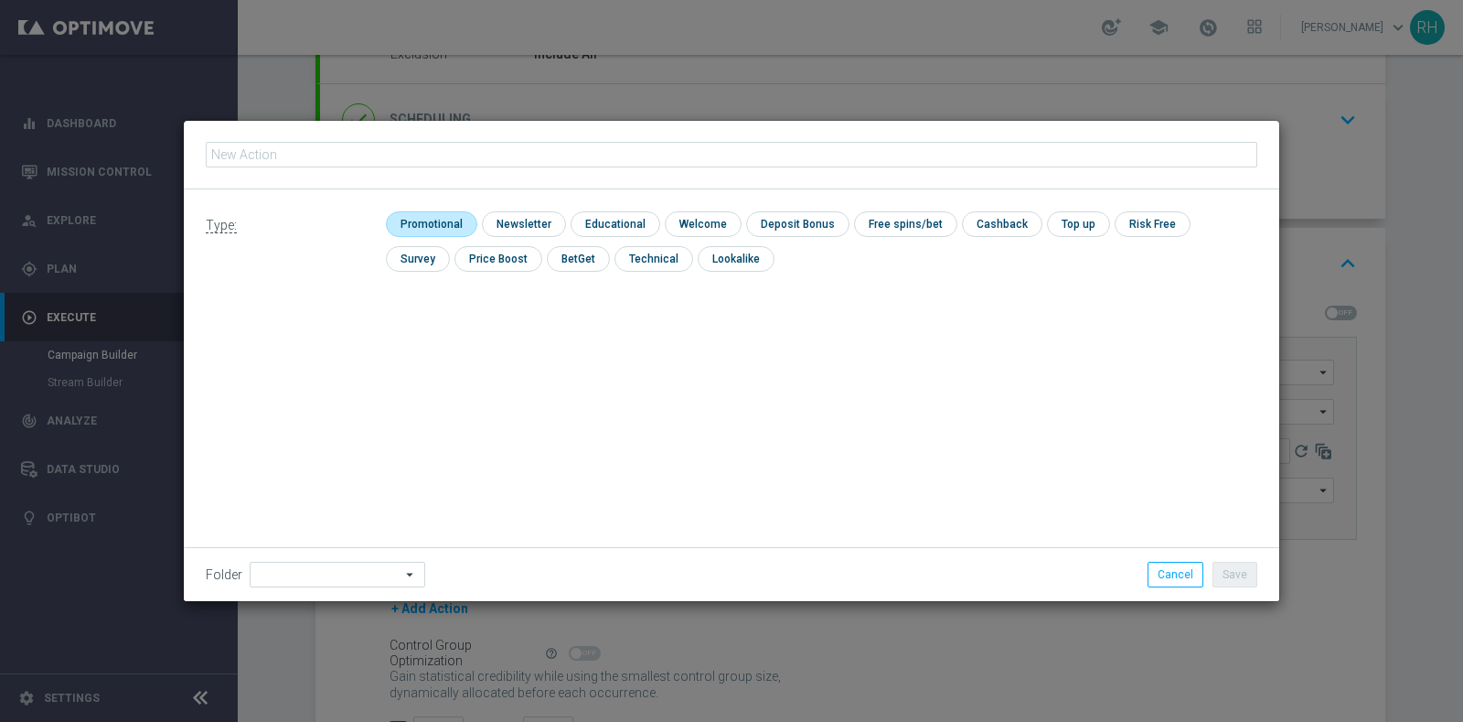
type input "en_IE__DISCOVER_EL_GORDO__ALL_EMA_TAC_LT"
click at [423, 219] on input "checkbox" at bounding box center [429, 223] width 87 height 25
checkbox input "true"
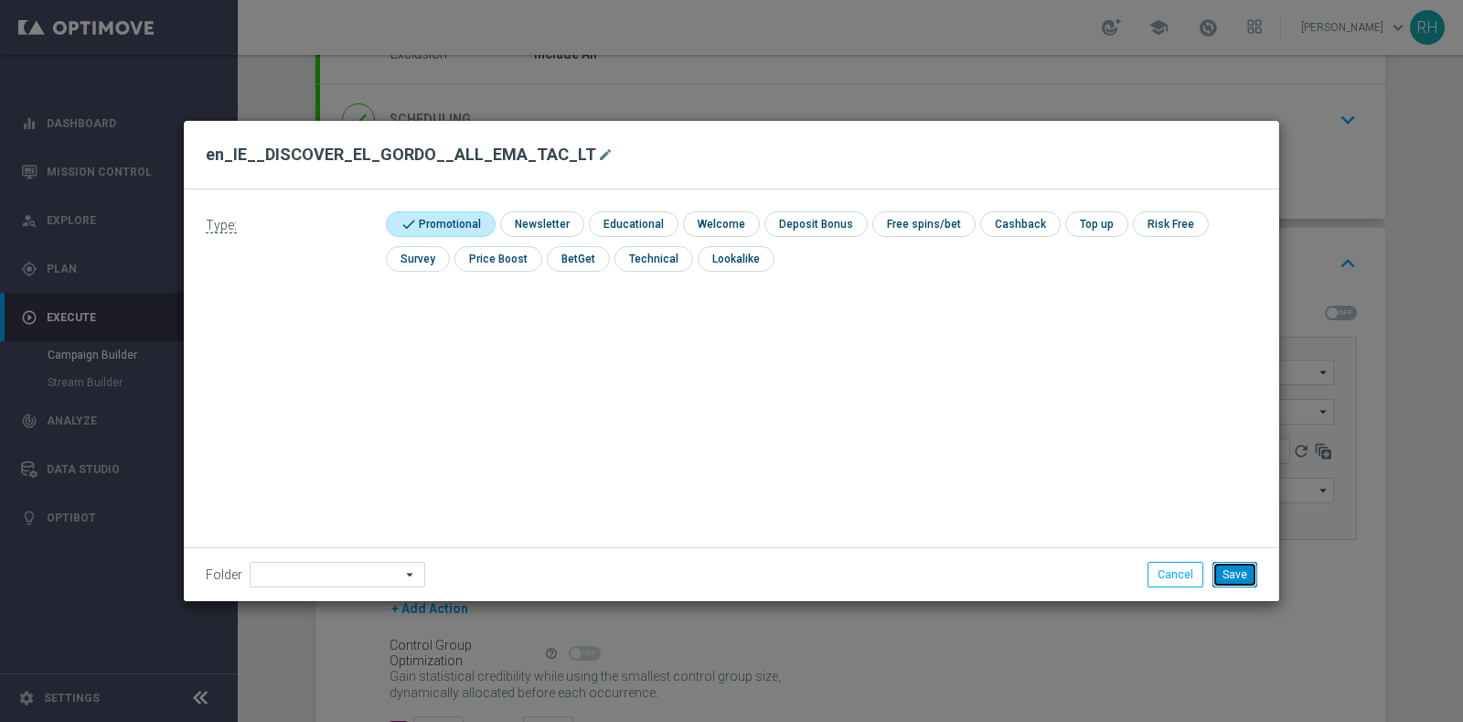
click at [1230, 565] on button "Save" at bounding box center [1235, 575] width 45 height 26
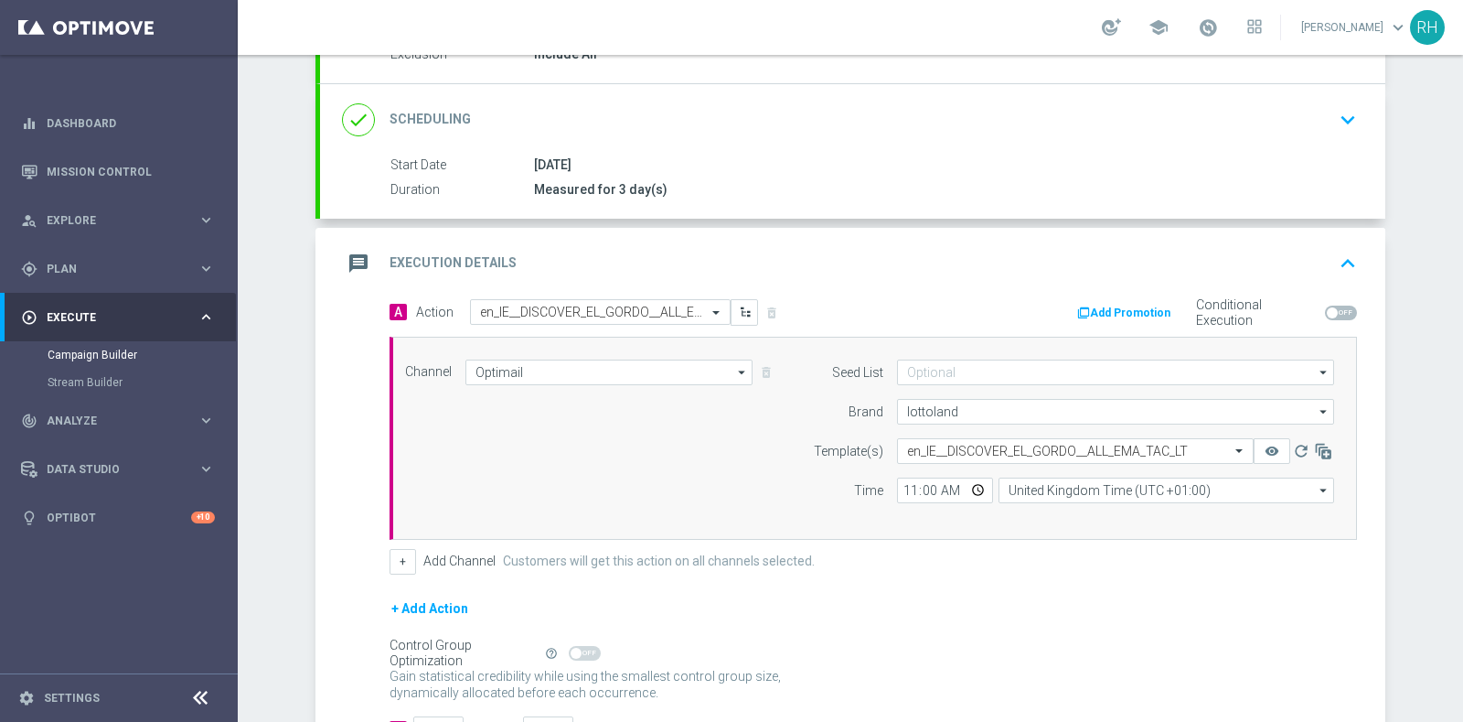
click at [1335, 267] on icon "keyboard_arrow_up" at bounding box center [1348, 263] width 27 height 27
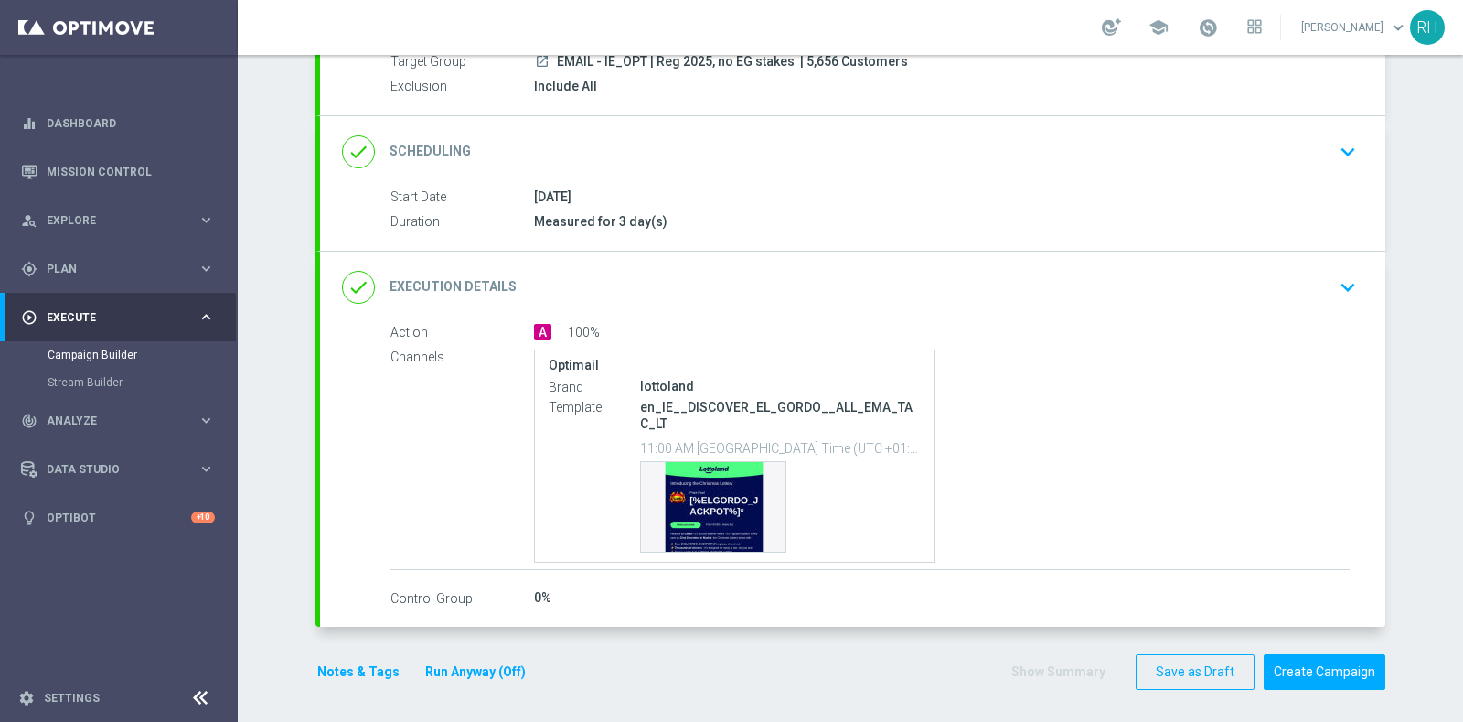
scroll to position [181, 0]
click at [360, 662] on button "Notes & Tags" at bounding box center [359, 673] width 86 height 23
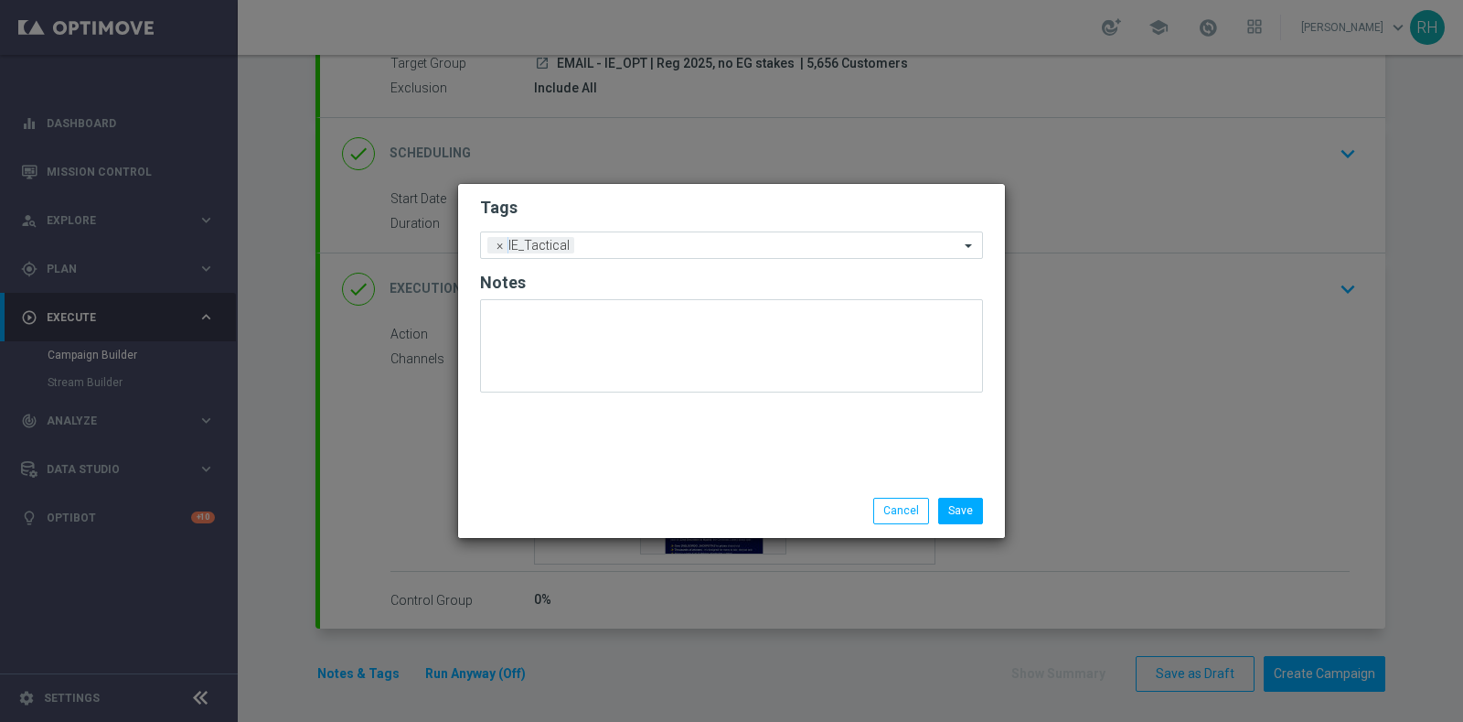
click at [682, 508] on div "Save Cancel" at bounding box center [820, 511] width 354 height 26
click at [835, 506] on div "Save Cancel" at bounding box center [820, 511] width 354 height 26
click at [913, 505] on button "Cancel" at bounding box center [902, 511] width 56 height 26
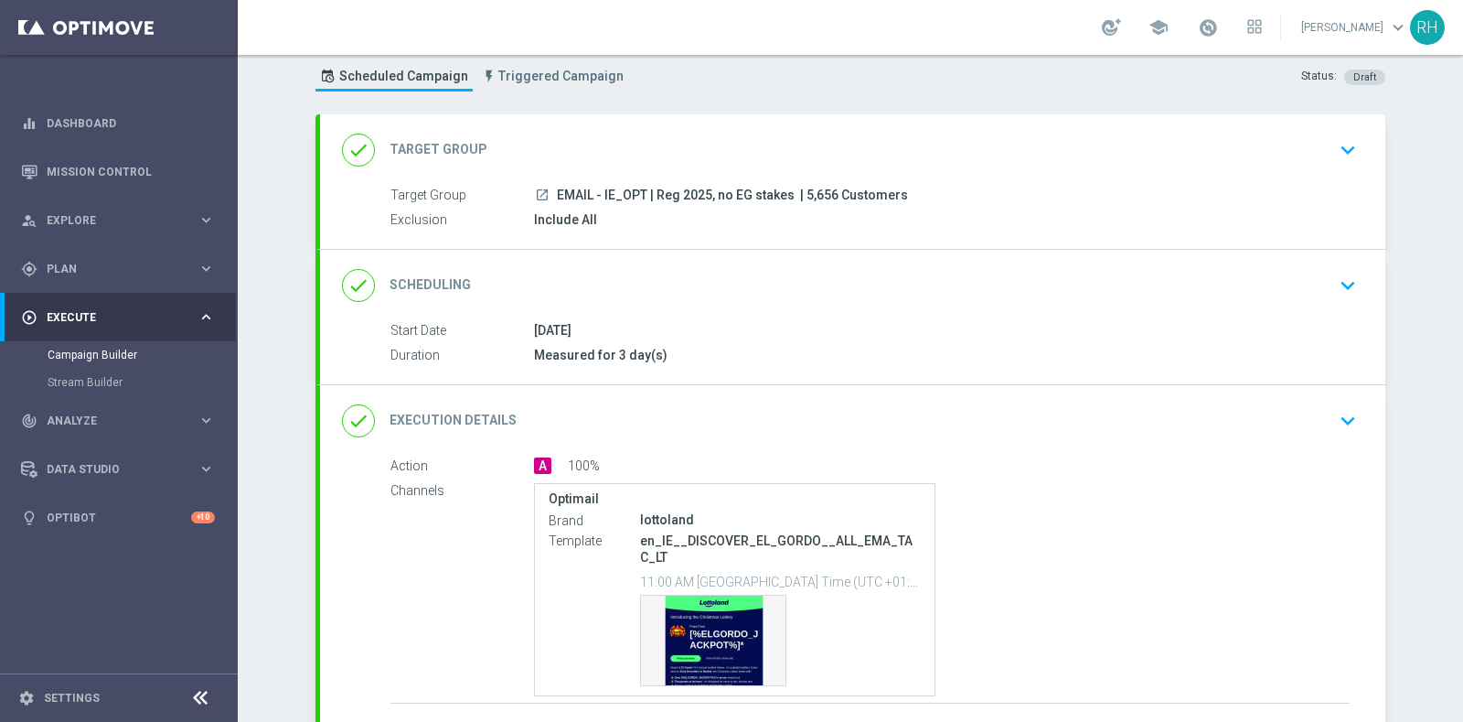
scroll to position [0, 0]
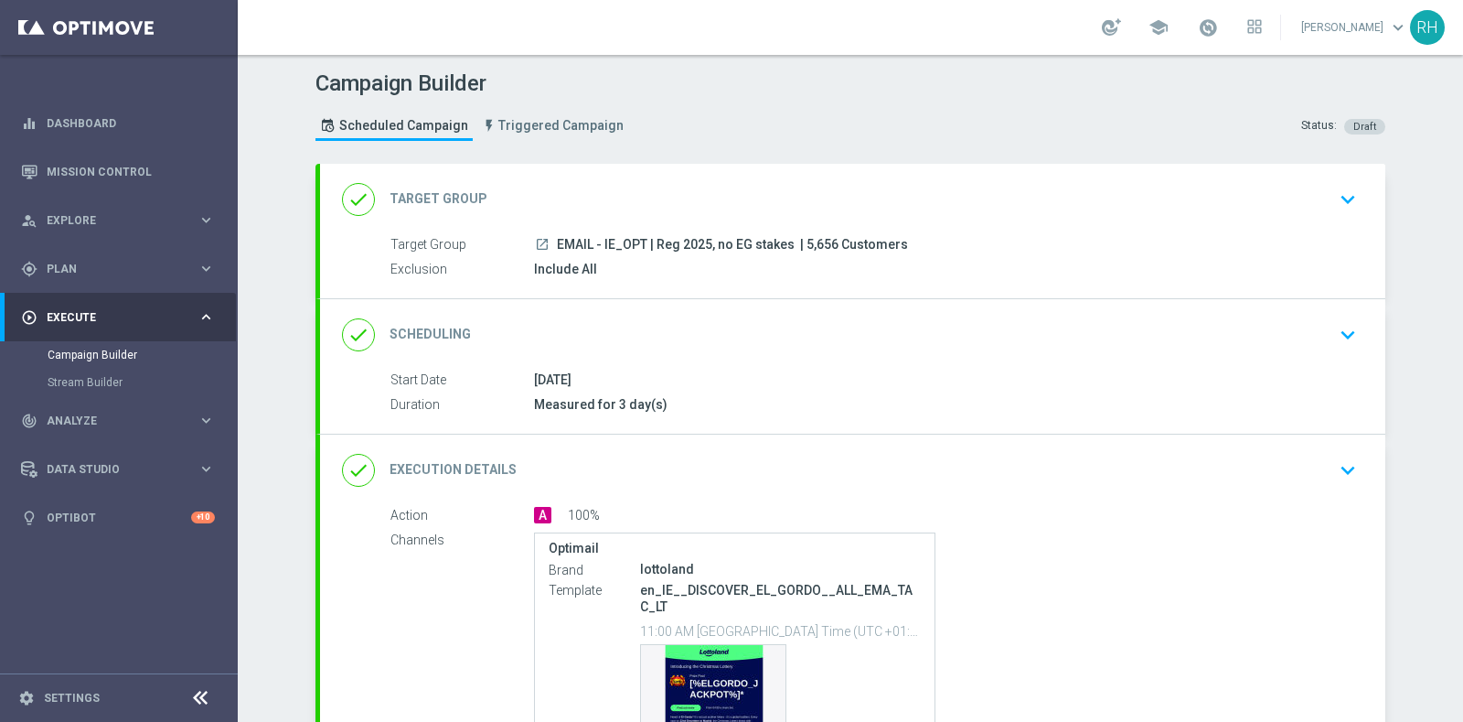
click at [809, 241] on span "| 5,656 Customers" at bounding box center [854, 245] width 108 height 16
copy span "5,656"
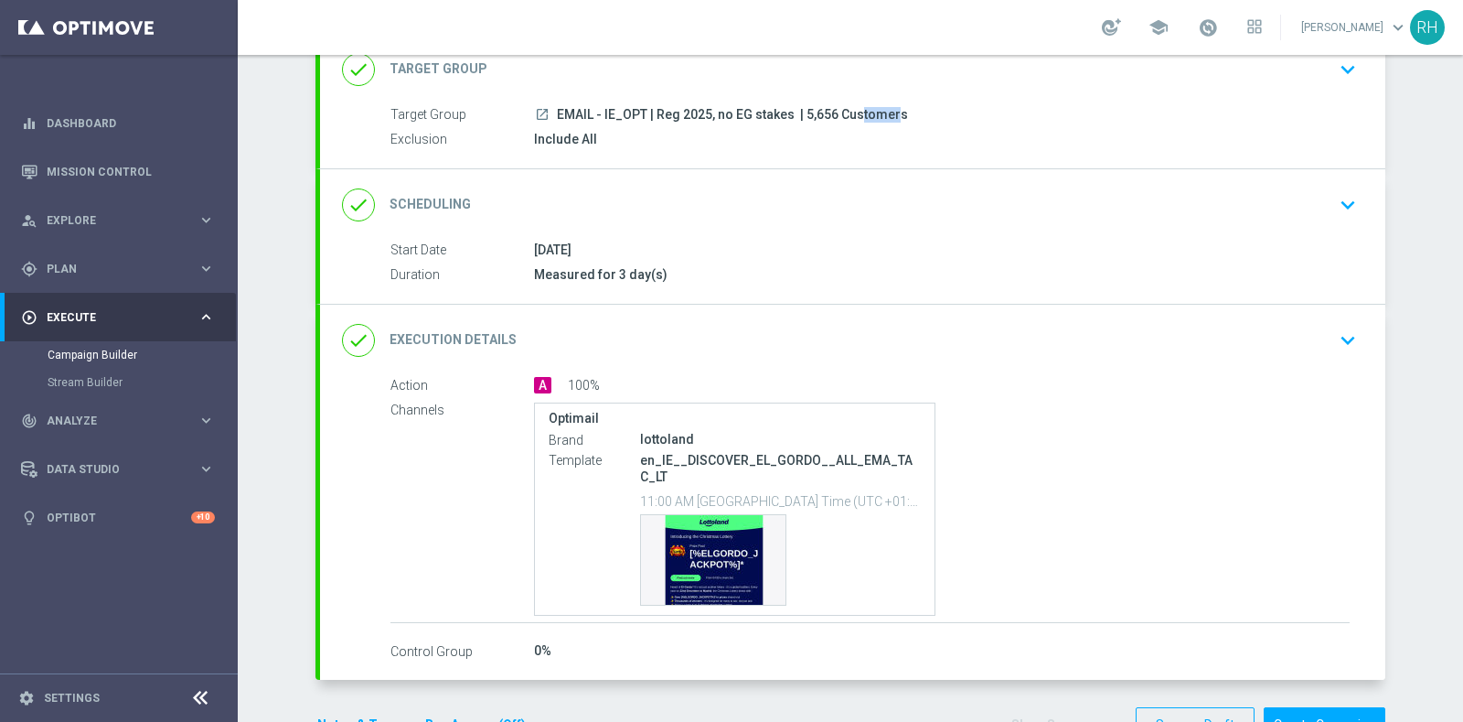
scroll to position [181, 0]
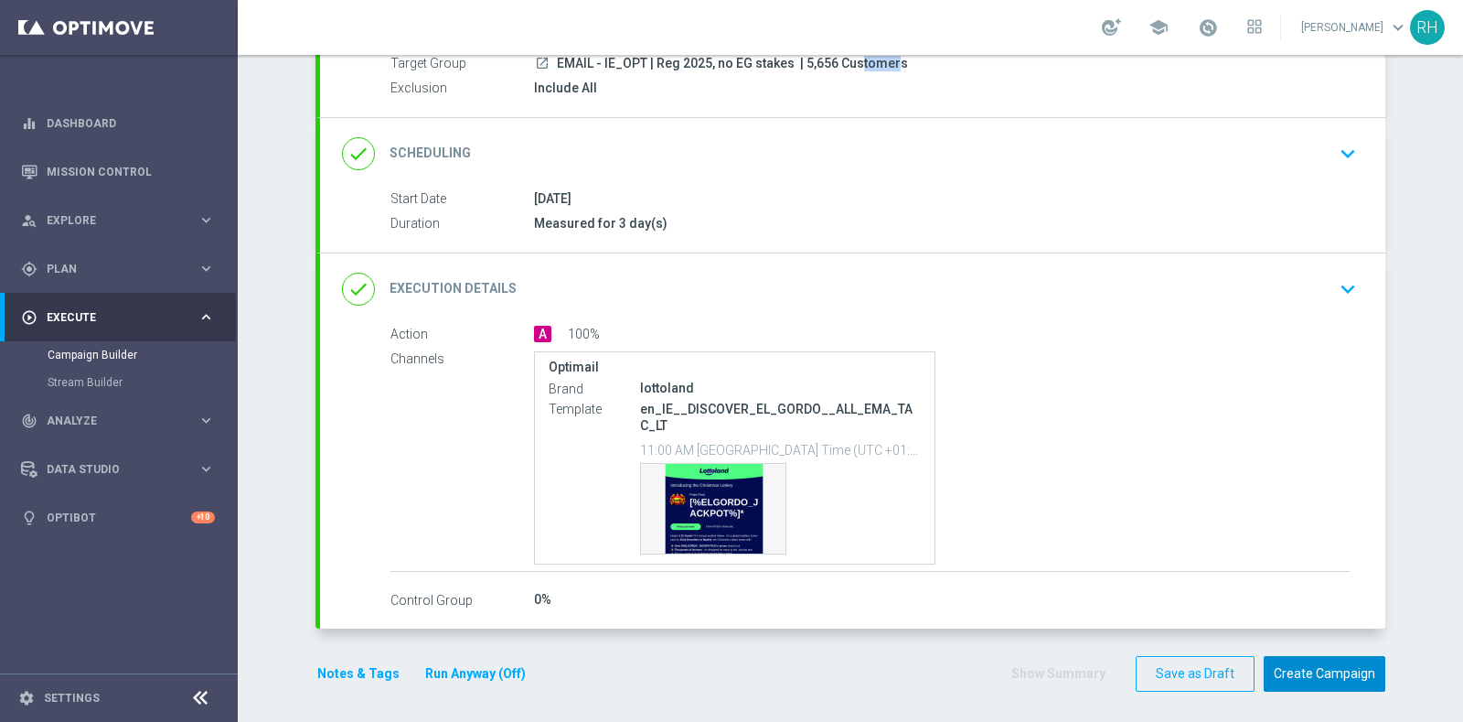
click at [1273, 666] on button "Create Campaign" at bounding box center [1325, 674] width 122 height 36
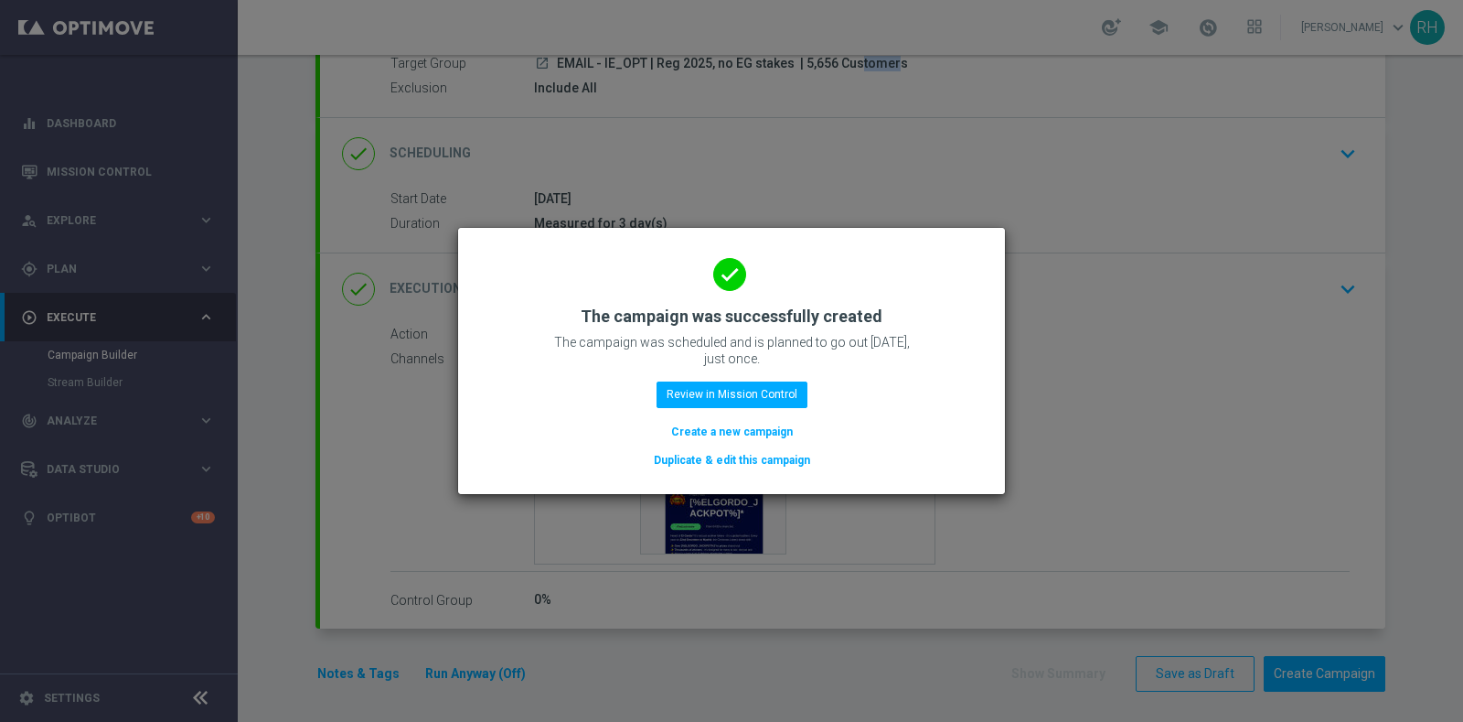
click at [781, 466] on button "Duplicate & edit this campaign" at bounding box center [732, 460] width 160 height 20
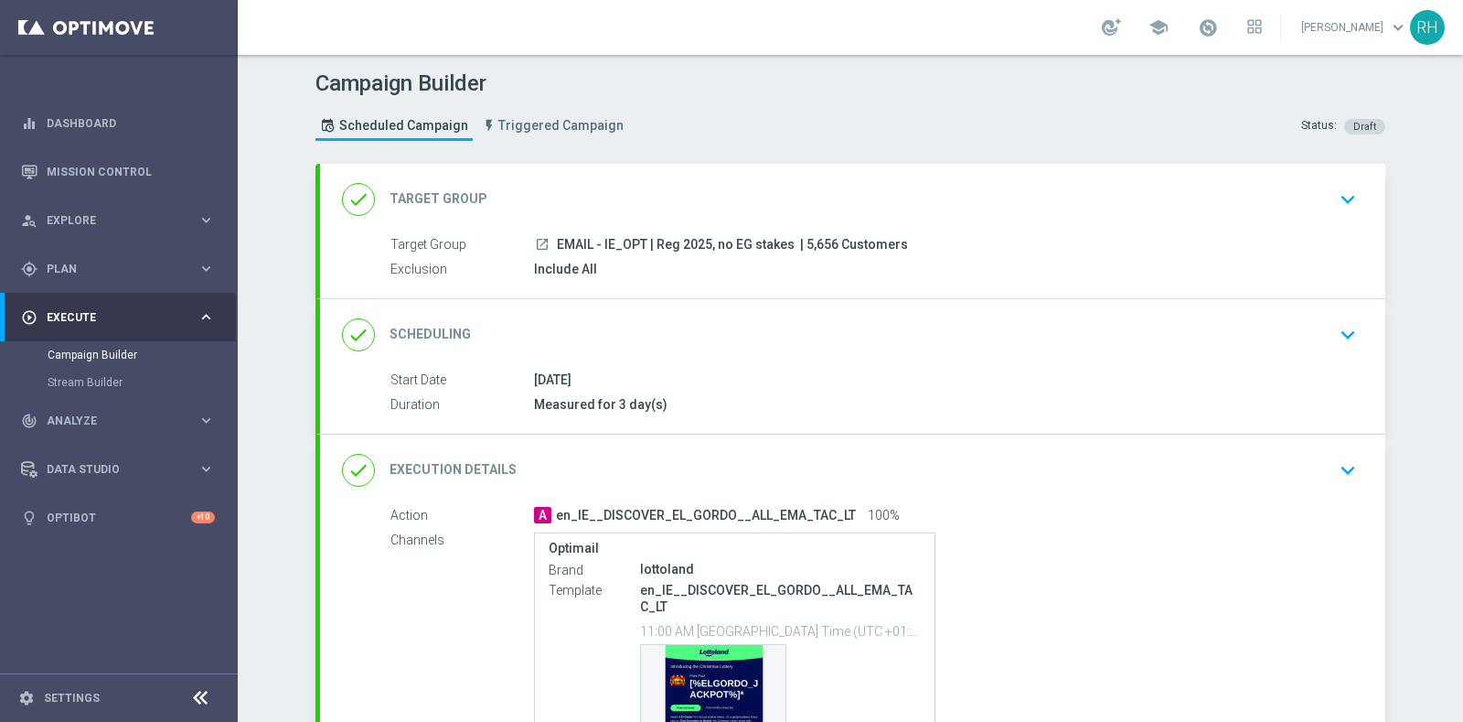
click at [1067, 412] on div "Start Date 02 Oct 2025 Duration Measured for 3 day(s) Start Date 02 Oct 2025 to…" at bounding box center [853, 401] width 1066 height 63
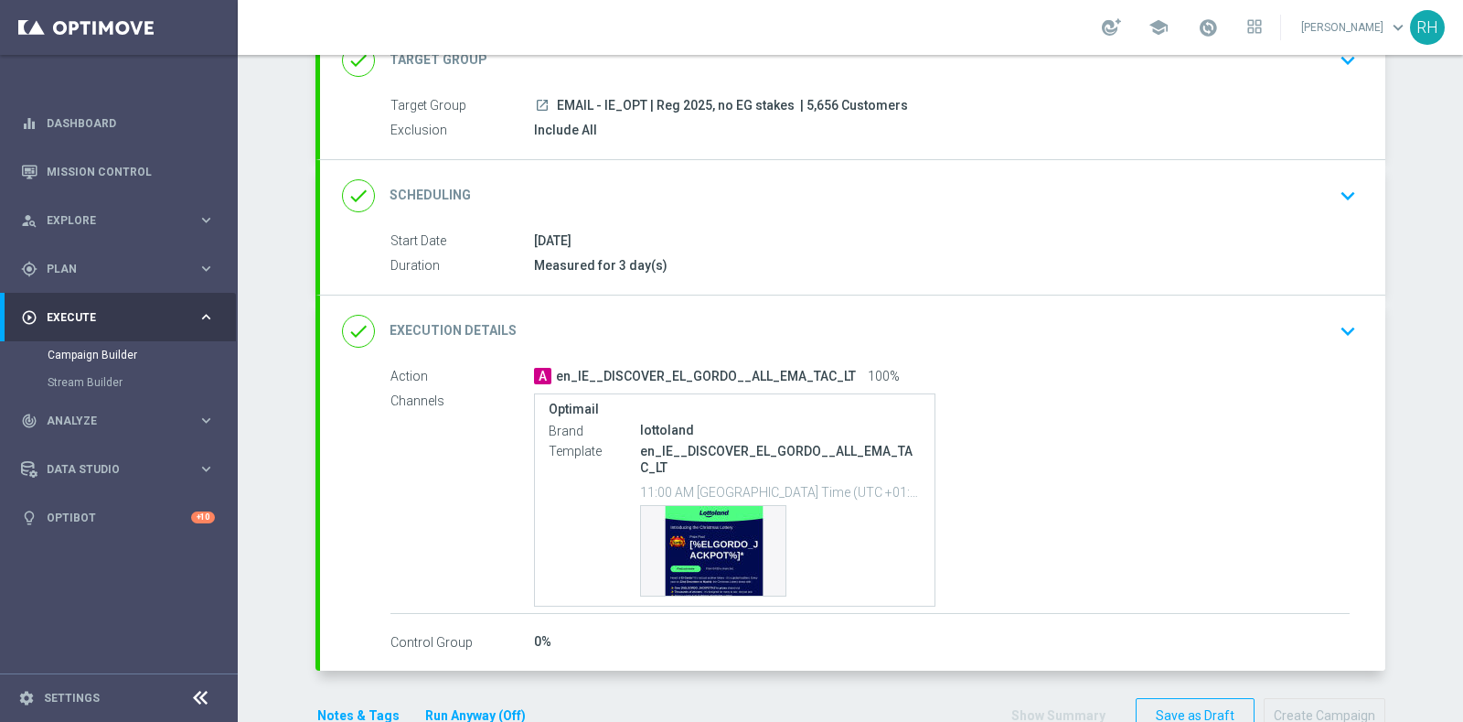
scroll to position [181, 0]
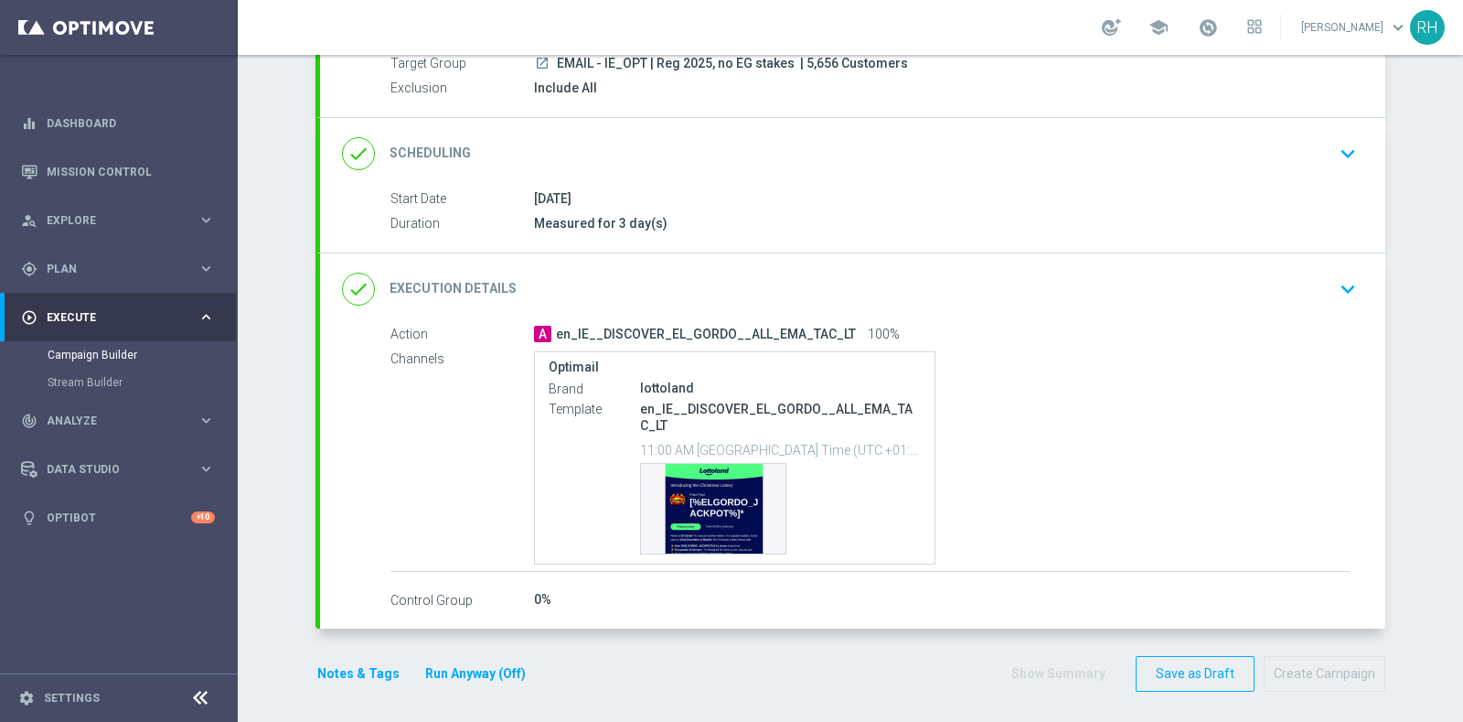
click at [357, 666] on button "Notes & Tags" at bounding box center [359, 673] width 86 height 23
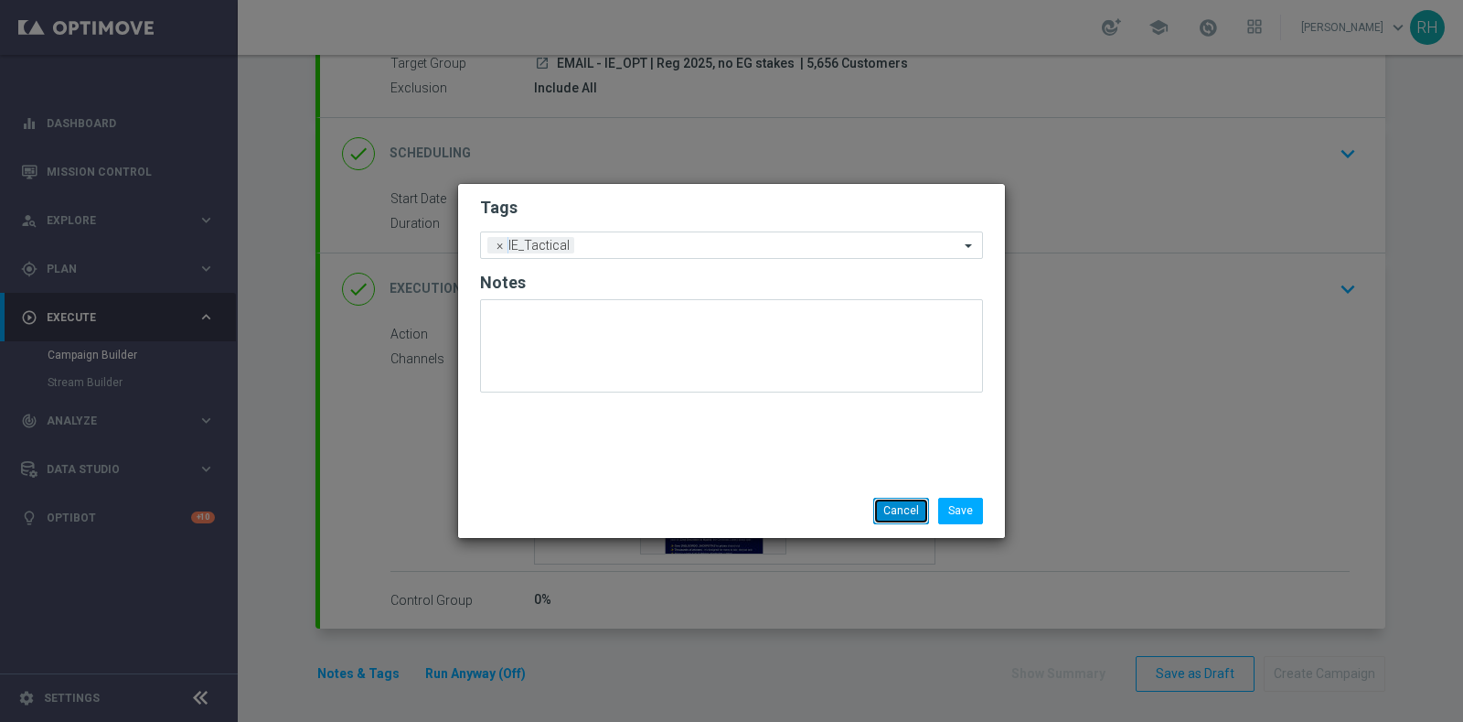
click at [891, 501] on button "Cancel" at bounding box center [902, 511] width 56 height 26
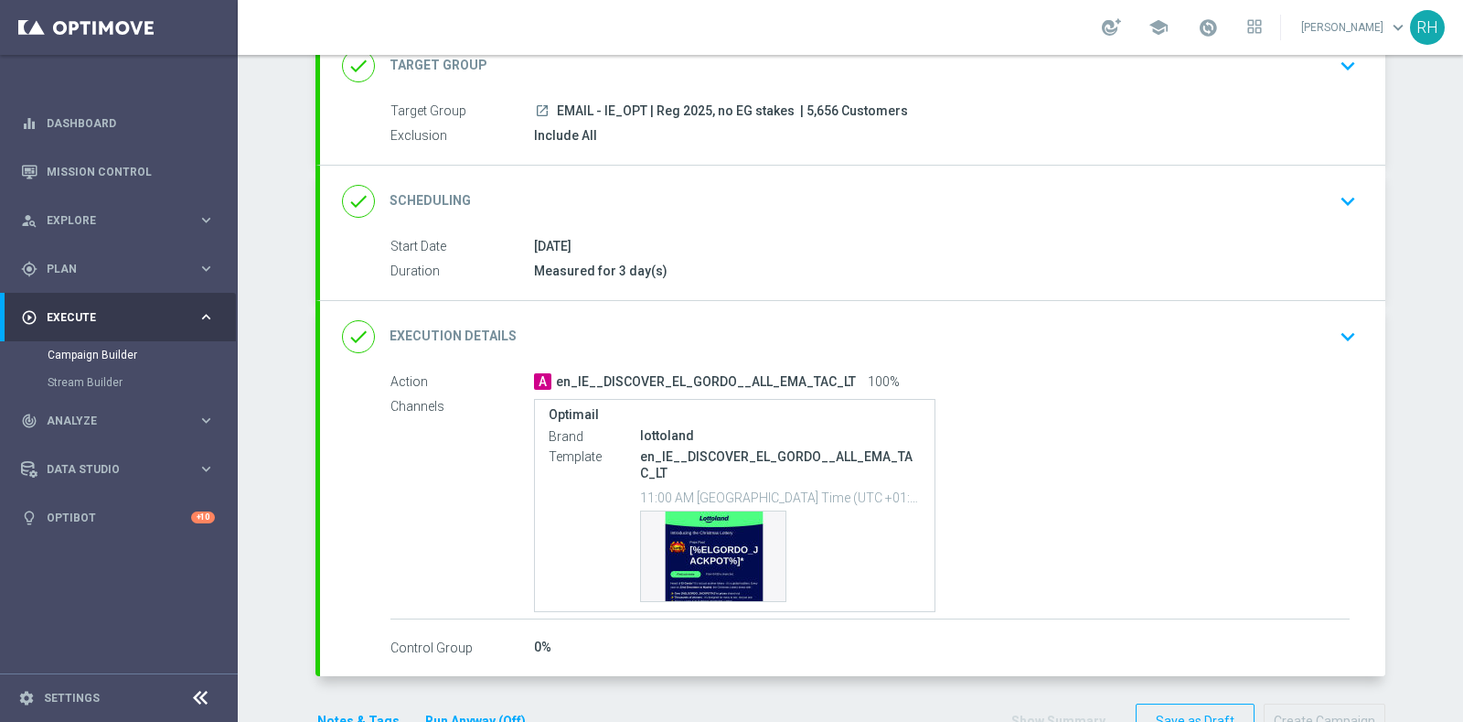
drag, startPoint x: 921, startPoint y: 336, endPoint x: 1069, endPoint y: 367, distance: 151.4
click at [921, 336] on div "done Execution Details keyboard_arrow_down" at bounding box center [853, 336] width 1022 height 35
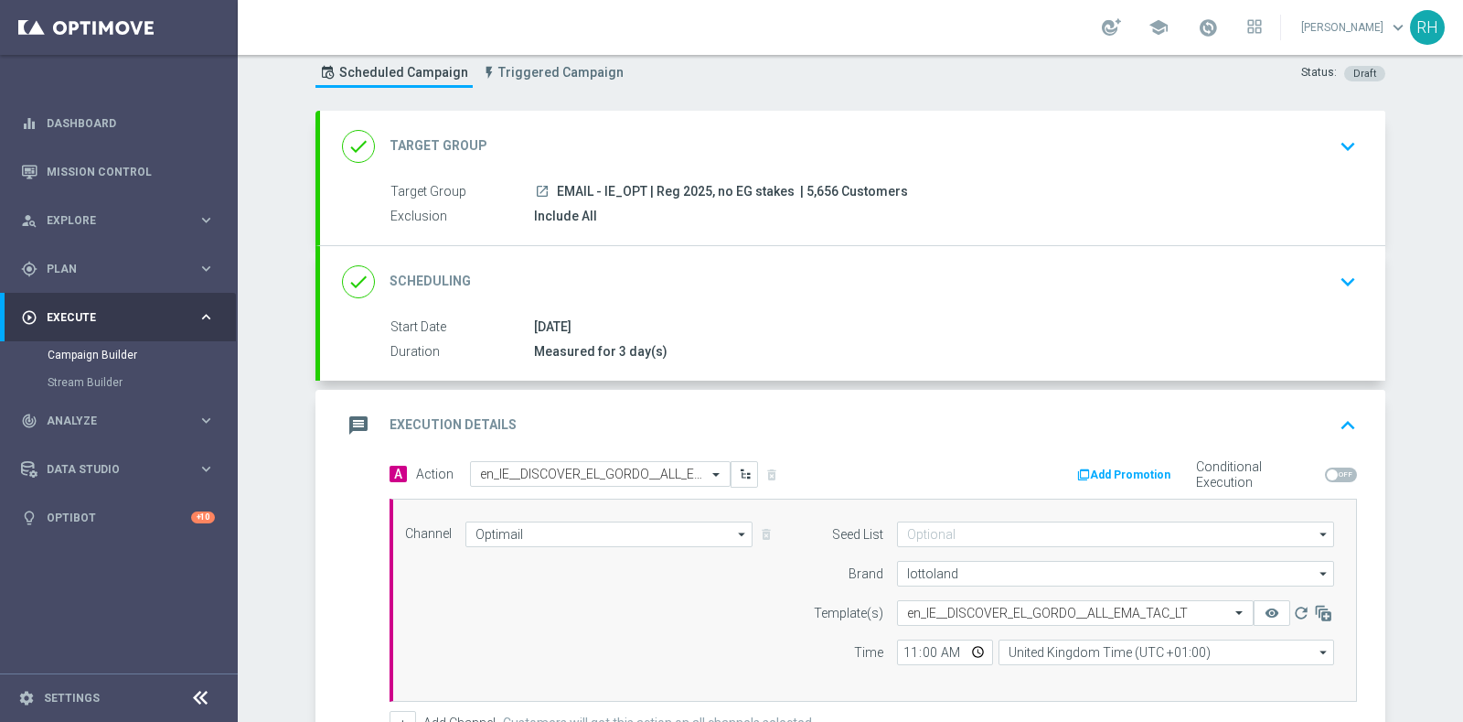
scroll to position [0, 0]
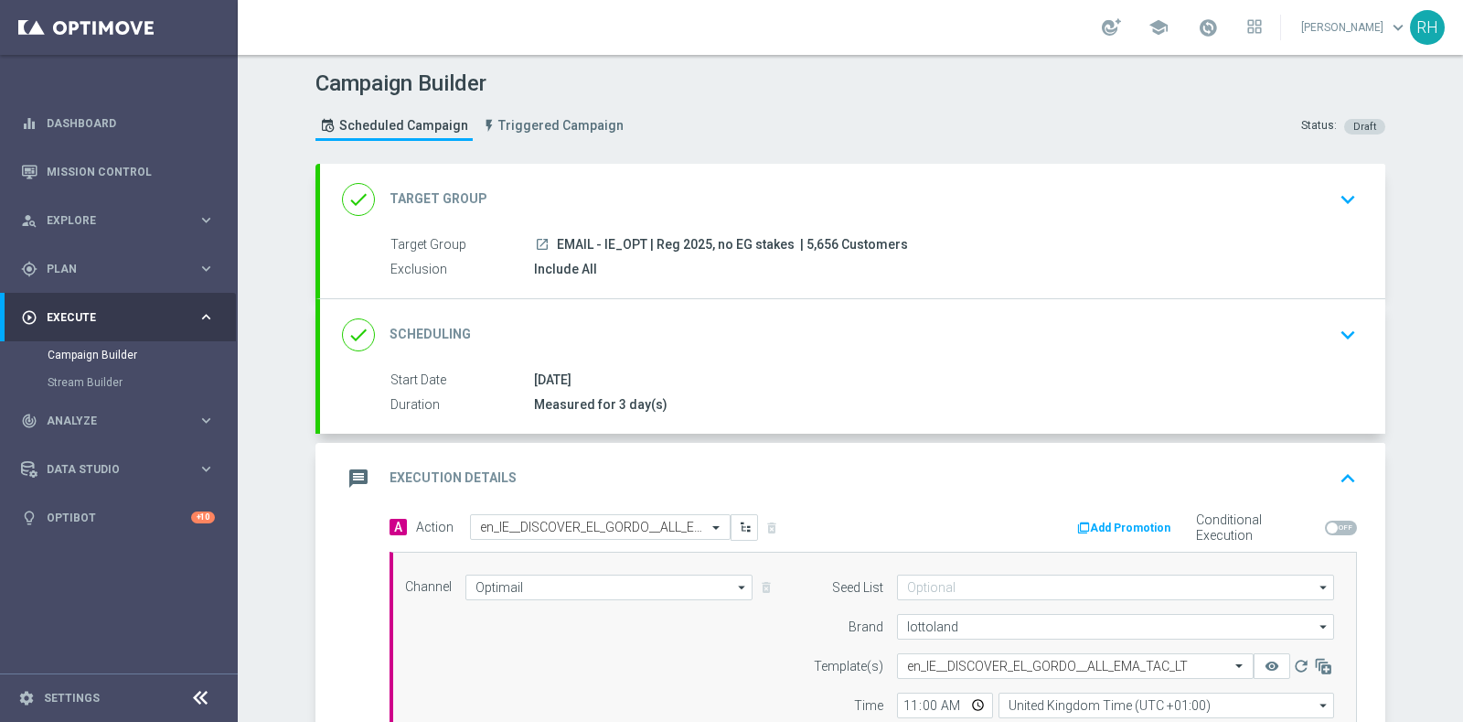
click at [1335, 477] on icon "keyboard_arrow_up" at bounding box center [1348, 478] width 27 height 27
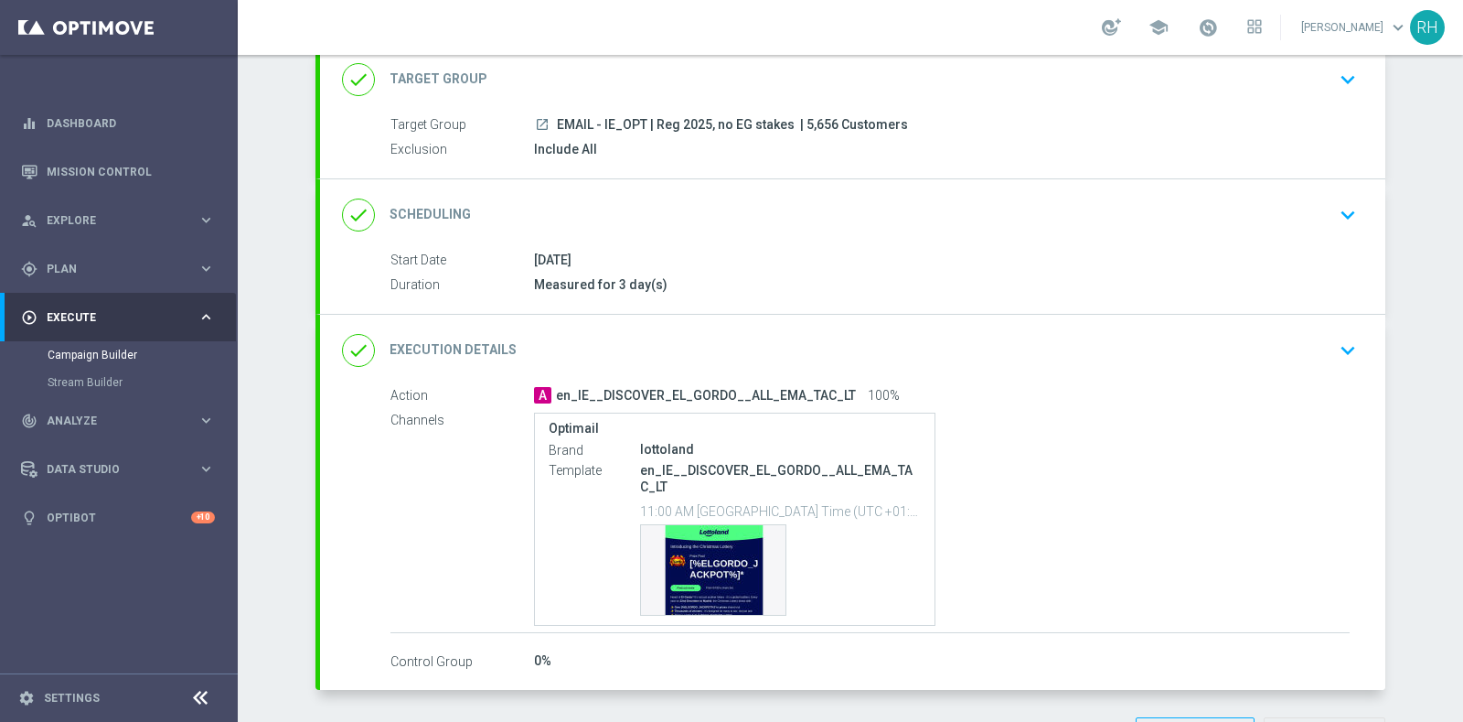
scroll to position [181, 0]
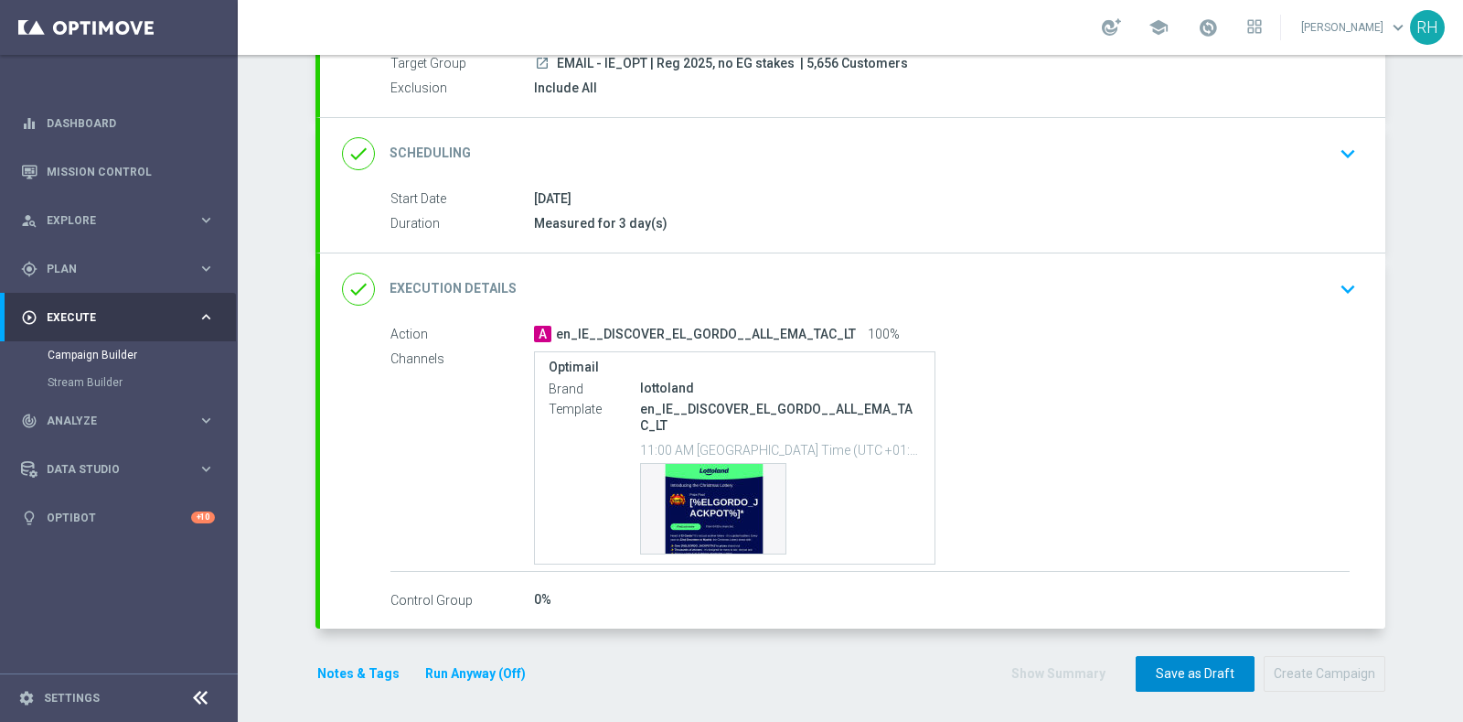
click at [1208, 658] on button "Save as Draft" at bounding box center [1195, 674] width 119 height 36
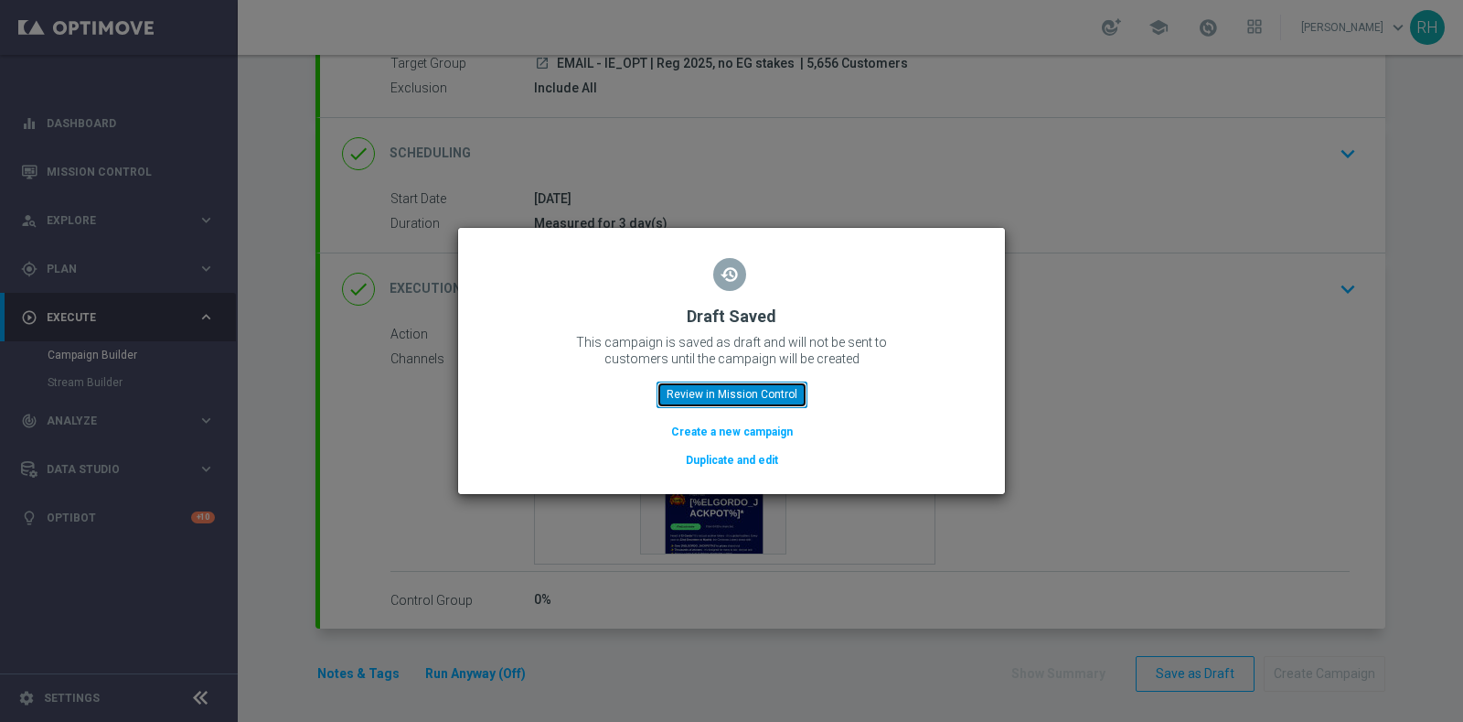
click at [766, 398] on button "Review in Mission Control" at bounding box center [732, 394] width 151 height 26
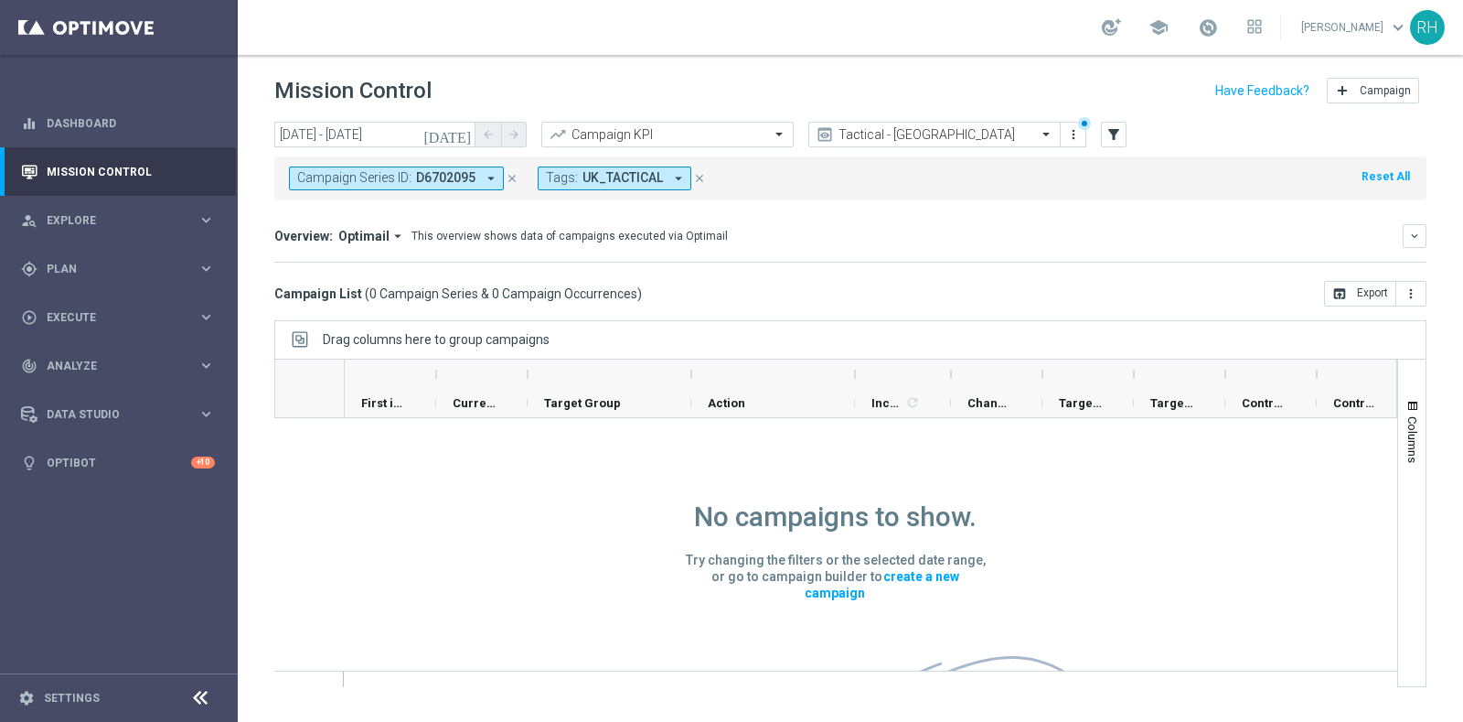
click at [693, 183] on icon "close" at bounding box center [699, 178] width 13 height 13
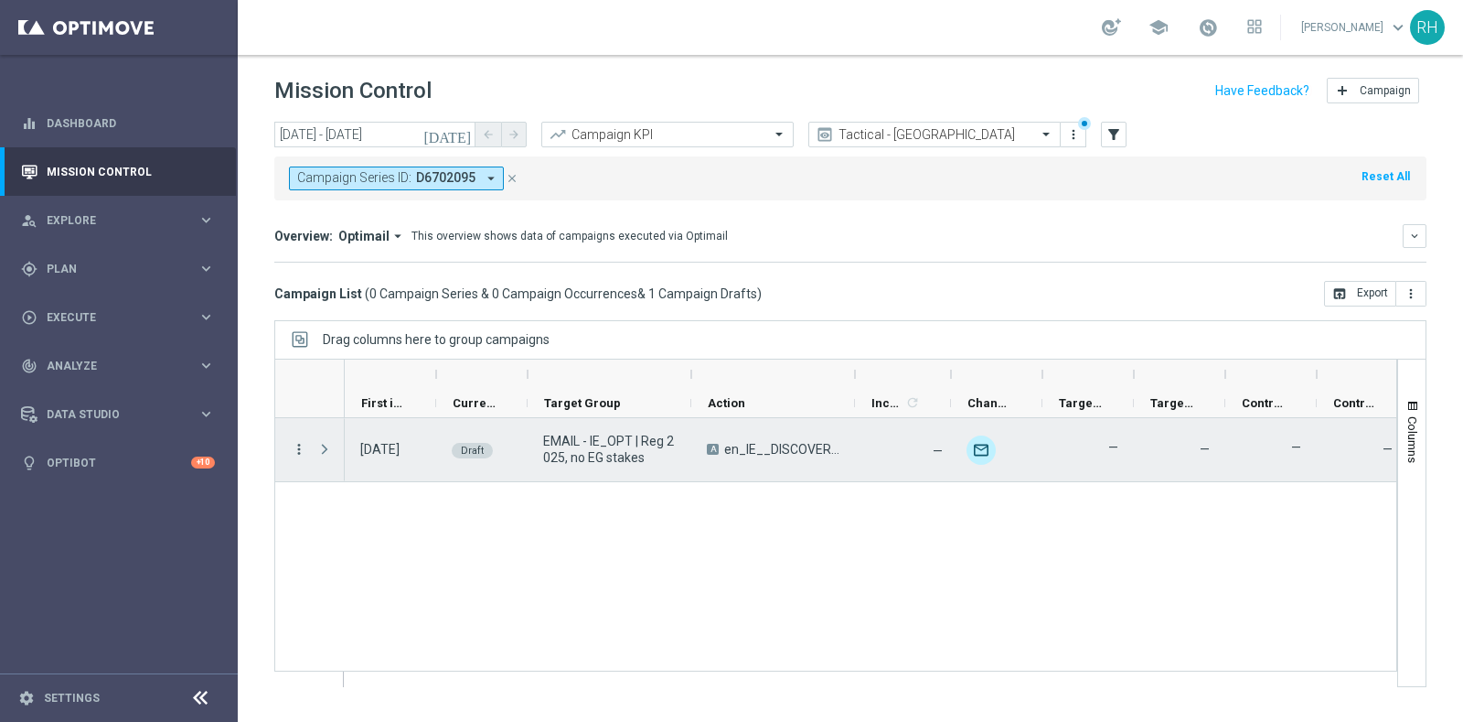
click at [301, 446] on icon "more_vert" at bounding box center [299, 449] width 16 height 16
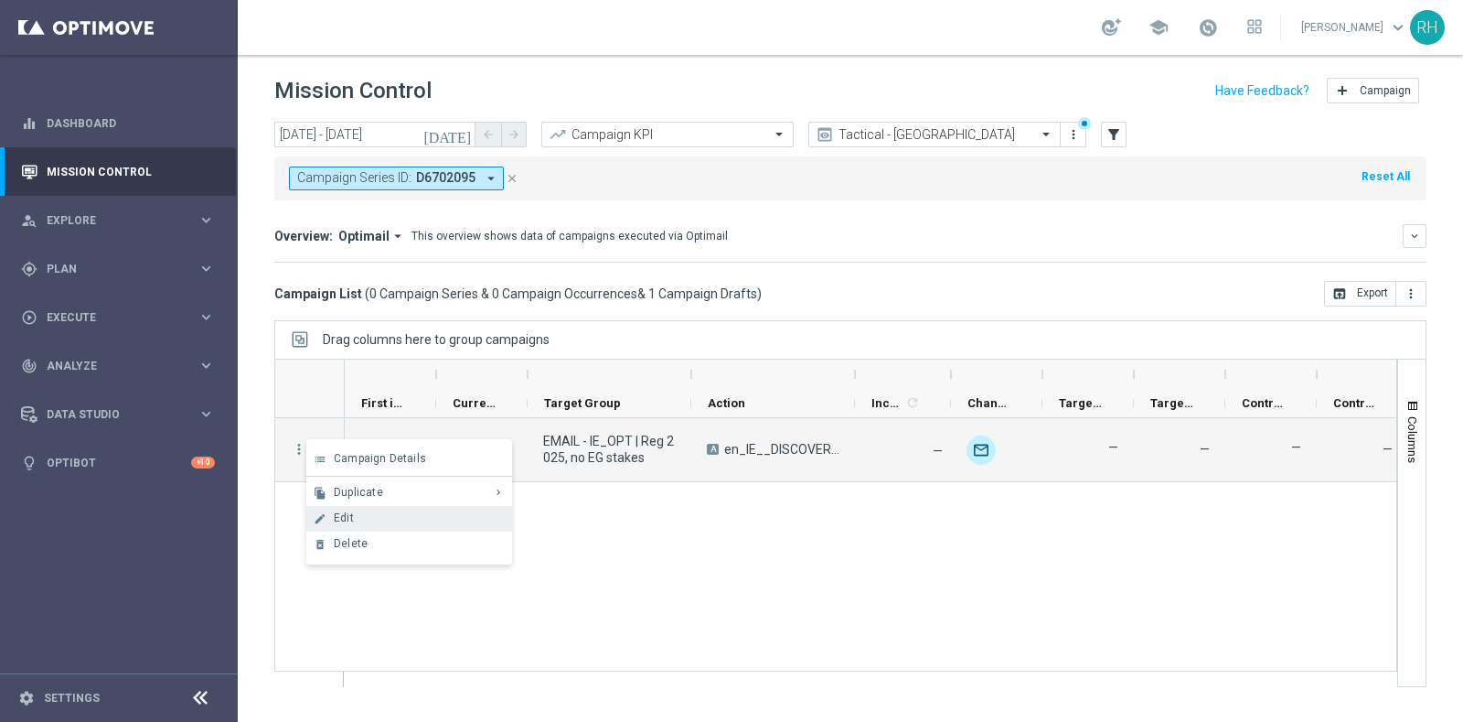
click at [347, 514] on span "Edit" at bounding box center [344, 517] width 20 height 13
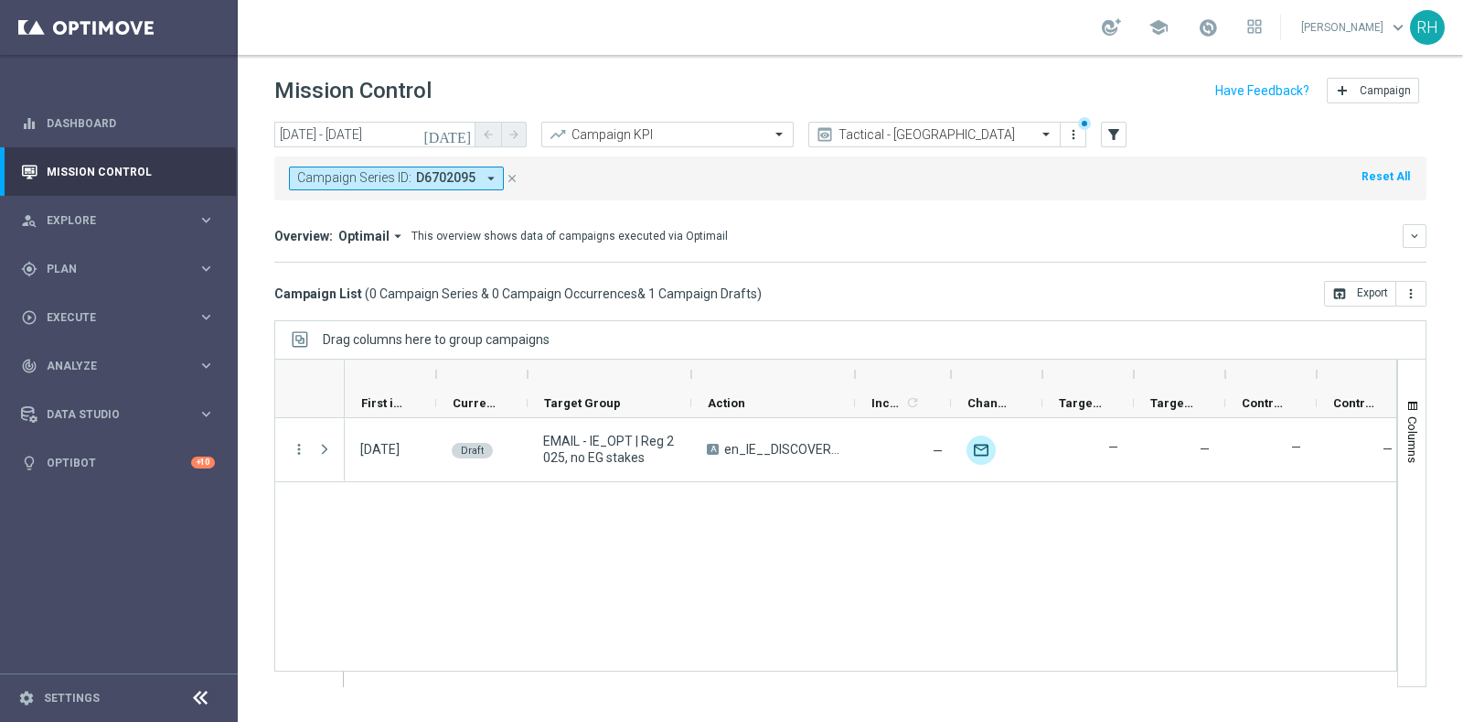
click at [511, 174] on icon "close" at bounding box center [512, 178] width 13 height 13
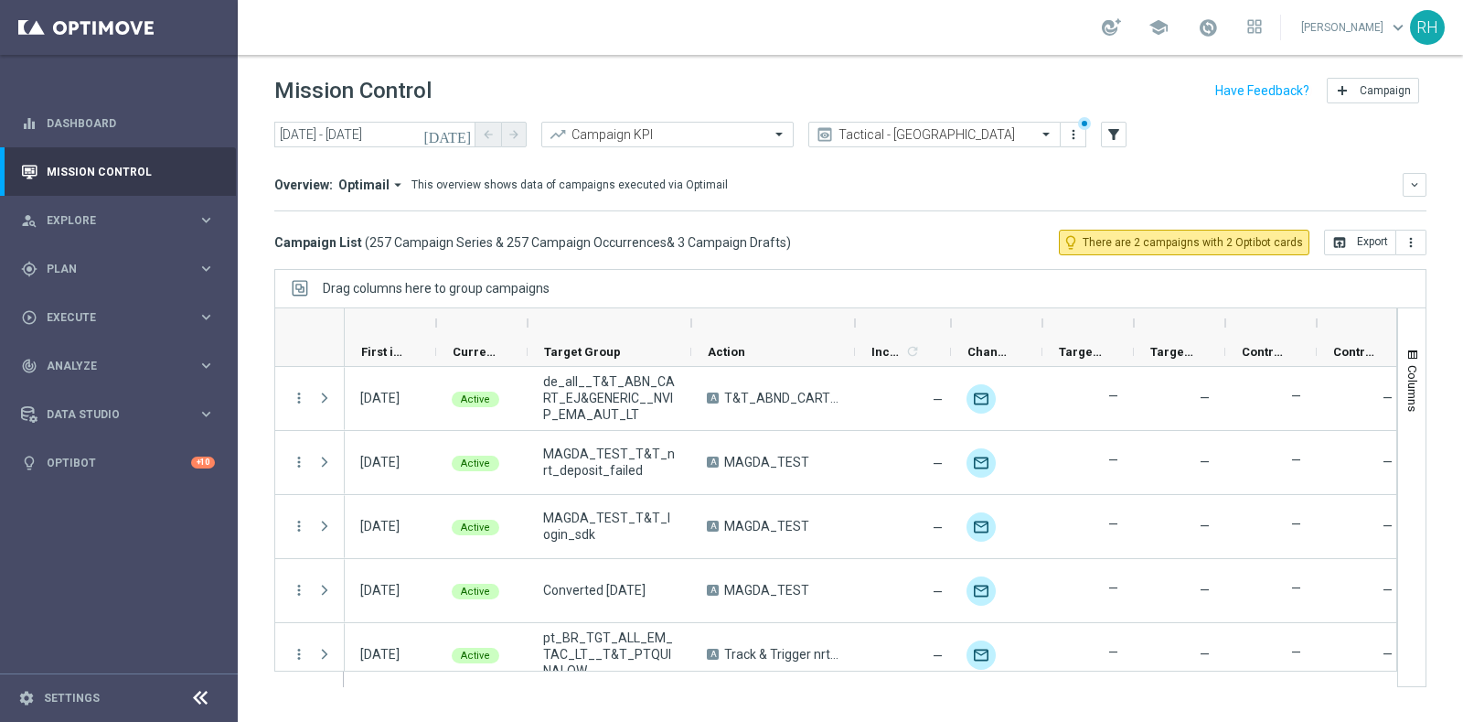
click at [466, 129] on icon "today" at bounding box center [447, 134] width 49 height 16
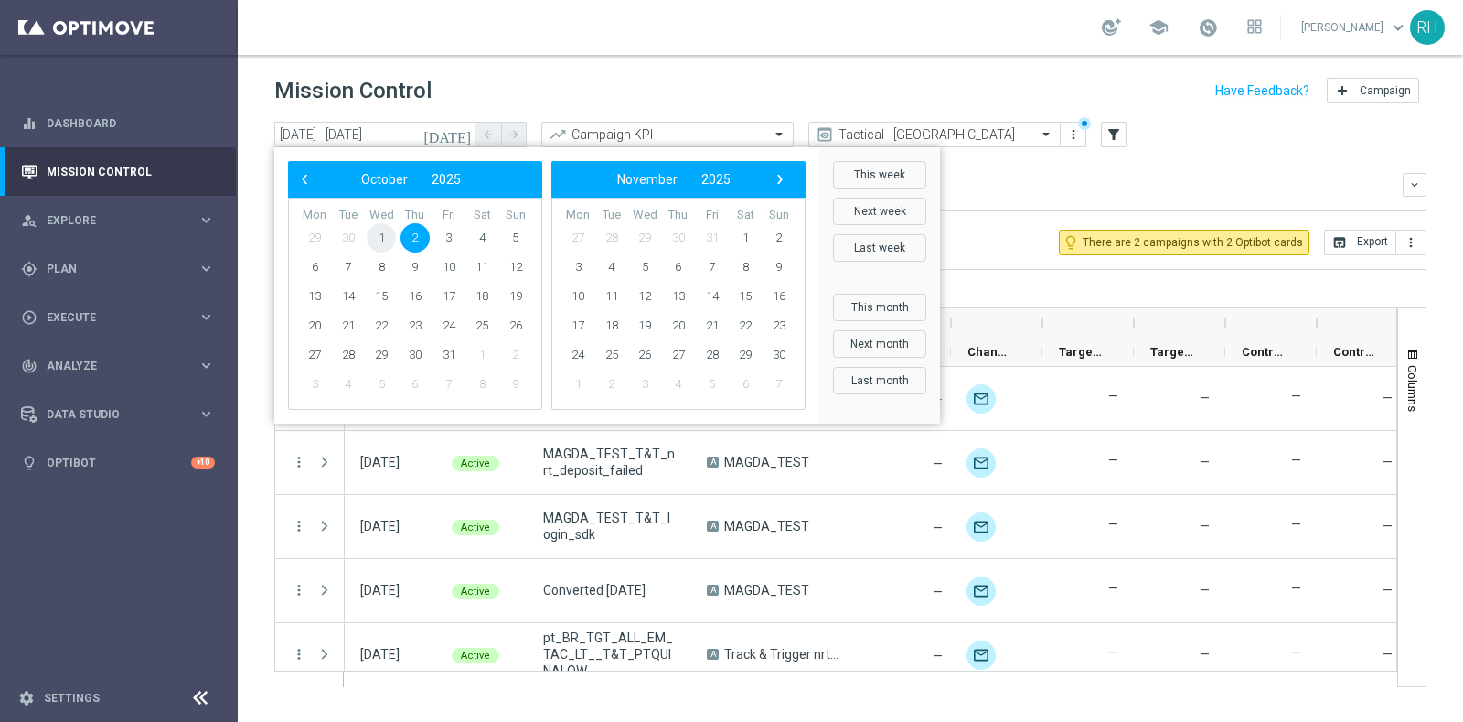
click at [380, 238] on span "1" at bounding box center [381, 237] width 29 height 29
click at [379, 238] on span "1" at bounding box center [381, 237] width 29 height 29
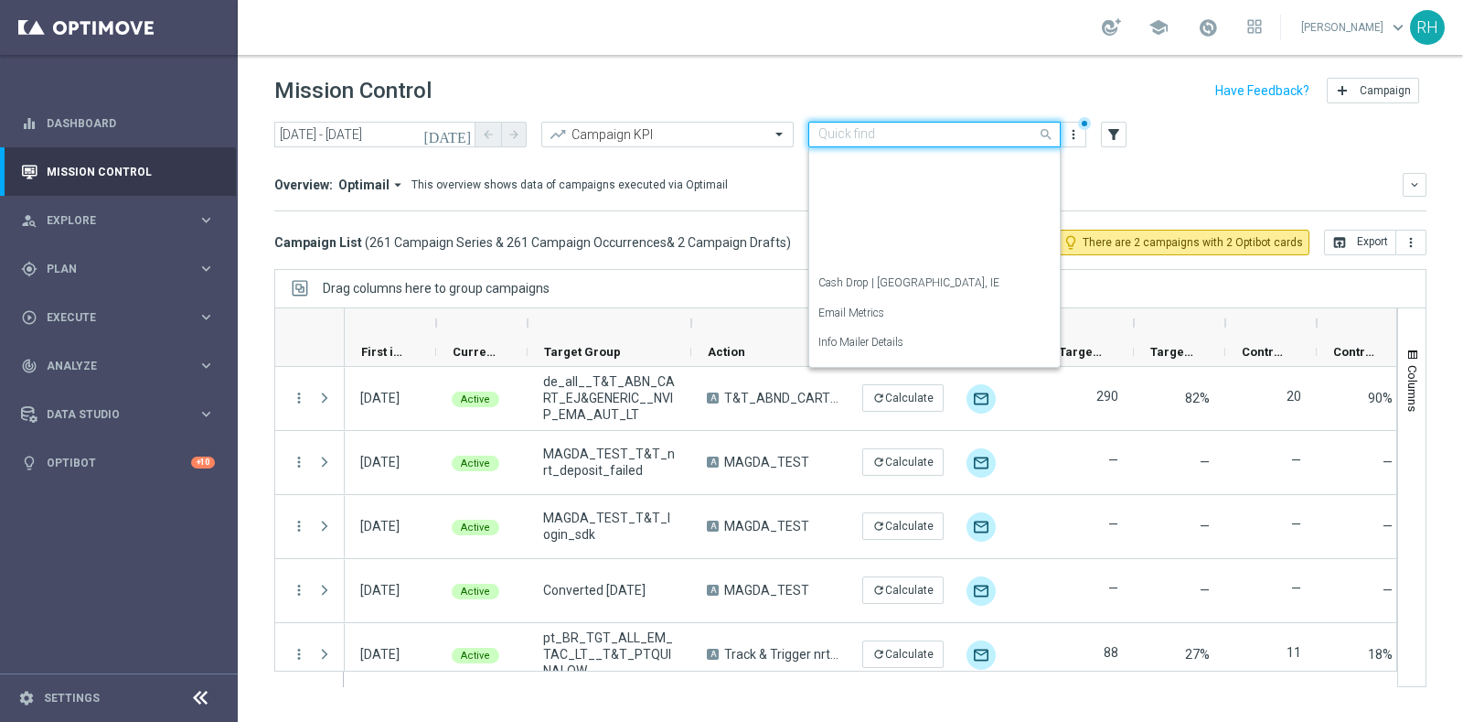
click at [877, 134] on input "text" at bounding box center [917, 135] width 196 height 16
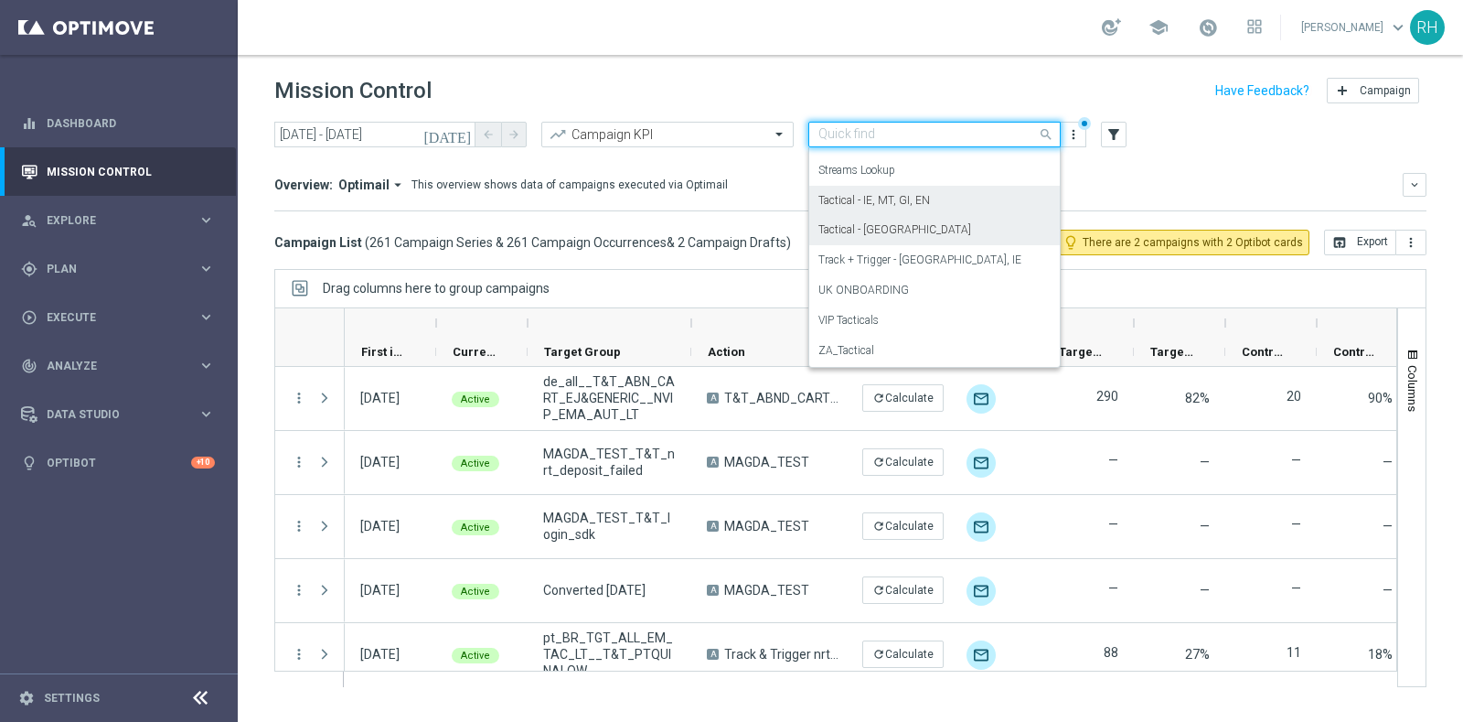
click at [894, 209] on div "Tactical - IE, MT, GI, EN" at bounding box center [935, 201] width 232 height 30
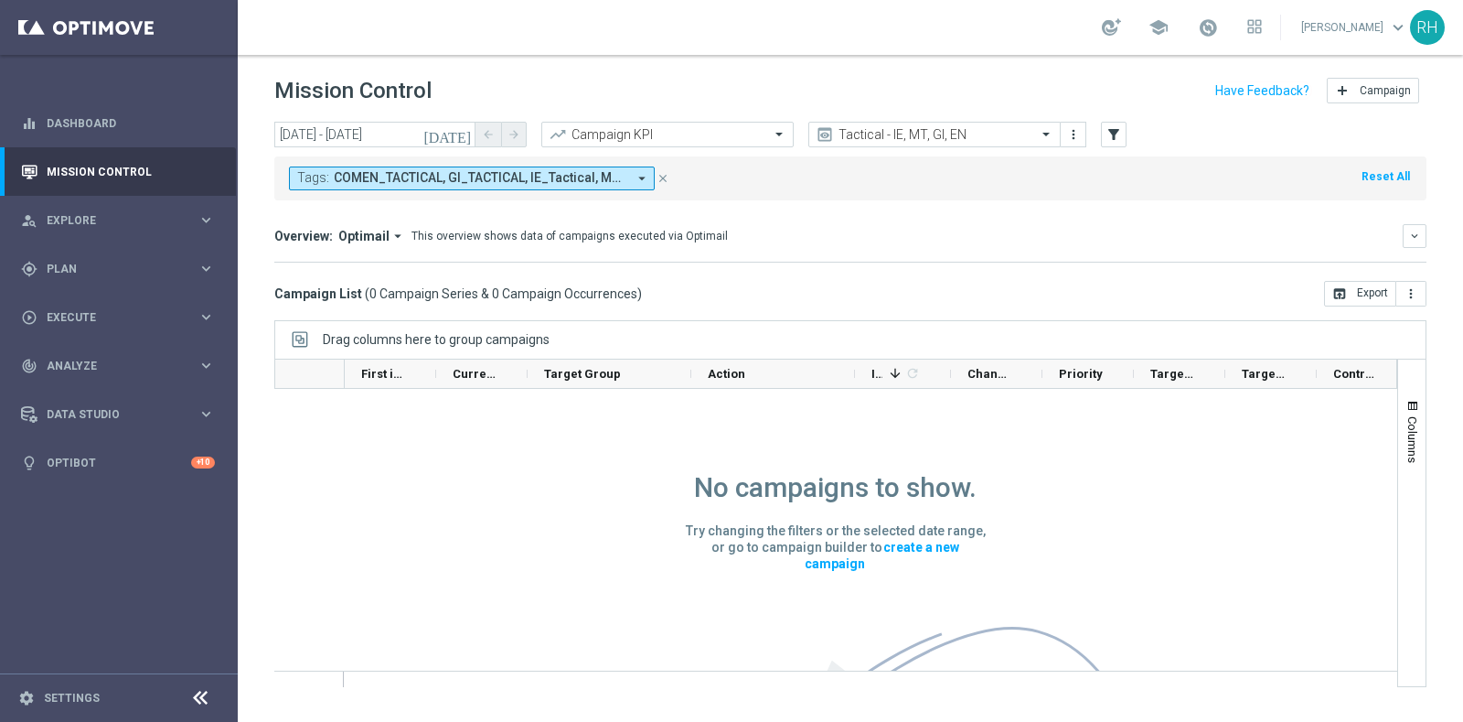
click at [898, 160] on div "Tags: COMEN_TACTICAL, GI_TACTICAL, IE_Tactical, MT_Tactical arrow_drop_down clo…" at bounding box center [850, 178] width 1152 height 44
click at [465, 129] on icon "today" at bounding box center [447, 134] width 49 height 16
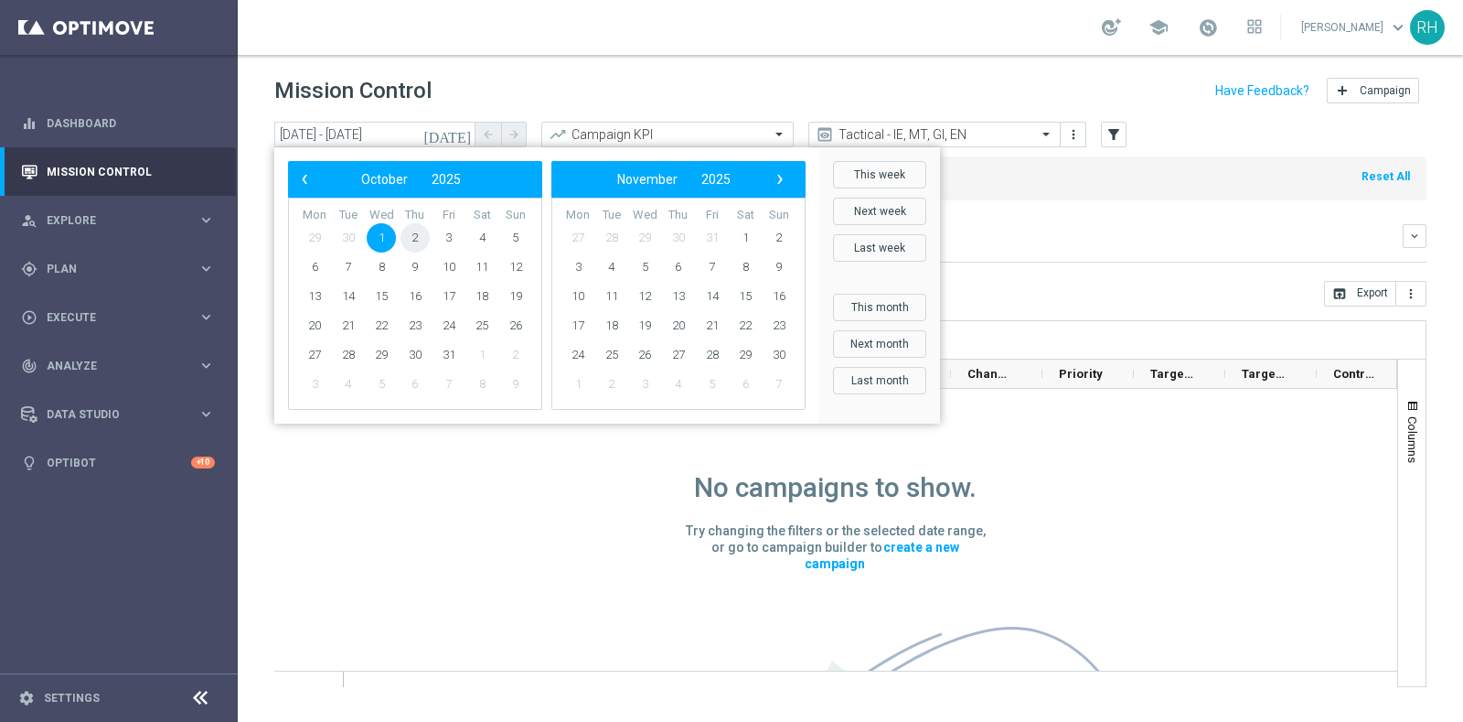
click at [406, 235] on span "2" at bounding box center [415, 237] width 29 height 29
type input "02 Oct 2025 - 02 Oct 2025"
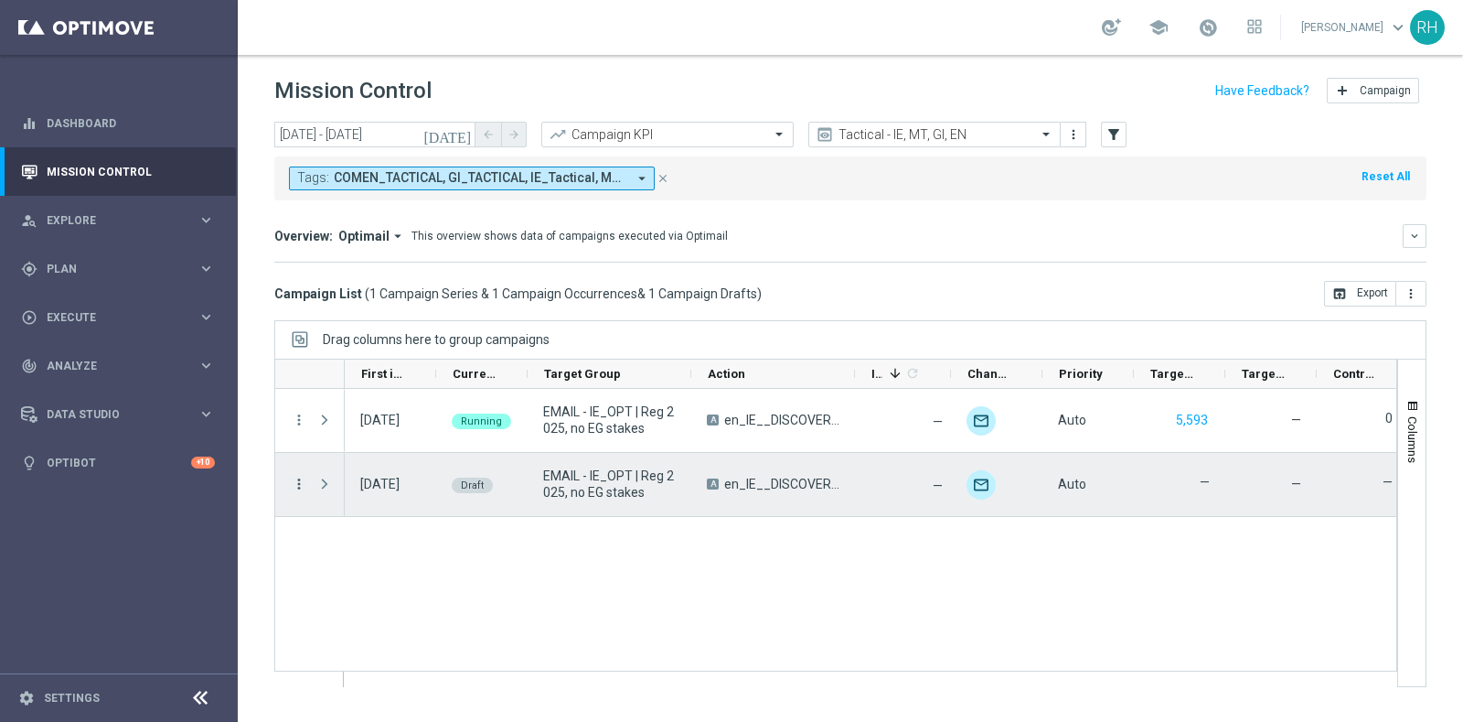
click at [299, 483] on icon "more_vert" at bounding box center [299, 484] width 16 height 16
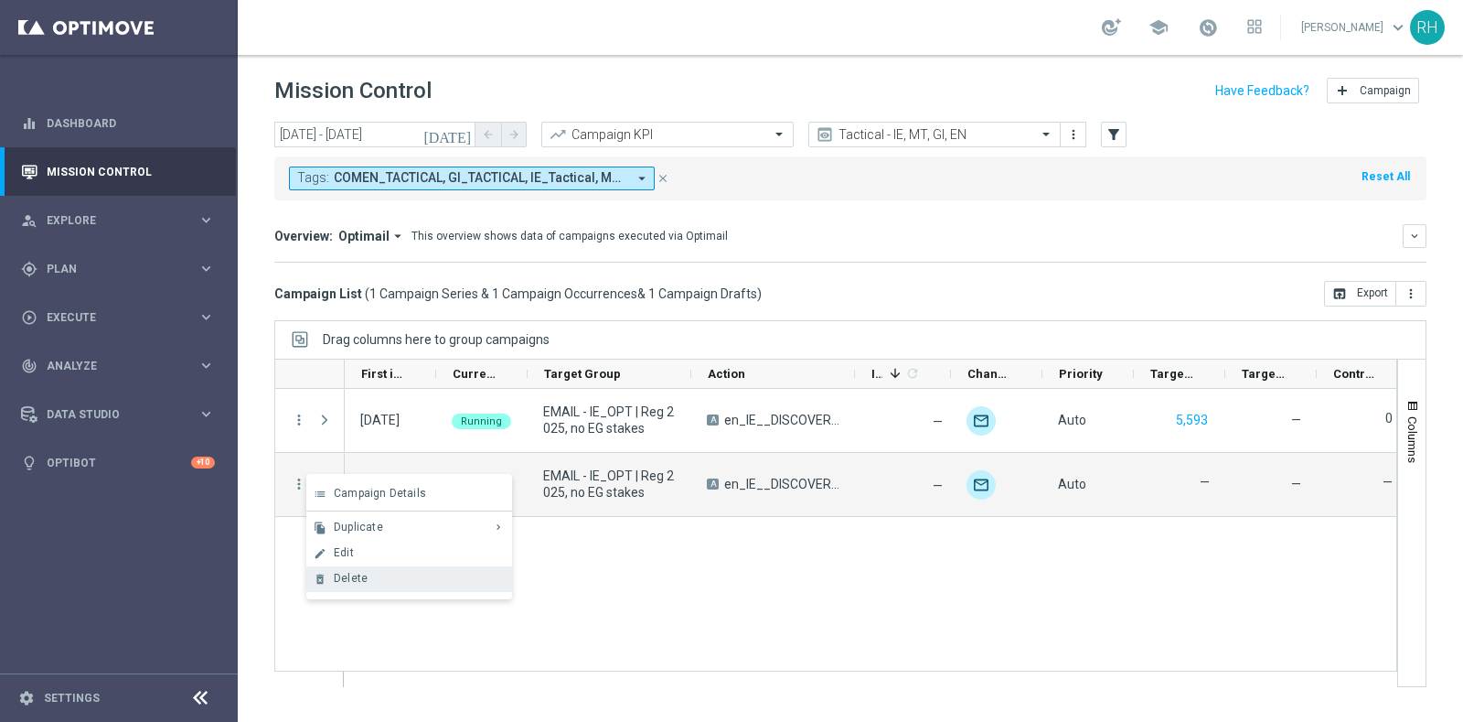
click at [365, 577] on span "Delete" at bounding box center [351, 578] width 34 height 13
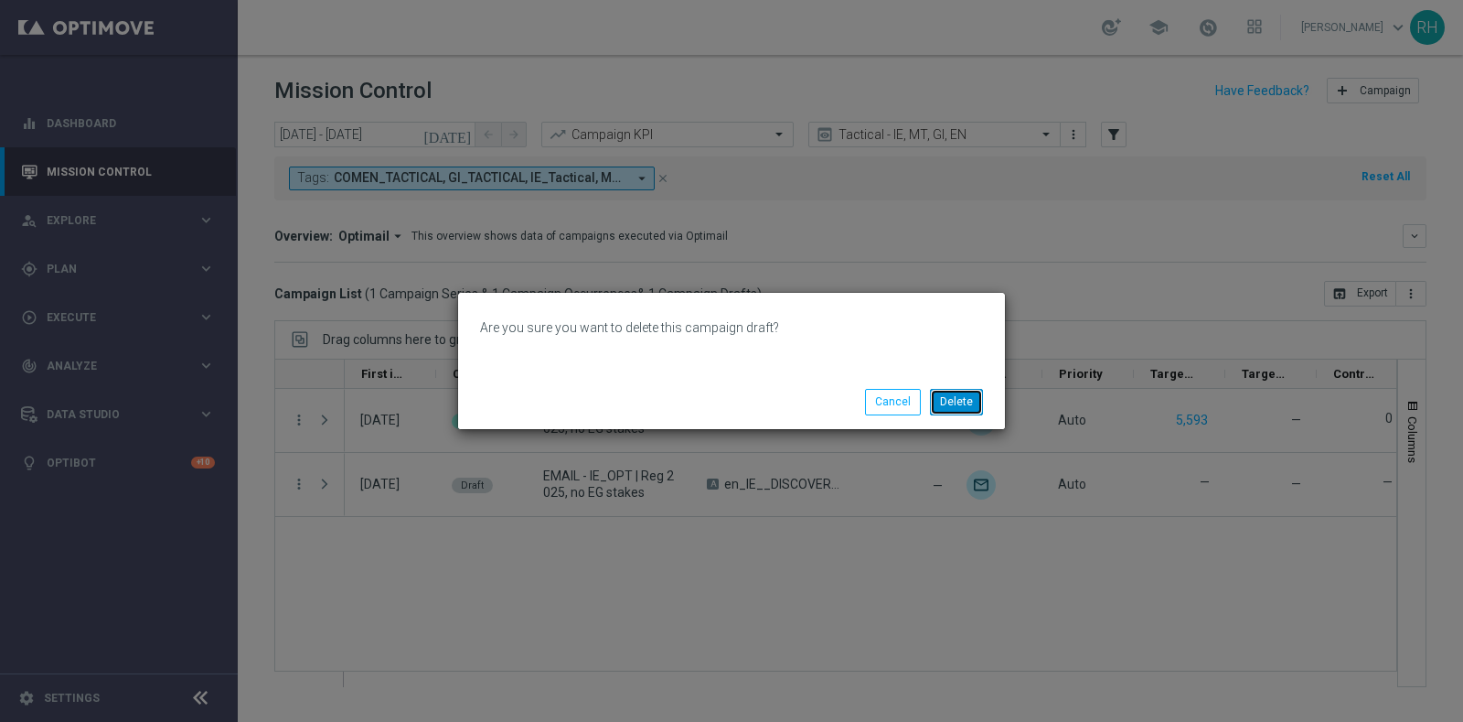
click at [951, 405] on button "Delete" at bounding box center [956, 402] width 53 height 26
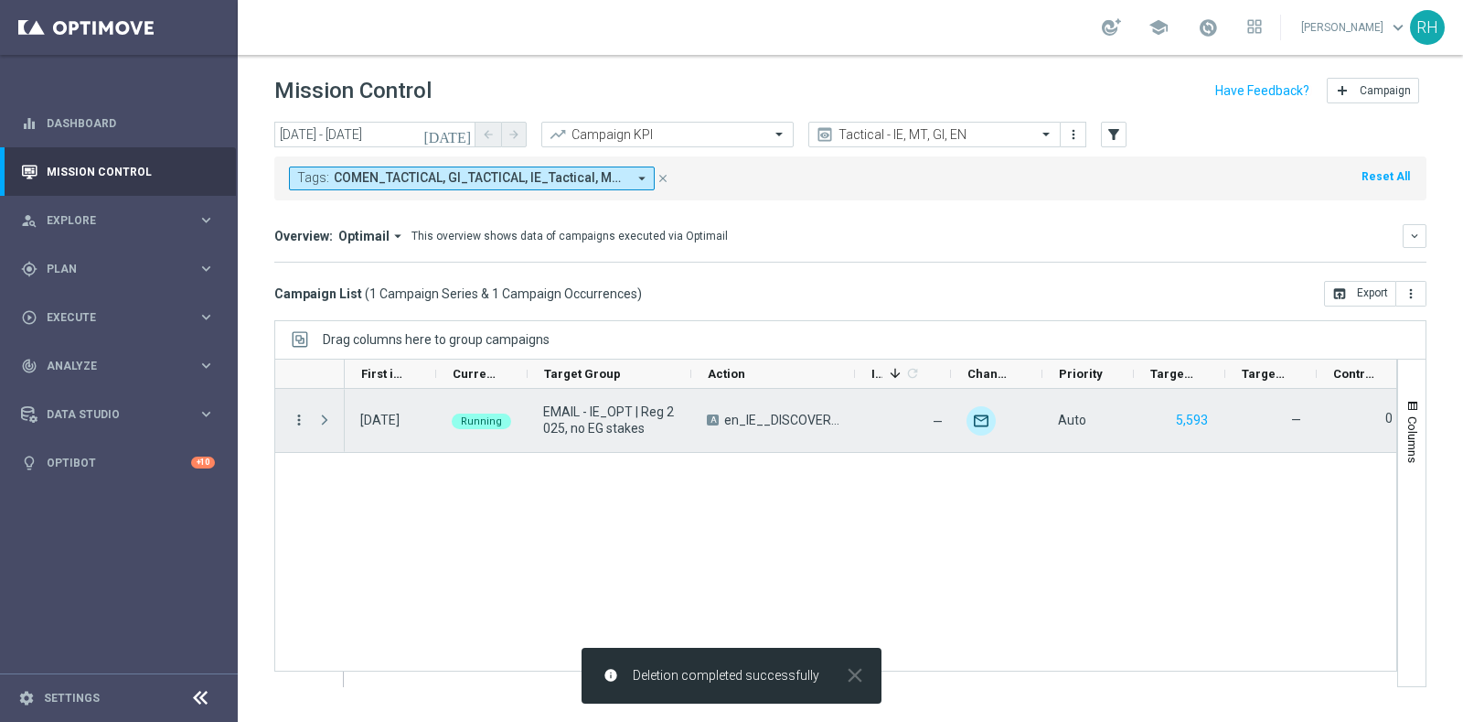
click at [300, 421] on icon "more_vert" at bounding box center [299, 420] width 16 height 16
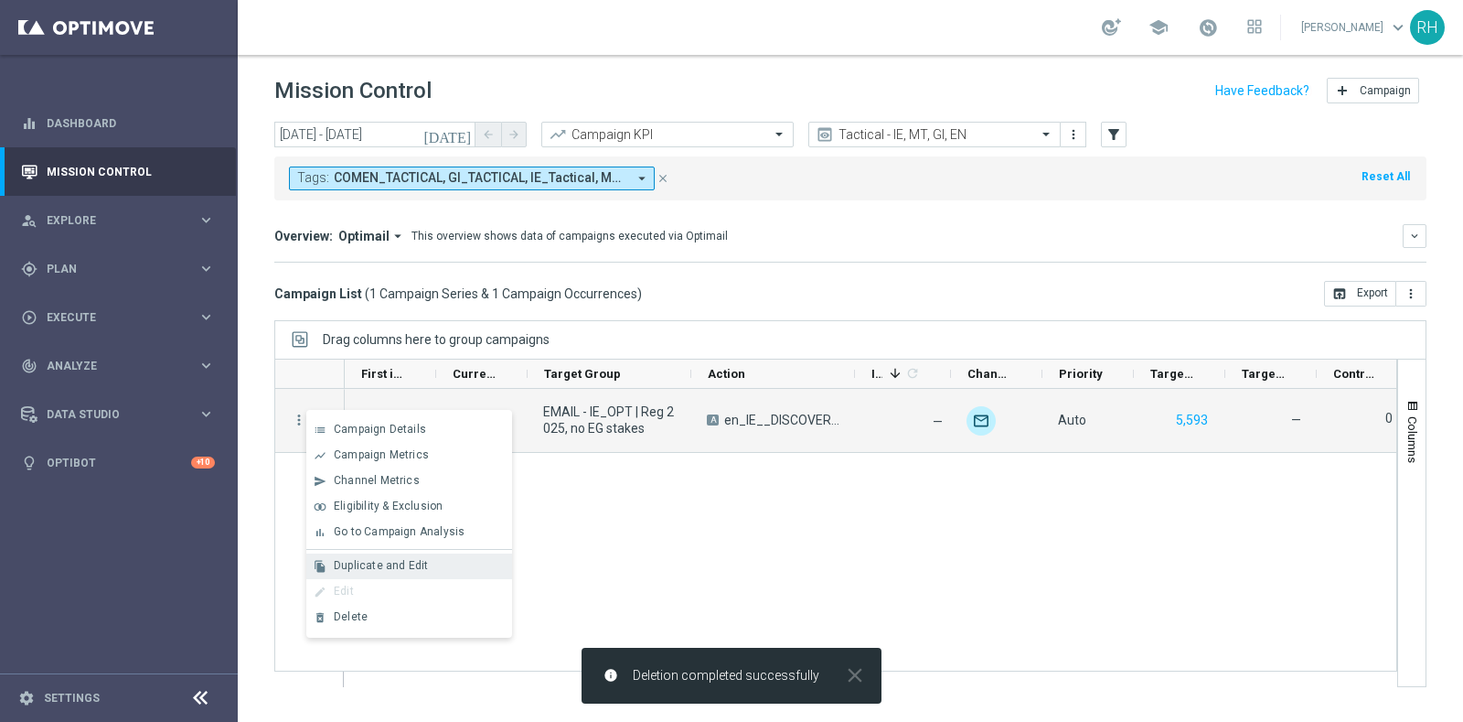
click at [395, 559] on span "Duplicate and Edit" at bounding box center [381, 565] width 94 height 13
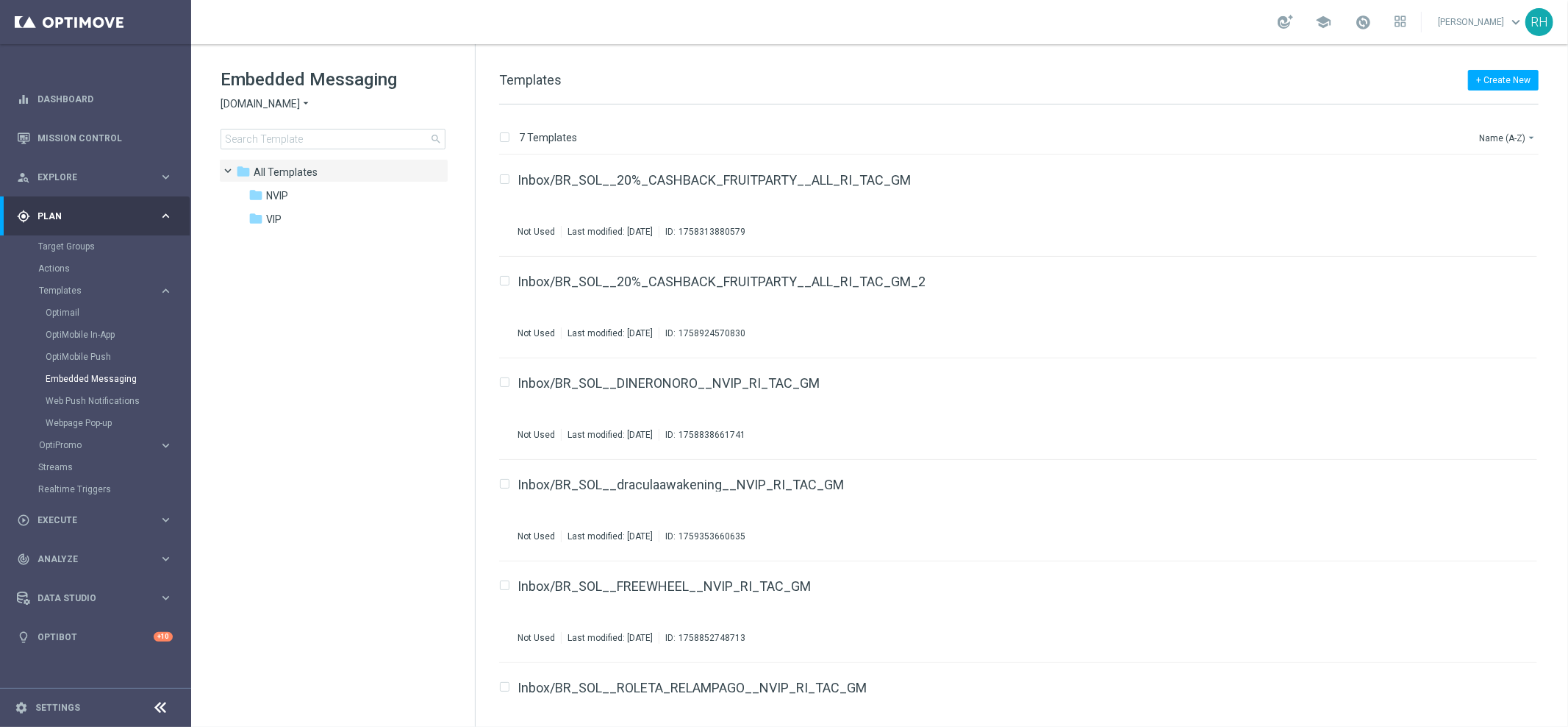
click at [271, 109] on span "Sorteonline.bet.br" at bounding box center [260, 104] width 80 height 14
click at [274, 151] on div "Lottoland" at bounding box center [276, 156] width 110 height 18
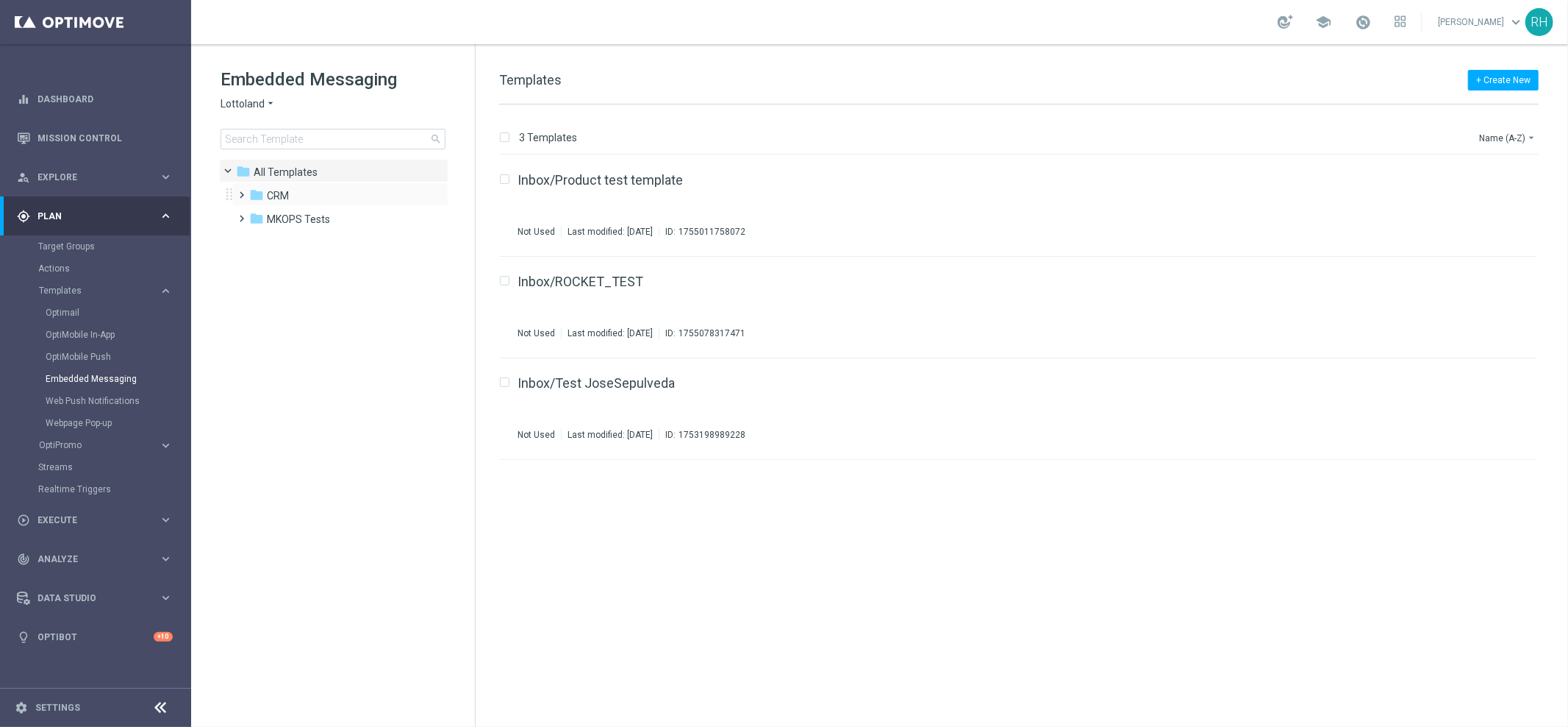
click at [243, 191] on span at bounding box center [239, 187] width 6 height 6
click at [257, 237] on span at bounding box center [254, 235] width 6 height 6
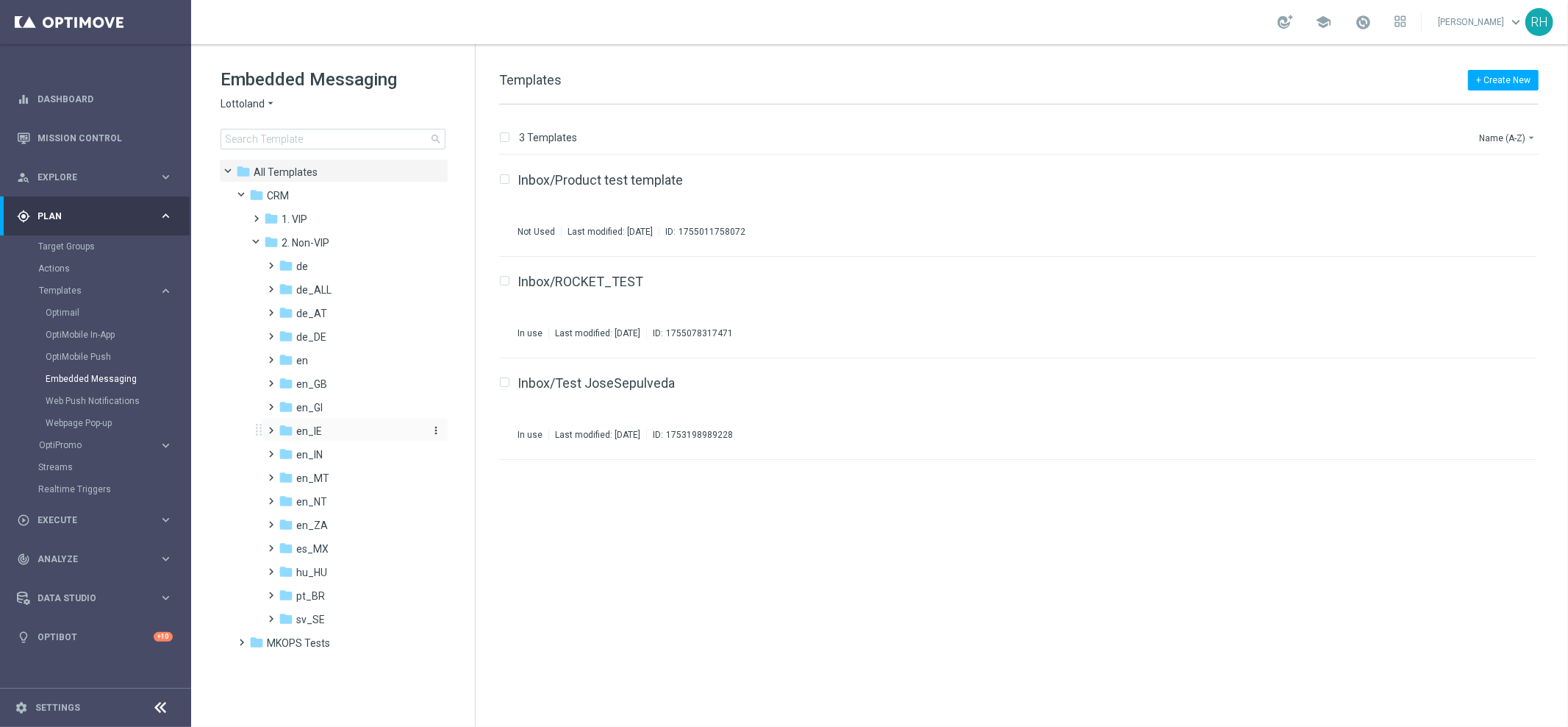
click at [280, 423] on icon "folder" at bounding box center [286, 430] width 14 height 14
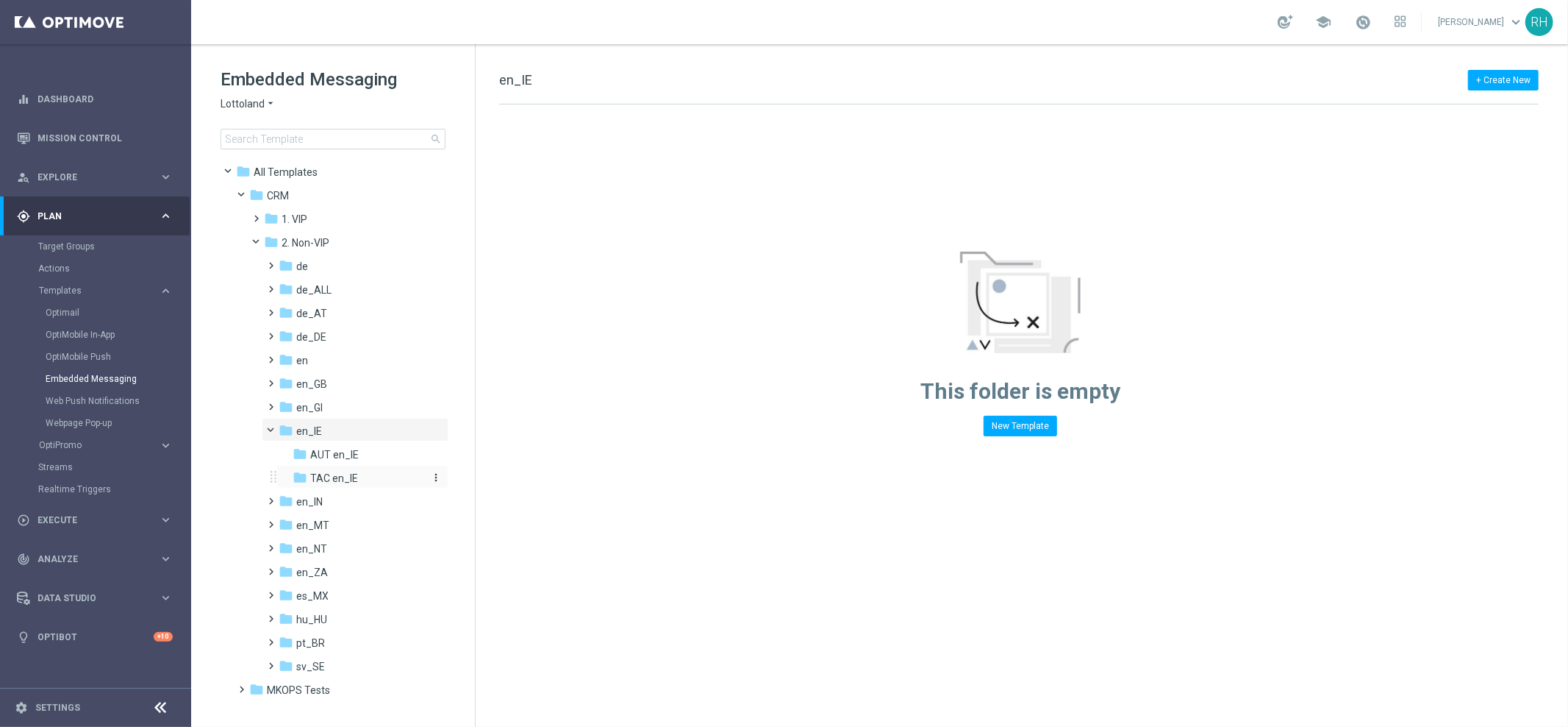
click at [310, 479] on span "TAC en_IE" at bounding box center [334, 478] width 47 height 13
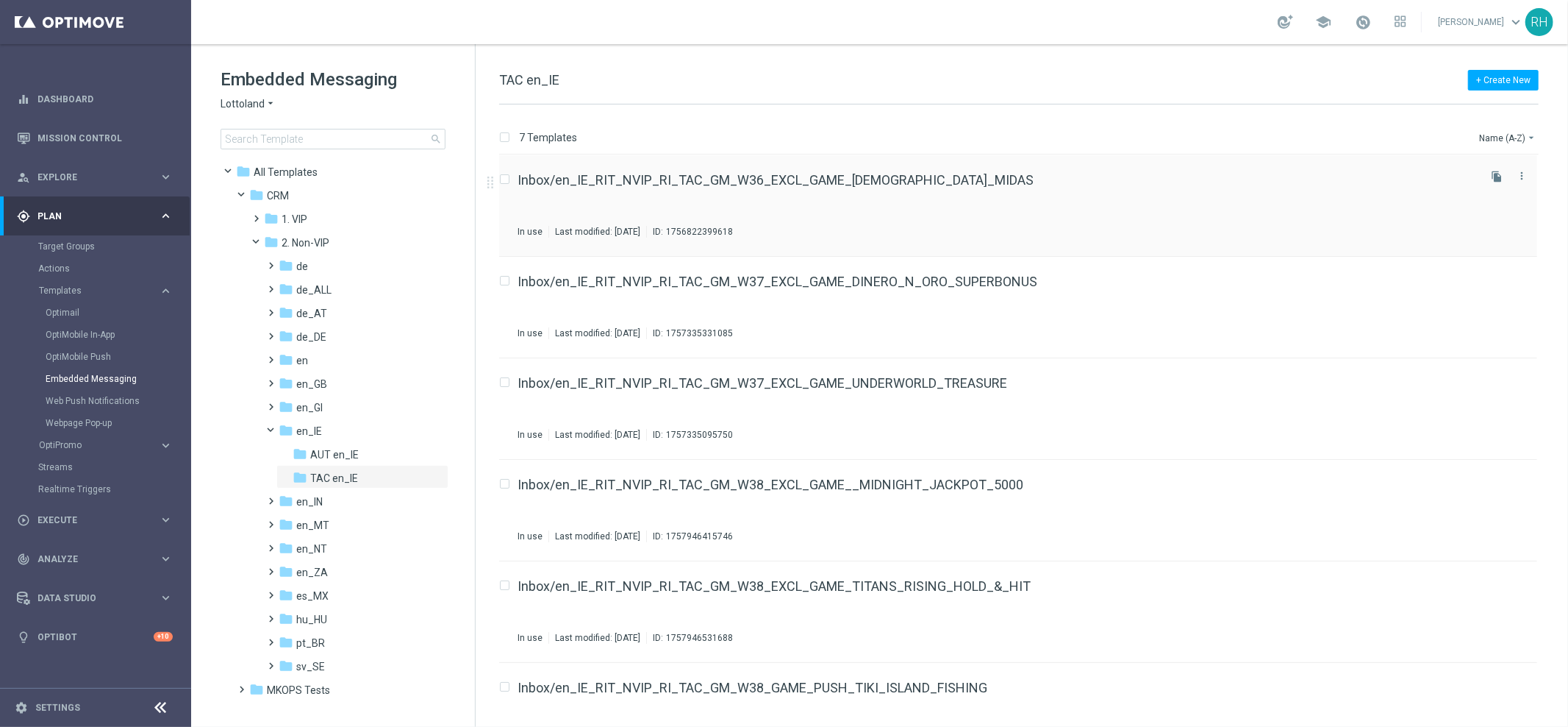
click at [1292, 240] on div "Inbox/en_IE_RIT_NVIP_RI_TAC_GM_W36_EXCL_GAME_LADY_MIDAS In use Last modified: T…" at bounding box center [1018, 206] width 1038 height 101
click at [1491, 132] on button "Name (A-Z) arrow_drop_down" at bounding box center [1509, 138] width 61 height 18
click at [1504, 199] on span "Date Modified (Newest)" at bounding box center [1482, 203] width 99 height 10
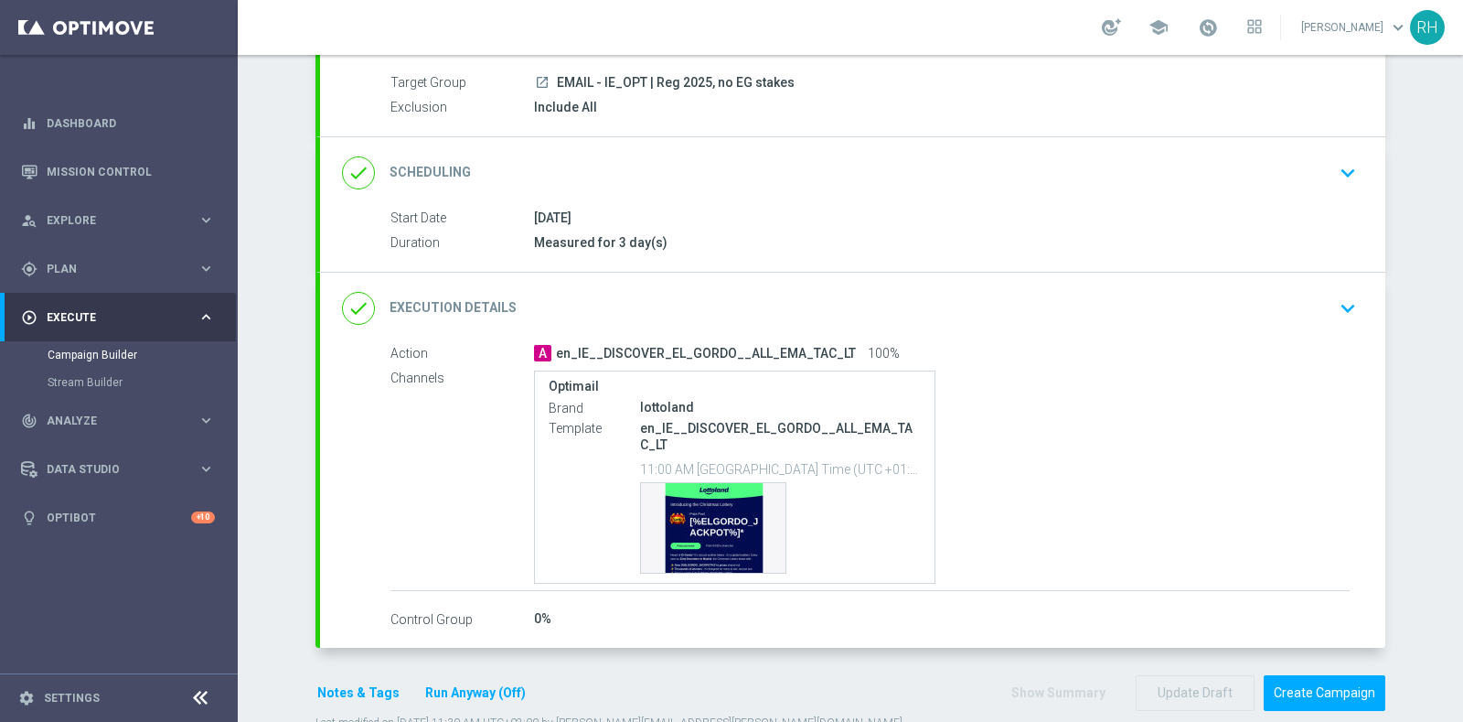
scroll to position [201, 0]
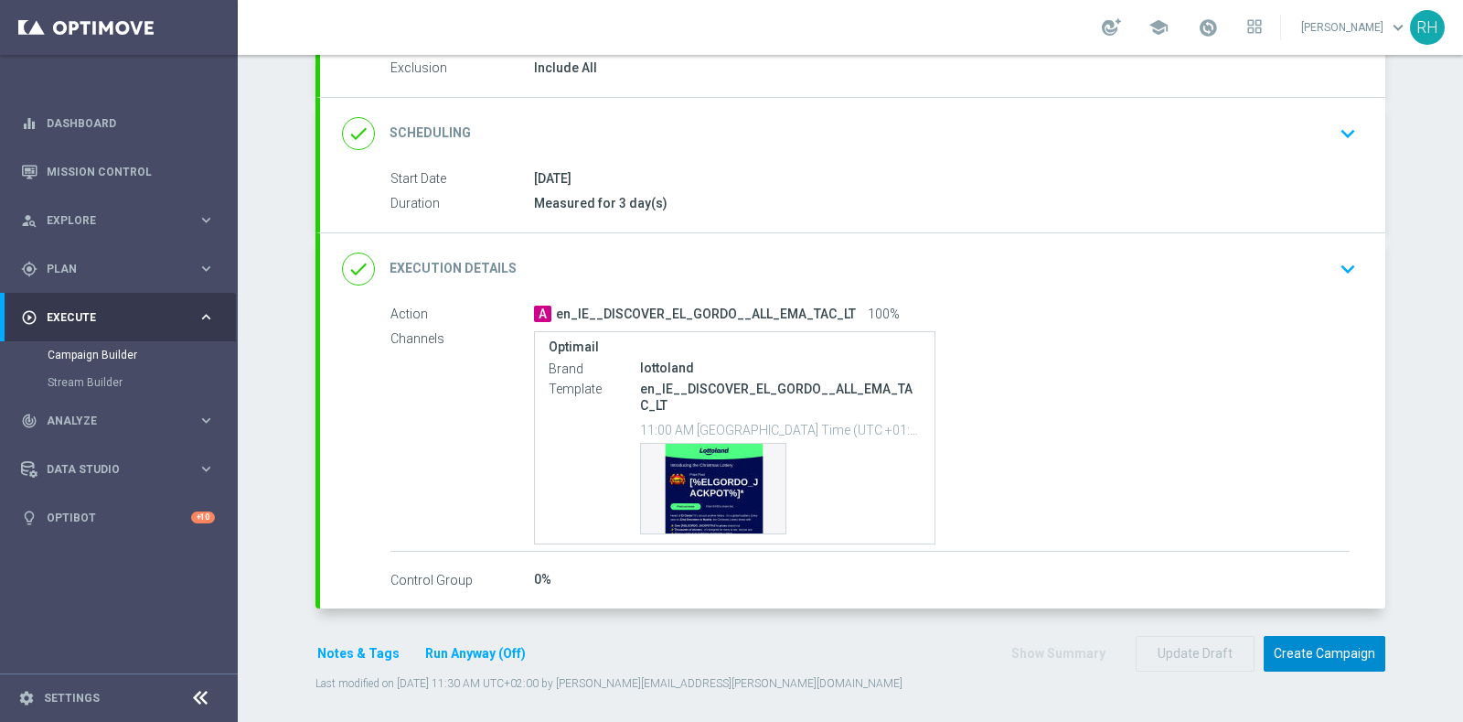
click at [1345, 661] on button "Create Campaign" at bounding box center [1325, 654] width 122 height 36
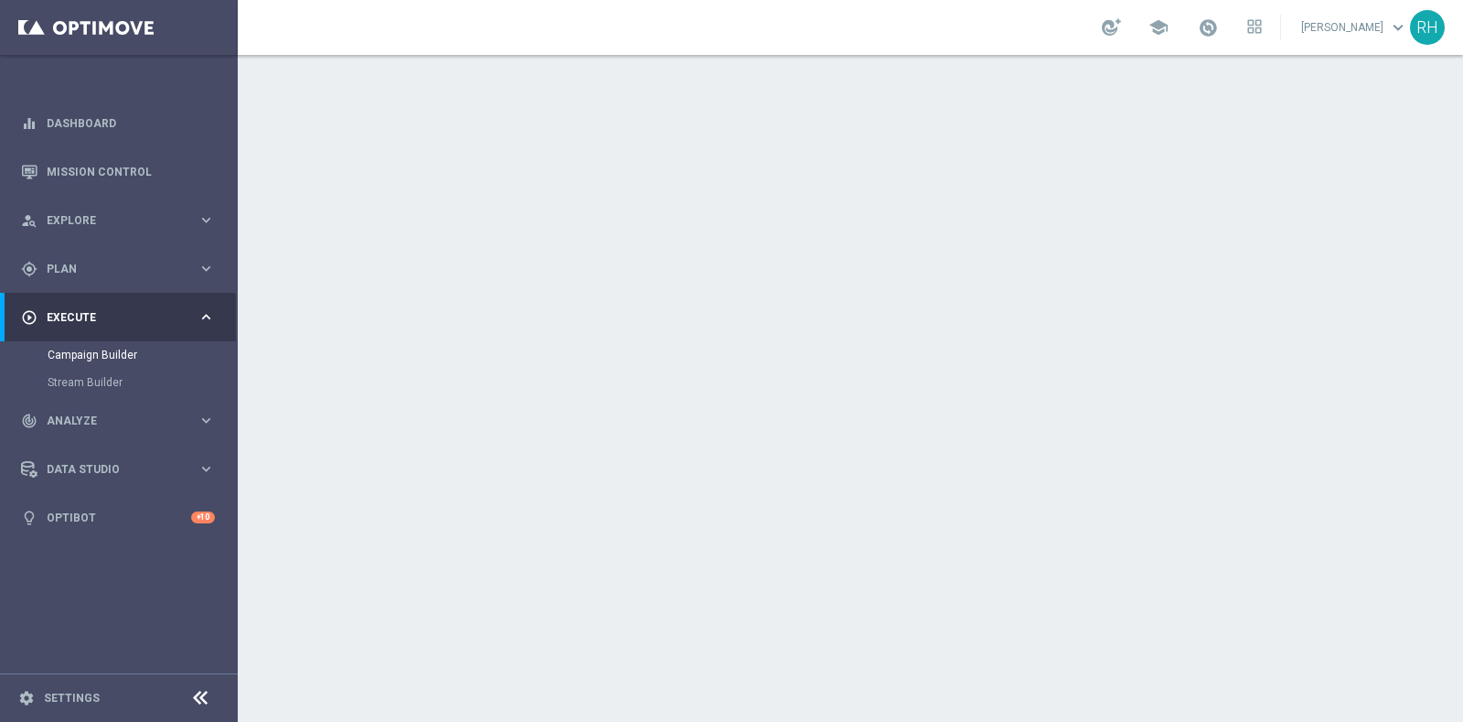
click at [1219, 320] on div "date_range Scheduling keyboard_arrow_down" at bounding box center [853, 334] width 1022 height 35
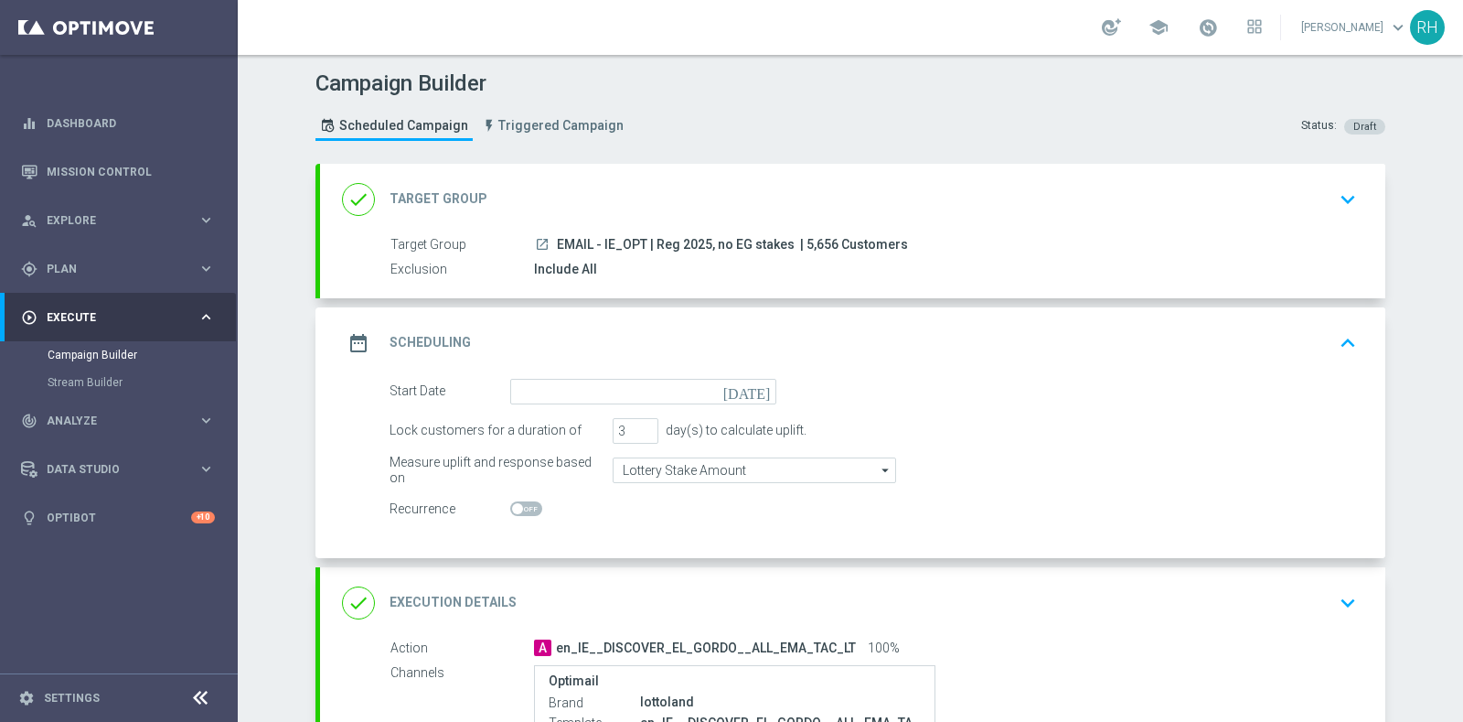
click at [756, 390] on icon "[DATE]" at bounding box center [751, 389] width 54 height 20
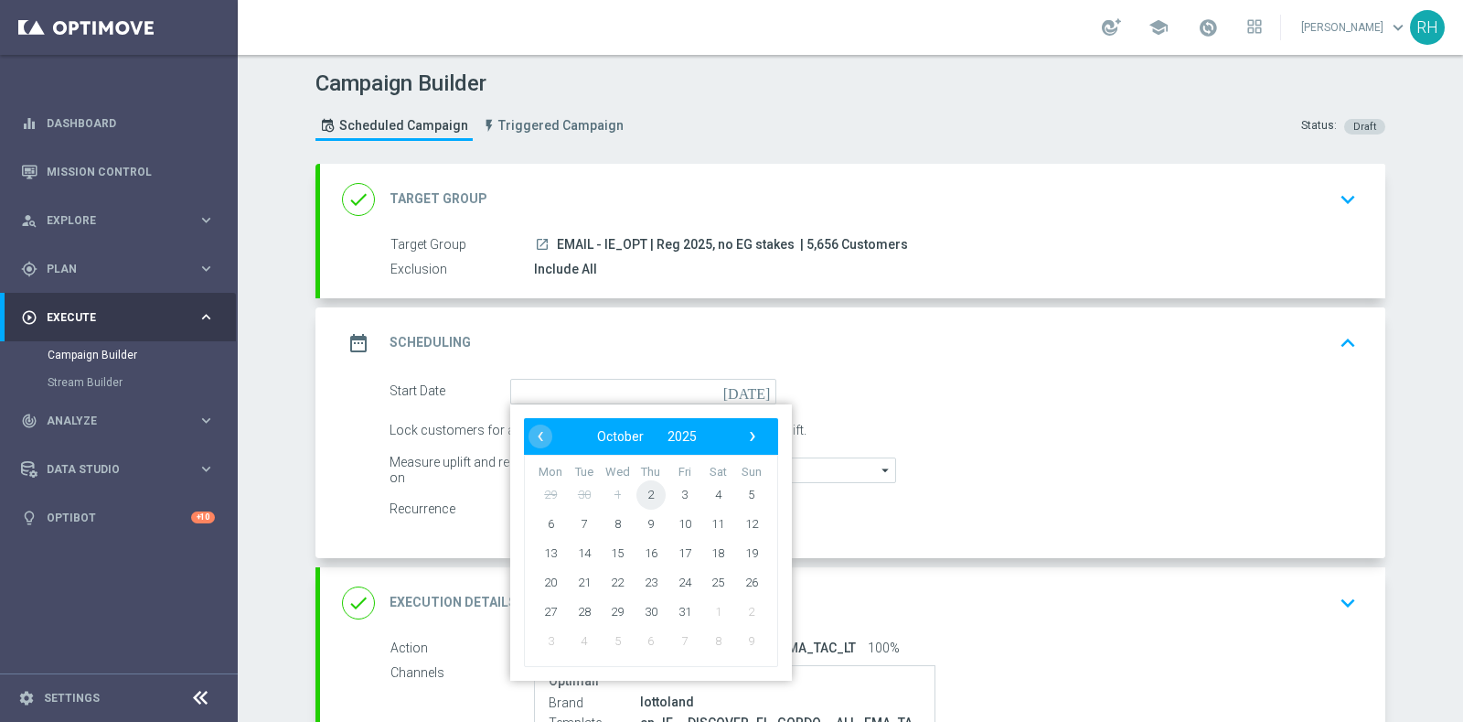
click at [647, 488] on span "2" at bounding box center [651, 493] width 29 height 29
type input "[DATE]"
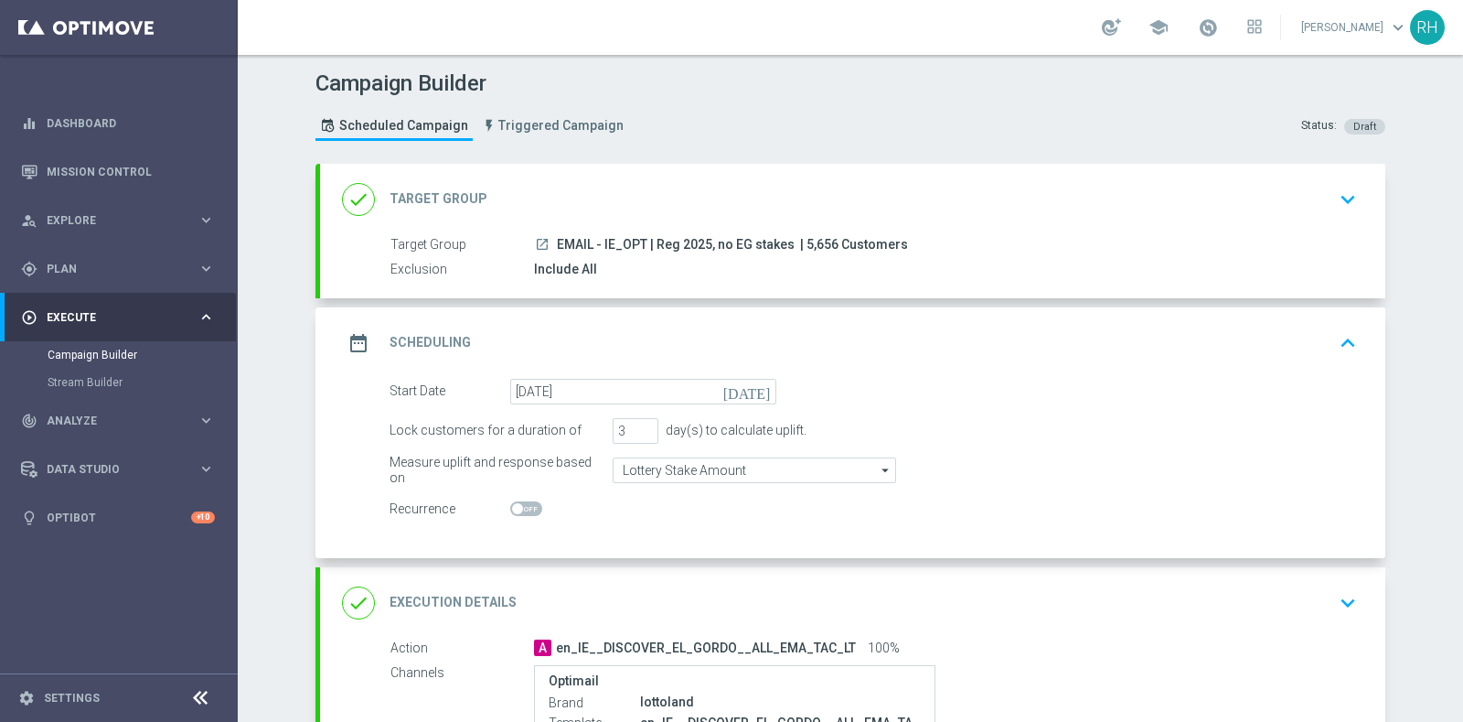
click at [1053, 178] on div "done Target Group keyboard_arrow_down" at bounding box center [853, 199] width 1066 height 71
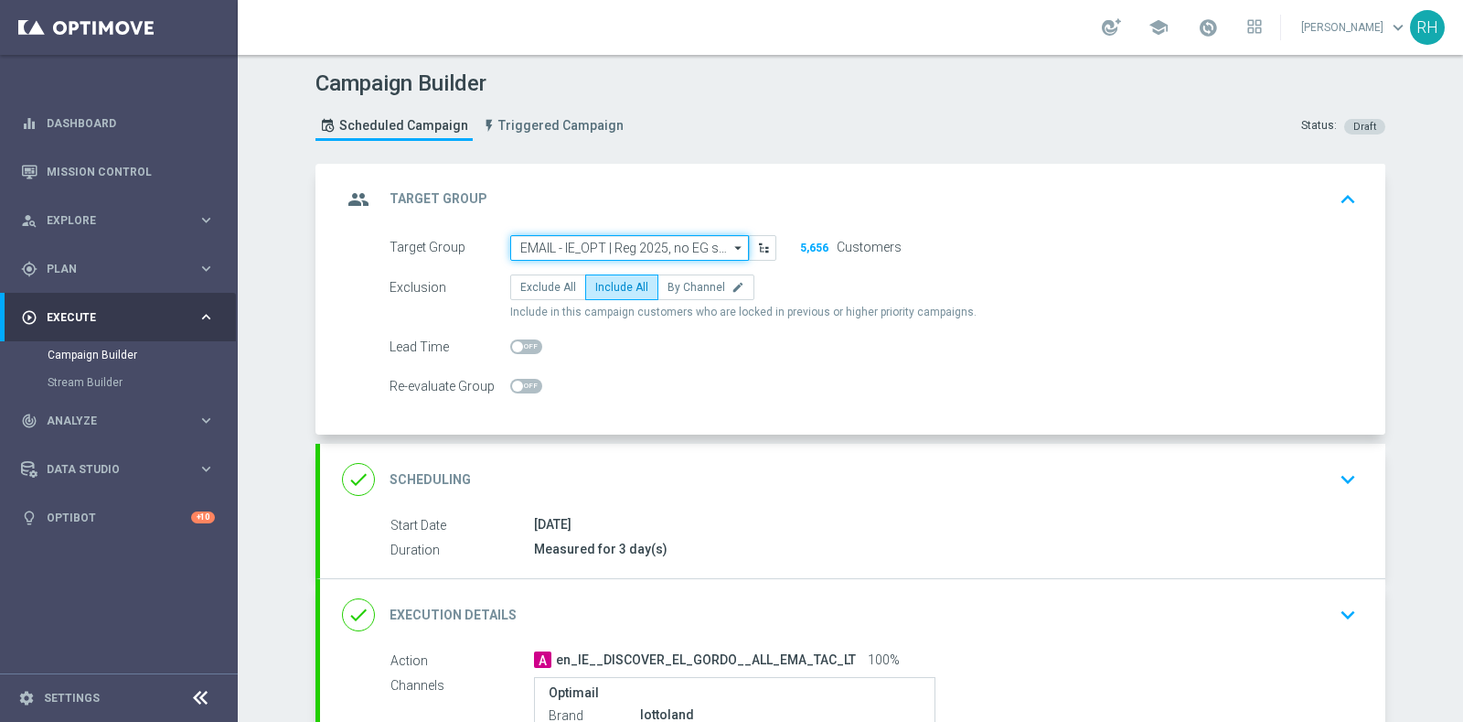
click at [586, 237] on input "EMAIL - IE_OPT | Reg 2025, no EG stakes" at bounding box center [629, 248] width 239 height 26
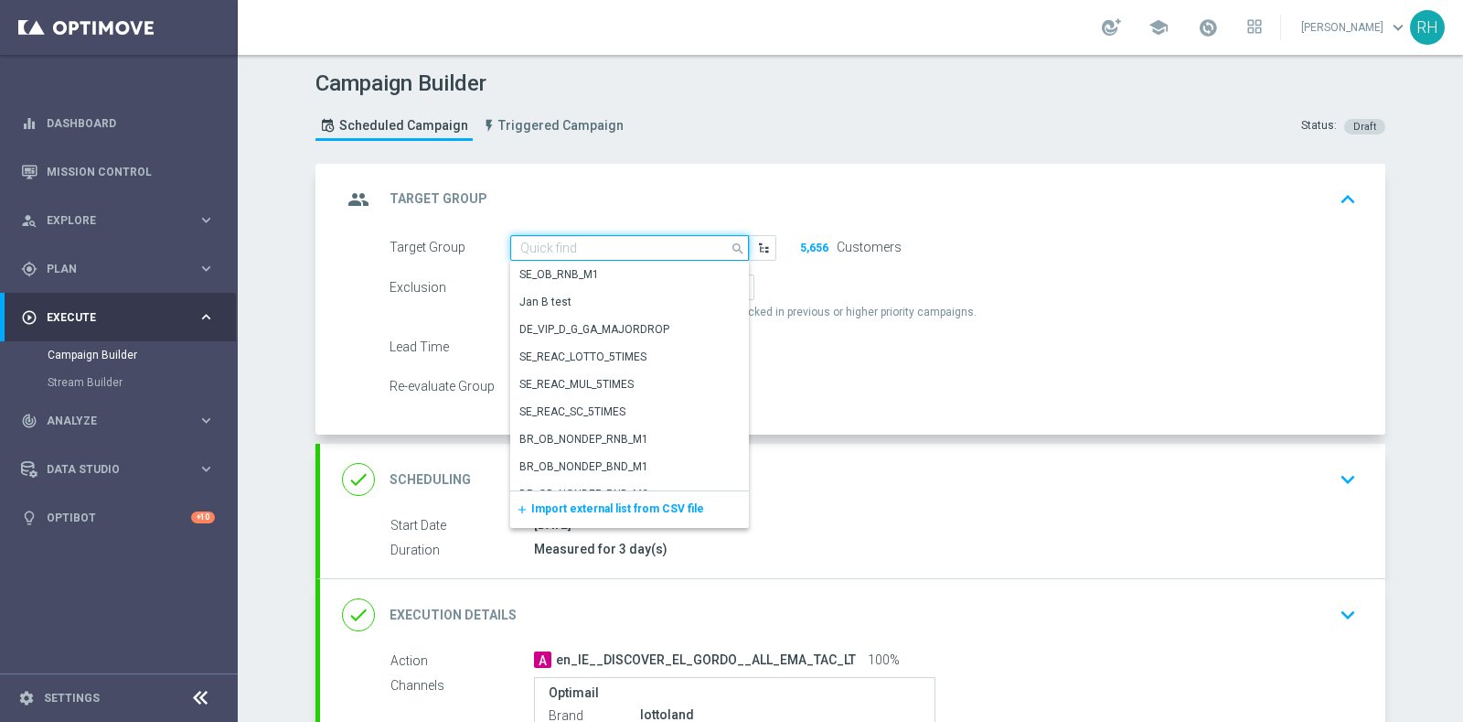
paste input "EMAIL - GI | Reg 2025, no EG stakes"
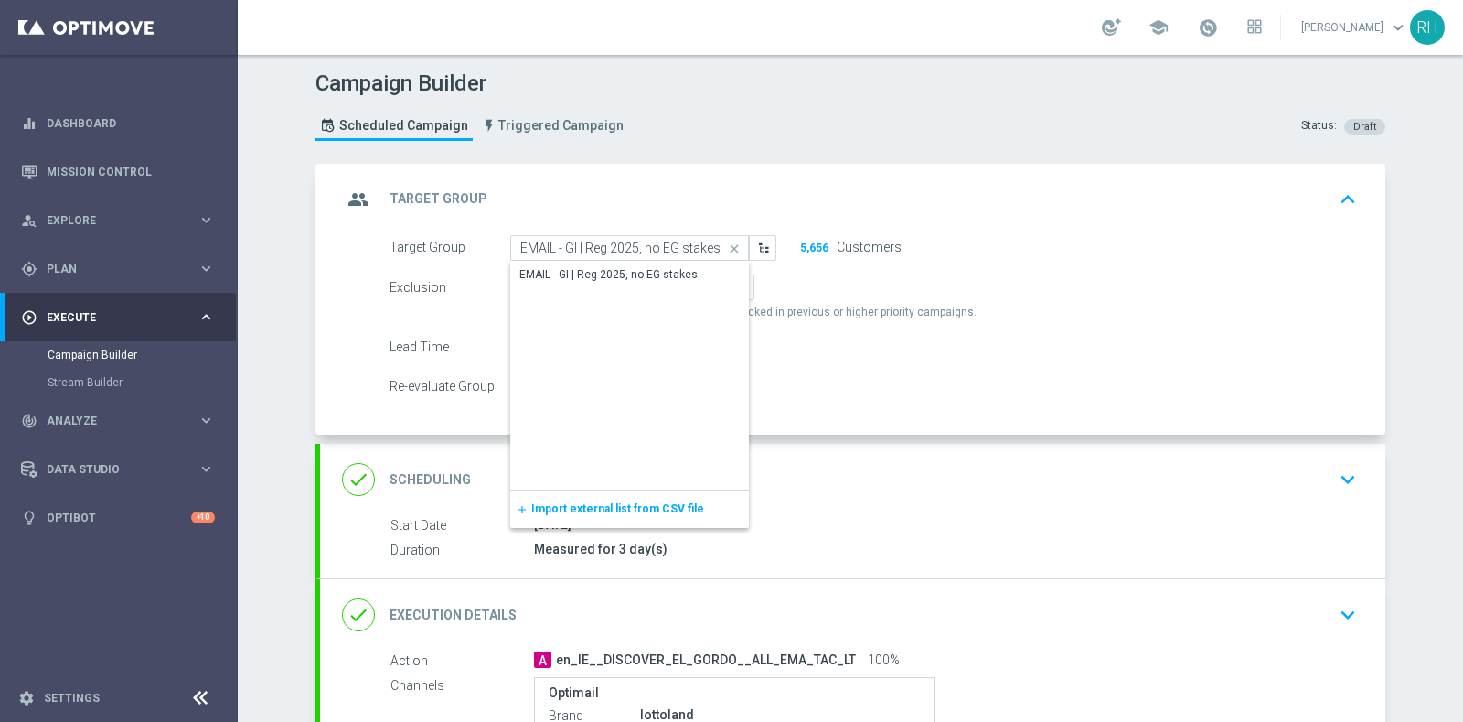
click at [584, 261] on div "Show Selected 0 of NaN" at bounding box center [629, 261] width 239 height 1
click at [584, 266] on div "EMAIL - GI | Reg 2025, no EG stakes" at bounding box center [609, 274] width 178 height 16
type input "EMAIL - GI | Reg 2025, no EG stakes"
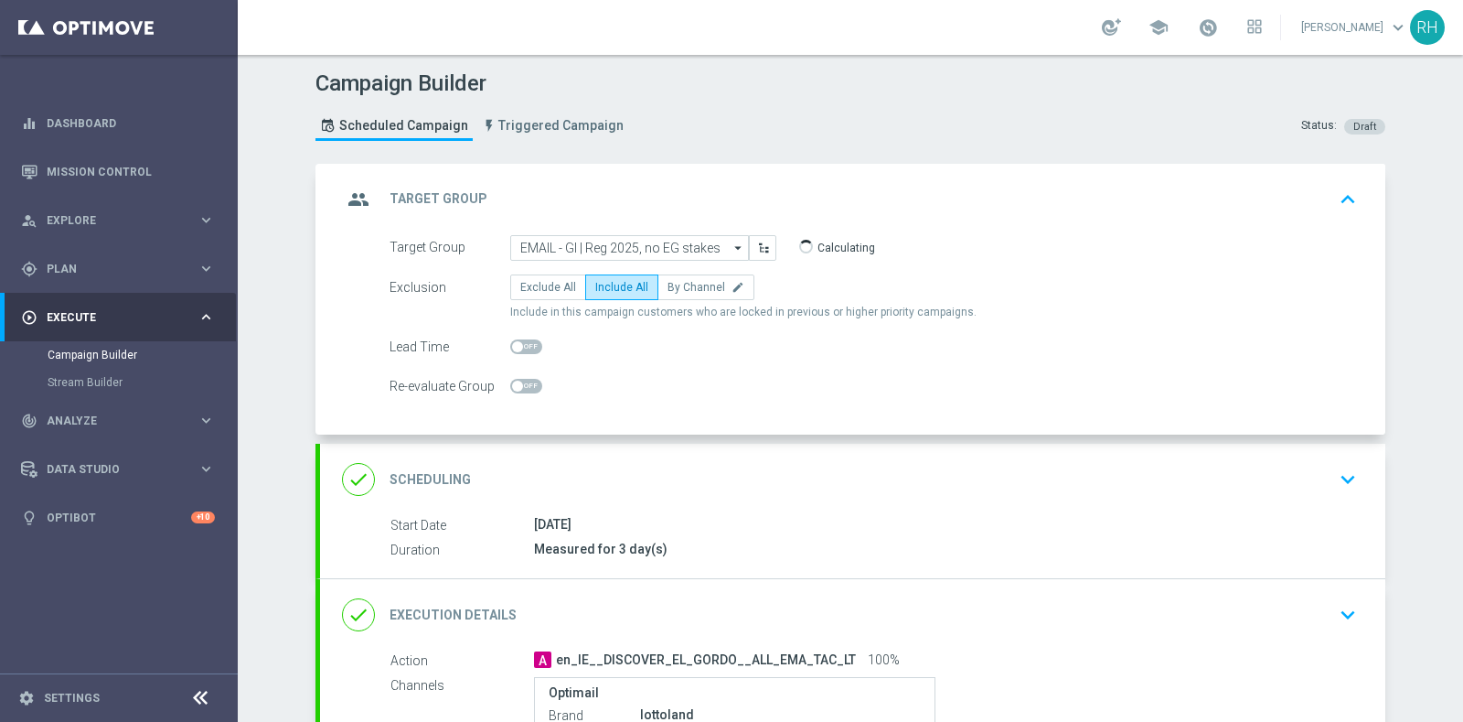
click at [629, 454] on div "done Scheduling keyboard_arrow_down" at bounding box center [853, 479] width 1066 height 71
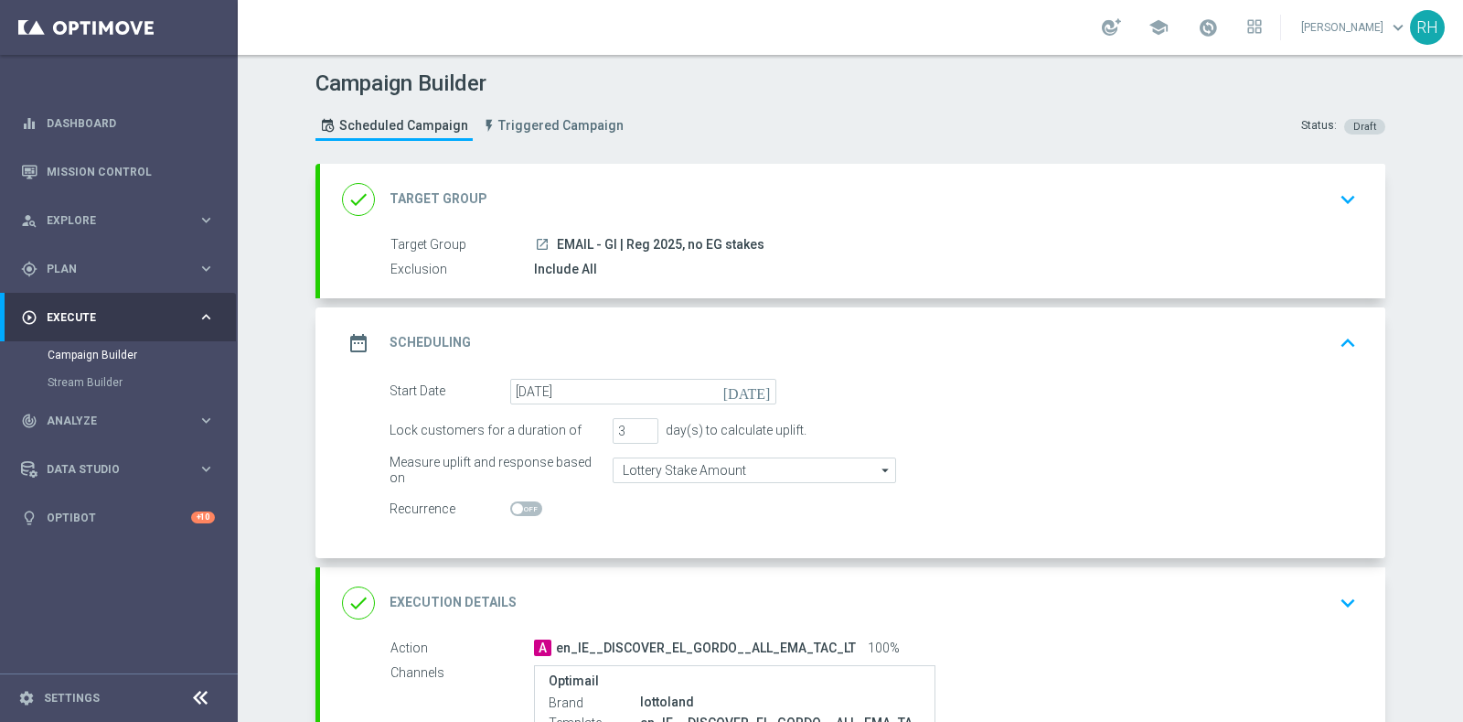
click at [951, 594] on div "done Execution Details keyboard_arrow_down" at bounding box center [853, 602] width 1022 height 35
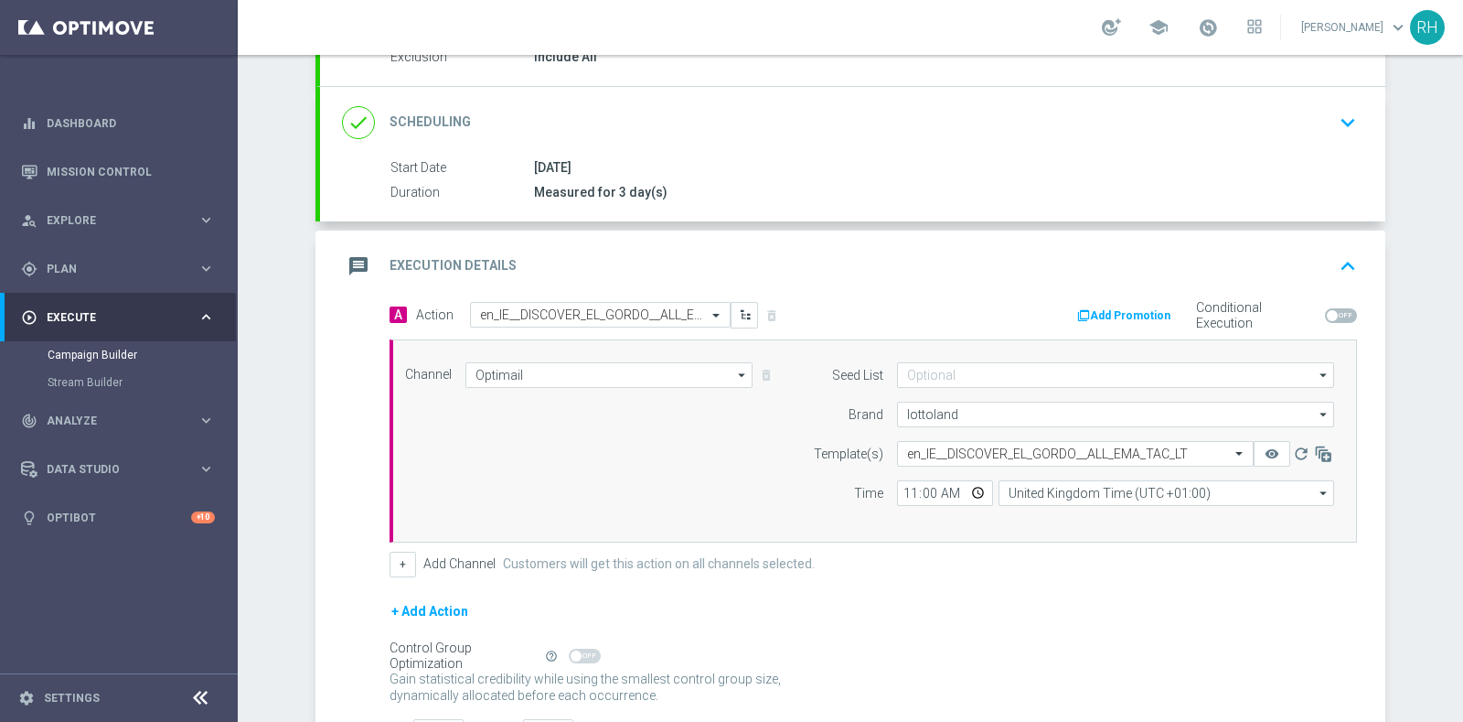
scroll to position [333, 0]
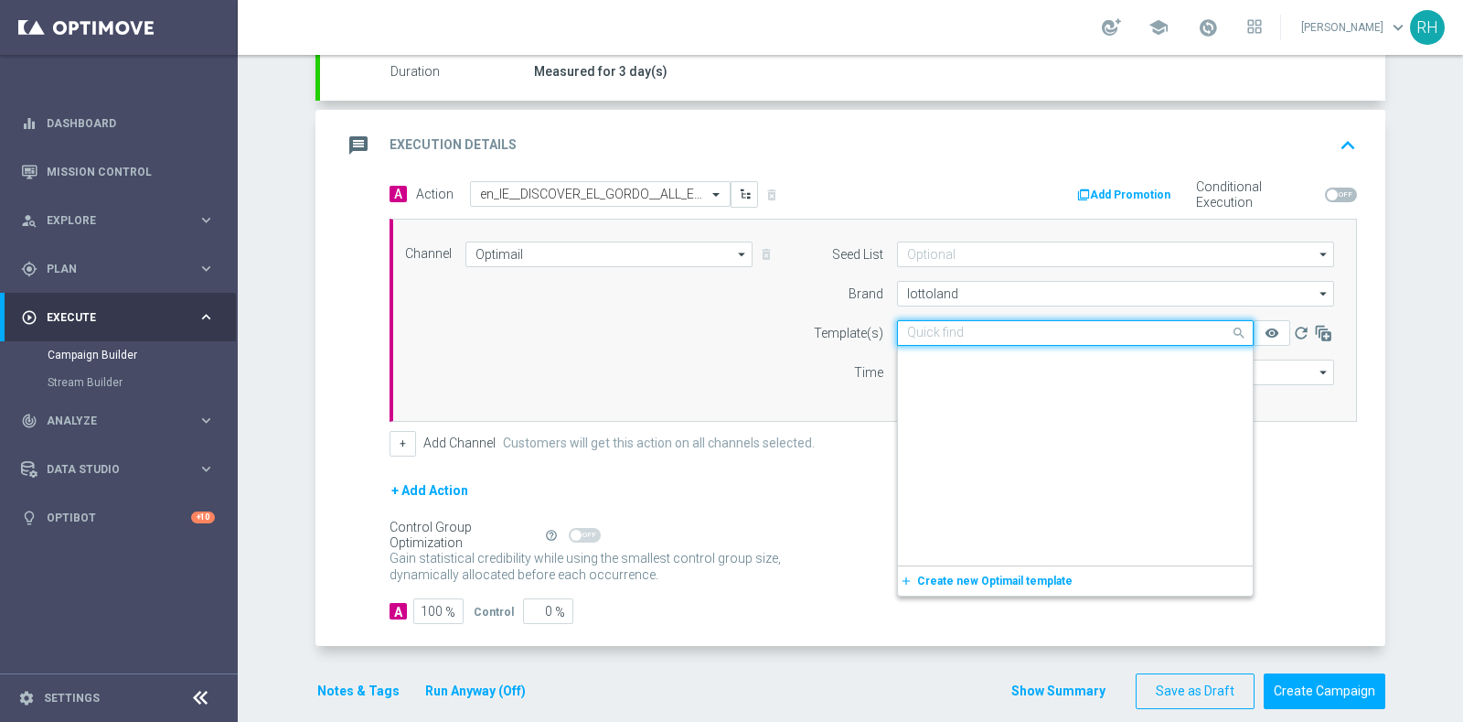
click at [937, 335] on input "text" at bounding box center [1057, 334] width 300 height 16
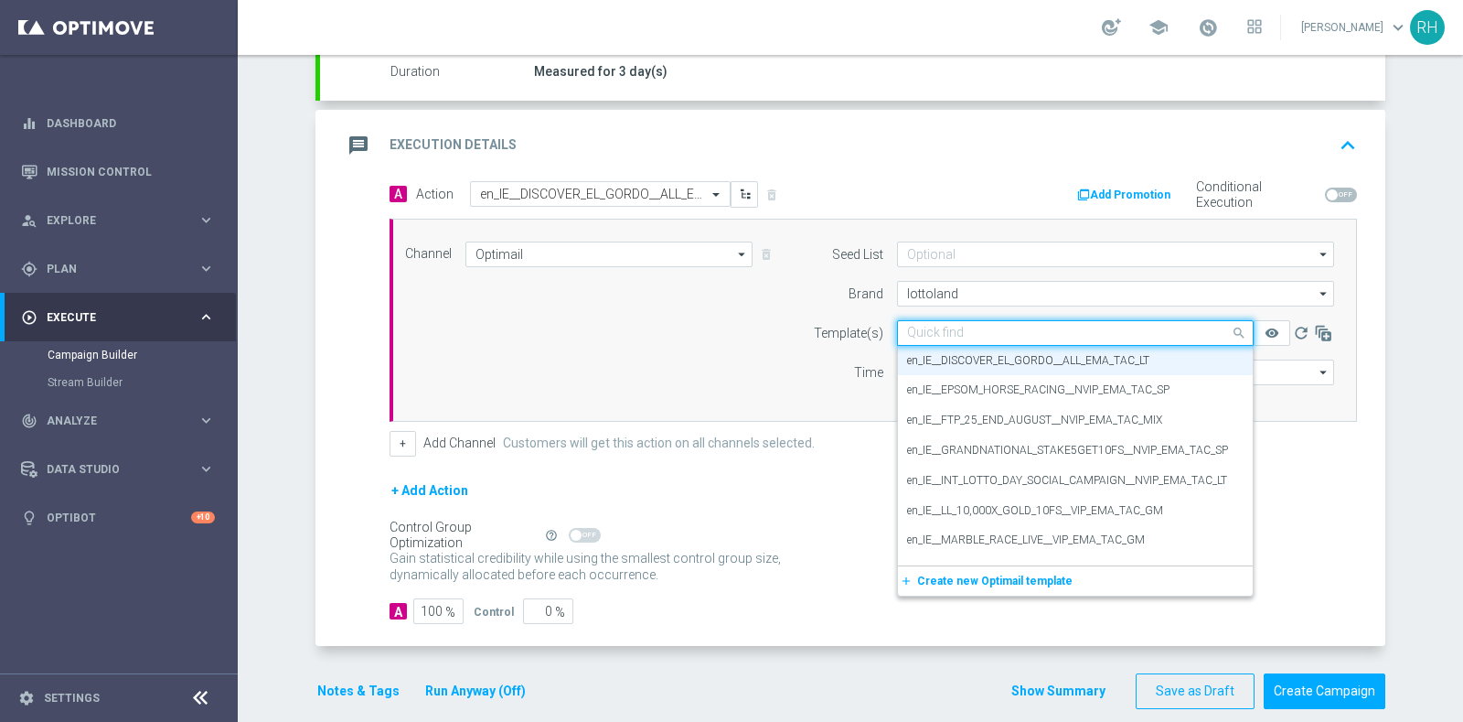
paste input "en_GI__DISCOVER_EL_GORDO__ALL_EMA_TAC_LT"
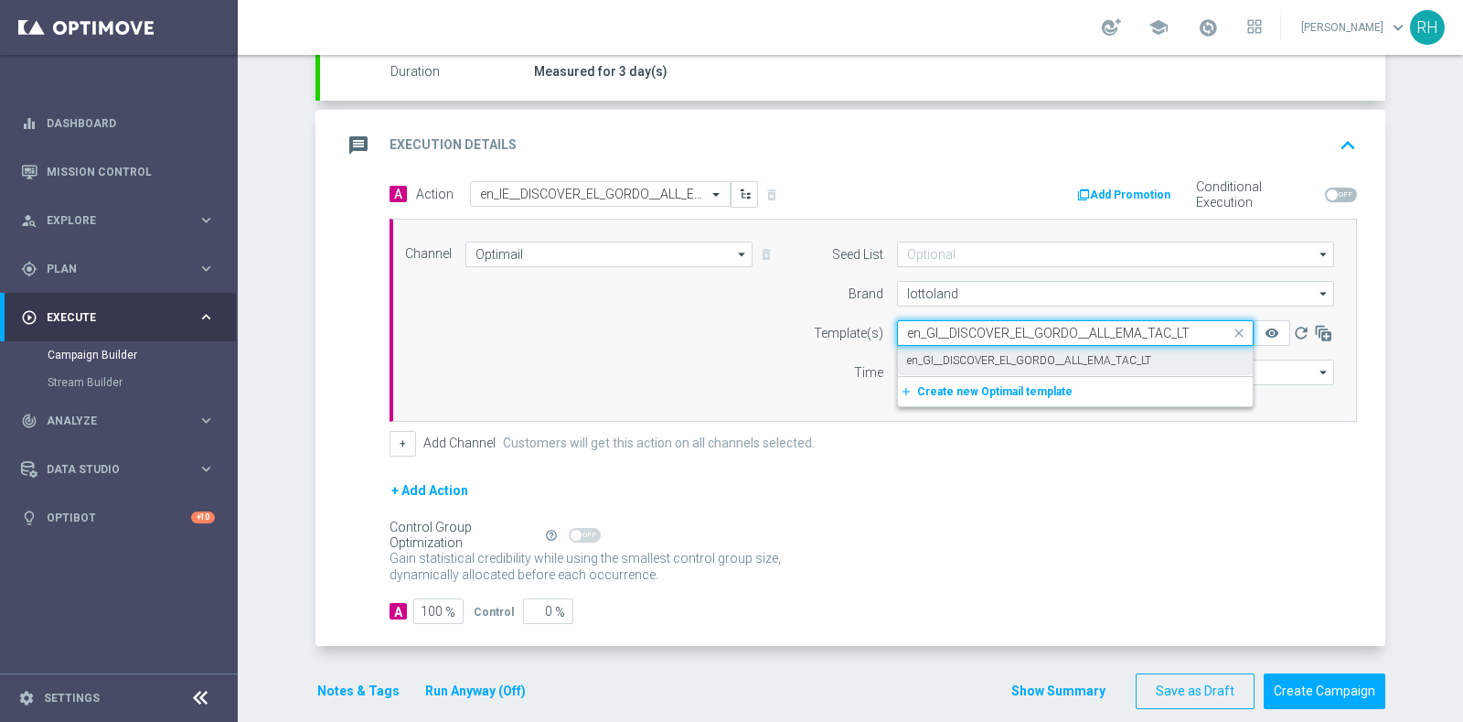
click at [937, 360] on label "en_GI__DISCOVER_EL_GORDO__ALL_EMA_TAC_LT" at bounding box center [1029, 361] width 244 height 16
type input "en_GI__DISCOVER_EL_GORDO__ALL_EMA_TAC_LT"
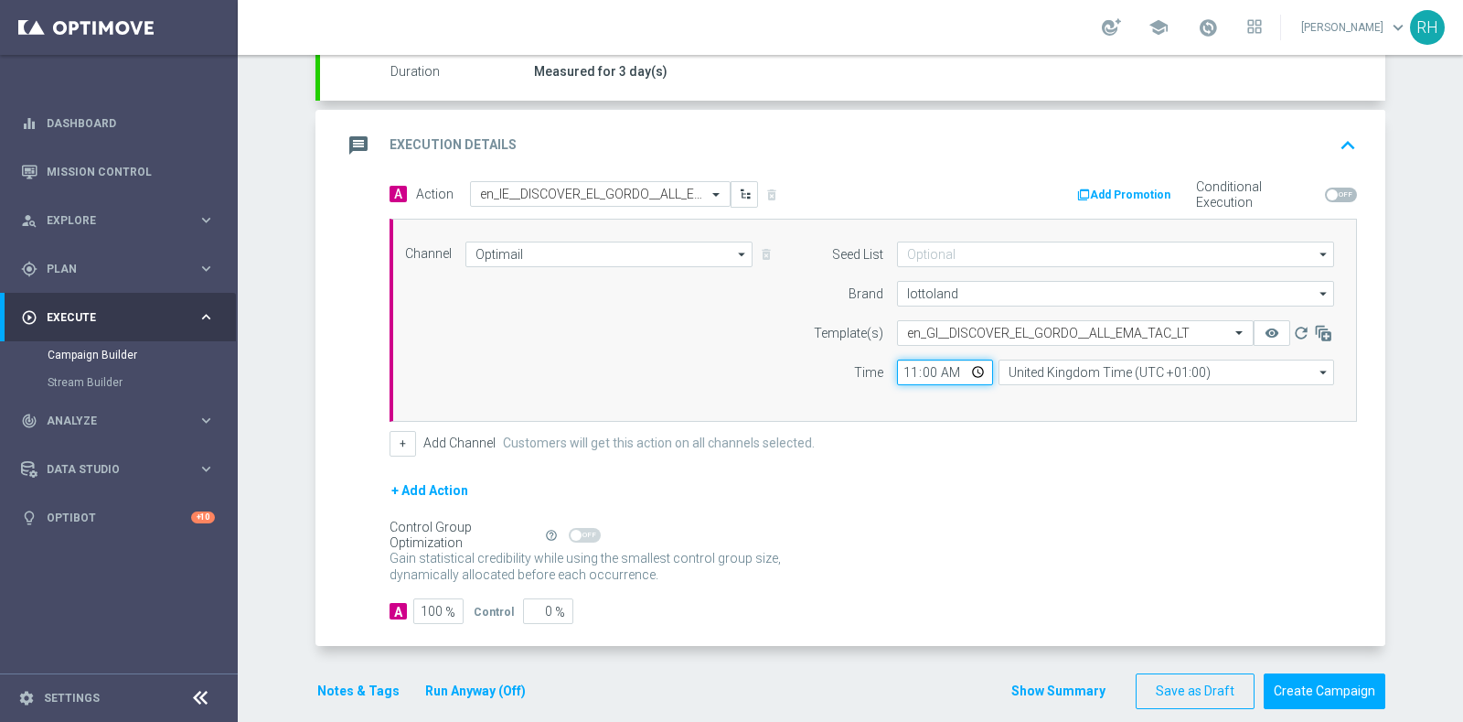
click at [903, 367] on input "11:00" at bounding box center [945, 372] width 96 height 26
type input "00:00"
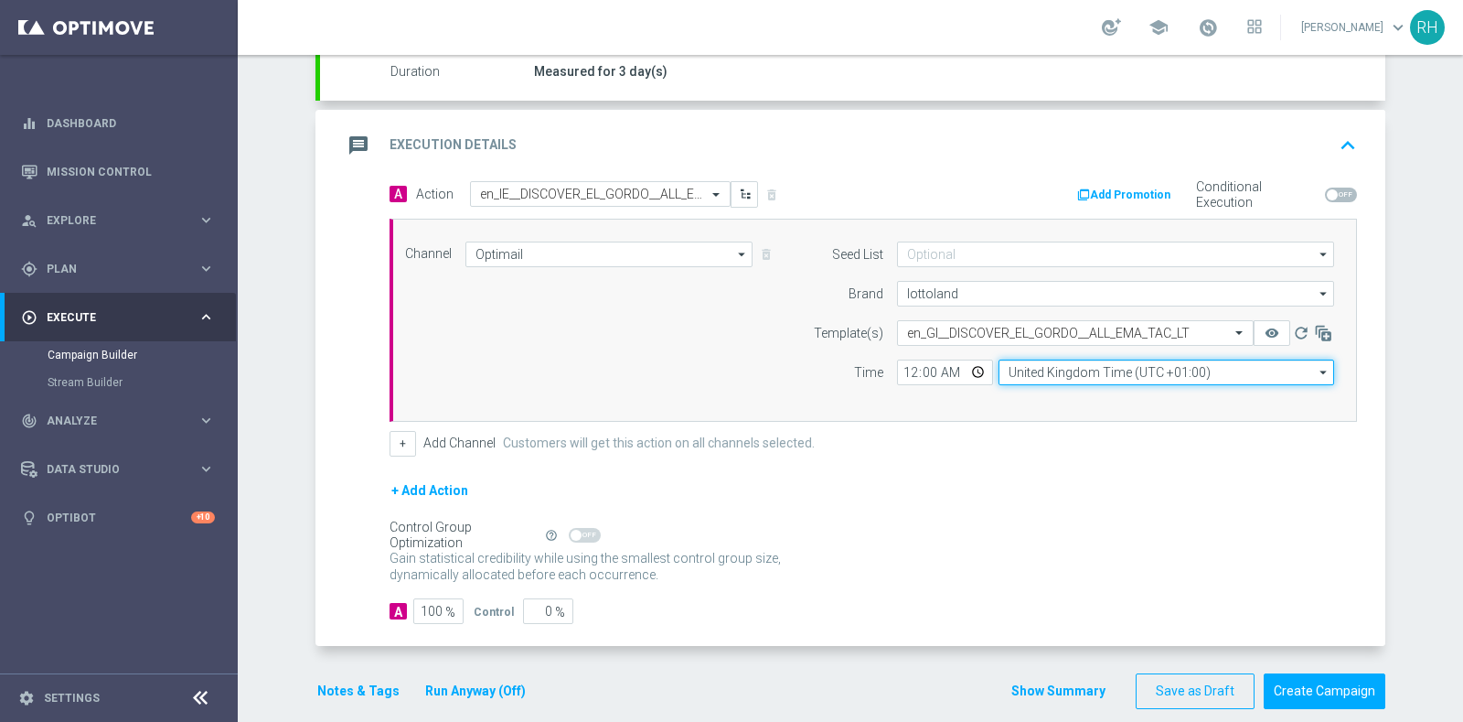
click at [1054, 373] on input "United Kingdom Time (UTC +01:00)" at bounding box center [1167, 372] width 336 height 26
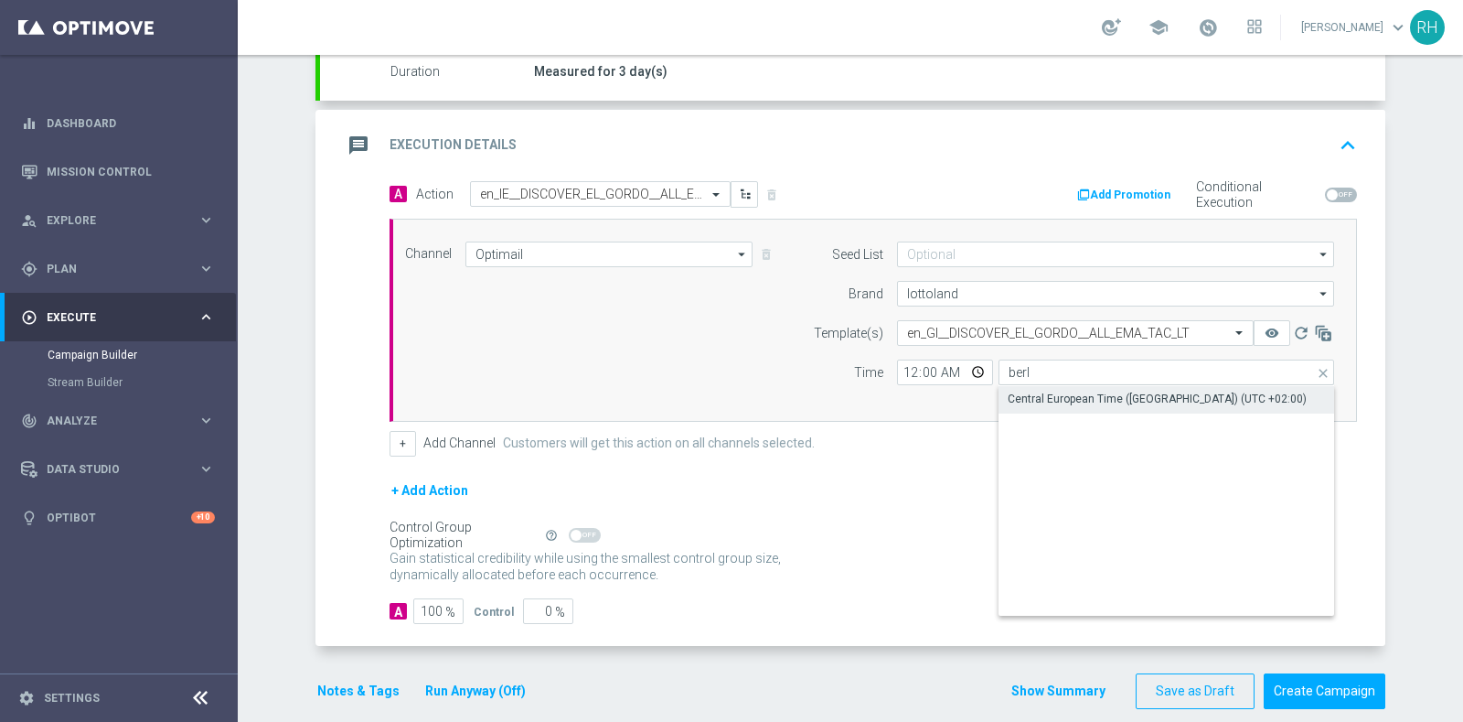
click at [1060, 386] on div "Central European Time (Berlin) (UTC +02:00)" at bounding box center [1167, 399] width 337 height 26
type input "Central European Time (Berlin) (UTC +02:00)"
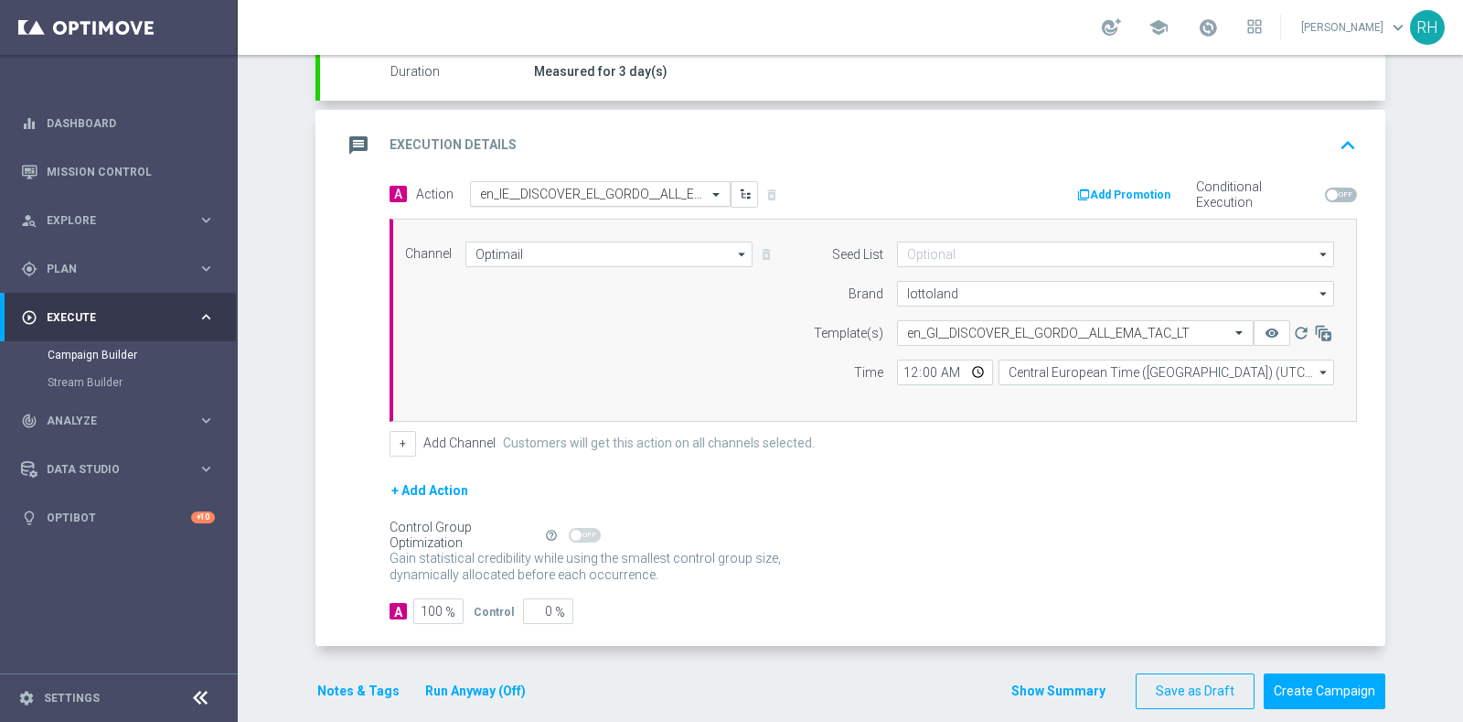
click at [659, 190] on input "text" at bounding box center [582, 195] width 204 height 16
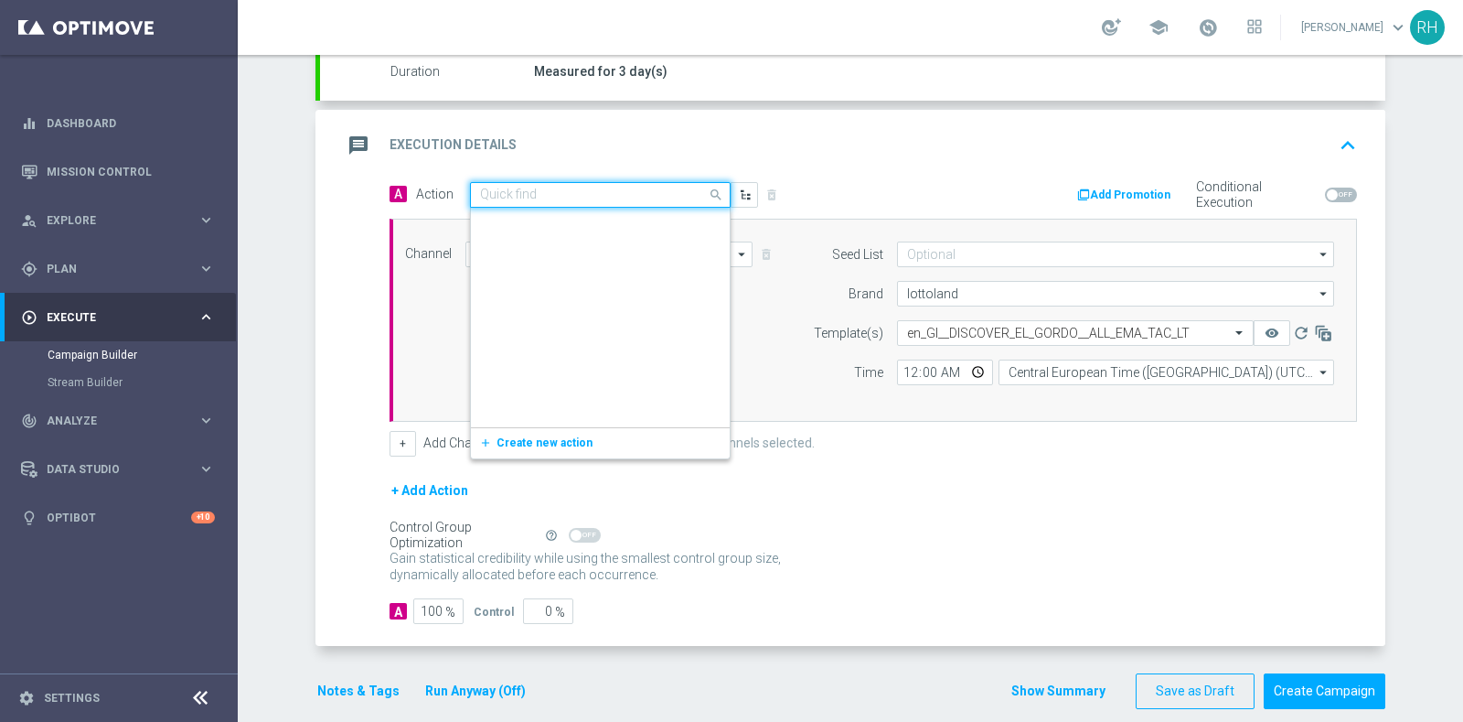
scroll to position [448814, 0]
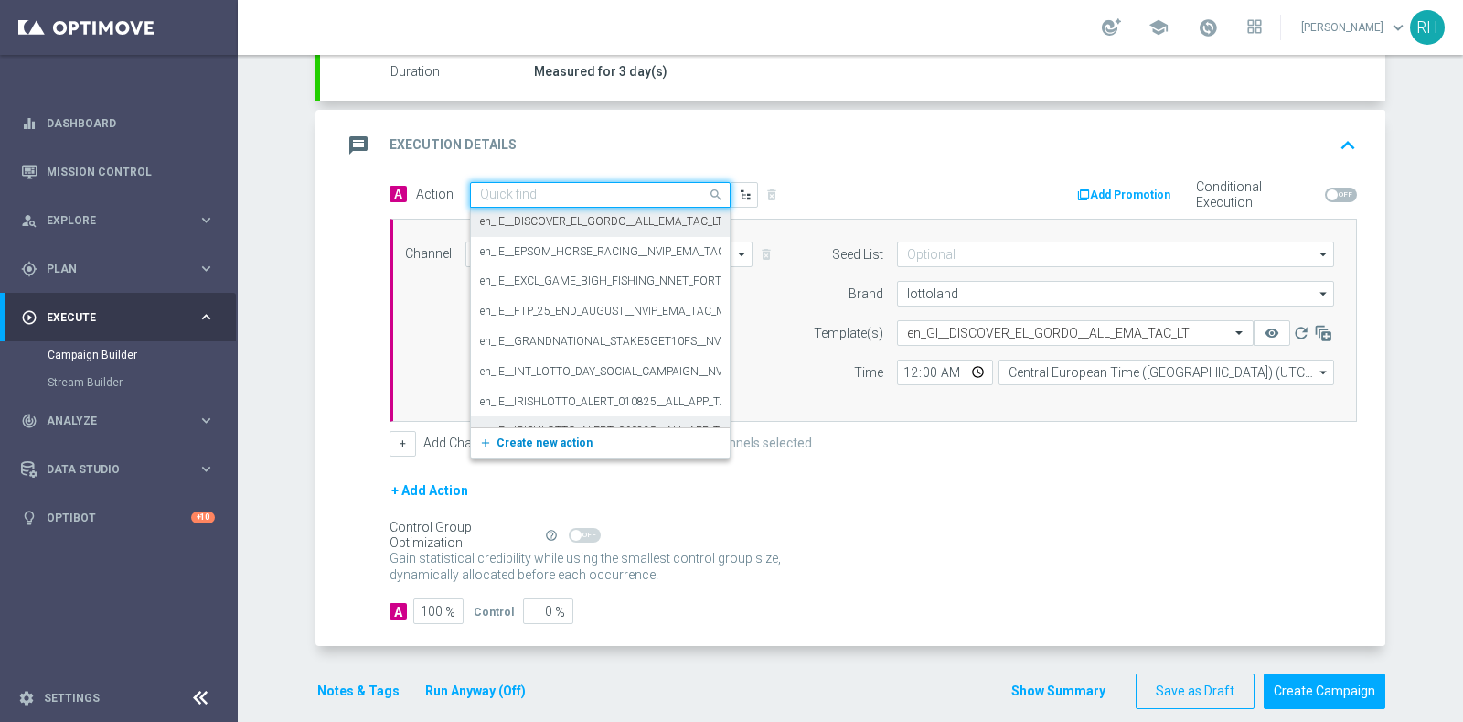
click at [507, 444] on span "Create new action" at bounding box center [545, 442] width 96 height 13
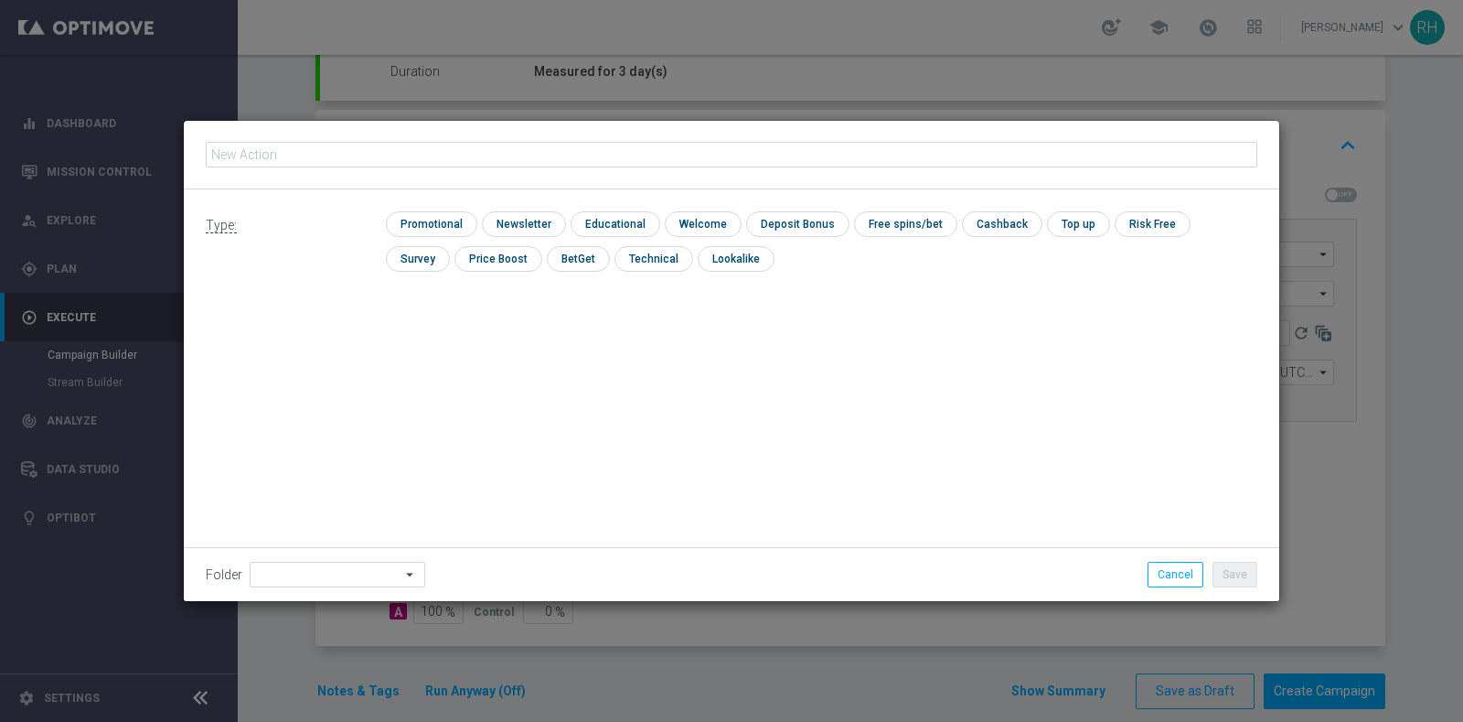
type input "en_GI__DISCOVER_EL_GORDO__ALL_EMA_TAC_LT"
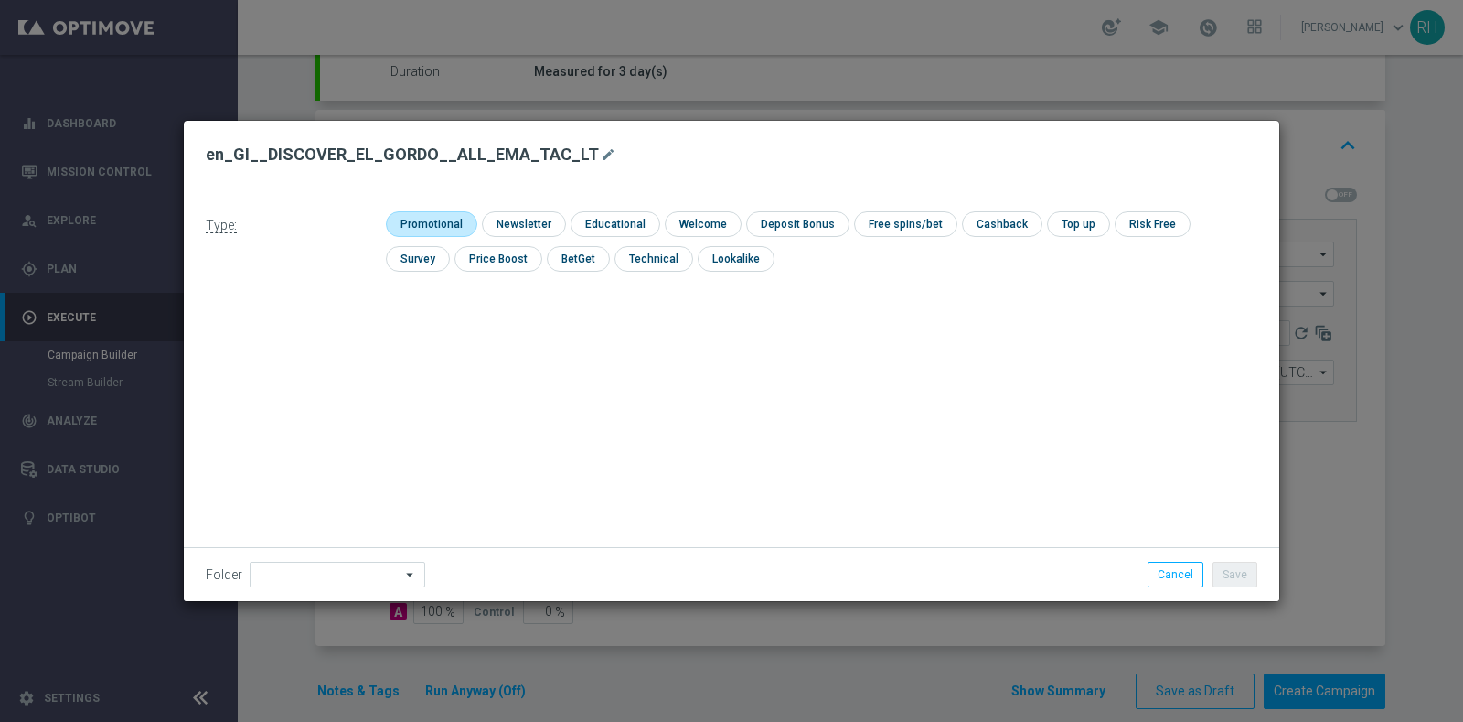
click at [454, 219] on input "checkbox" at bounding box center [429, 223] width 87 height 25
checkbox input "true"
click at [1244, 569] on button "Save" at bounding box center [1235, 575] width 45 height 26
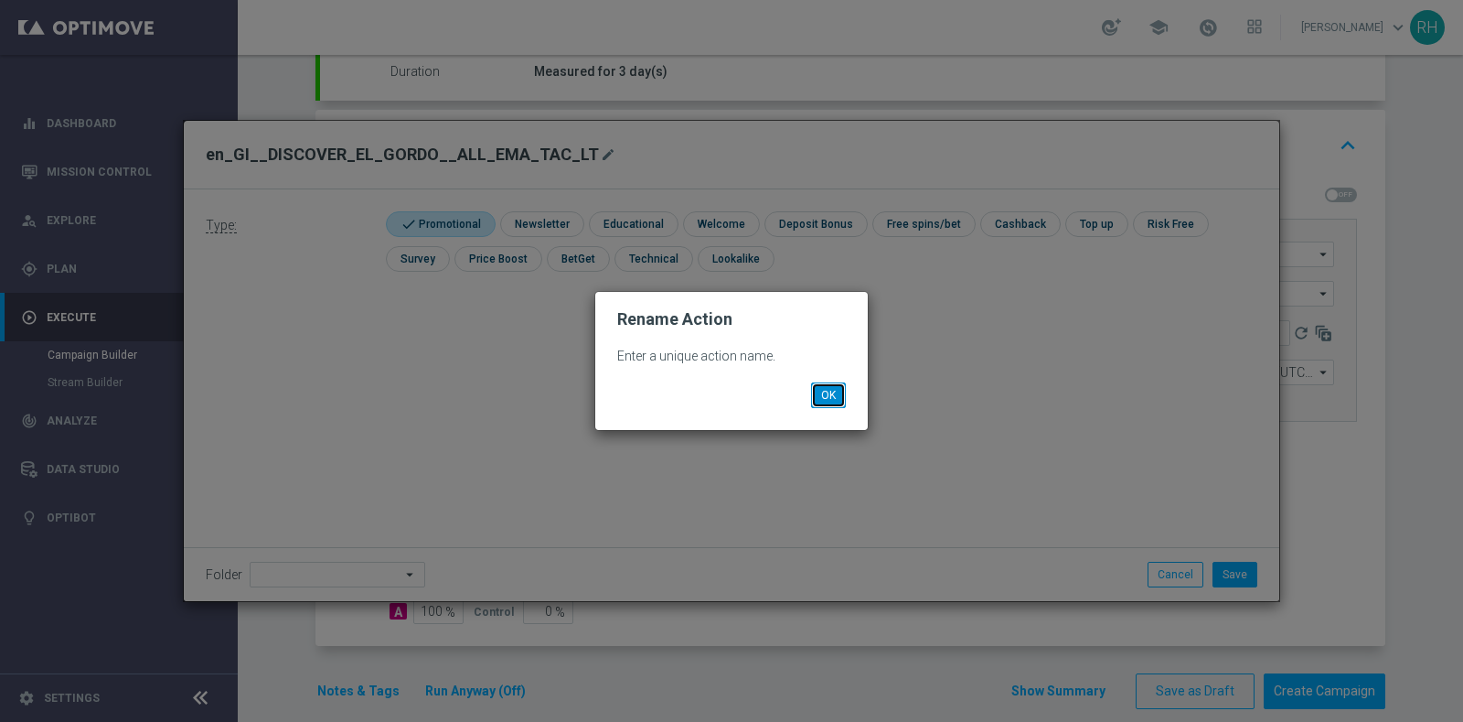
click at [844, 396] on button "OK" at bounding box center [828, 395] width 35 height 26
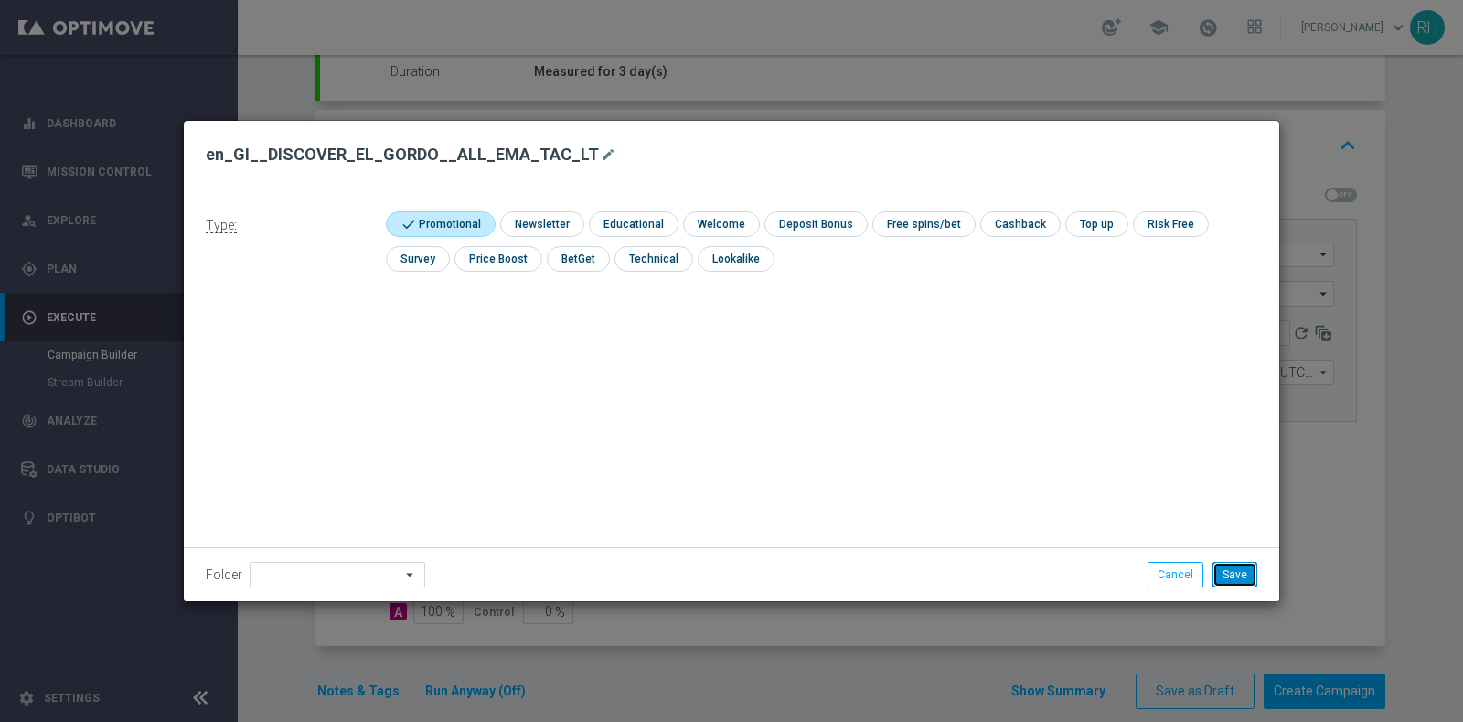
click at [1234, 575] on button "Save" at bounding box center [1235, 575] width 45 height 26
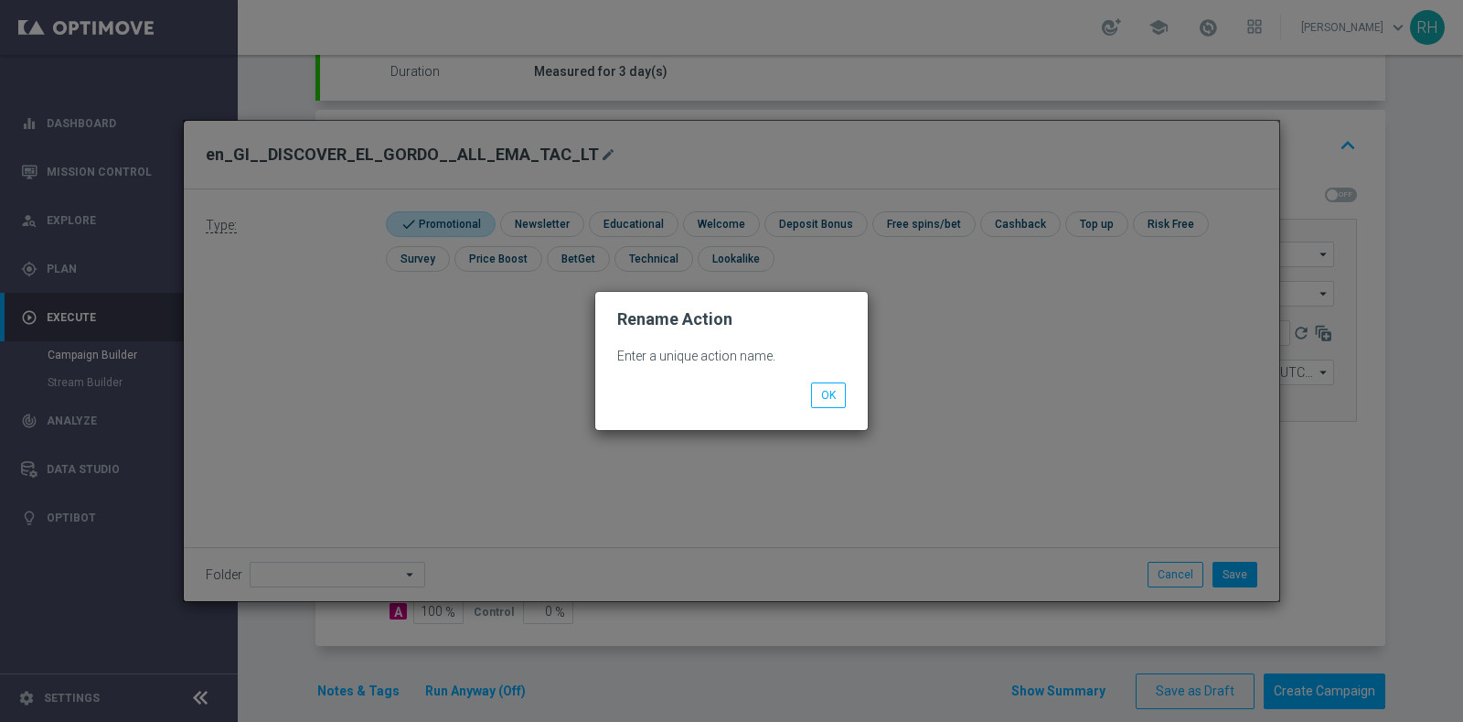
click at [836, 410] on div "Enter a unique action name. OK" at bounding box center [731, 379] width 273 height 101
click at [829, 392] on button "OK" at bounding box center [828, 395] width 35 height 26
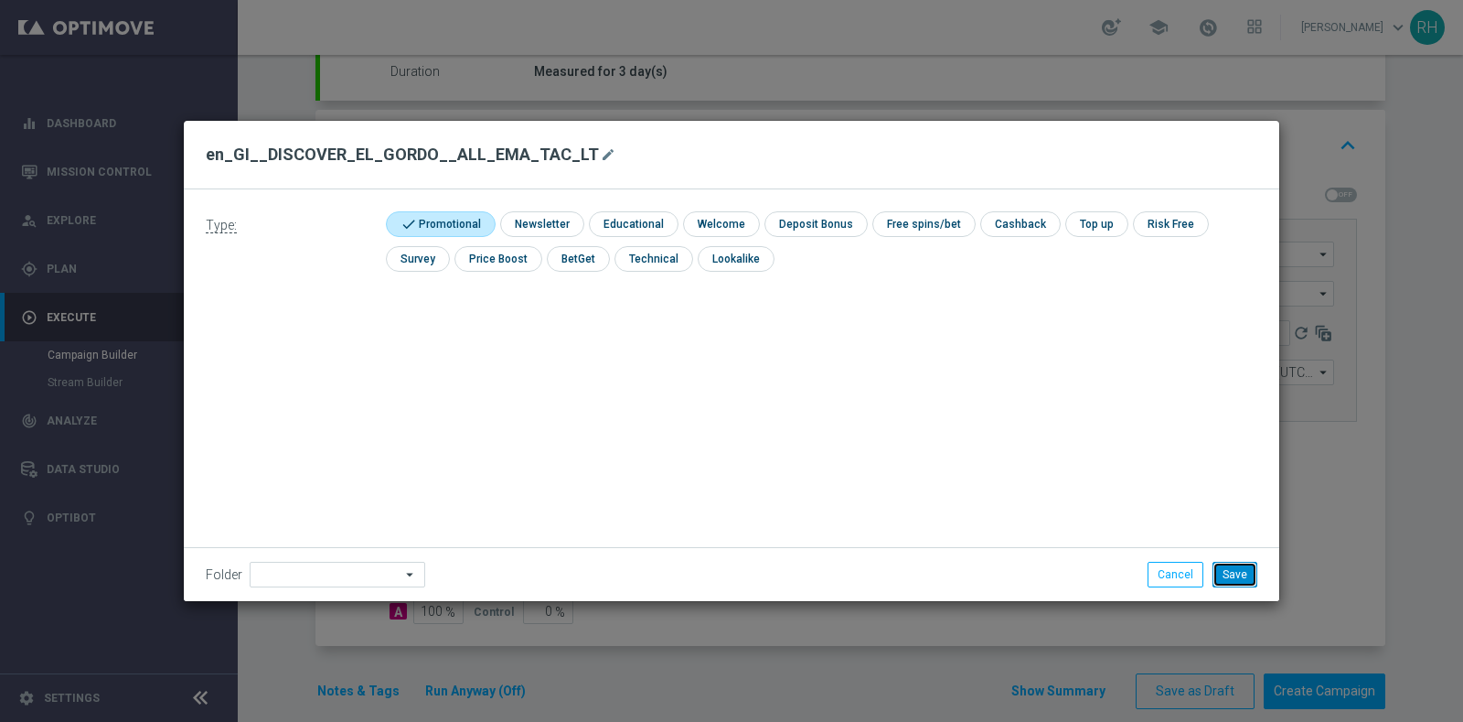
click at [1222, 565] on button "Save" at bounding box center [1235, 575] width 45 height 26
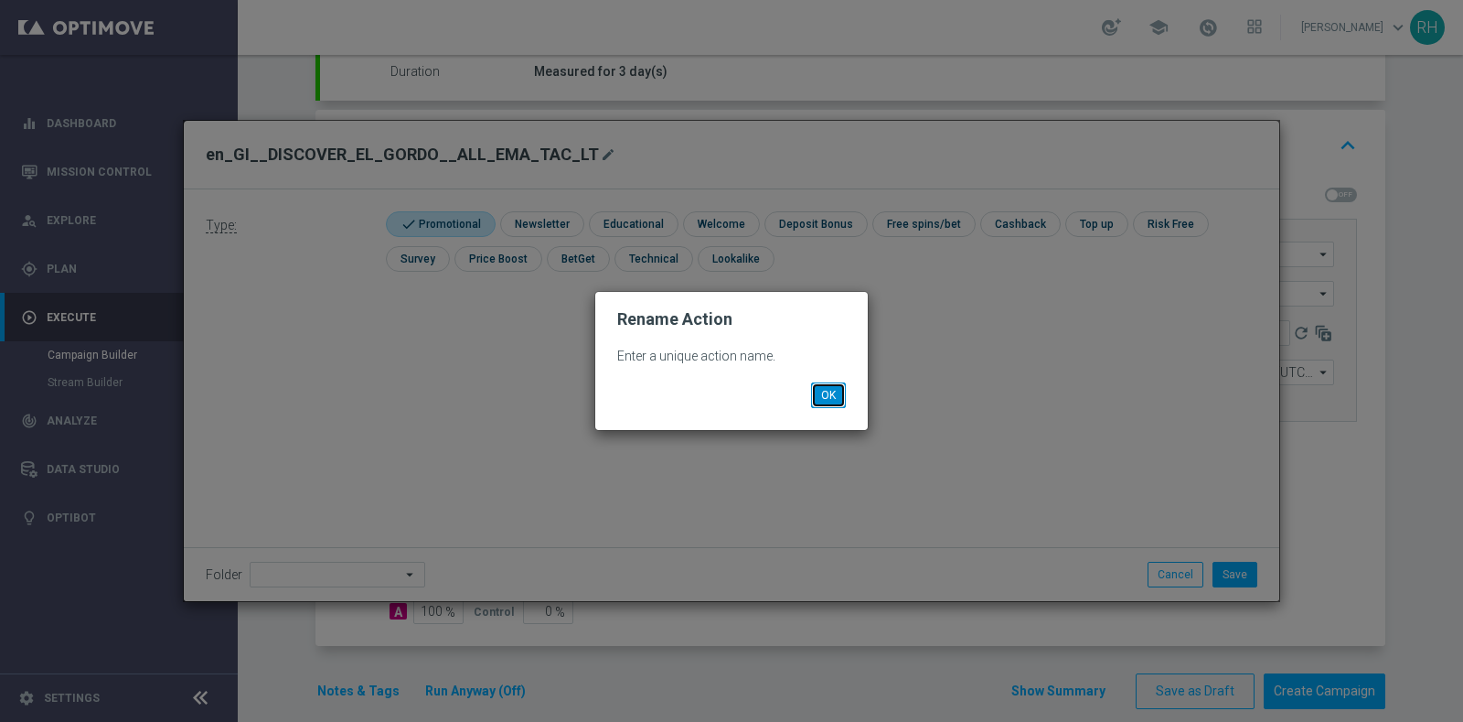
click at [825, 405] on button "OK" at bounding box center [828, 395] width 35 height 26
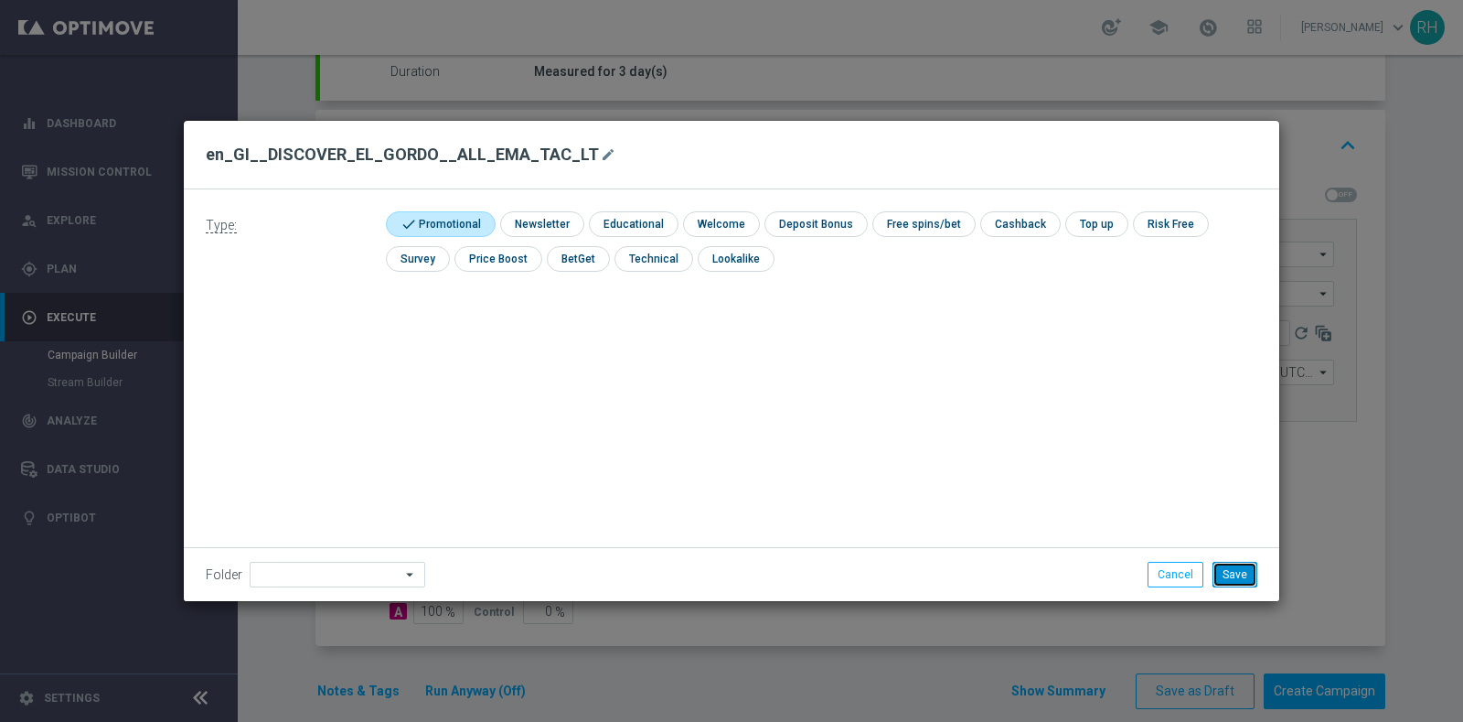
click at [1254, 582] on button "Save" at bounding box center [1235, 575] width 45 height 26
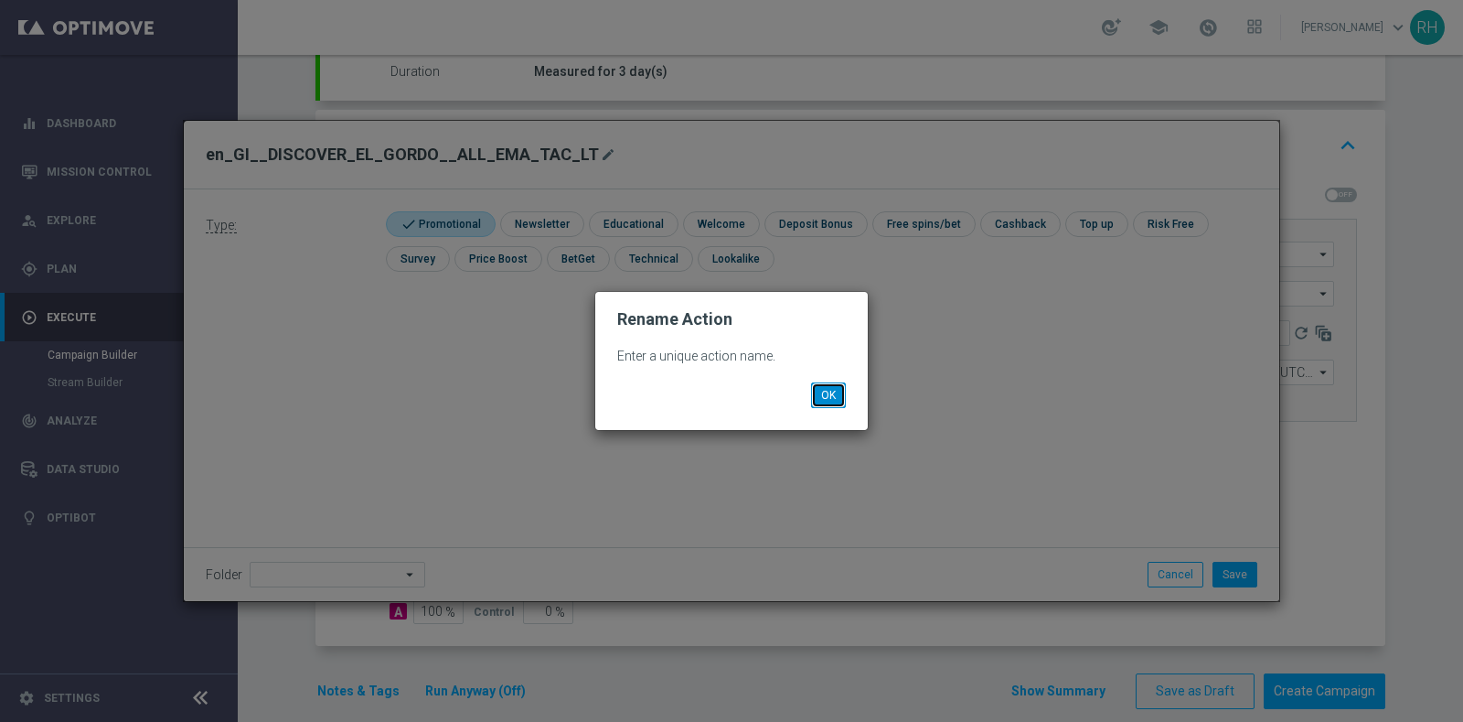
click at [827, 396] on button "OK" at bounding box center [828, 395] width 35 height 26
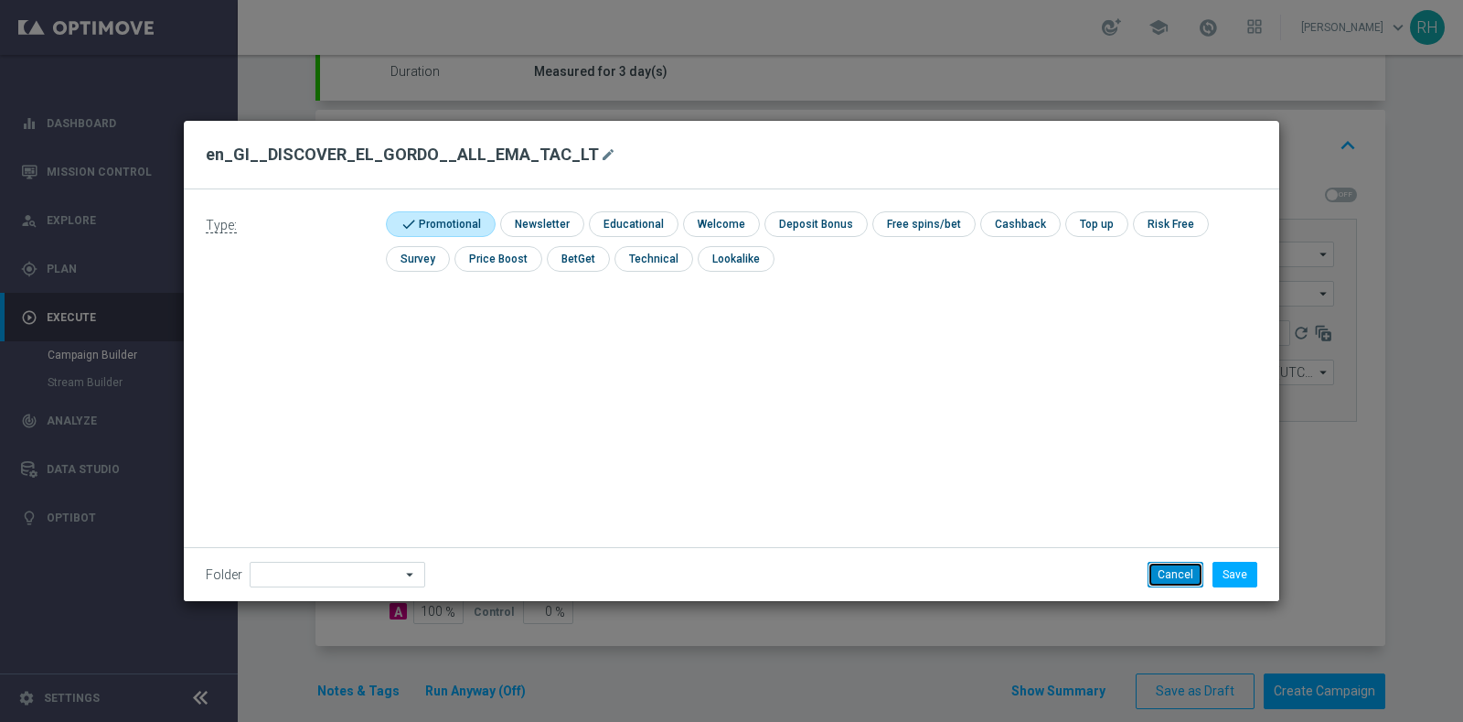
click at [1170, 575] on button "Cancel" at bounding box center [1176, 575] width 56 height 26
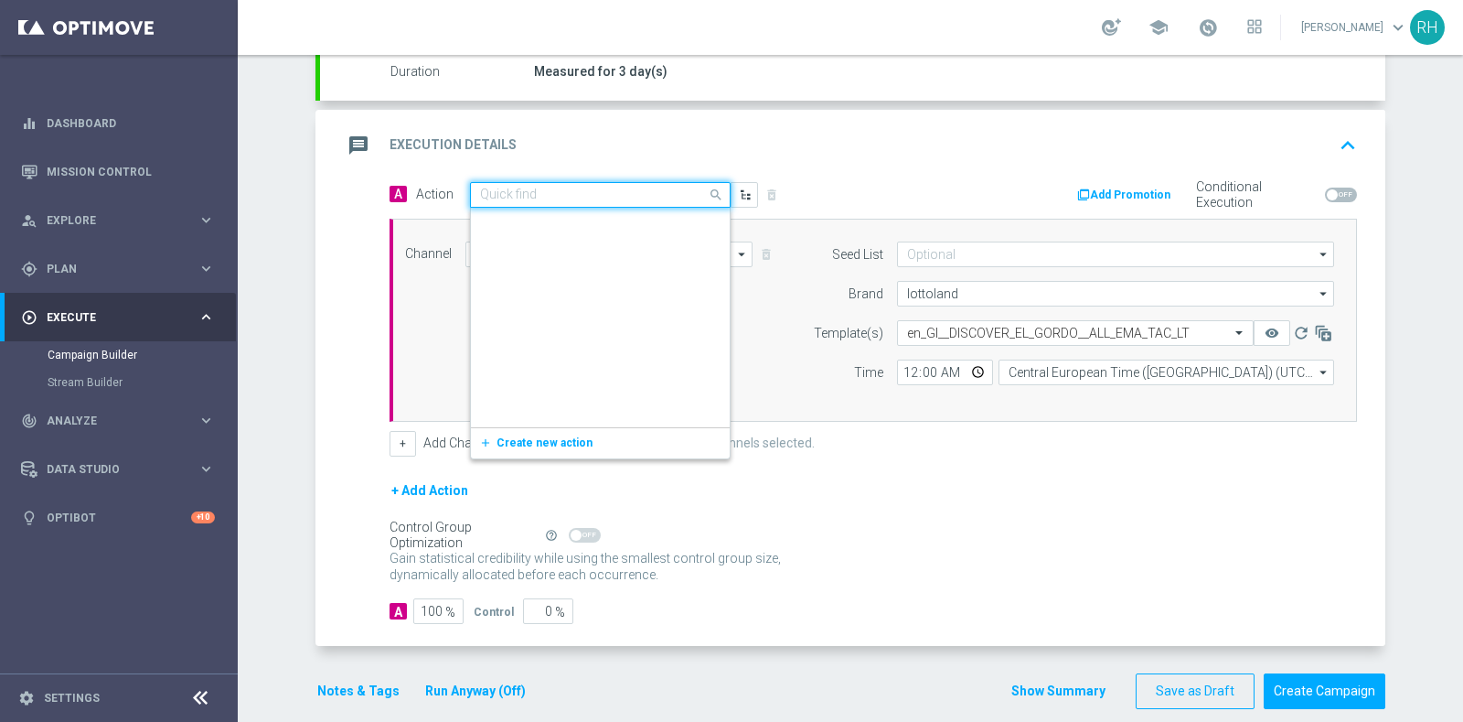
click at [584, 194] on input "text" at bounding box center [582, 196] width 204 height 16
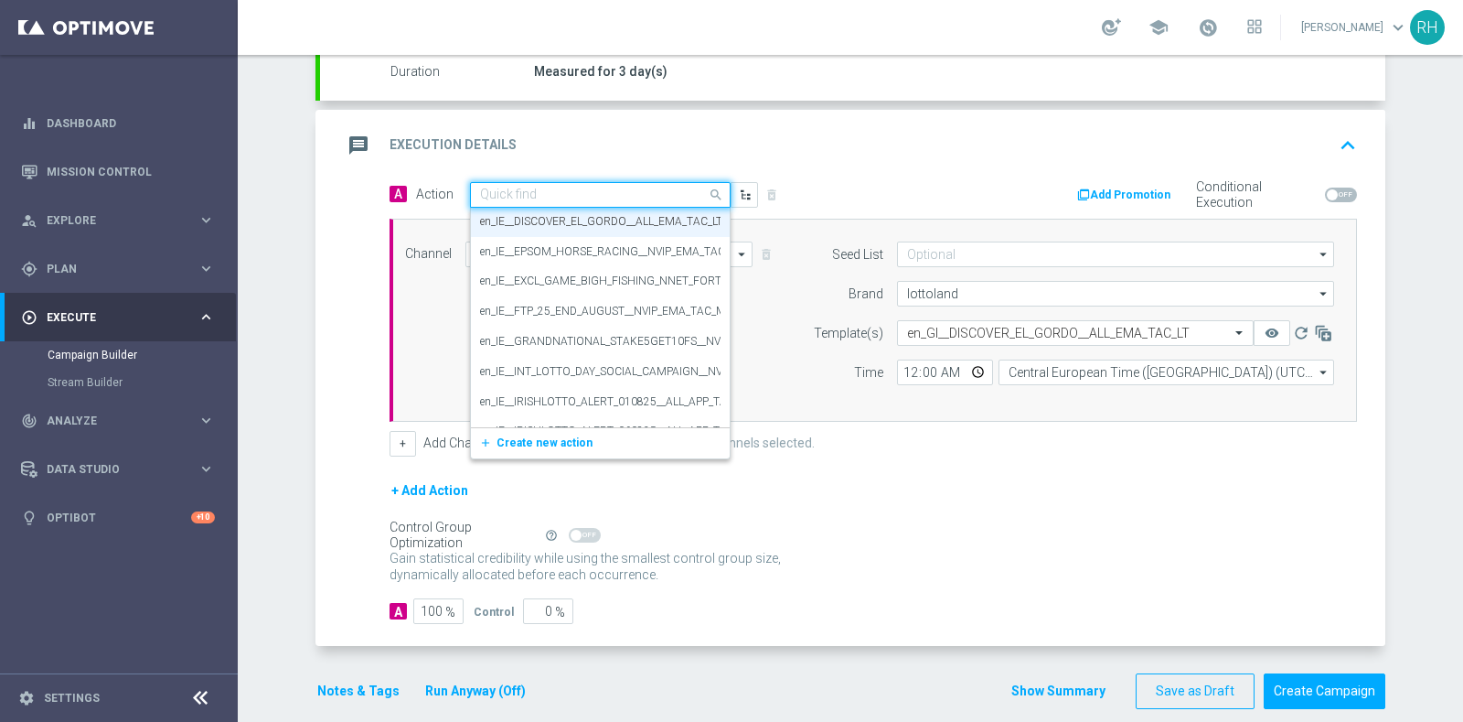
paste input "en_GI__DISCOVER_EL_GORDO__ALL_EMA_TAC_LT"
type input "en_GI__DISCOVER_EL_GORDO__ALL_EMA_TAC_LT"
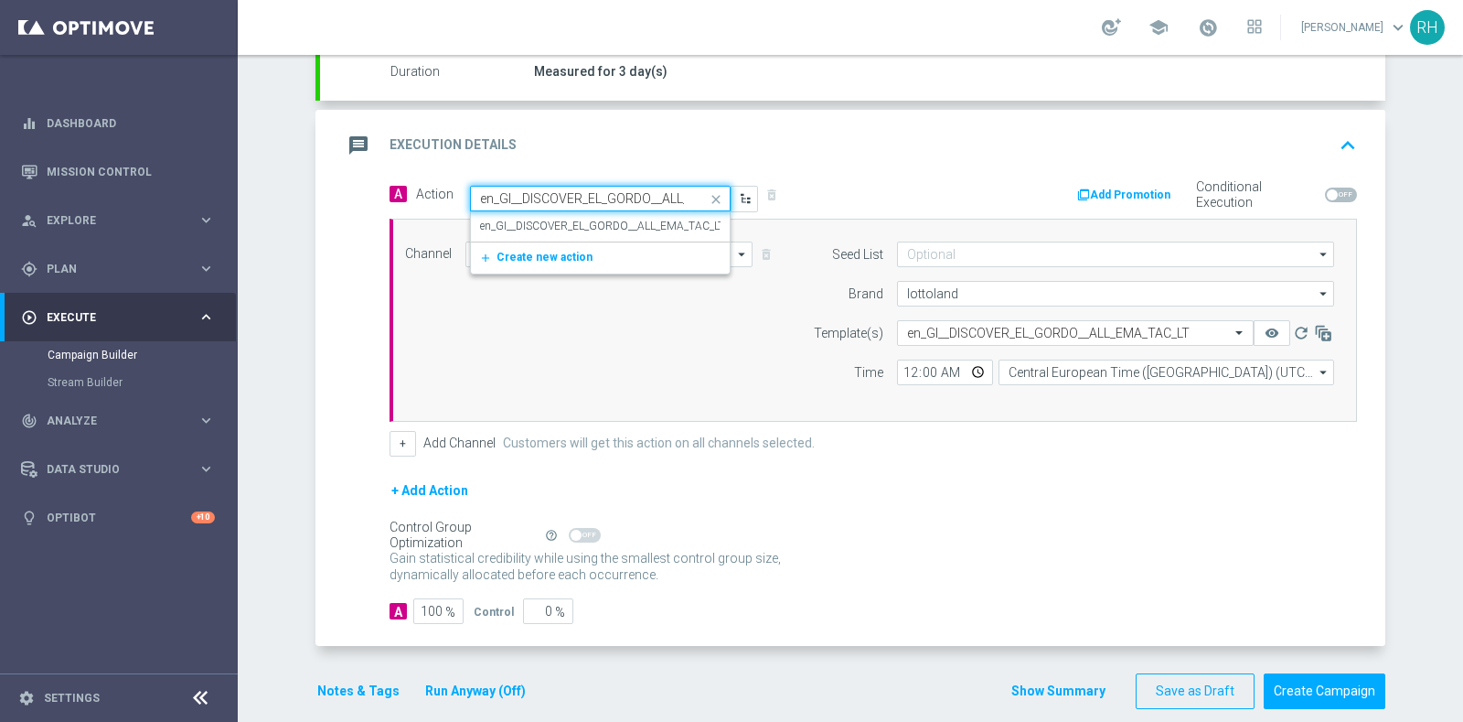
scroll to position [0, 76]
click at [582, 222] on label "en_GI__DISCOVER_EL_GORDO__ALL_EMA_TAC_LT" at bounding box center [602, 227] width 244 height 16
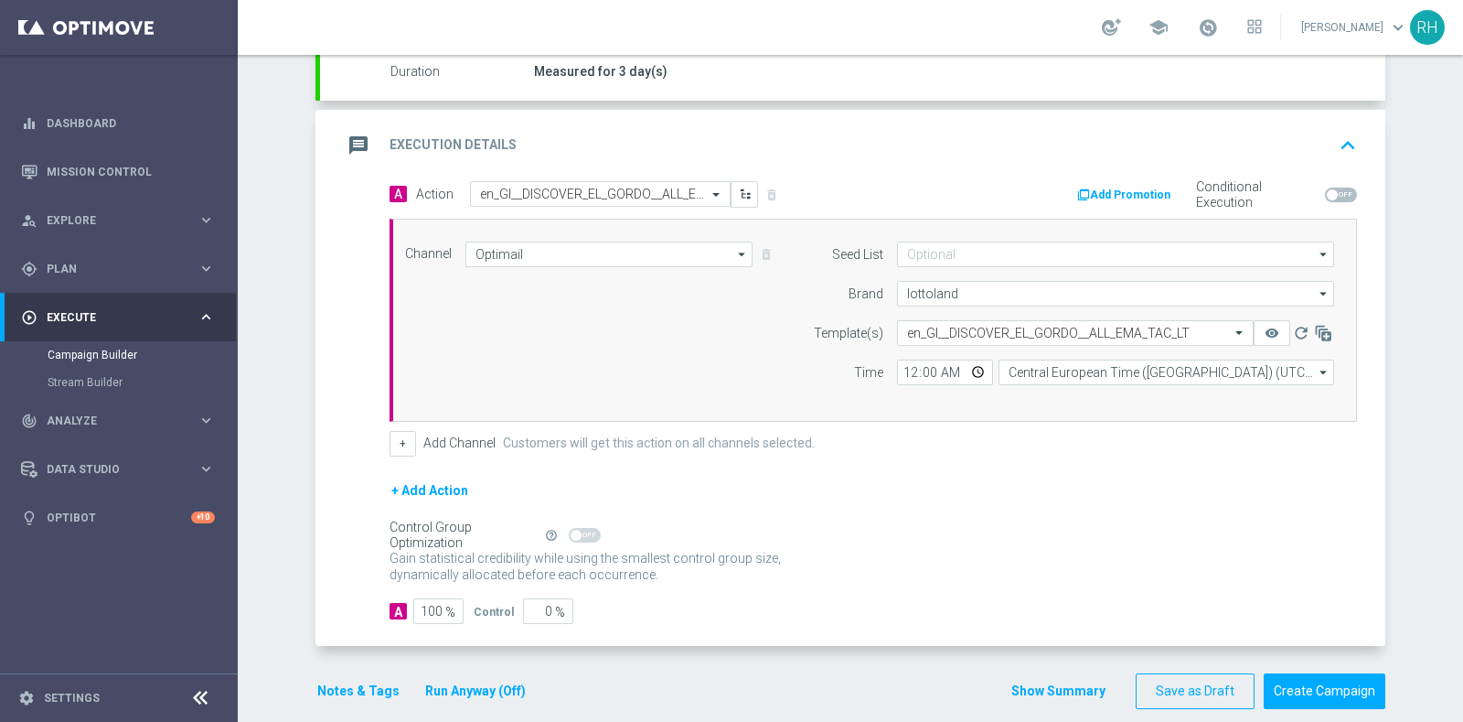
scroll to position [0, 0]
click at [786, 479] on div "+ Add Action" at bounding box center [874, 502] width 968 height 46
click at [366, 682] on button "Notes & Tags" at bounding box center [359, 691] width 86 height 23
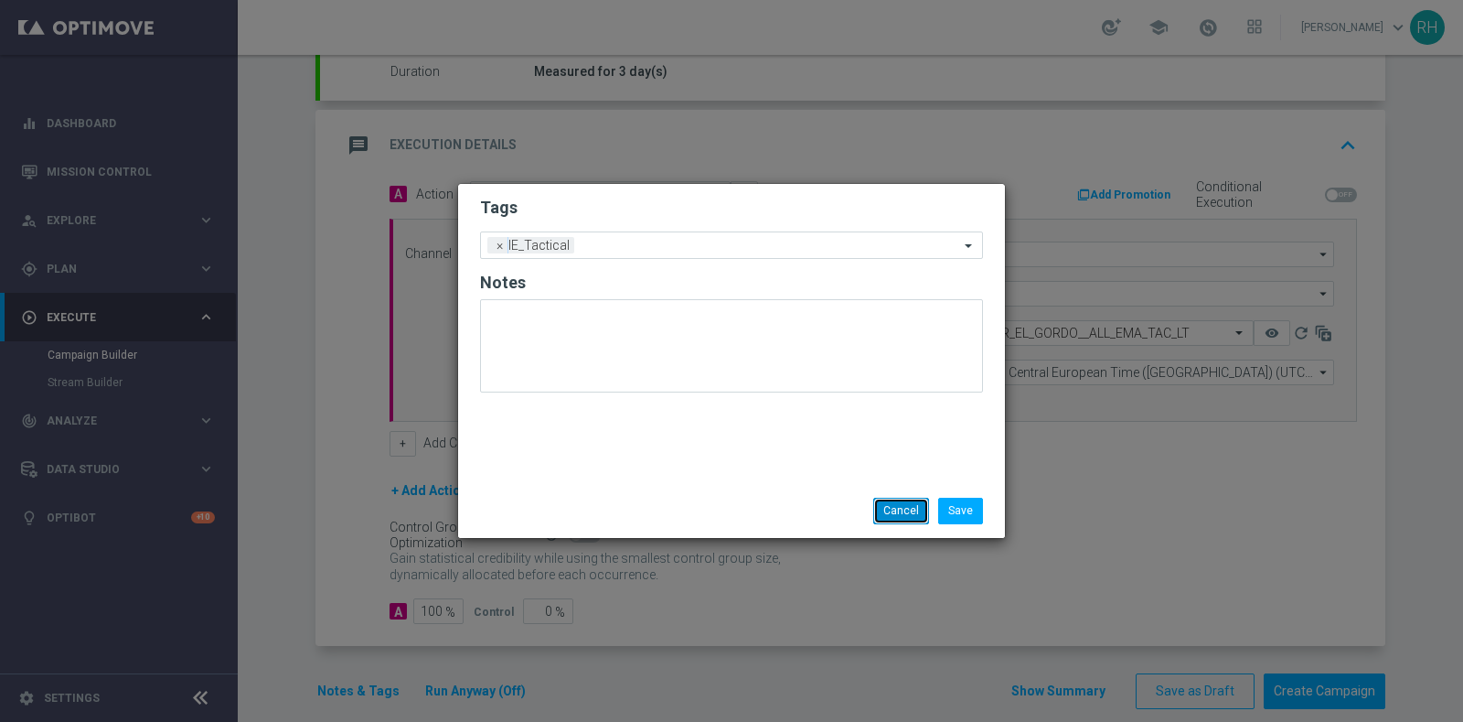
click at [890, 509] on button "Cancel" at bounding box center [902, 511] width 56 height 26
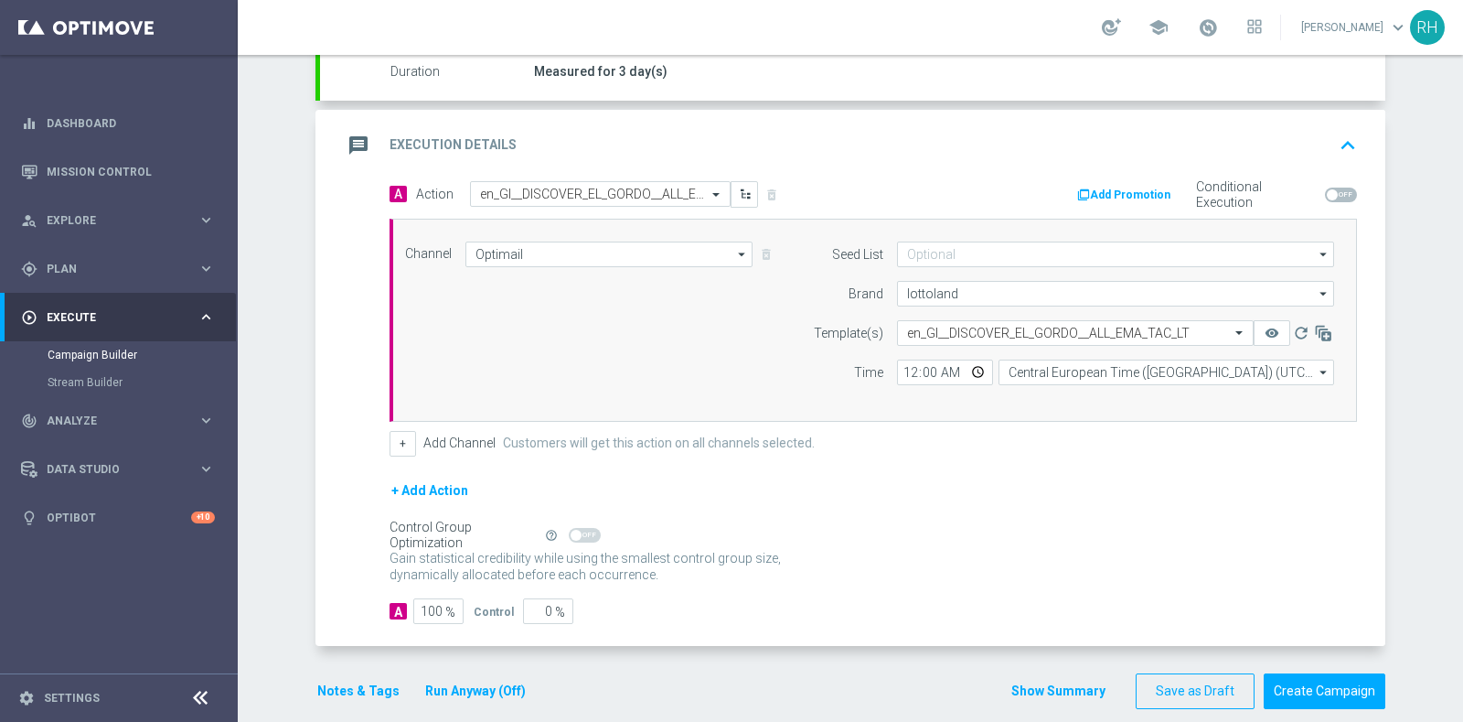
click at [1003, 545] on div "Gain statistical credibility while using the smallest control group size, dynam…" at bounding box center [874, 567] width 968 height 44
click at [948, 360] on input "00:00" at bounding box center [945, 372] width 96 height 26
type input "12:00"
click at [1014, 456] on form "A Action Select action en_GI__DISCOVER_EL_GORDO__ALL_EMA_TAC_LT delete_forever …" at bounding box center [874, 403] width 968 height 444
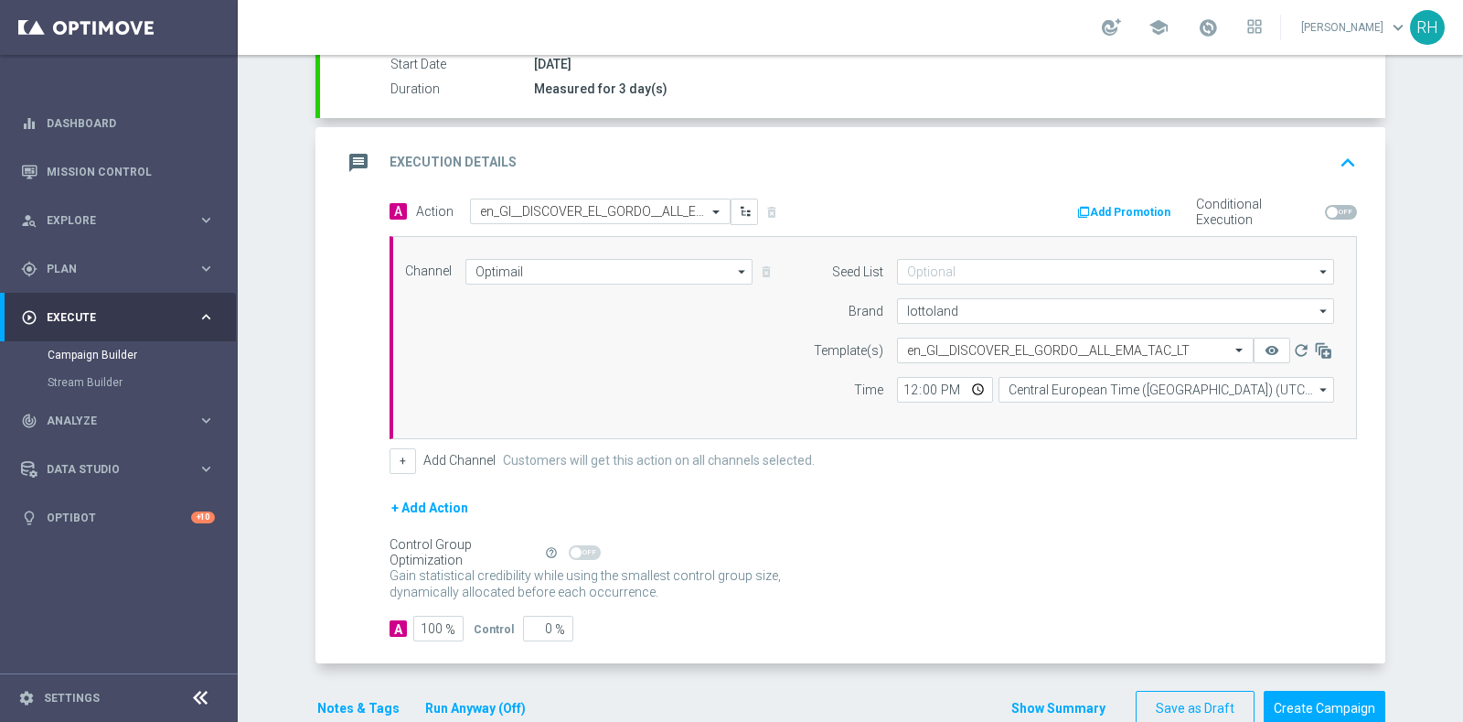
scroll to position [341, 0]
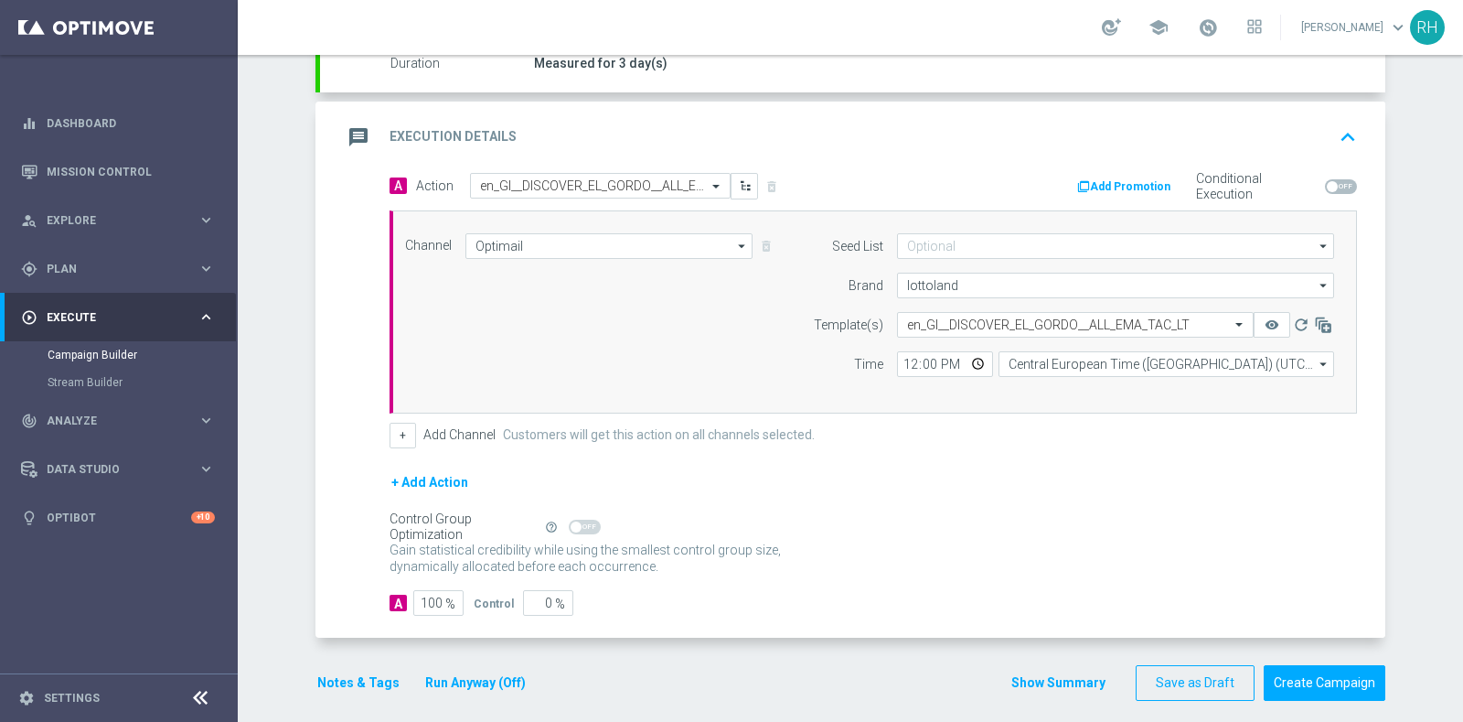
click at [376, 673] on button "Notes & Tags" at bounding box center [359, 682] width 86 height 23
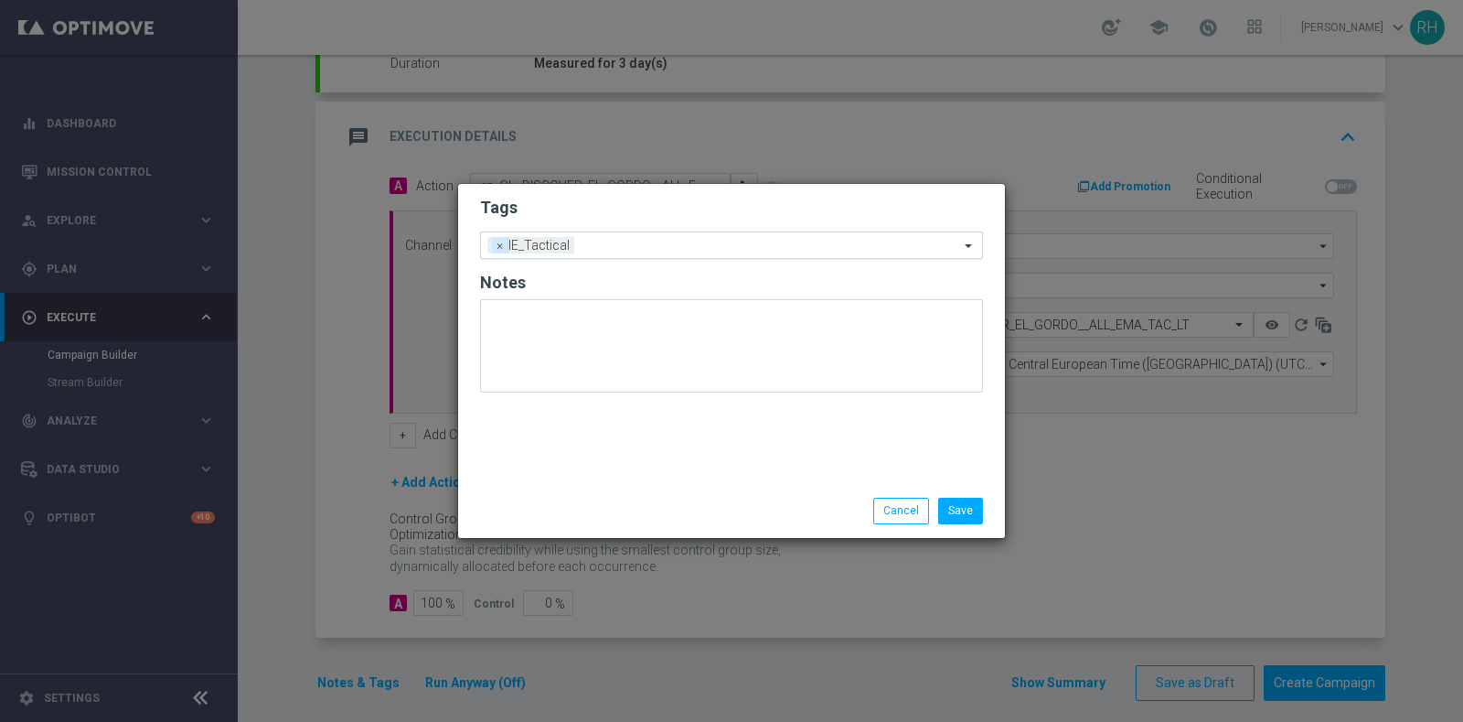
click at [501, 245] on span "×" at bounding box center [500, 245] width 16 height 16
click at [501, 245] on input "text" at bounding box center [724, 246] width 469 height 16
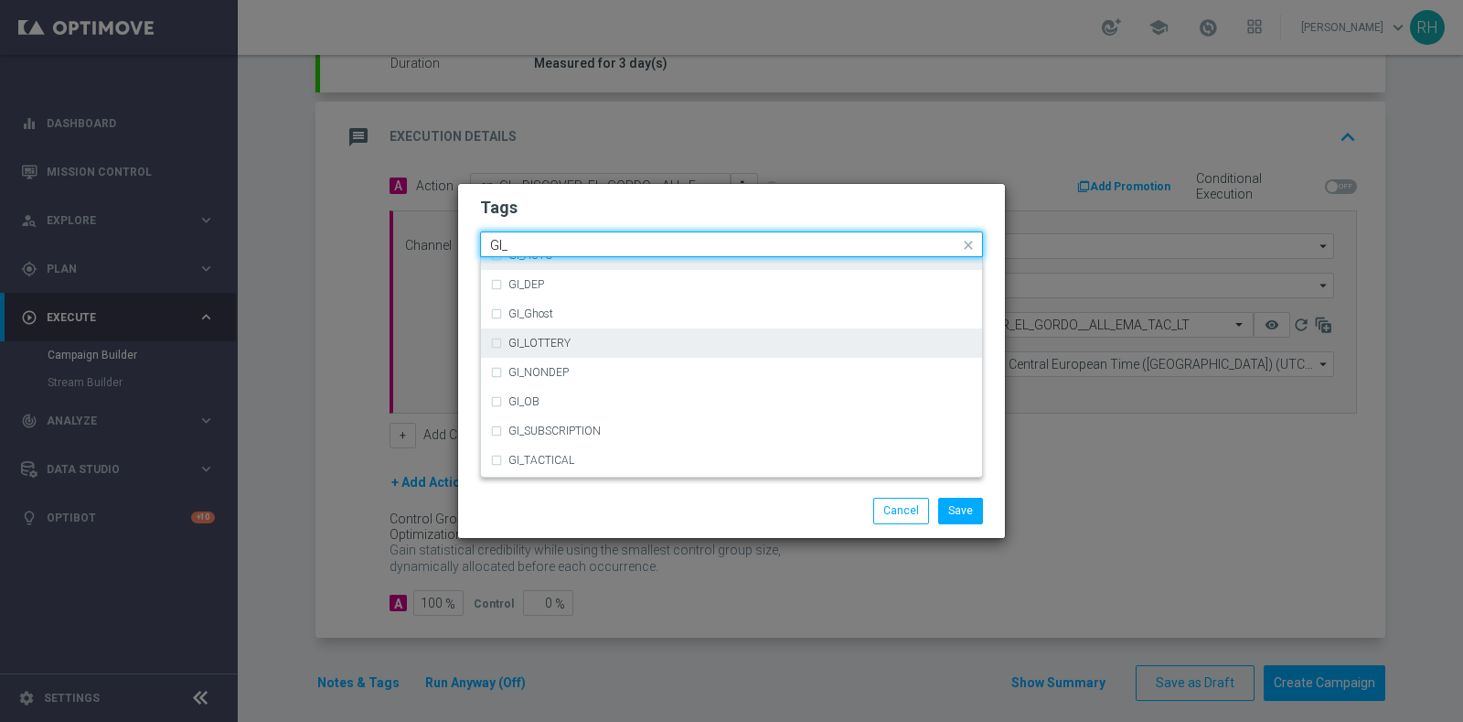
scroll to position [80, 0]
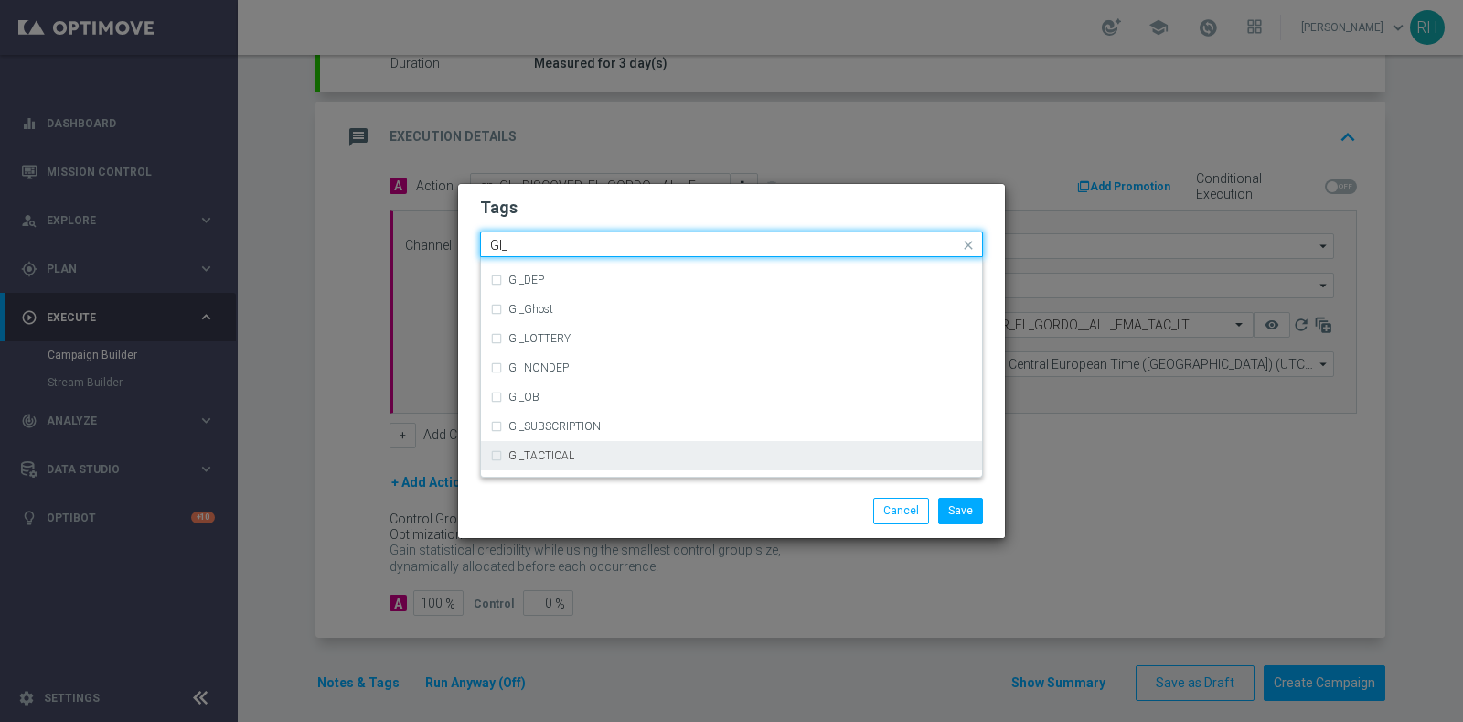
click at [543, 447] on div "GI_TACTICAL" at bounding box center [731, 455] width 483 height 29
type input "GI_"
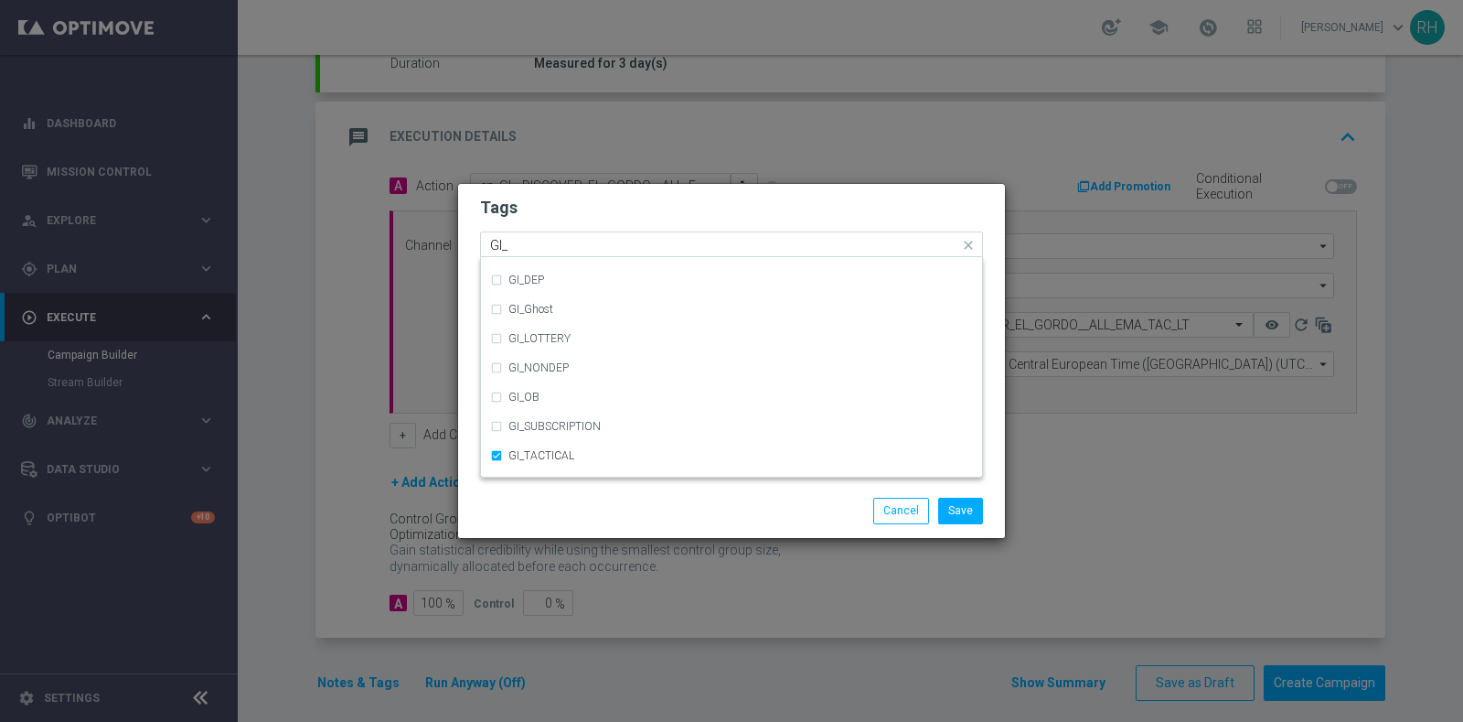
click at [628, 501] on div "Save Cancel" at bounding box center [731, 511] width 531 height 26
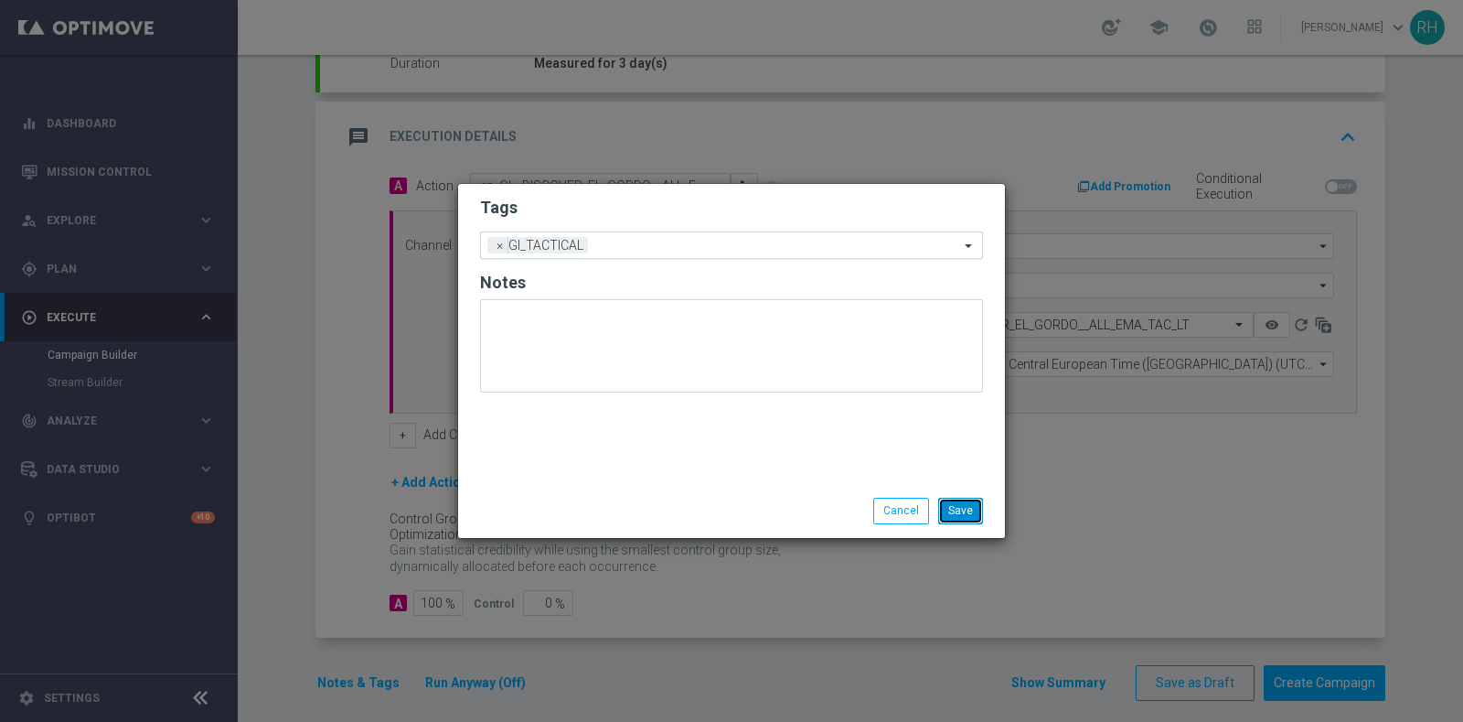
click at [961, 502] on button "Save" at bounding box center [960, 511] width 45 height 26
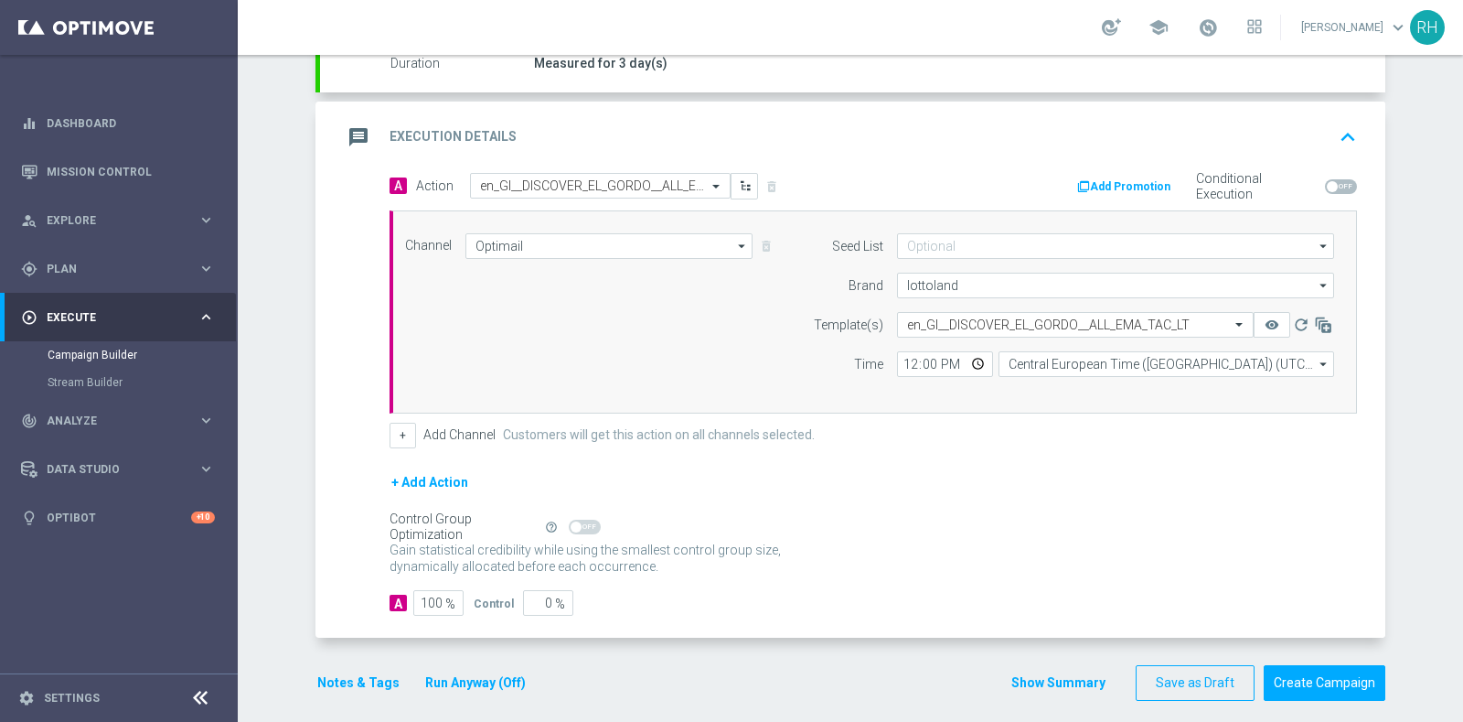
click at [1047, 675] on button "Show Summary" at bounding box center [1059, 682] width 96 height 21
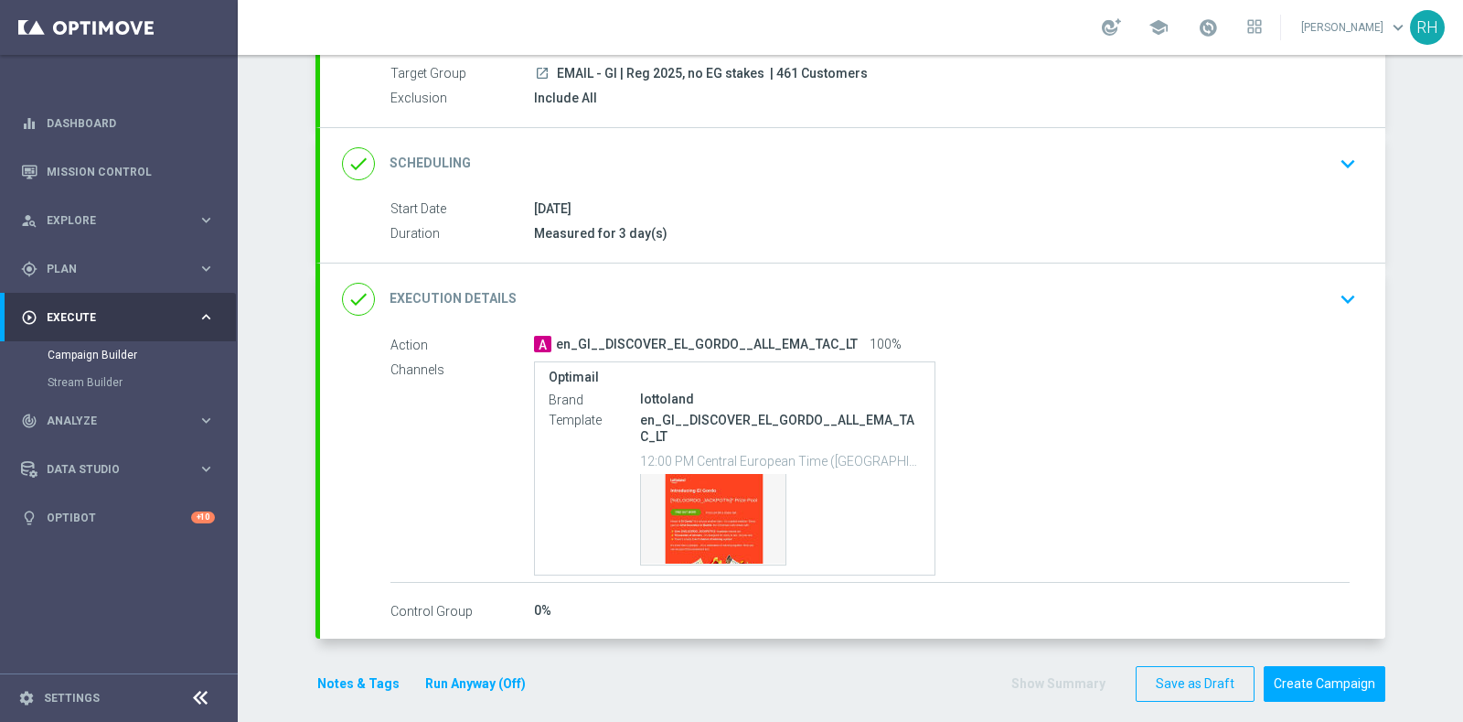
scroll to position [163, 0]
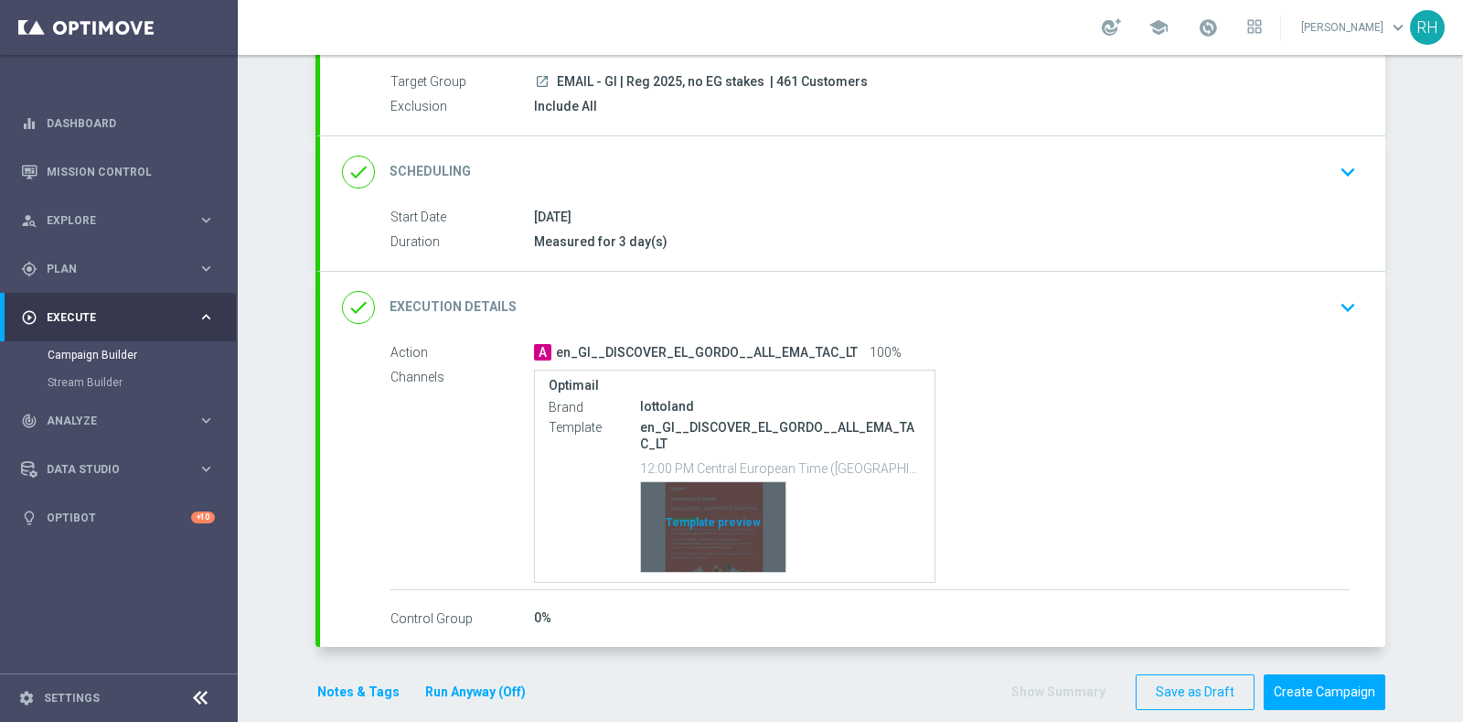
click at [673, 520] on div "Template preview" at bounding box center [713, 527] width 145 height 90
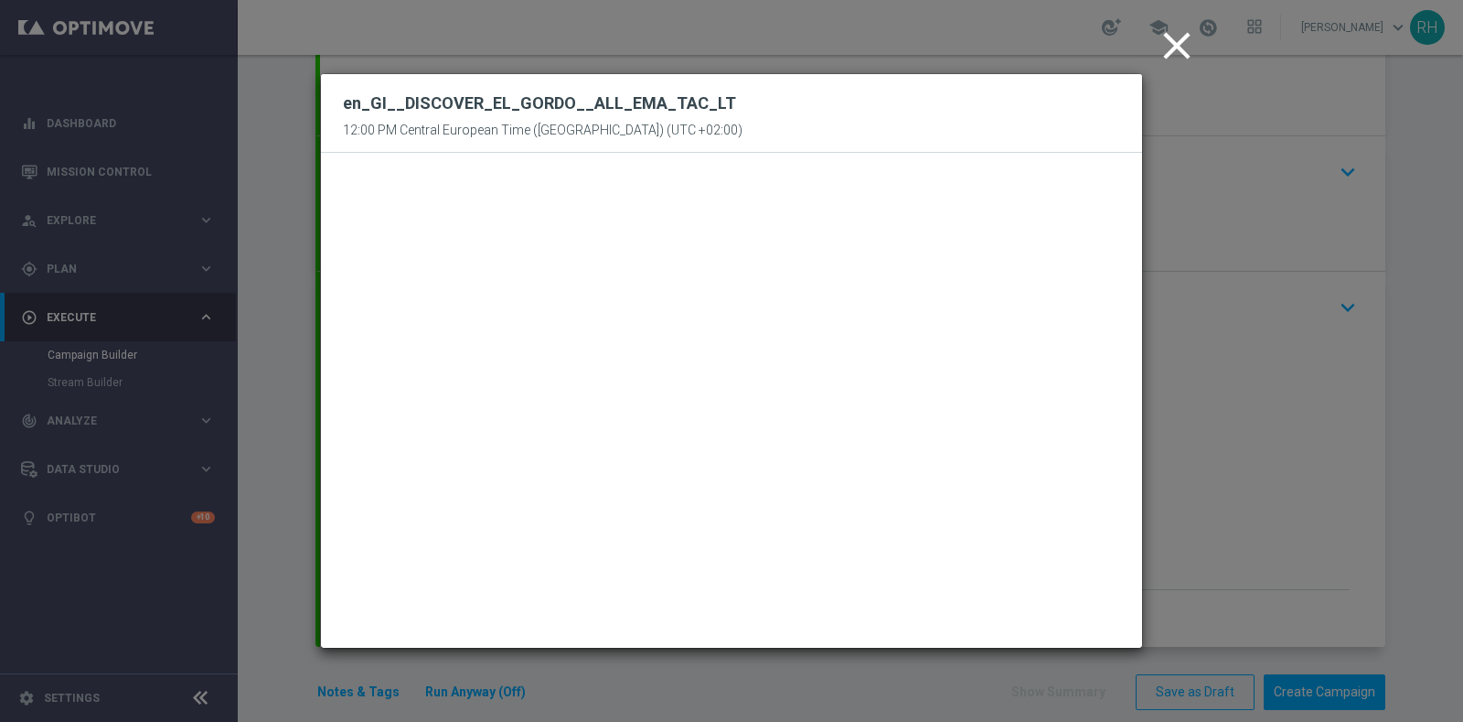
click at [1157, 53] on icon "close" at bounding box center [1177, 46] width 46 height 46
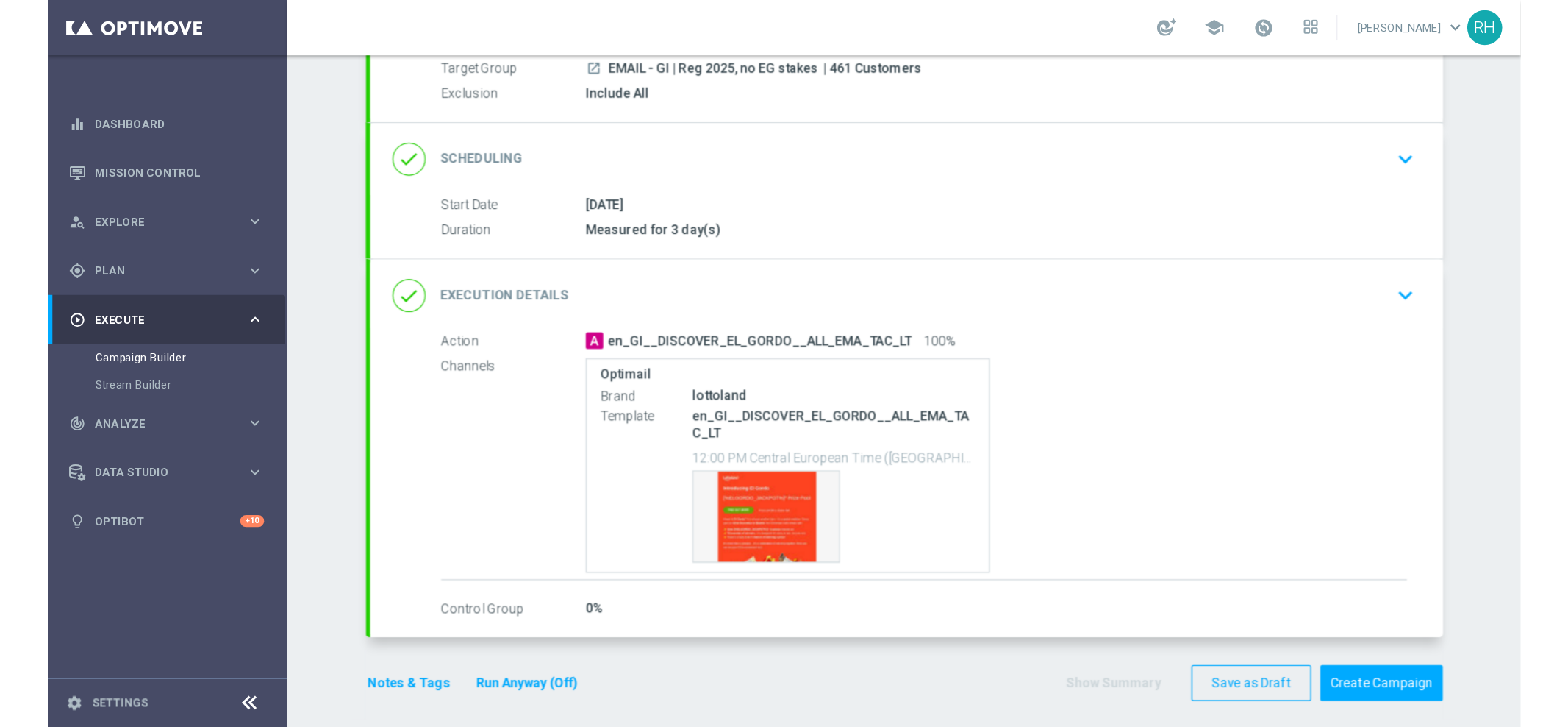
scroll to position [146, 0]
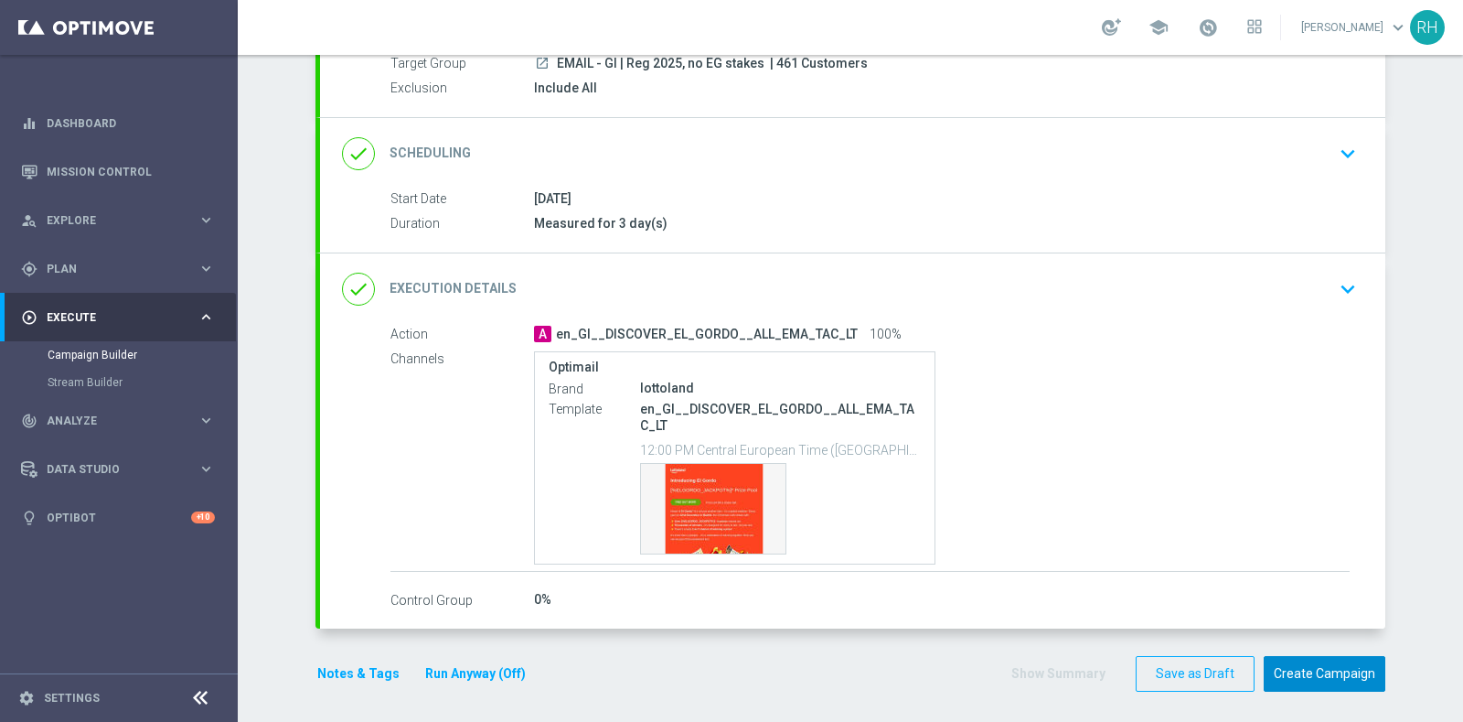
click at [1306, 656] on button "Create Campaign" at bounding box center [1325, 674] width 122 height 36
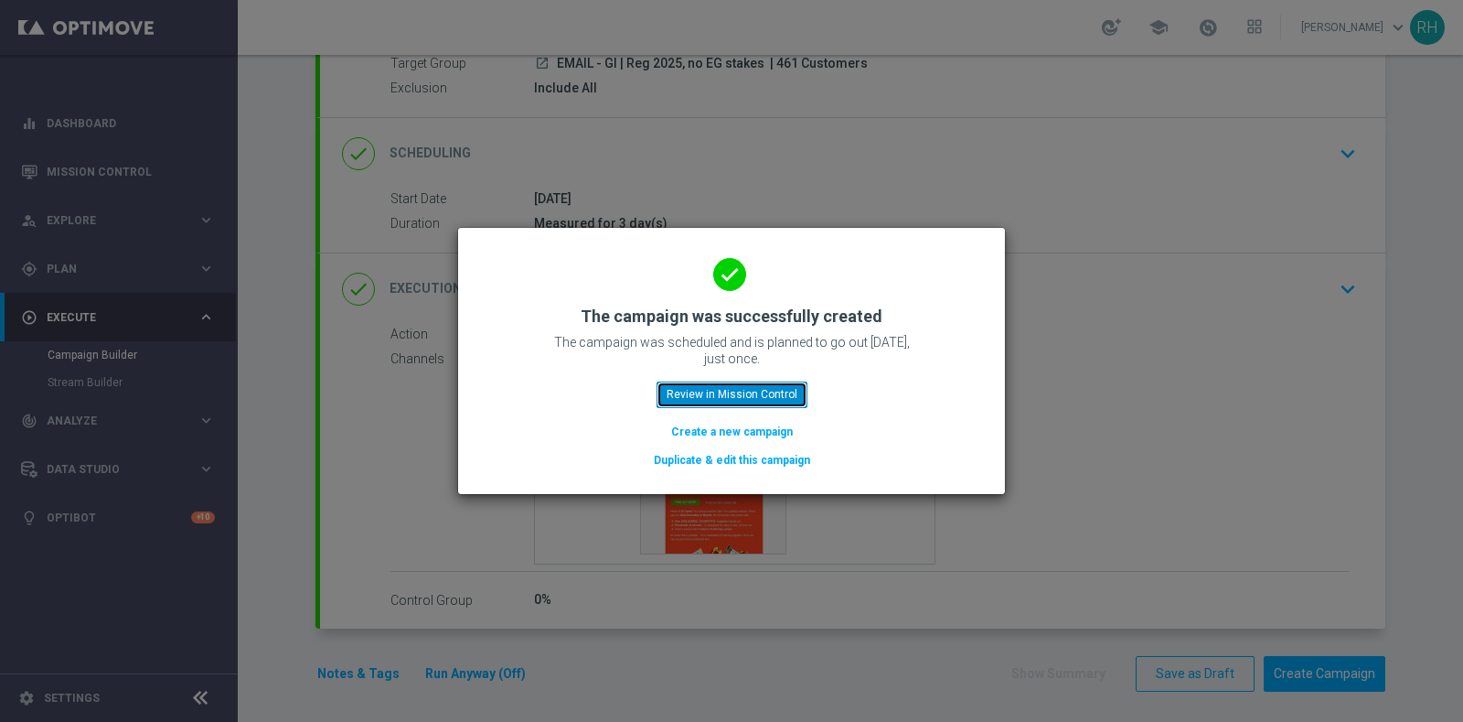
click at [766, 402] on button "Review in Mission Control" at bounding box center [732, 394] width 151 height 26
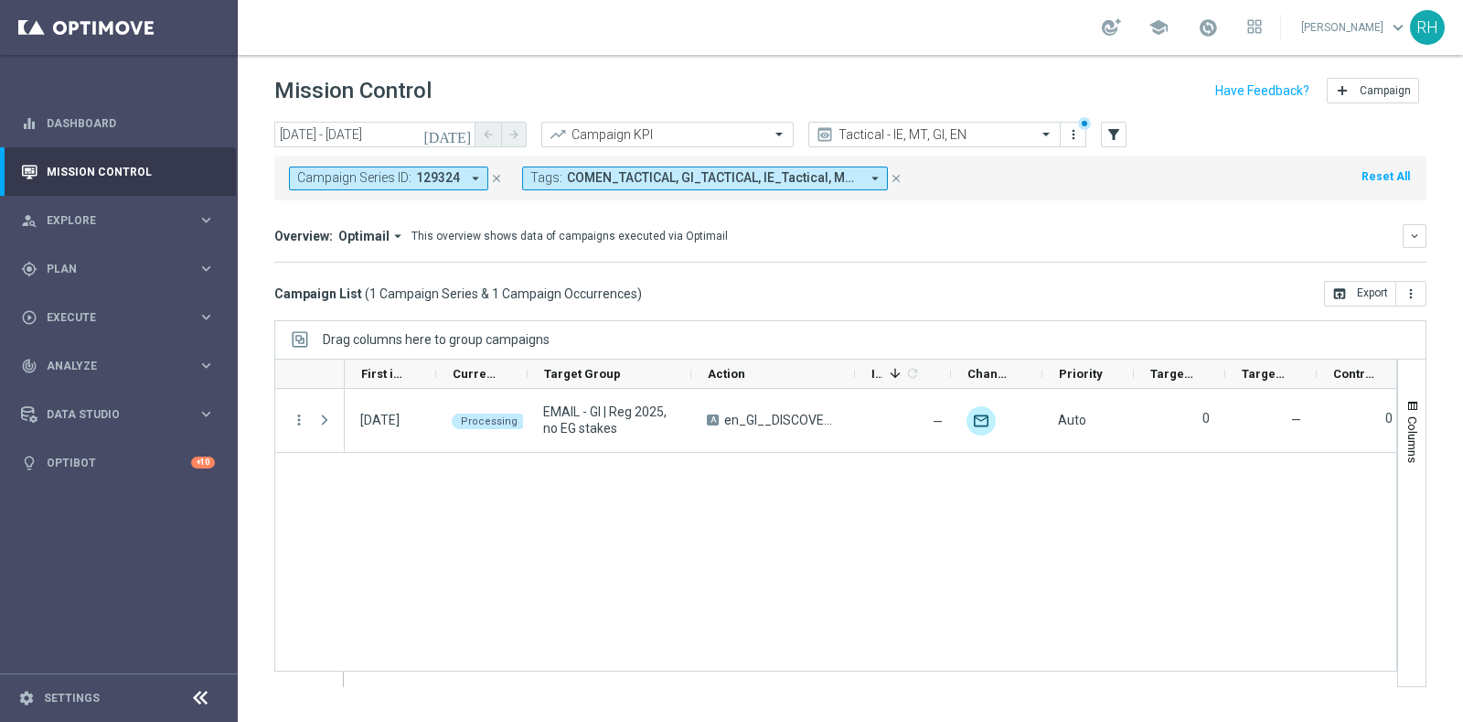
click at [501, 179] on div "Campaign Series ID: 129324 arrow_drop_down close" at bounding box center [405, 178] width 233 height 24
click at [498, 179] on icon "close" at bounding box center [496, 178] width 13 height 13
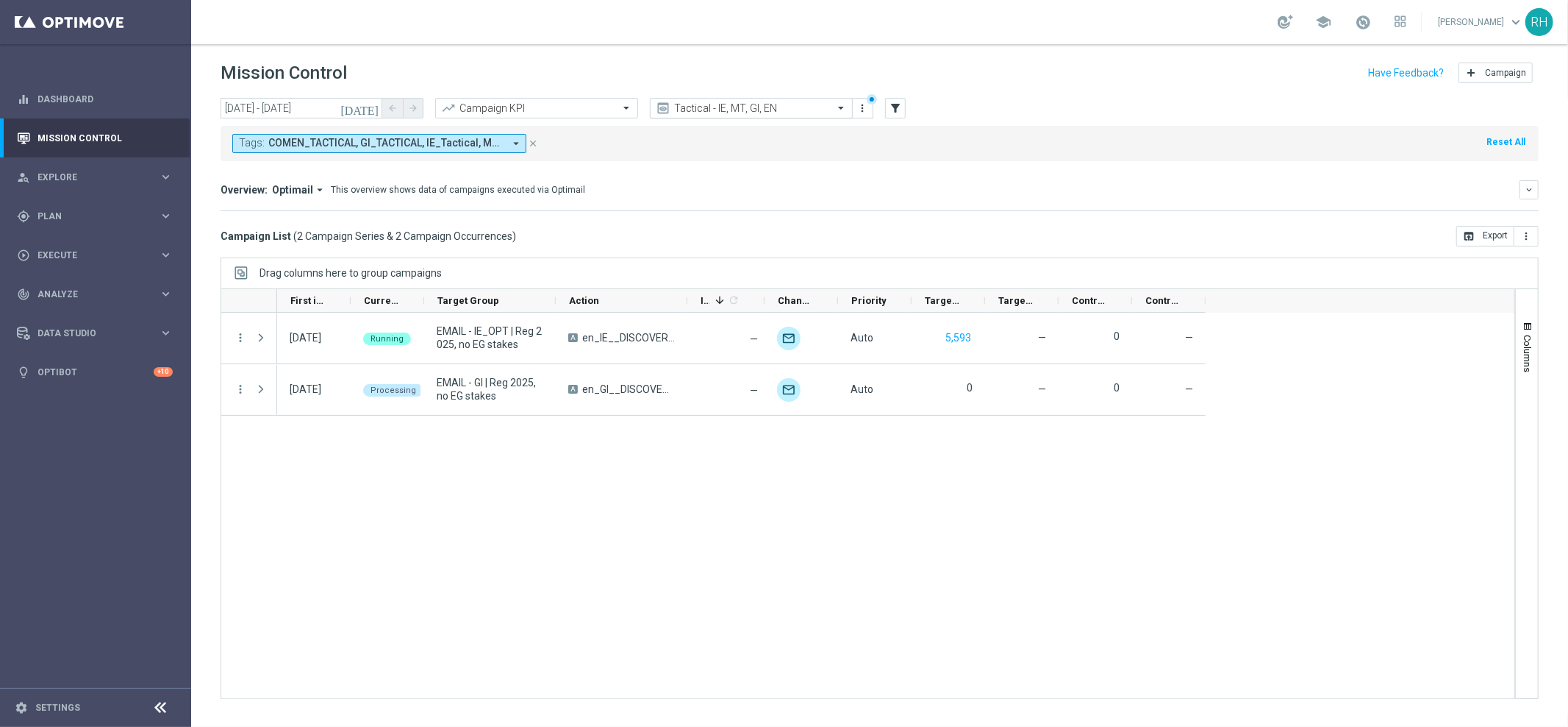
click at [736, 110] on input "text" at bounding box center [737, 109] width 158 height 13
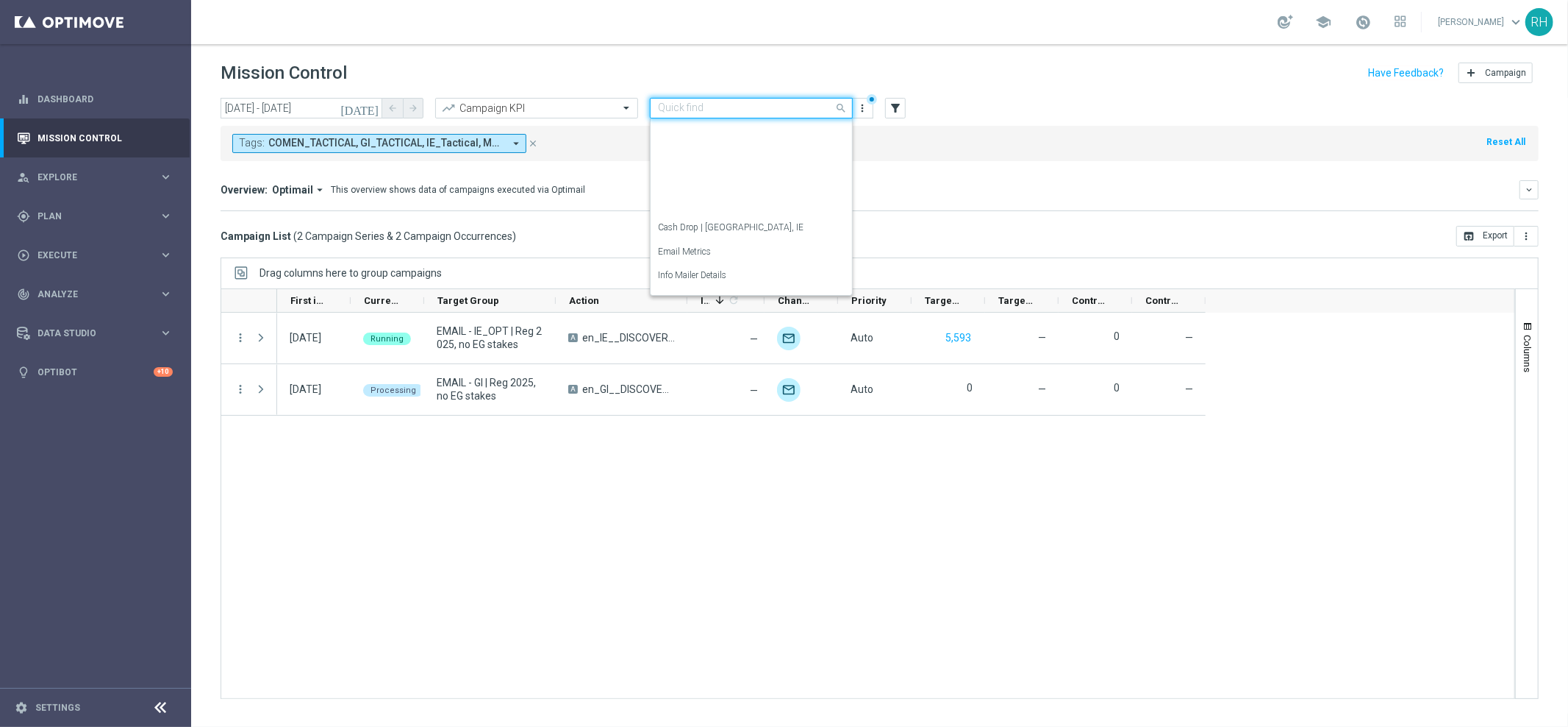
scroll to position [212, 0]
click at [719, 181] on div "Tactical - UK" at bounding box center [751, 185] width 186 height 24
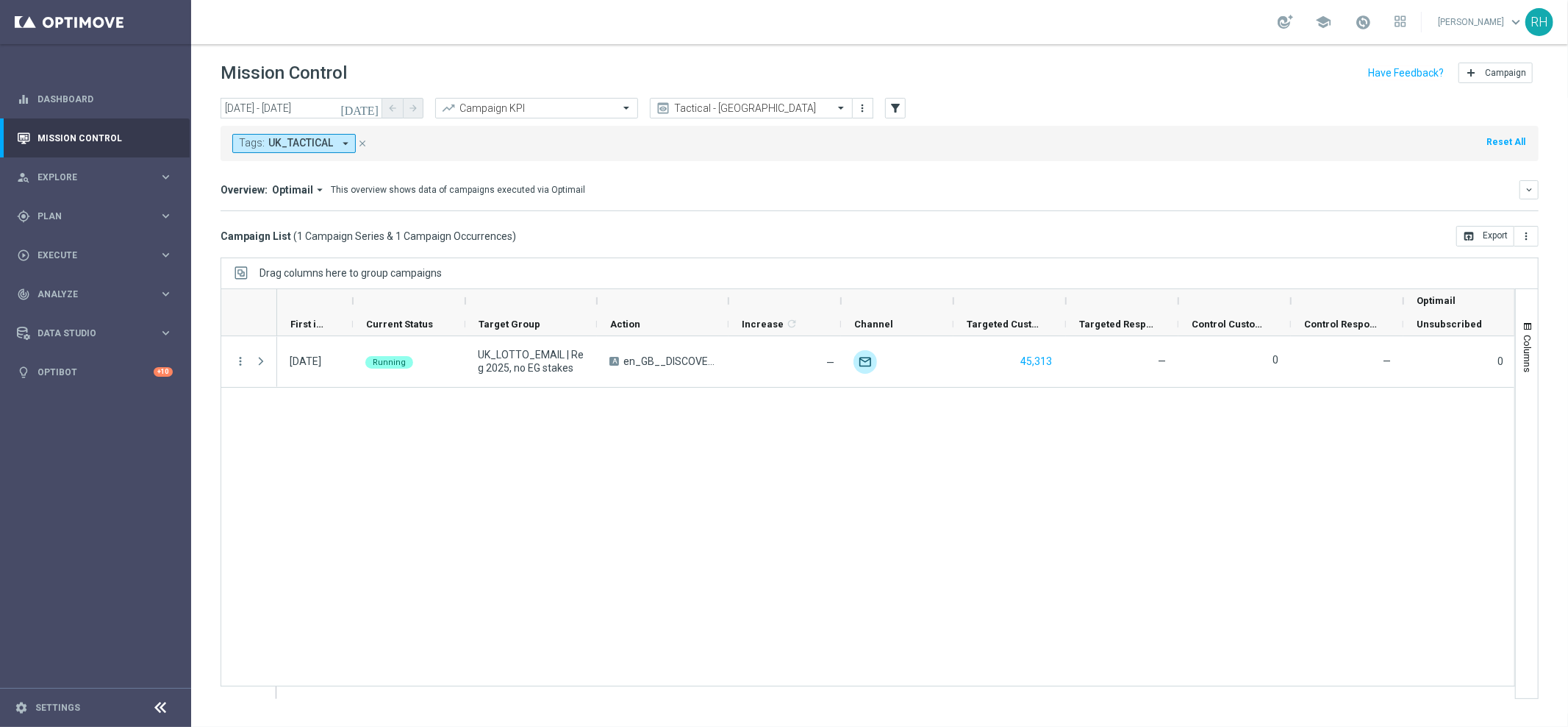
click at [823, 280] on div "Drag columns here to group campaigns" at bounding box center [879, 273] width 1318 height 31
click at [121, 200] on div "gps_fixed Plan keyboard_arrow_right" at bounding box center [95, 216] width 190 height 39
click at [108, 253] on div "Target Groups" at bounding box center [114, 246] width 151 height 22
click at [100, 246] on link "Target Groups" at bounding box center [96, 246] width 115 height 12
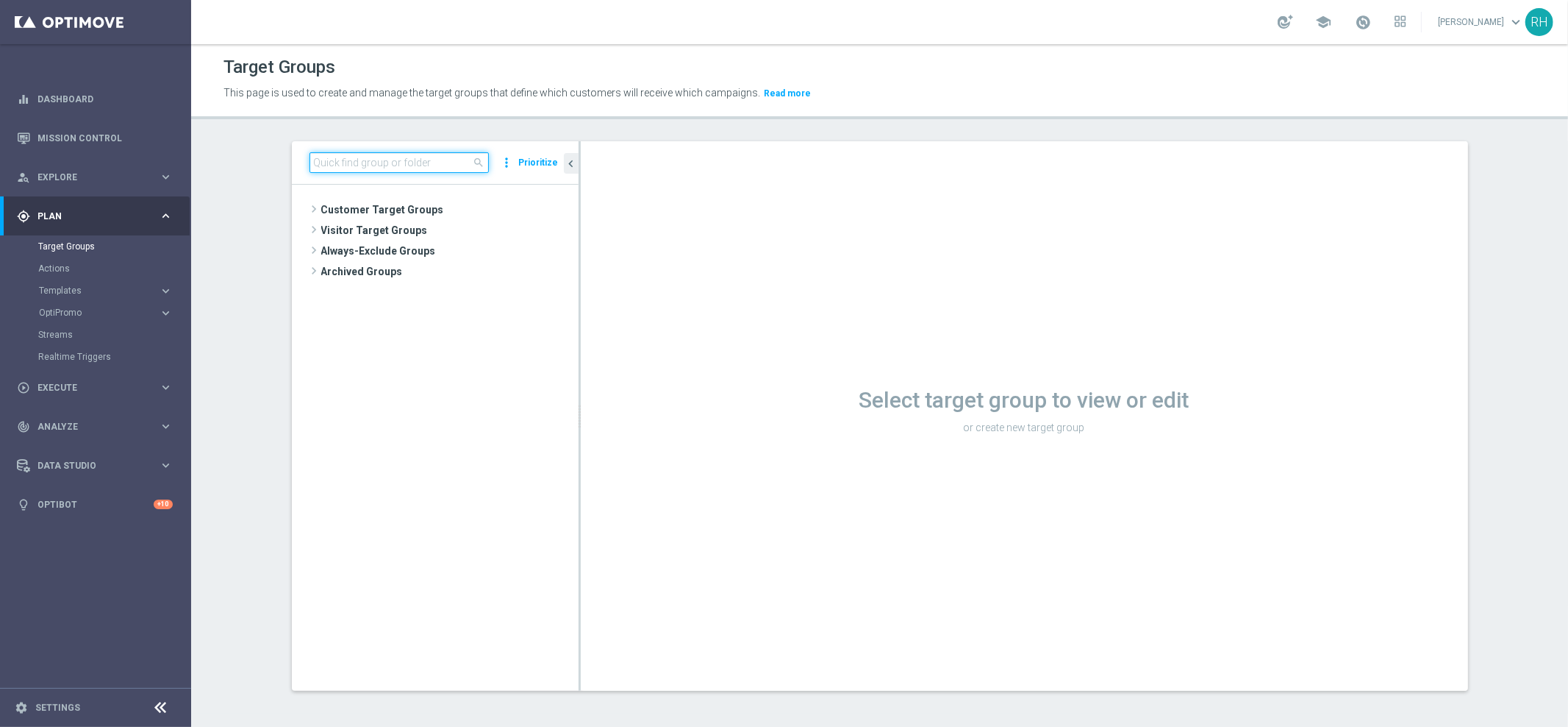
click at [427, 169] on input at bounding box center [399, 162] width 179 height 21
paste input "en_ZA_TGT_ALL_ALL_TAC_MIX__CHURN_TO_DEEP_DORMANT_WITH_DEPOSITS_HIGHER_VALUE"
type input "en_ZA_TGT_ALL_ALL_TAC_MIX__CHURN_TO_DEEP_DORMANT_WITH_DEPOSITS_HIGHER_VALUE"
click at [465, 263] on div "insert_drive_file en_ZA_TGT_ALL_ALL_TAC_MIX__CHURN_TO_DEEP_DORMANT_WITH_DEPOSIT…" at bounding box center [456, 272] width 180 height 21
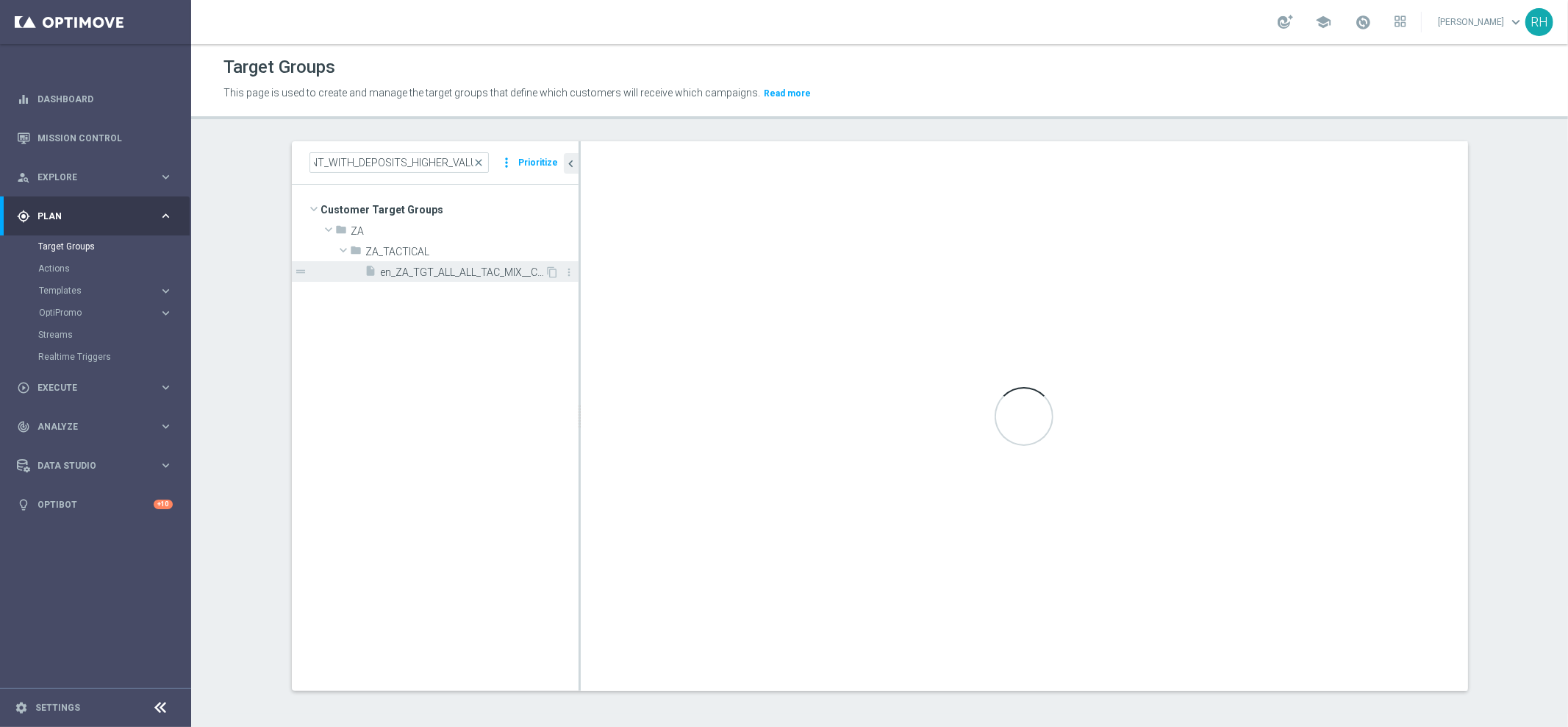
scroll to position [0, 0]
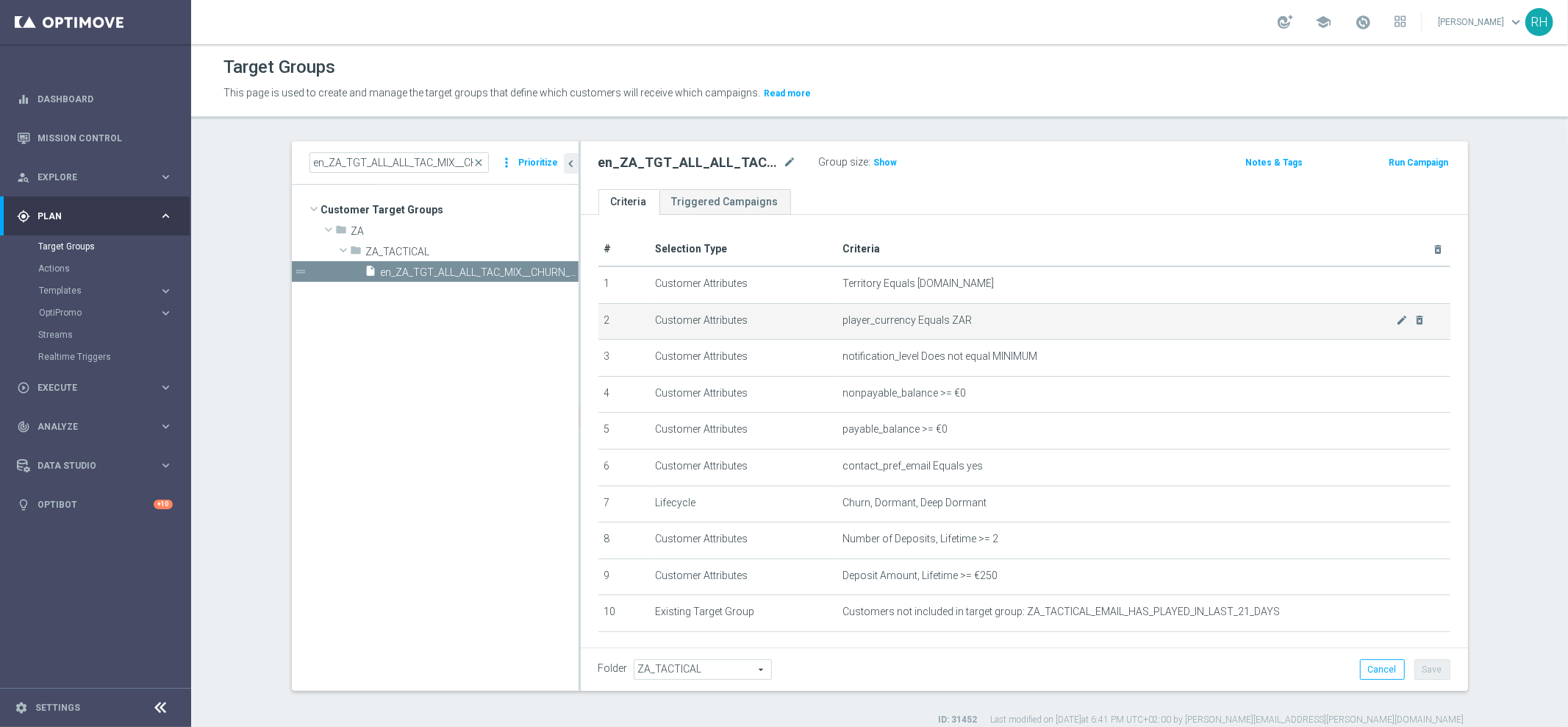
scroll to position [64, 0]
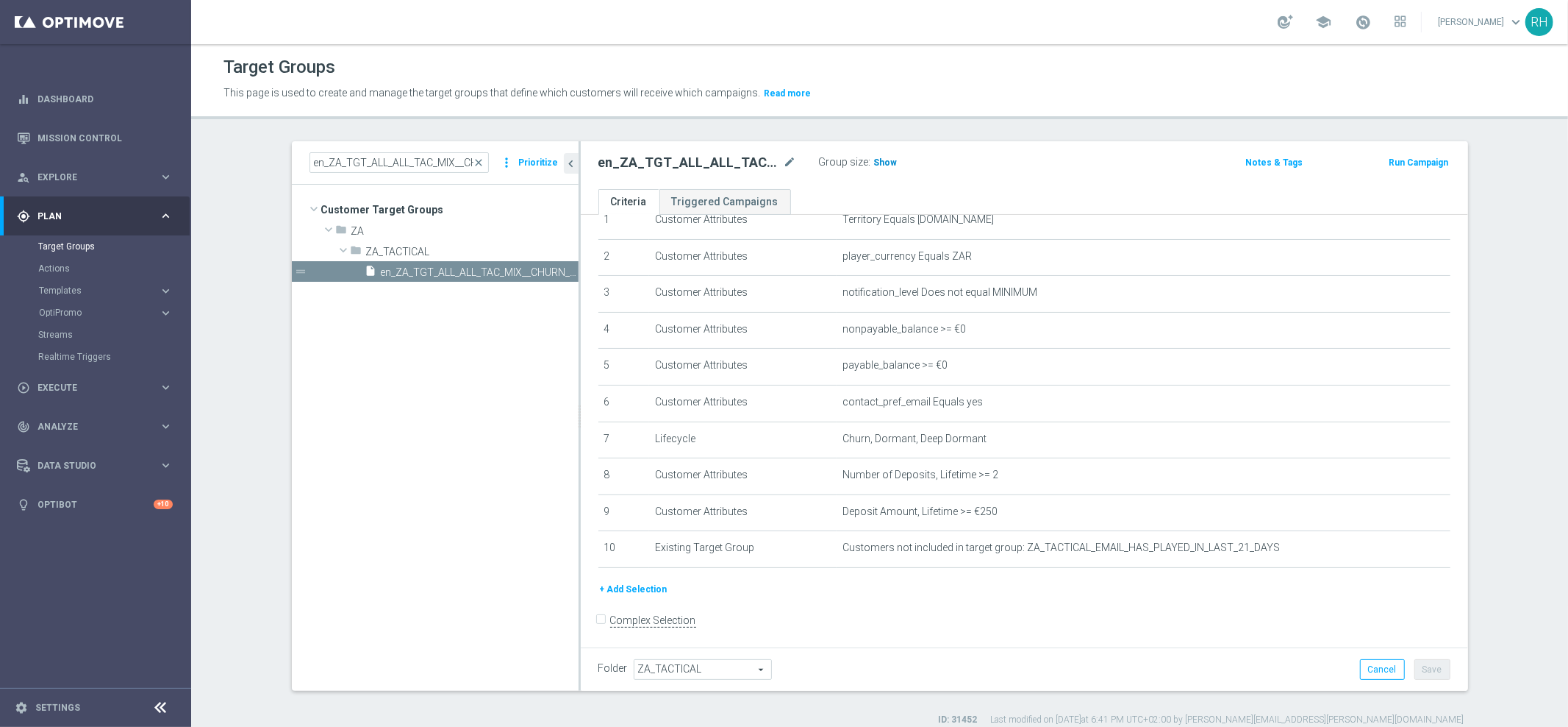
click at [882, 167] on h3 "Show" at bounding box center [886, 162] width 27 height 16
click at [895, 167] on span "13,563" at bounding box center [890, 164] width 31 height 14
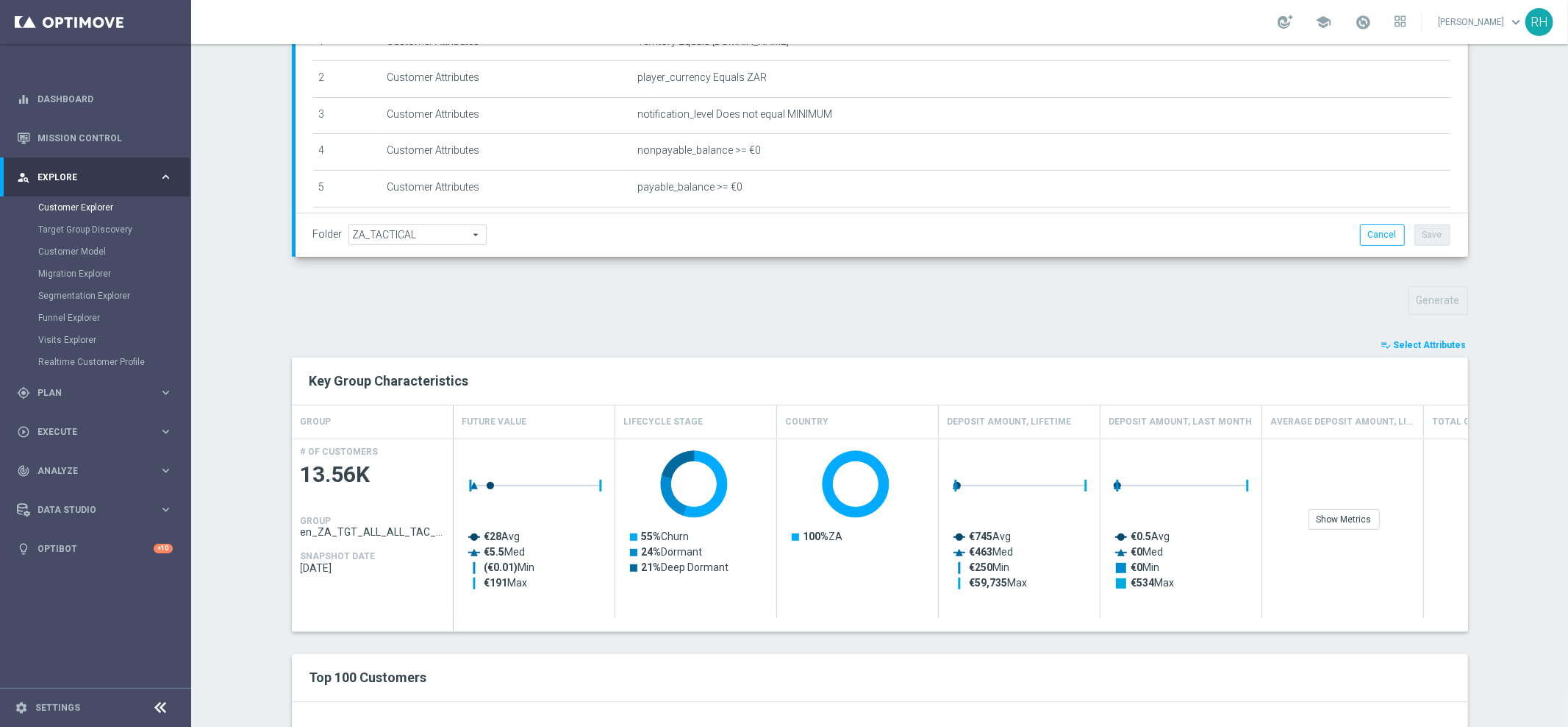
scroll to position [336, 0]
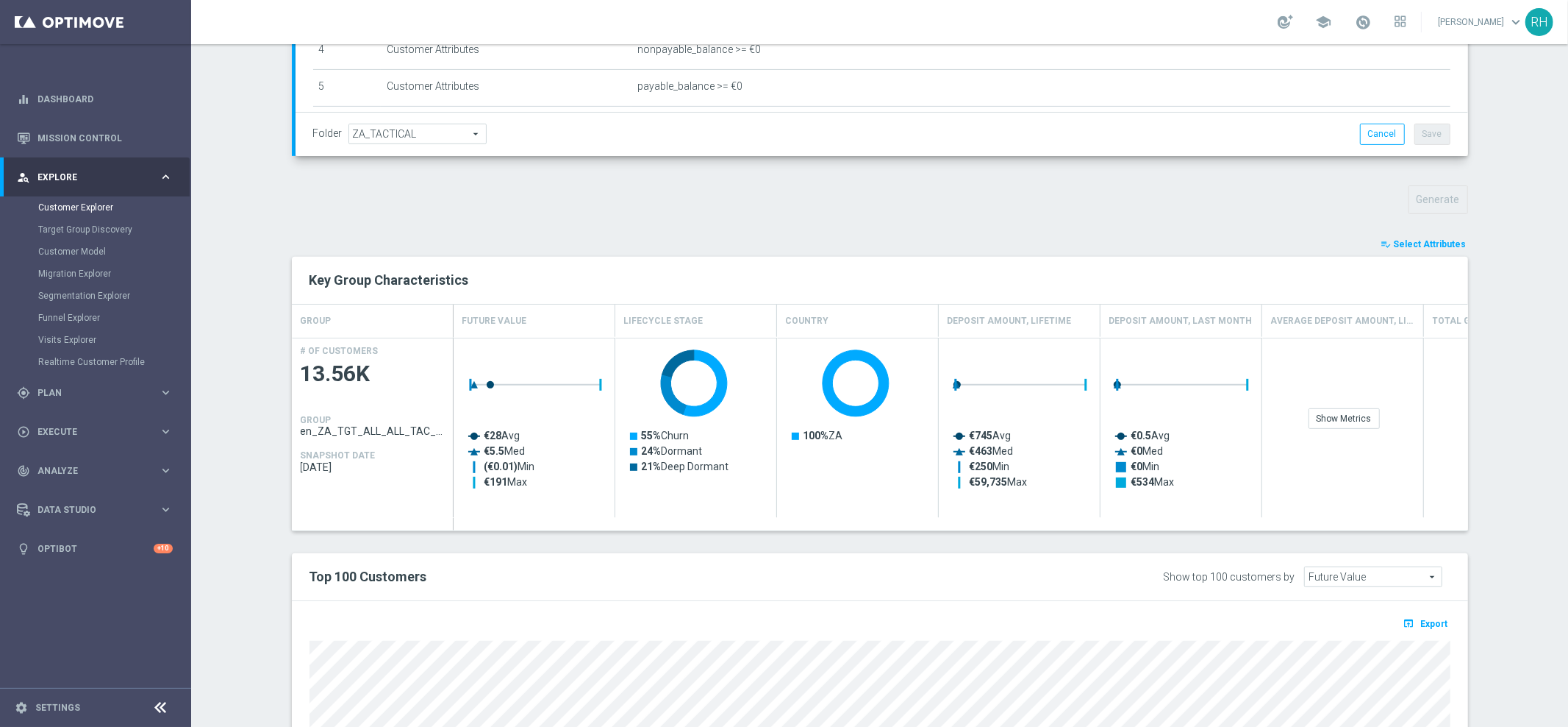
scroll to position [578, 0]
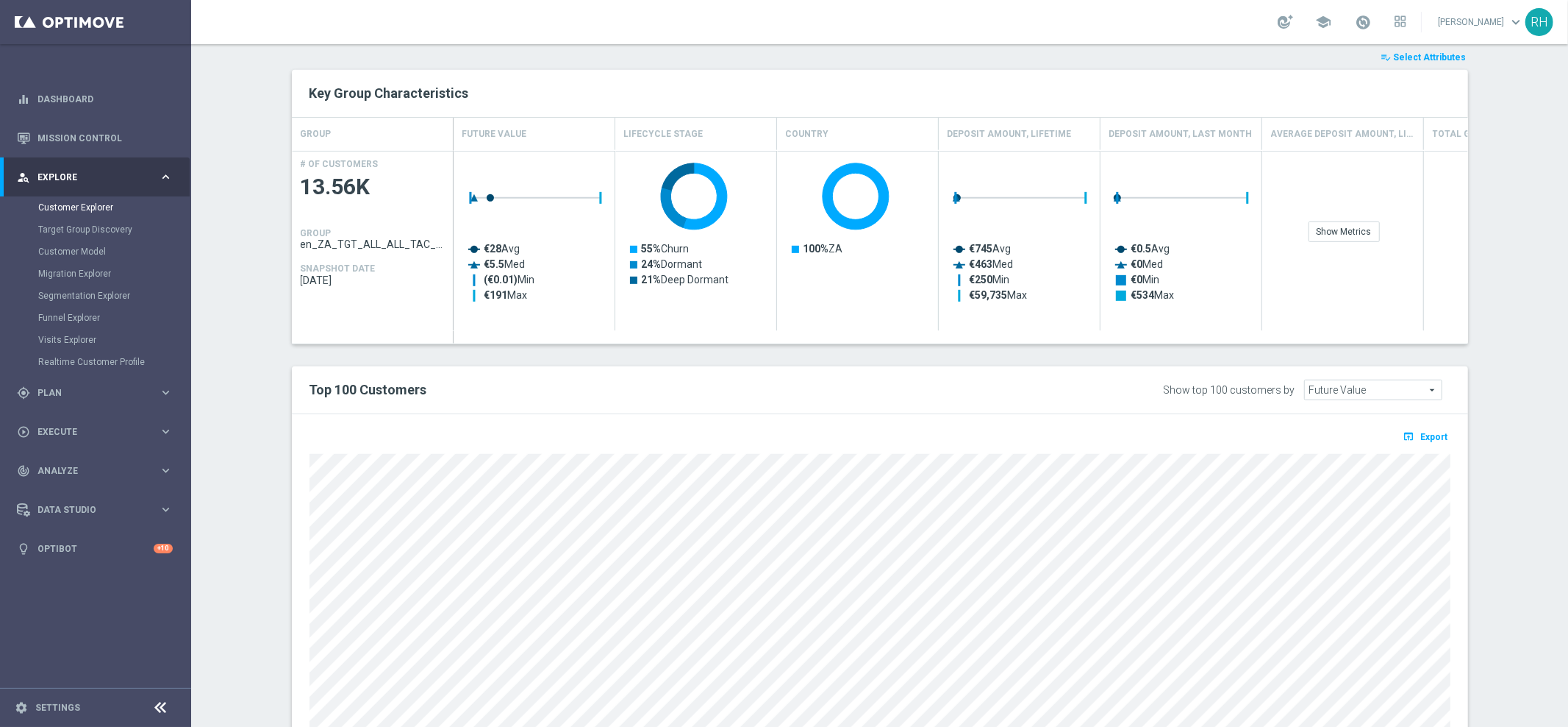
click at [1488, 468] on div "TARGET GROUP en_ZA_TGT_ALL_ALL_TAC_MIX__CHURN_TO_DEEP_DORMANT_WITH_DEPOSITS_HIG…" at bounding box center [880, 180] width 1235 height 1229
click at [1433, 434] on span "Export" at bounding box center [1435, 437] width 27 height 10
click at [1508, 125] on section "TARGET GROUP en_ZA_TGT_ALL_ALL_TAC_MIX__CHURN_TO_DEEP_DORMANT_WITH_DEPOSITS_HIG…" at bounding box center [879, 180] width 1377 height 1229
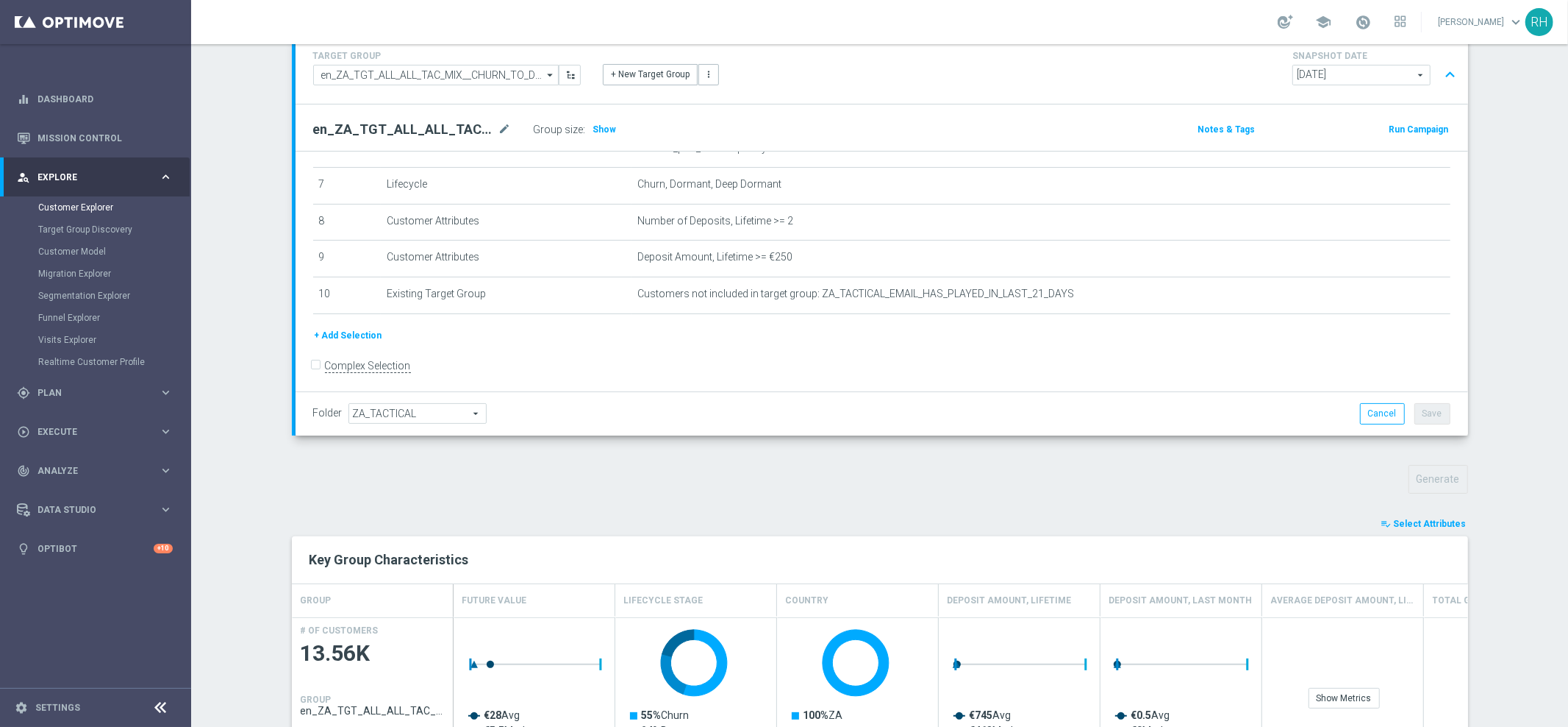
scroll to position [192, 0]
